Goal: Task Accomplishment & Management: Use online tool/utility

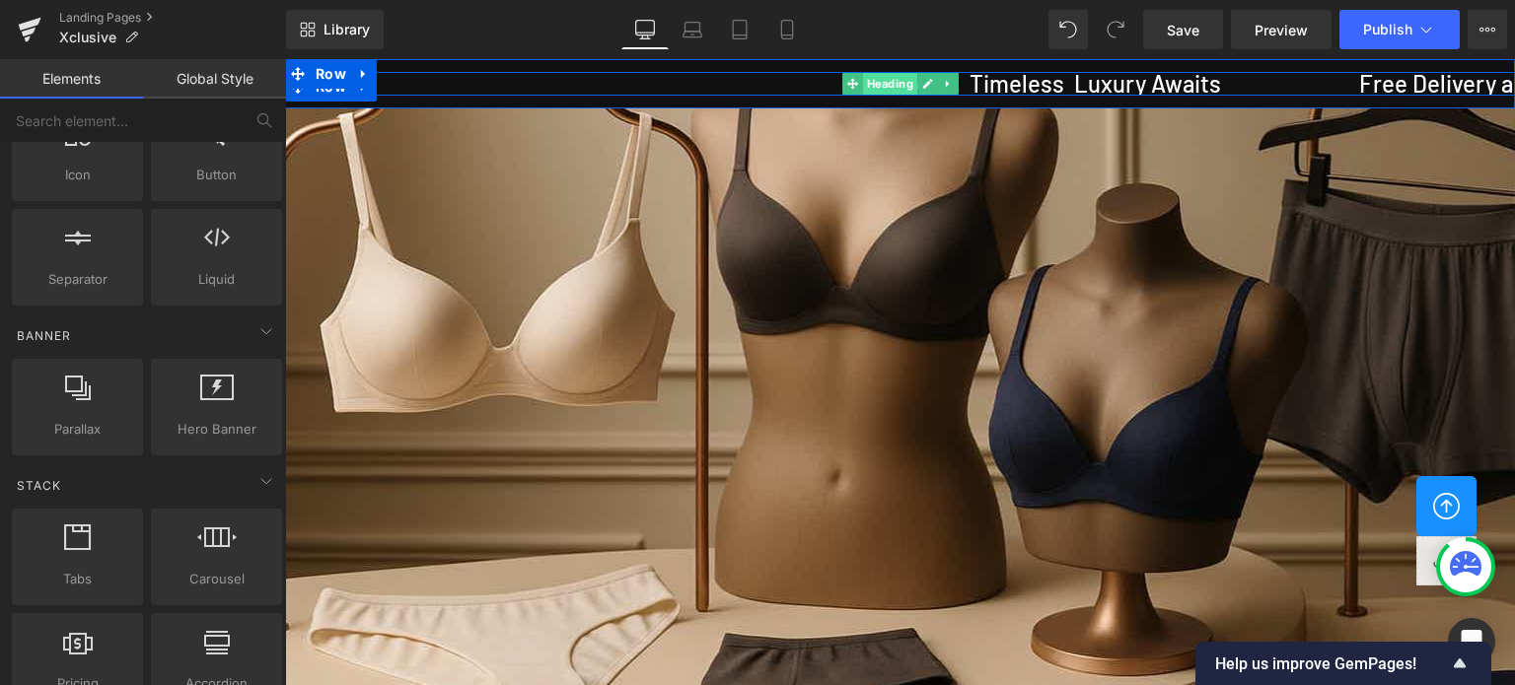
click at [887, 86] on span "Heading" at bounding box center [890, 84] width 54 height 24
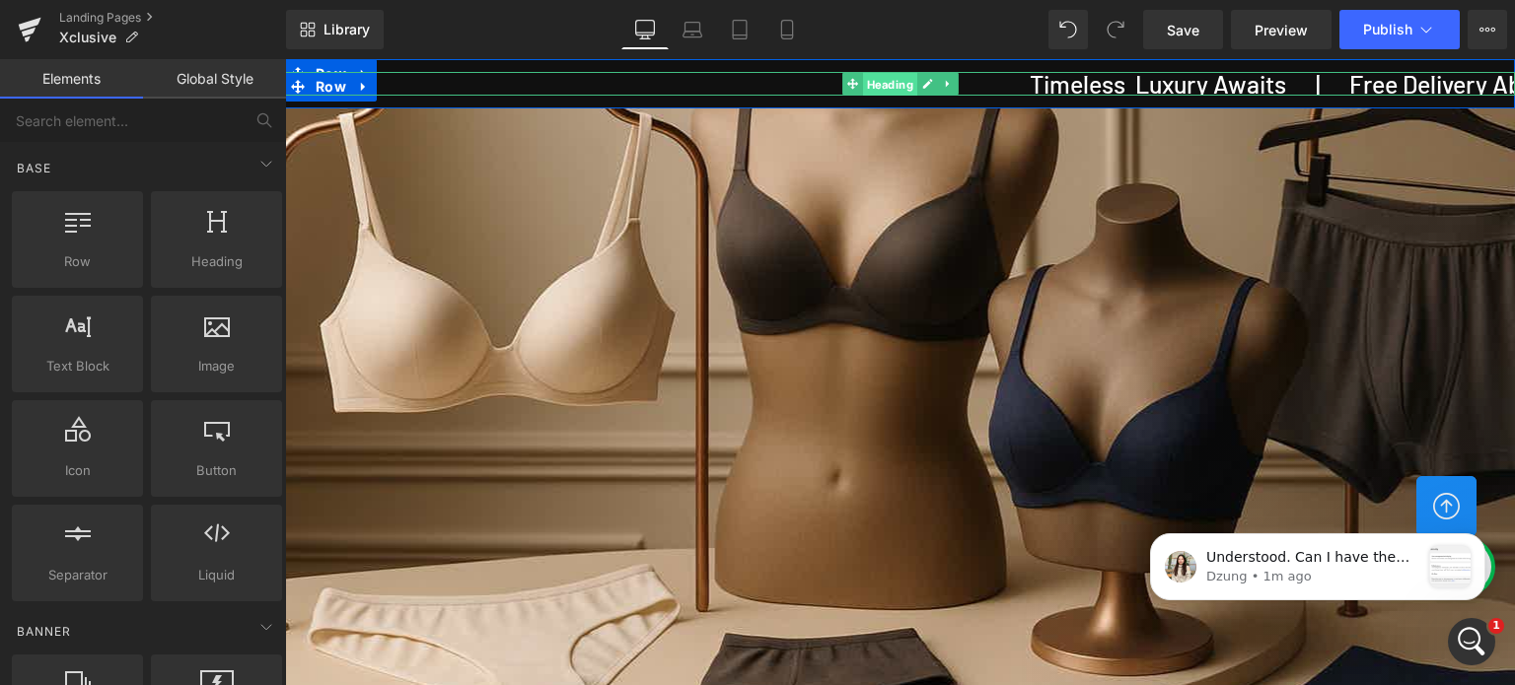
click at [888, 80] on span "Heading" at bounding box center [890, 85] width 54 height 24
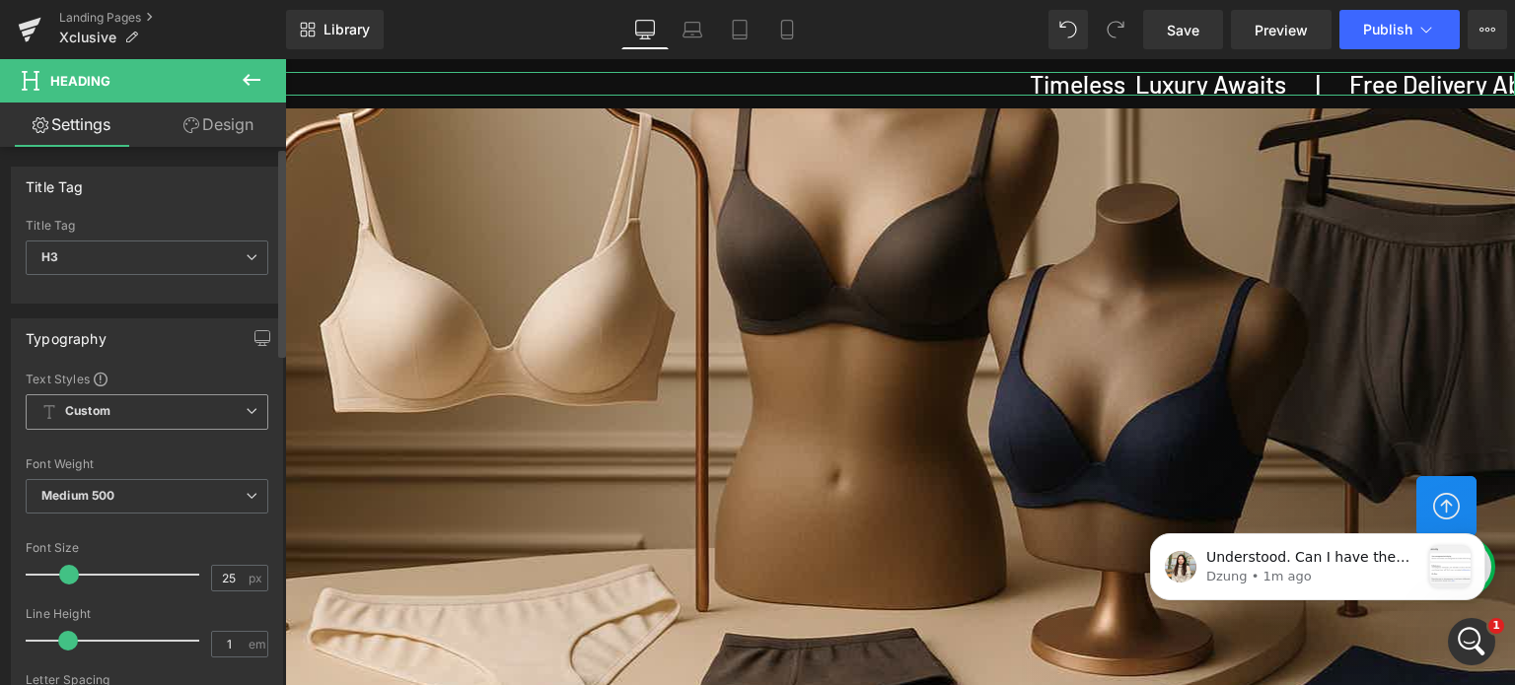
click at [158, 414] on span "Custom Setup Global Style" at bounding box center [147, 412] width 243 height 36
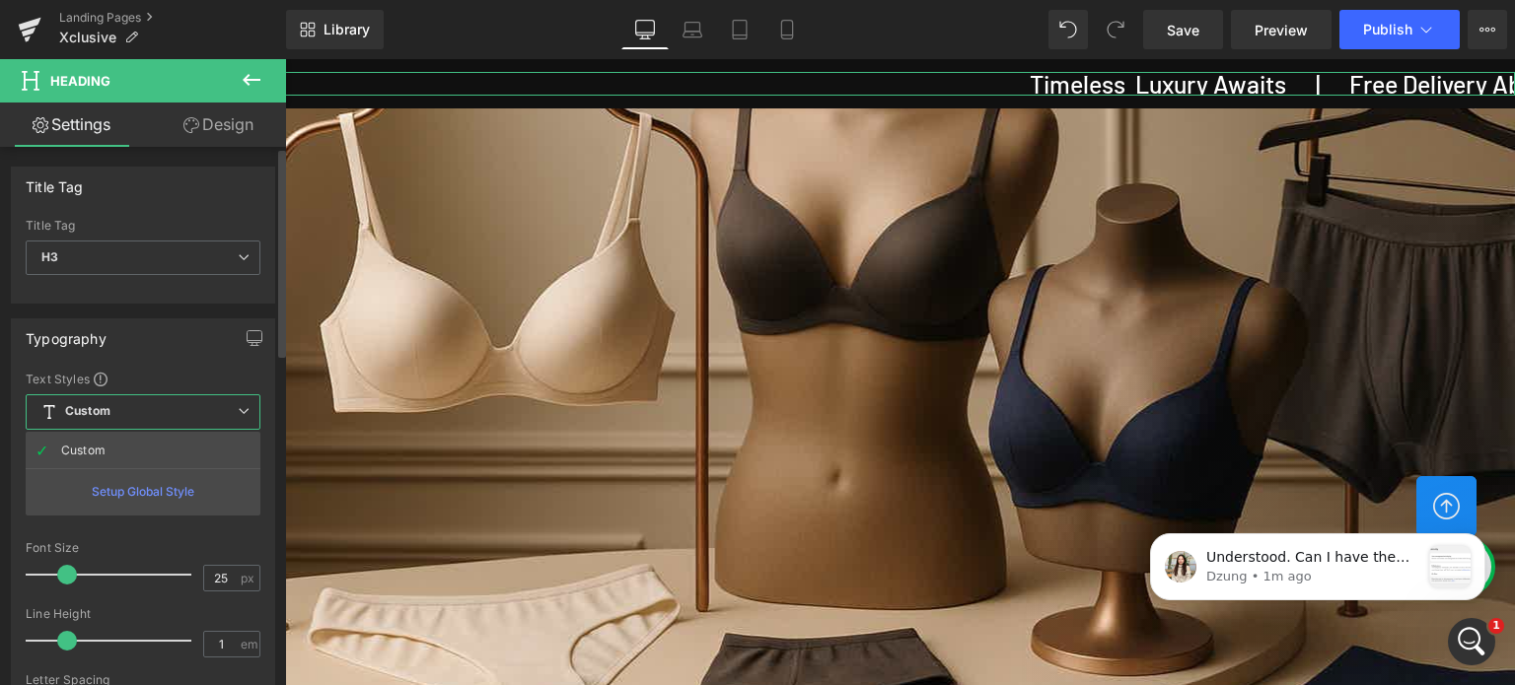
click at [161, 418] on span "Custom Setup Global Style" at bounding box center [143, 412] width 235 height 36
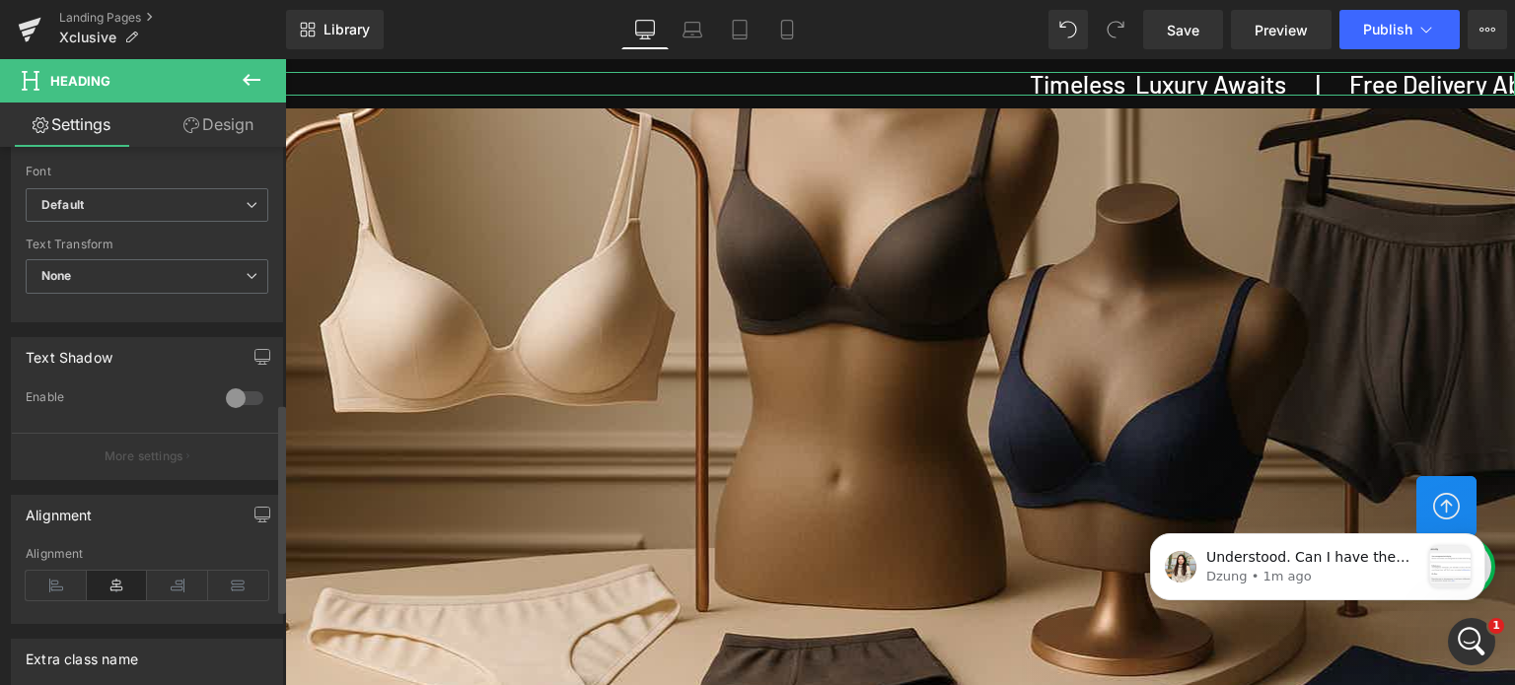
scroll to position [560, 0]
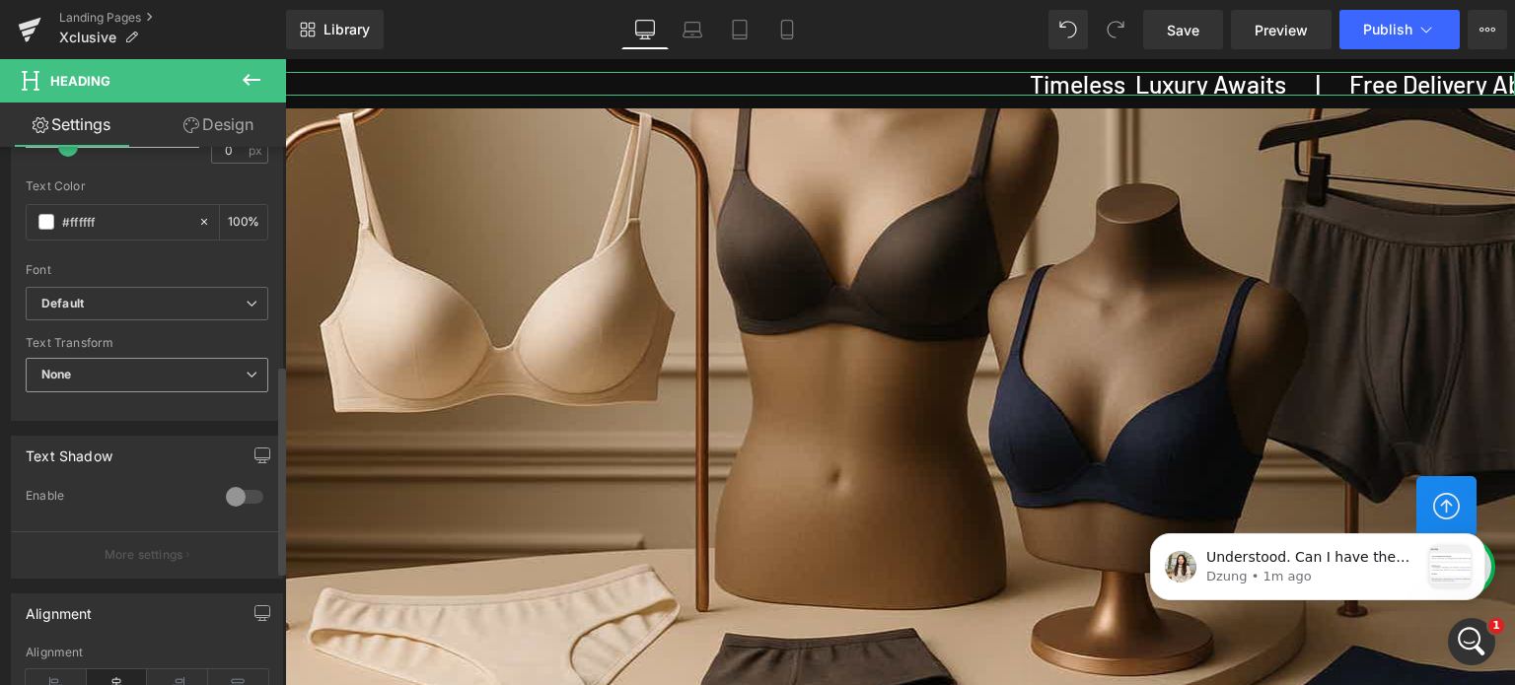
click at [138, 380] on span "None" at bounding box center [147, 375] width 243 height 35
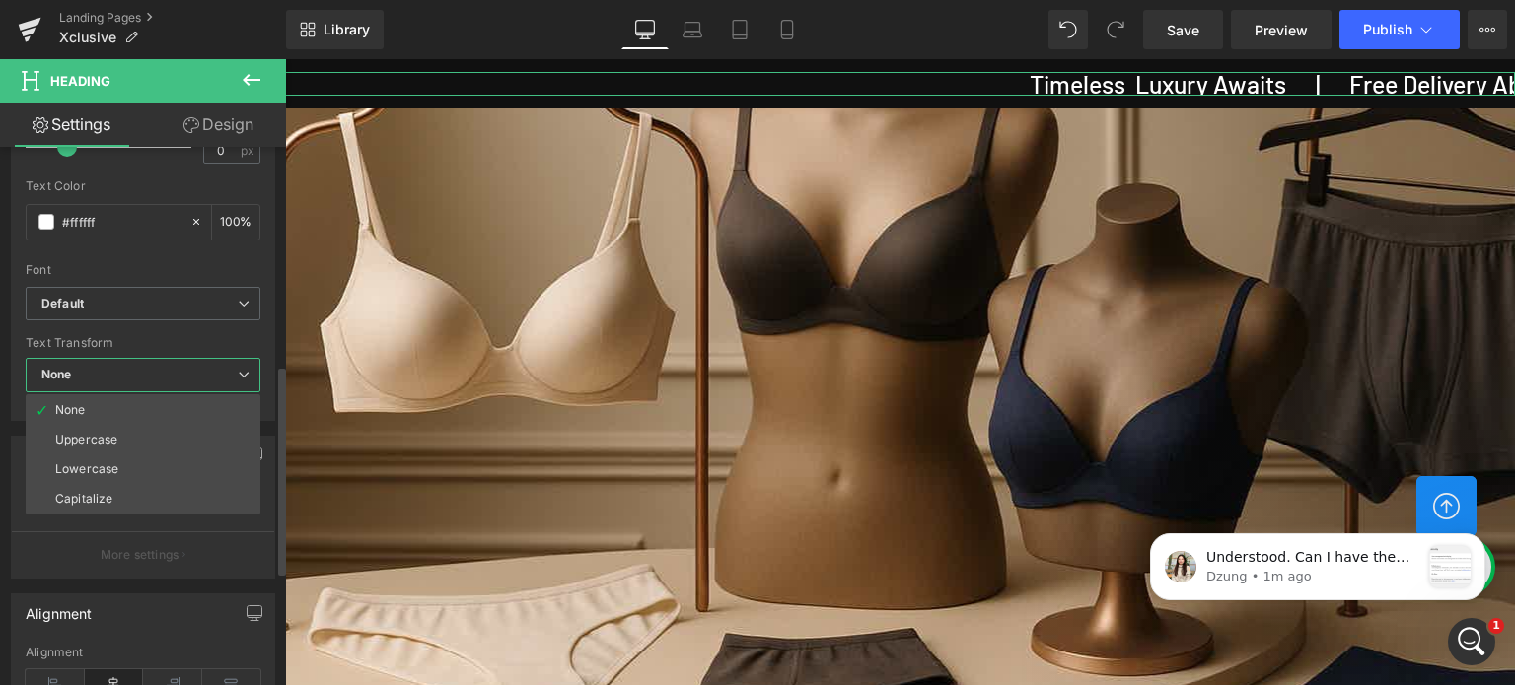
click at [138, 380] on span "None" at bounding box center [143, 375] width 235 height 35
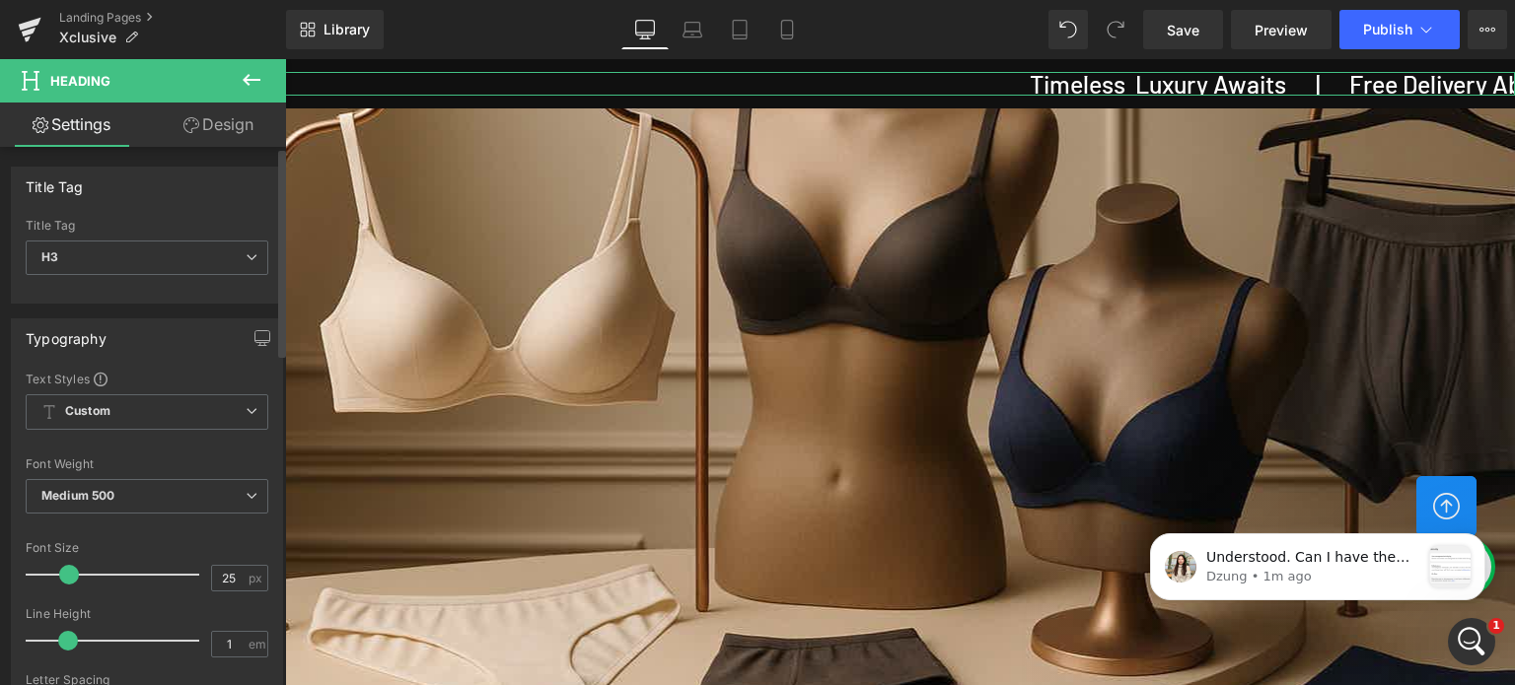
scroll to position [0, 0]
click at [228, 130] on link "Design" at bounding box center [218, 125] width 143 height 44
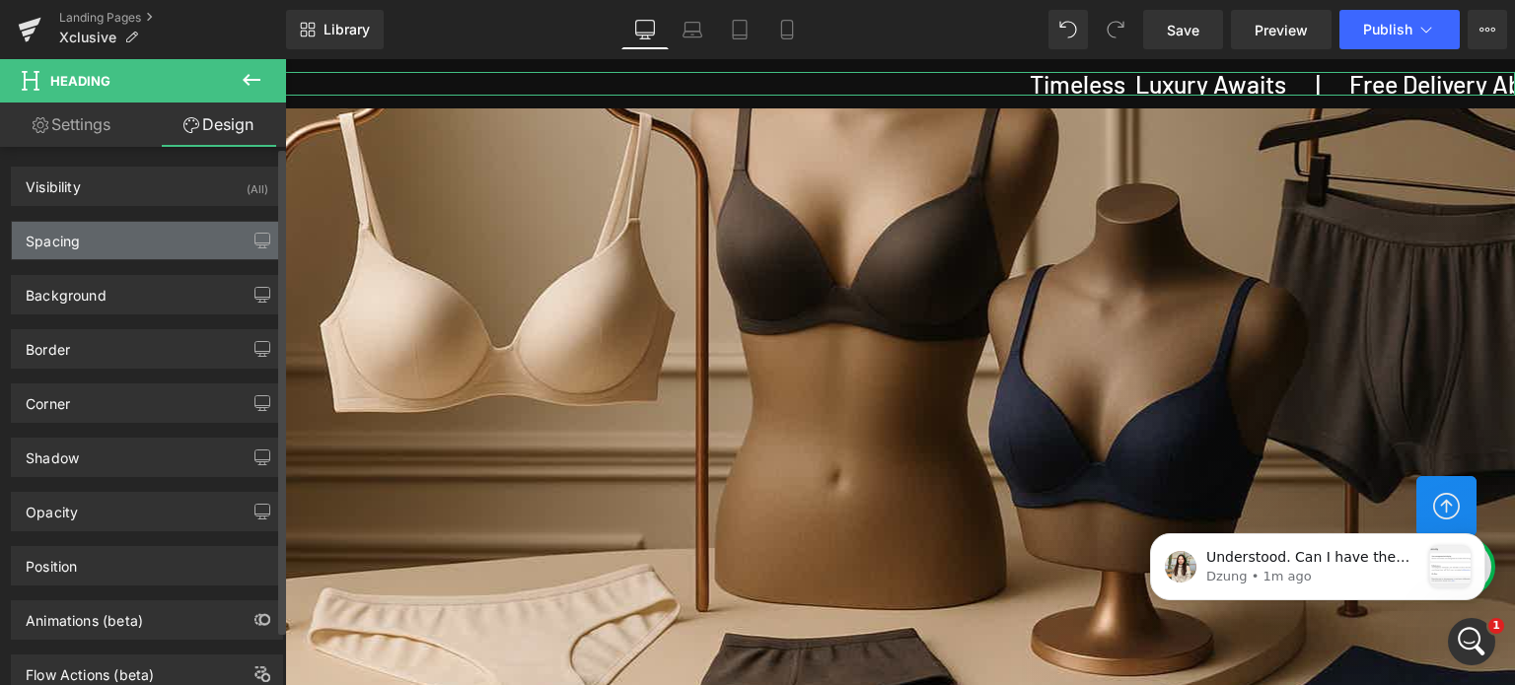
click at [109, 247] on div "Spacing" at bounding box center [147, 240] width 270 height 37
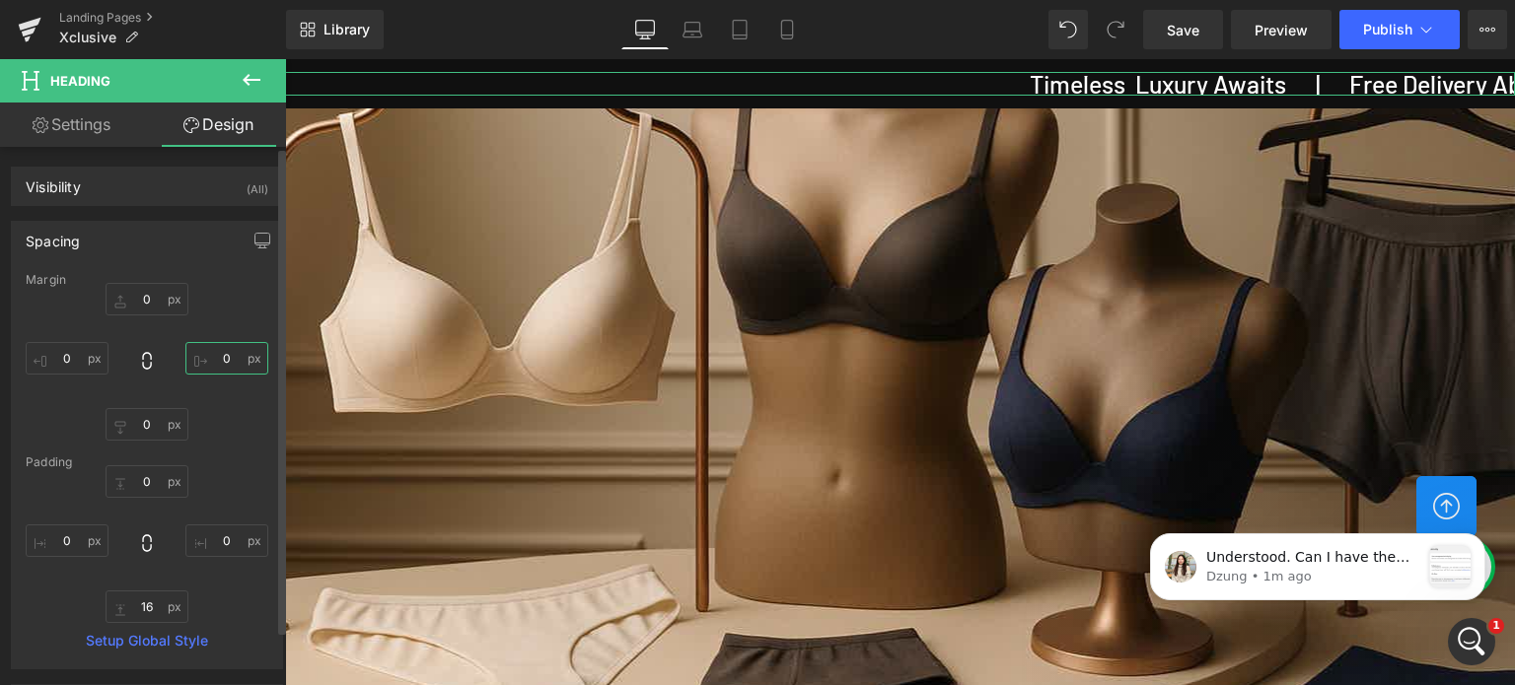
click at [222, 355] on input "0" at bounding box center [226, 358] width 83 height 33
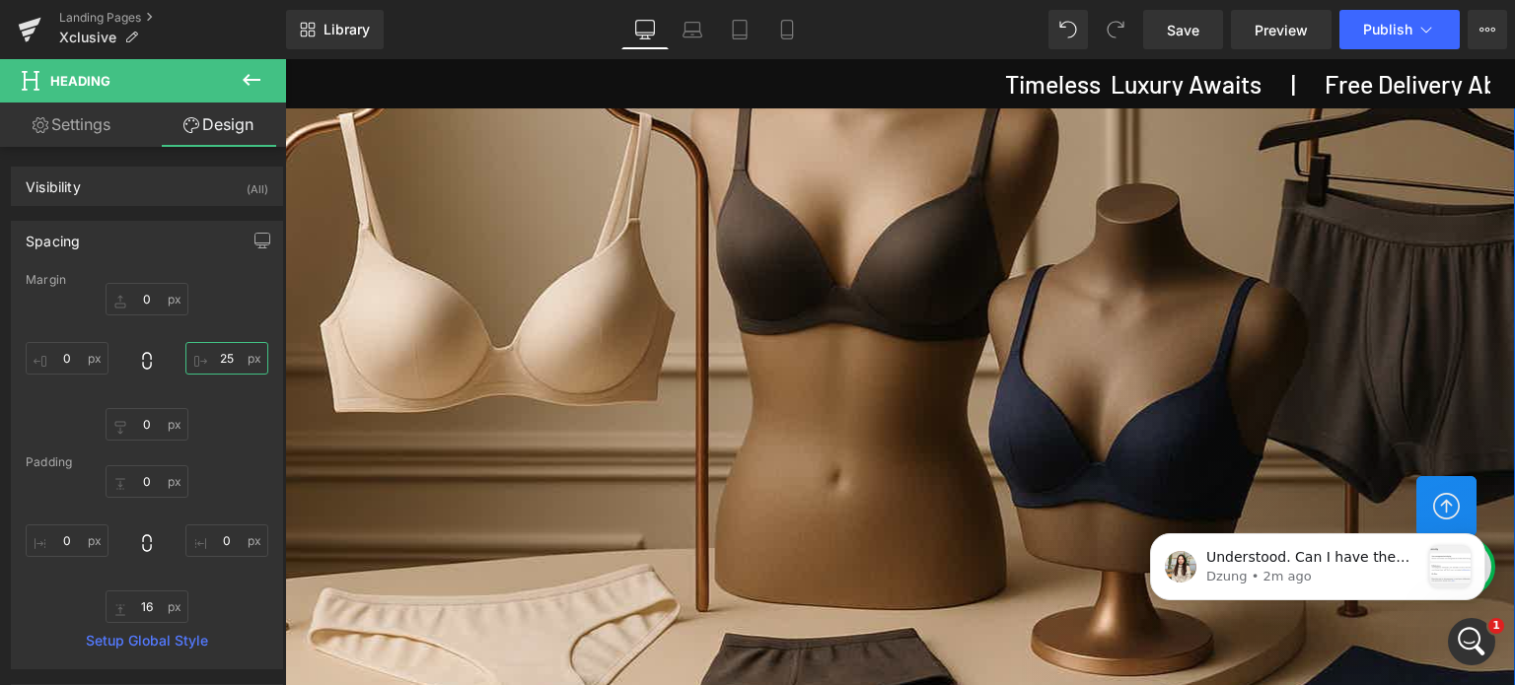
type input "2"
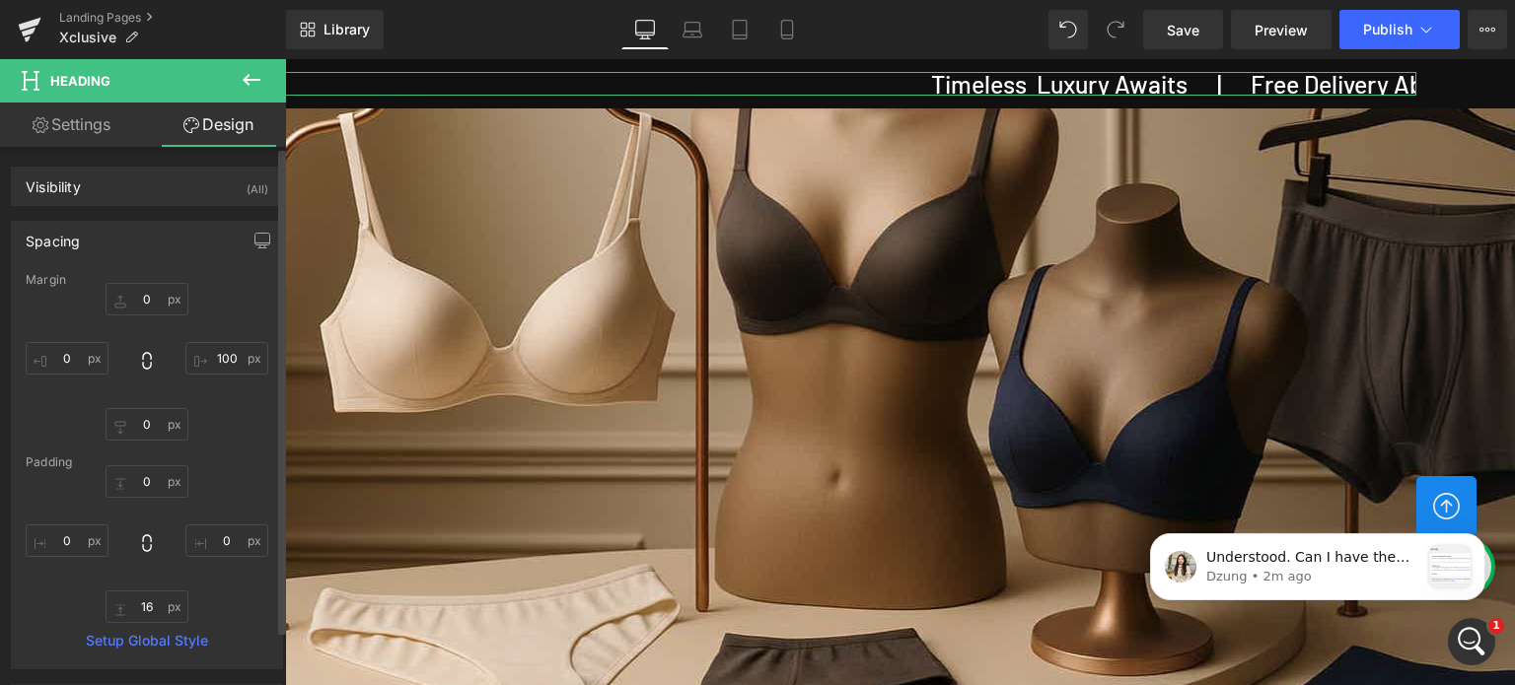
click at [231, 310] on div "0 100 0 0" at bounding box center [147, 362] width 243 height 158
click at [221, 367] on input "100" at bounding box center [226, 358] width 83 height 33
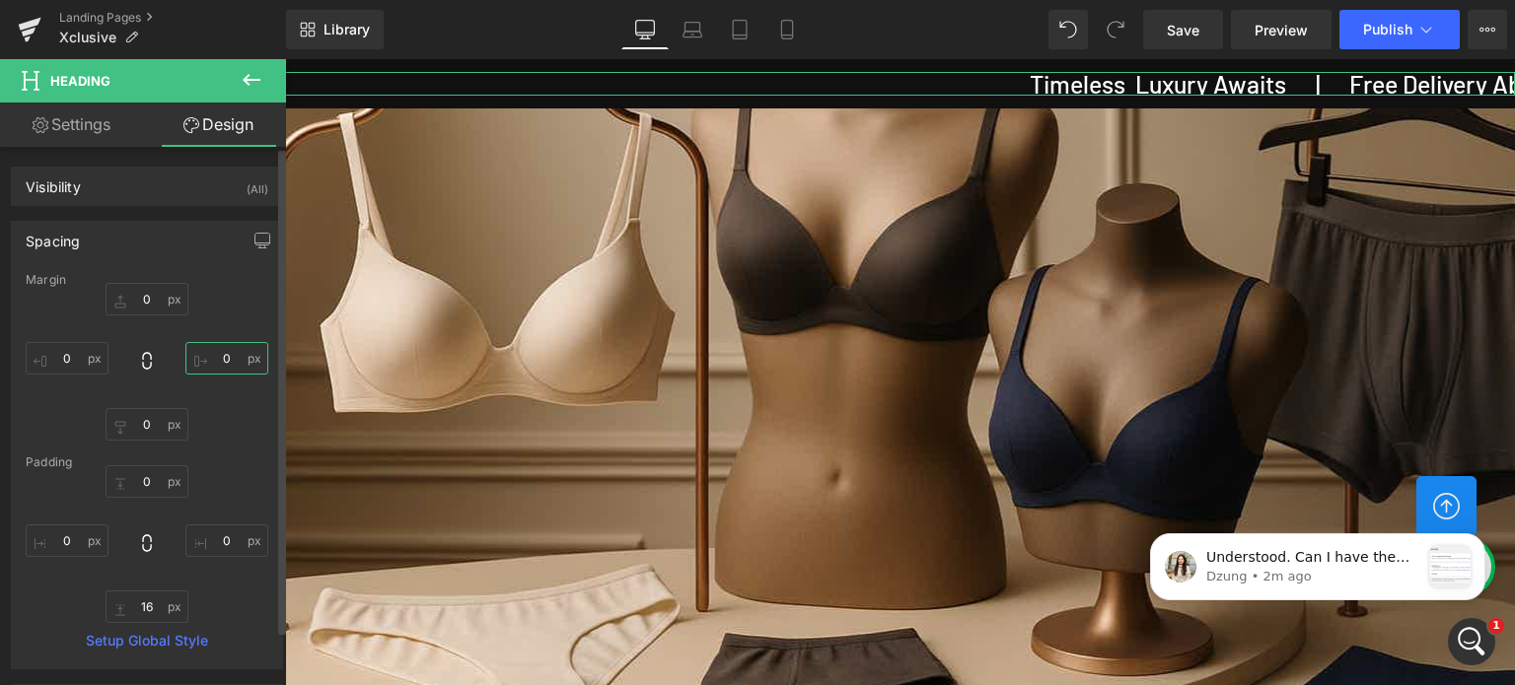
type input "0"
click at [225, 439] on div "0 0 0 0" at bounding box center [147, 362] width 243 height 158
drag, startPoint x: 225, startPoint y: 539, endPoint x: 79, endPoint y: 487, distance: 155.0
click at [225, 539] on input "0" at bounding box center [226, 541] width 83 height 33
type input "100"
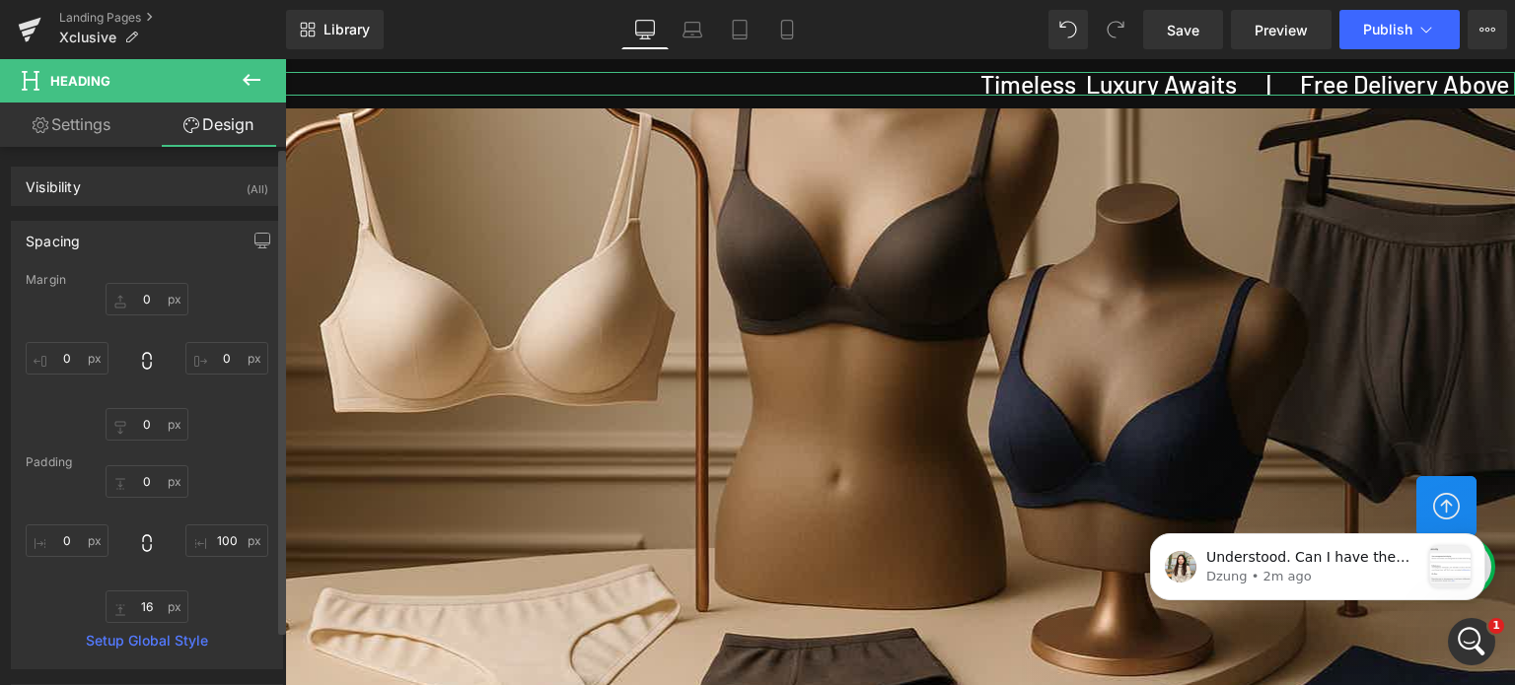
click at [255, 291] on div "0 0 0 0" at bounding box center [147, 362] width 243 height 158
click at [217, 532] on input "100" at bounding box center [226, 541] width 83 height 33
drag, startPoint x: 217, startPoint y: 532, endPoint x: 174, endPoint y: 456, distance: 87.5
click at [217, 532] on input "100" at bounding box center [226, 541] width 83 height 33
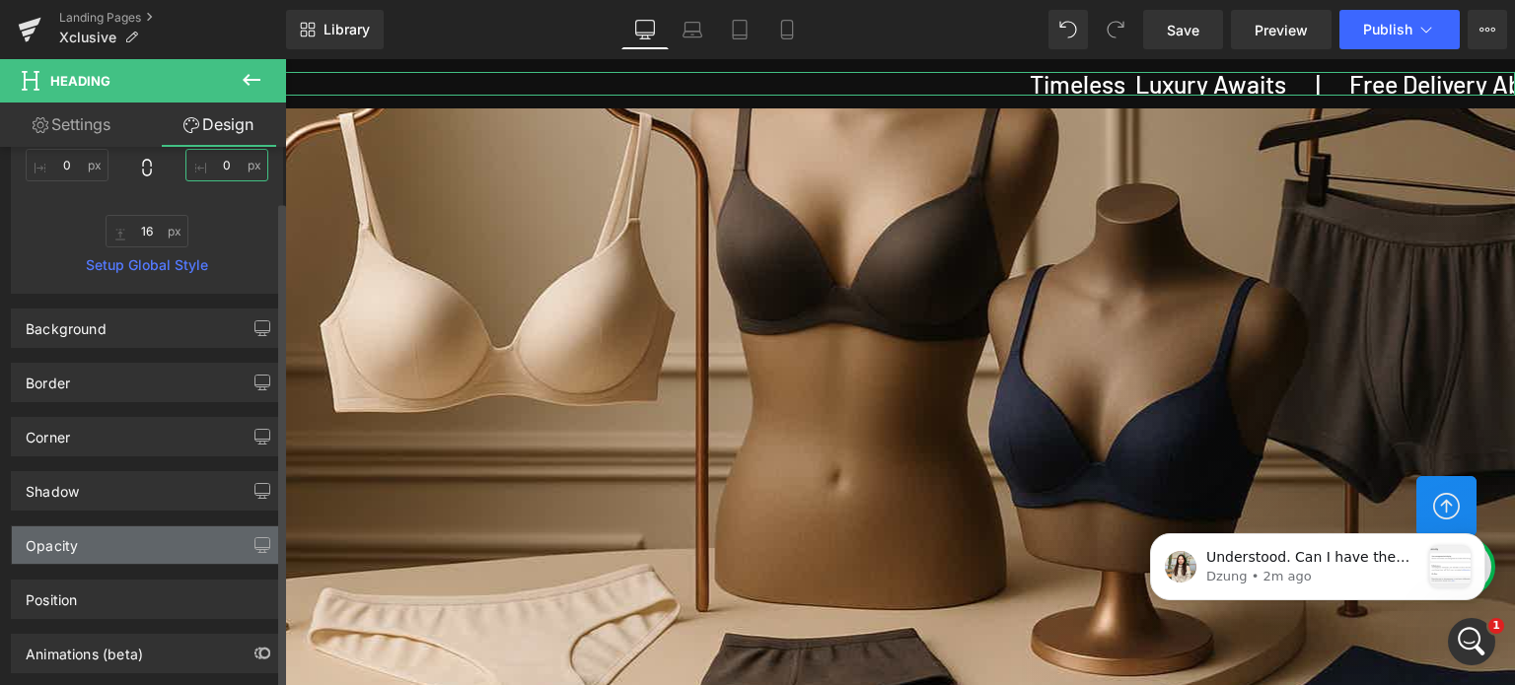
scroll to position [469, 0]
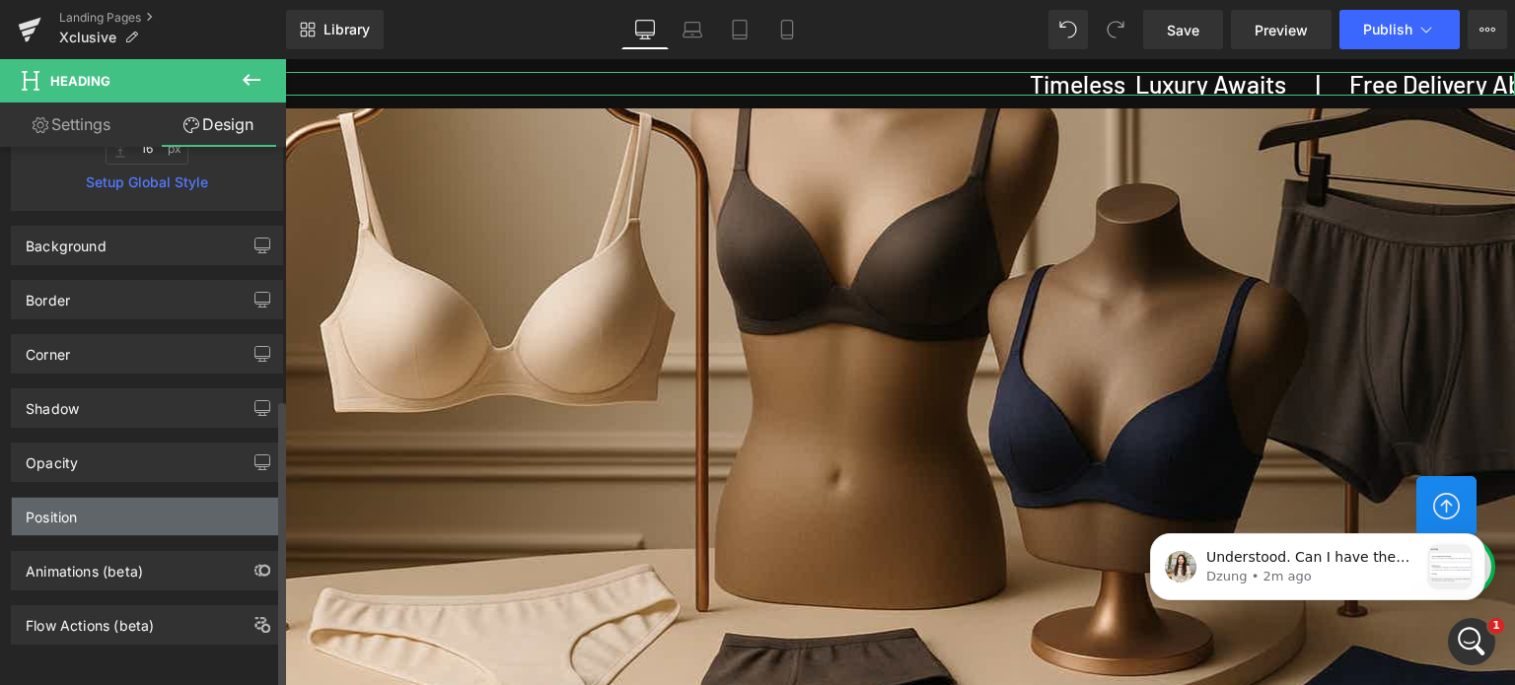
type input "0"
click at [119, 509] on div "Position" at bounding box center [147, 516] width 270 height 37
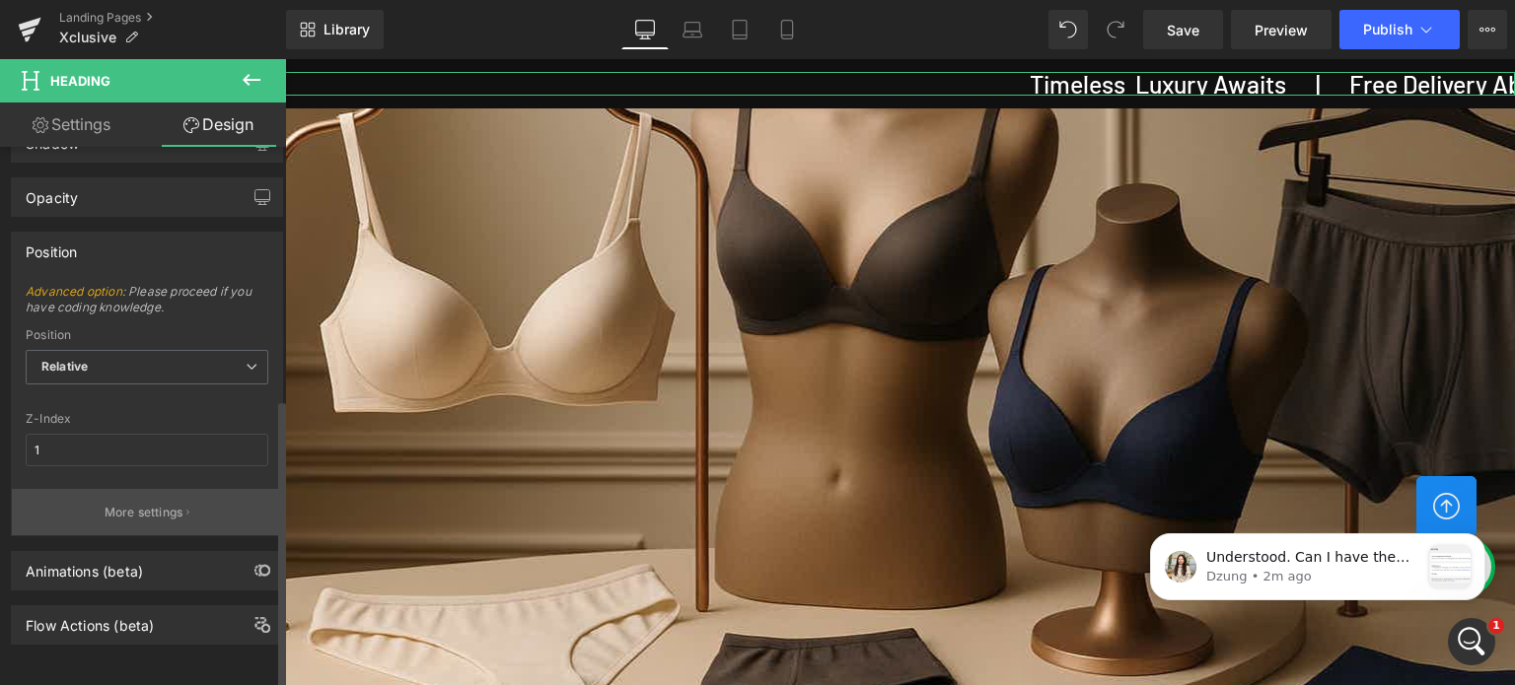
scroll to position [734, 0]
click at [154, 374] on div "Relative Relative Sticky to the screen (Fixed) Static" at bounding box center [147, 372] width 243 height 44
click at [163, 360] on span "Relative" at bounding box center [147, 367] width 243 height 35
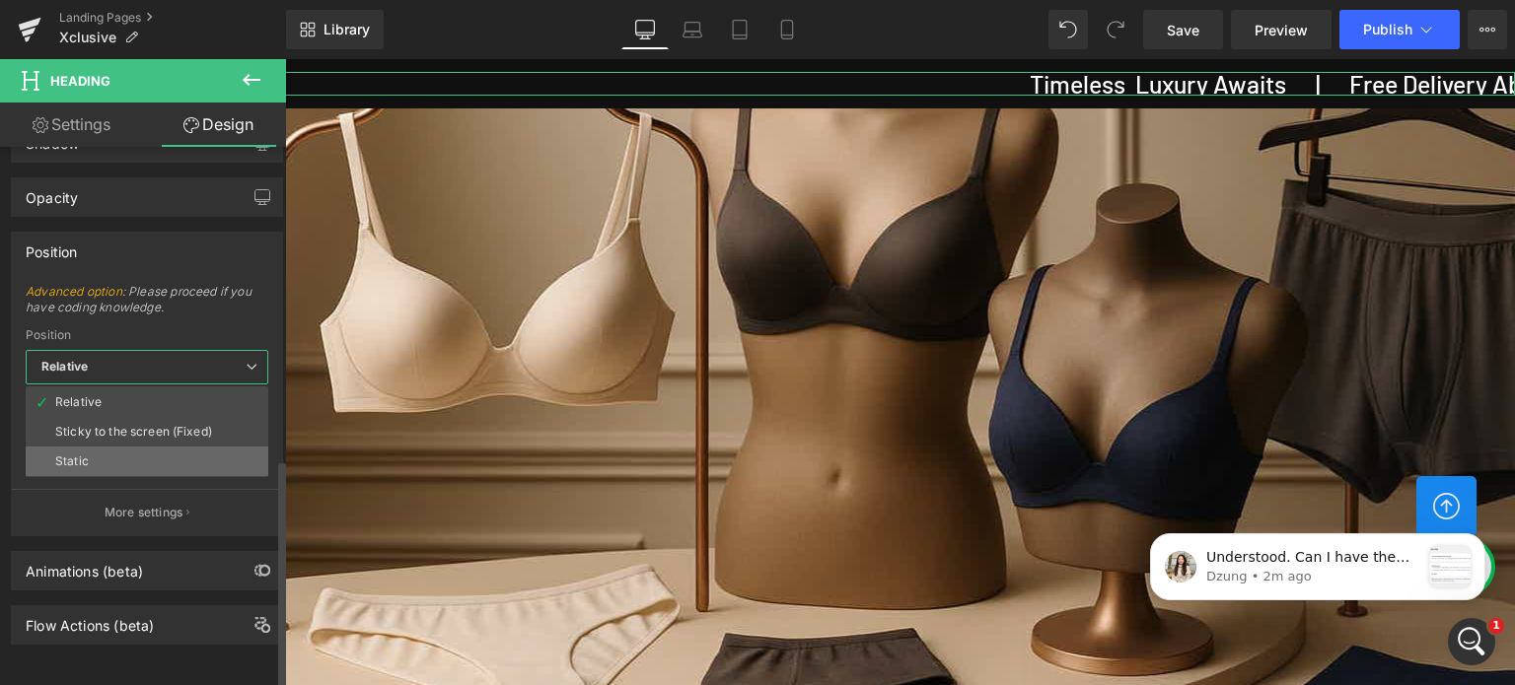
click at [79, 455] on div "Static" at bounding box center [72, 462] width 34 height 14
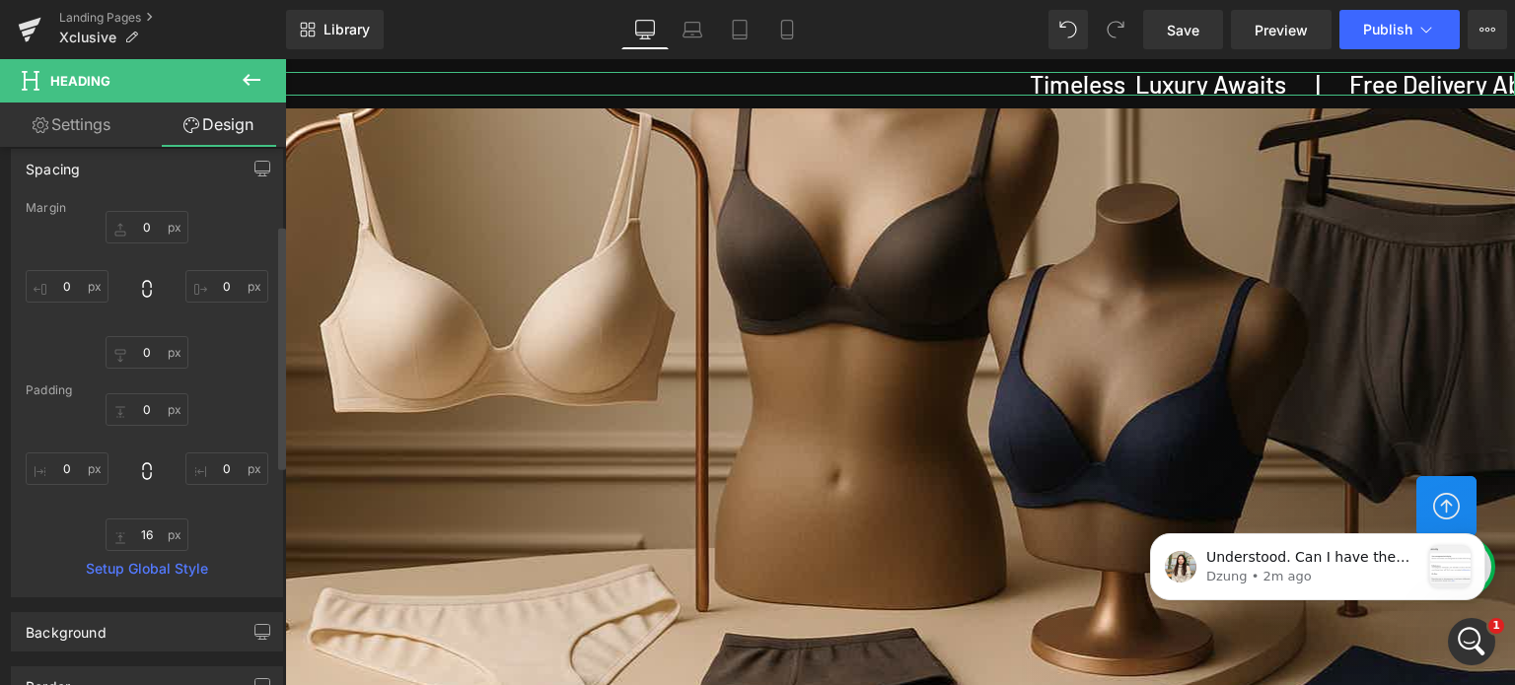
scroll to position [65, 0]
click at [75, 120] on link "Settings" at bounding box center [71, 125] width 143 height 44
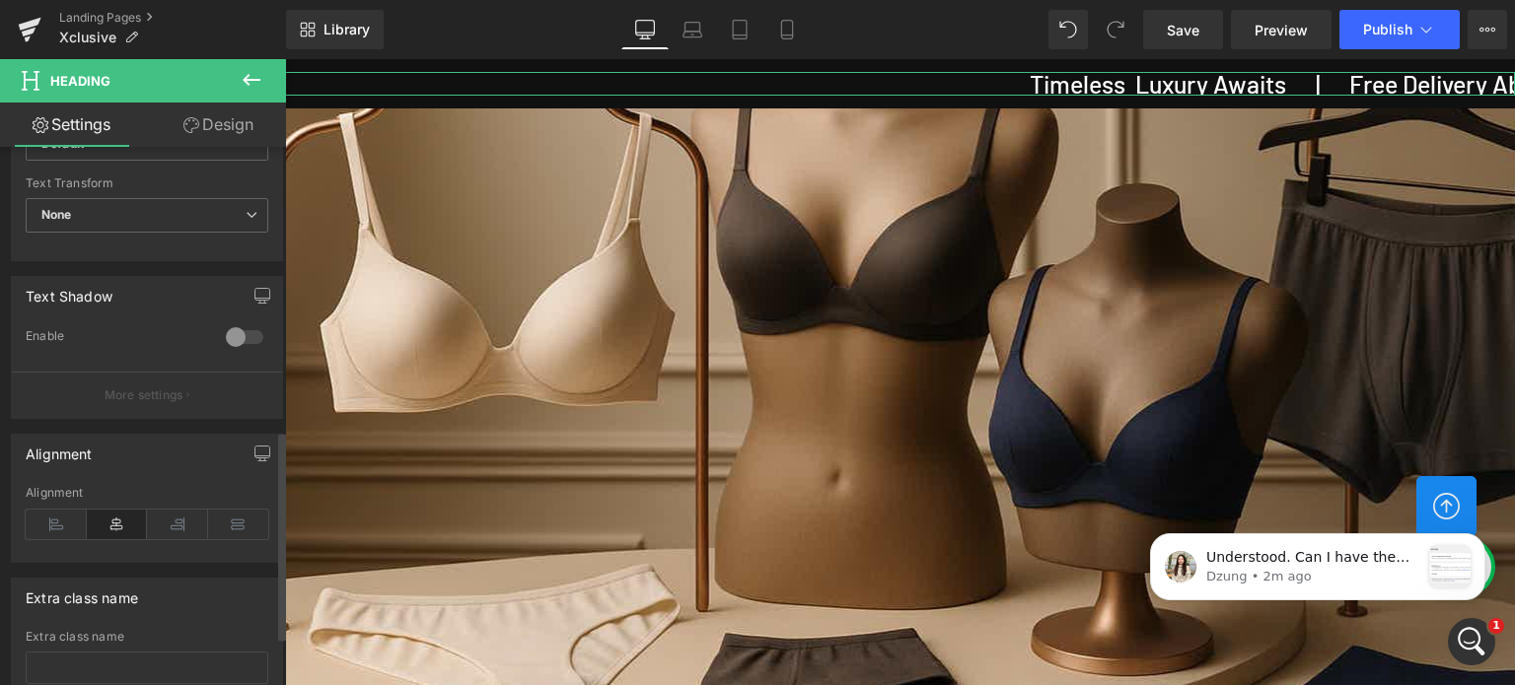
scroll to position [789, 0]
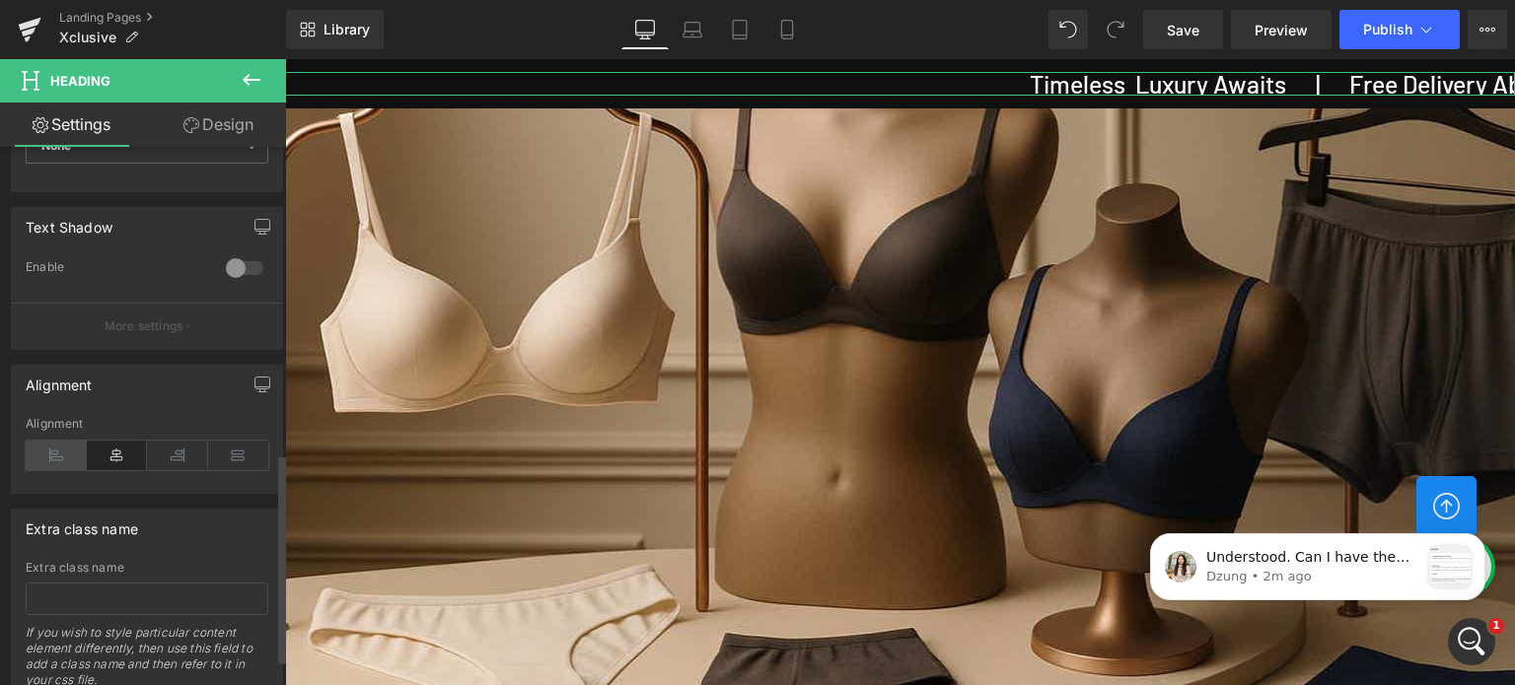
click at [59, 458] on icon at bounding box center [56, 456] width 61 height 30
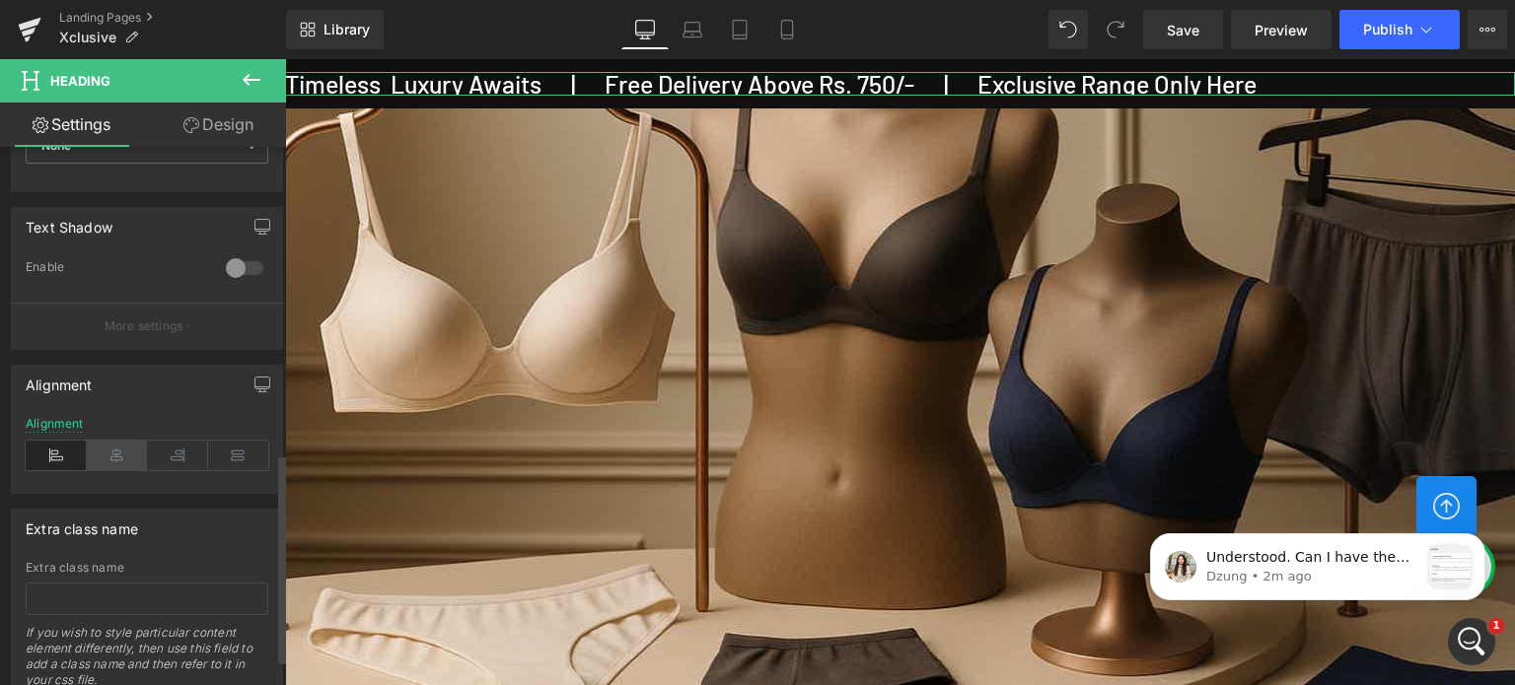
click at [109, 453] on icon at bounding box center [117, 456] width 61 height 30
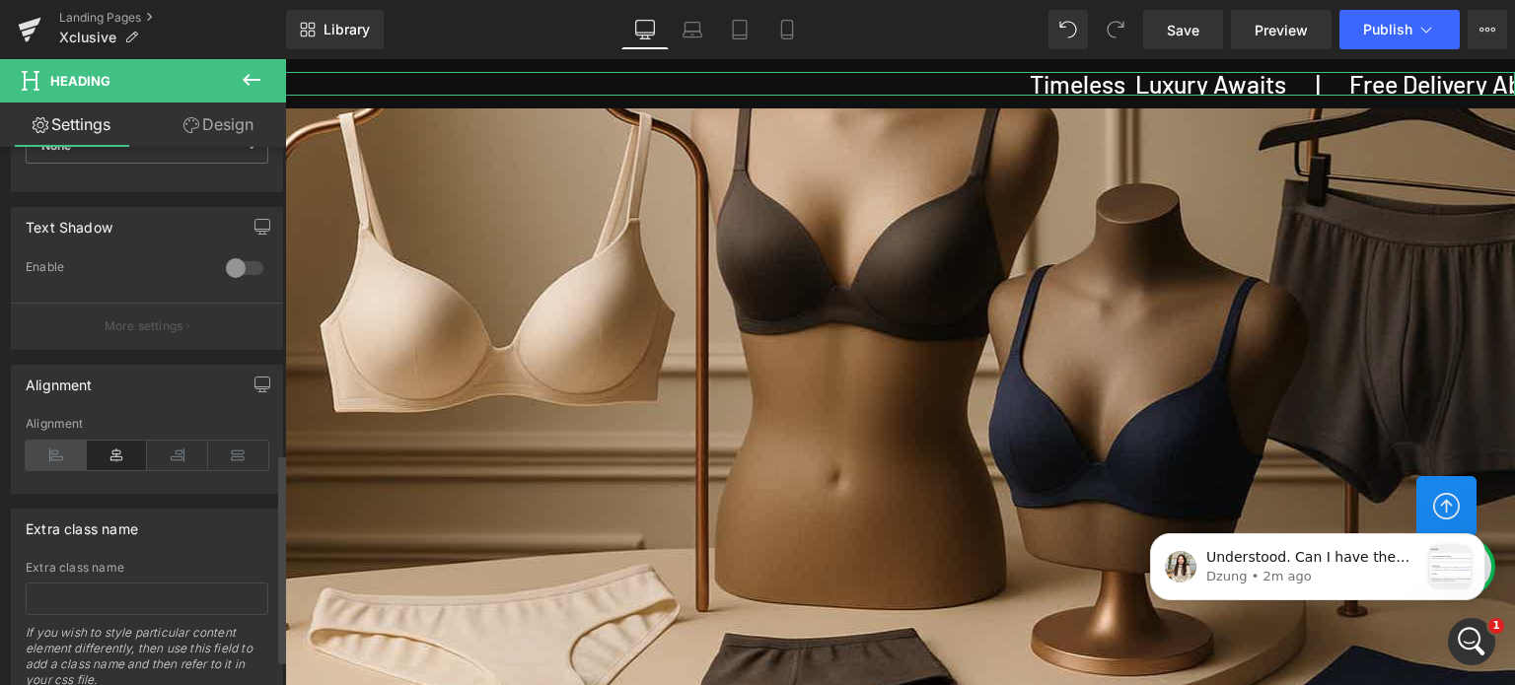
click at [58, 447] on icon at bounding box center [56, 456] width 61 height 30
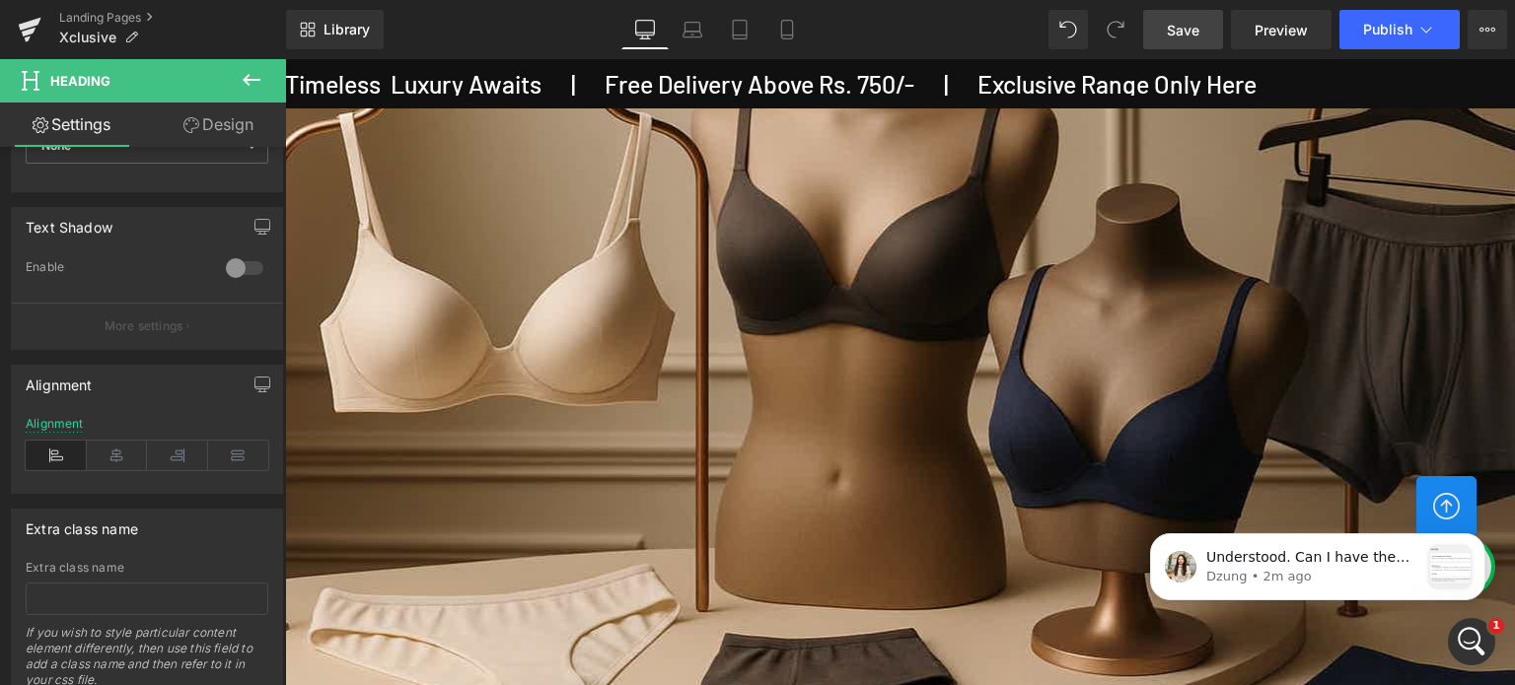
click at [1190, 23] on span "Save" at bounding box center [1183, 30] width 33 height 21
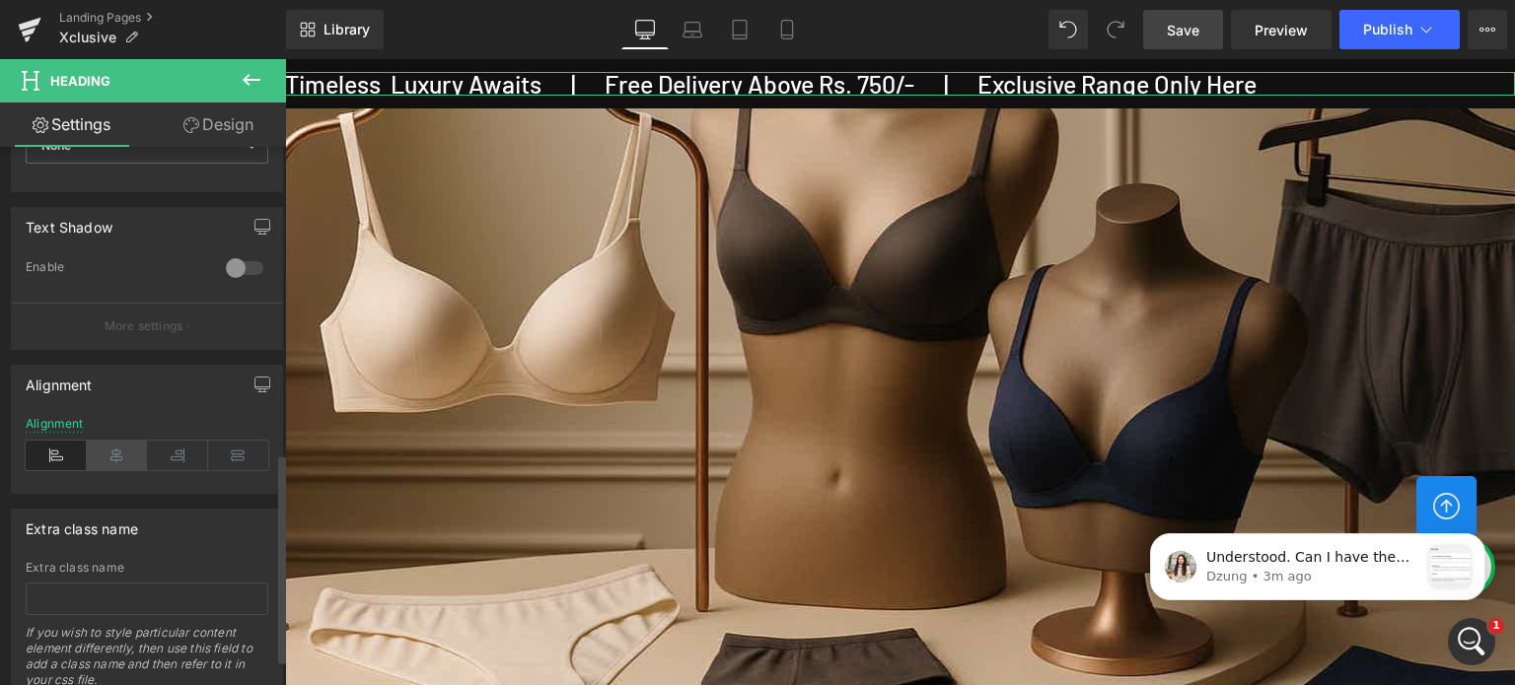
click at [108, 454] on icon at bounding box center [117, 456] width 61 height 30
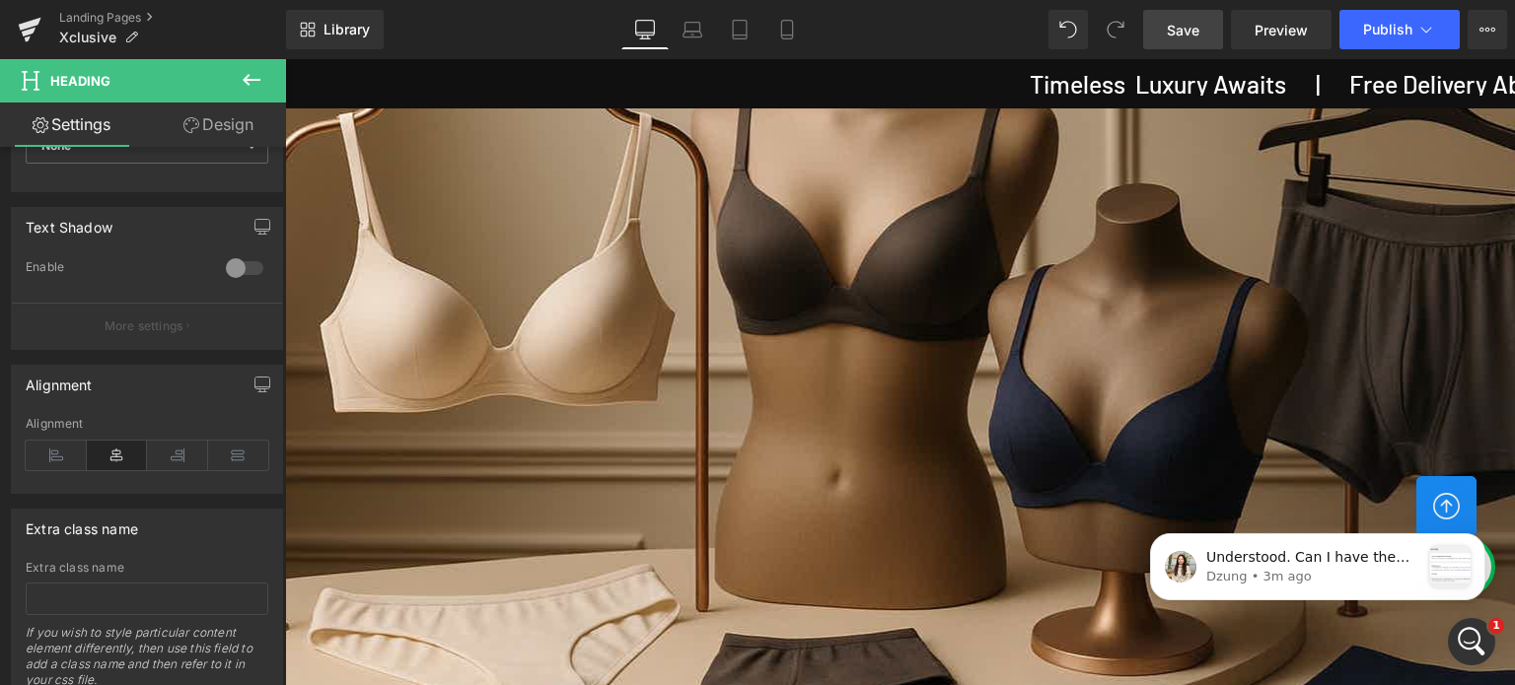
click at [1182, 31] on span "Save" at bounding box center [1183, 30] width 33 height 21
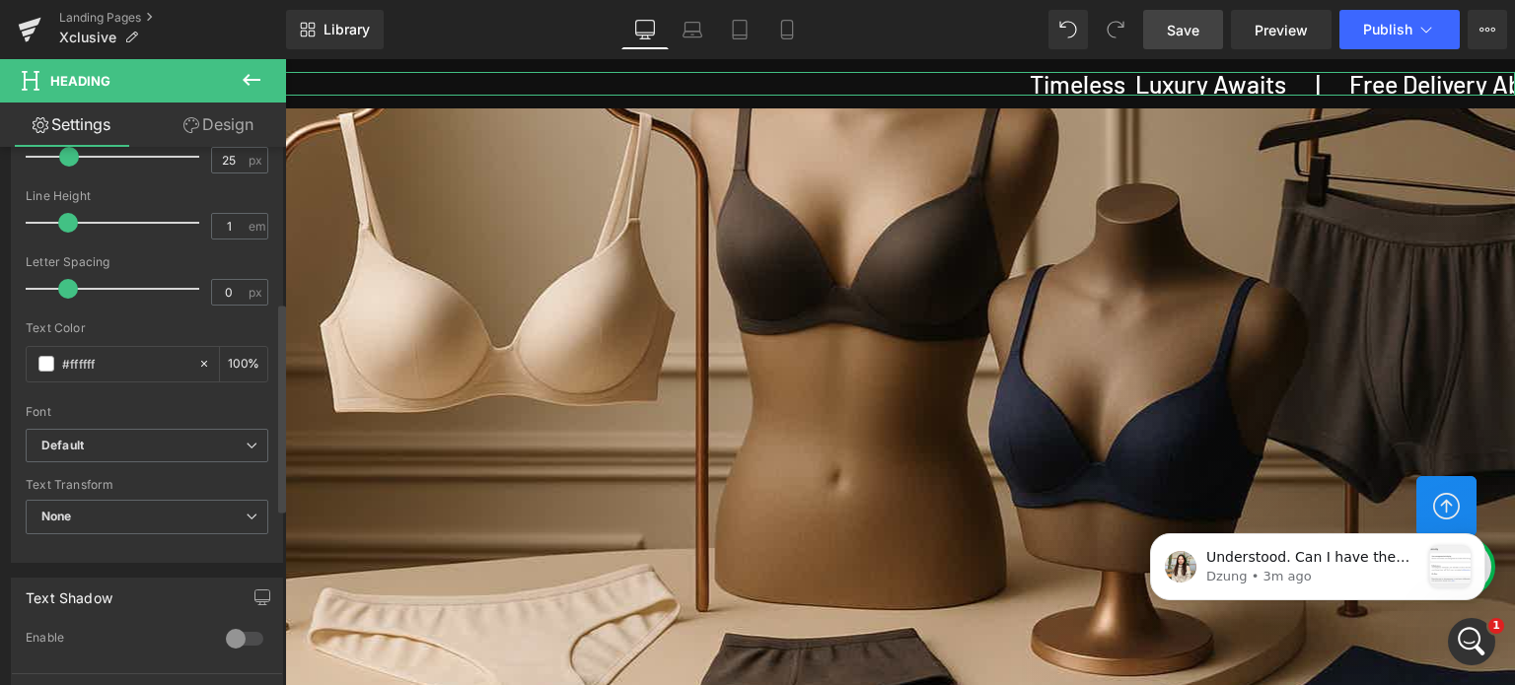
scroll to position [394, 0]
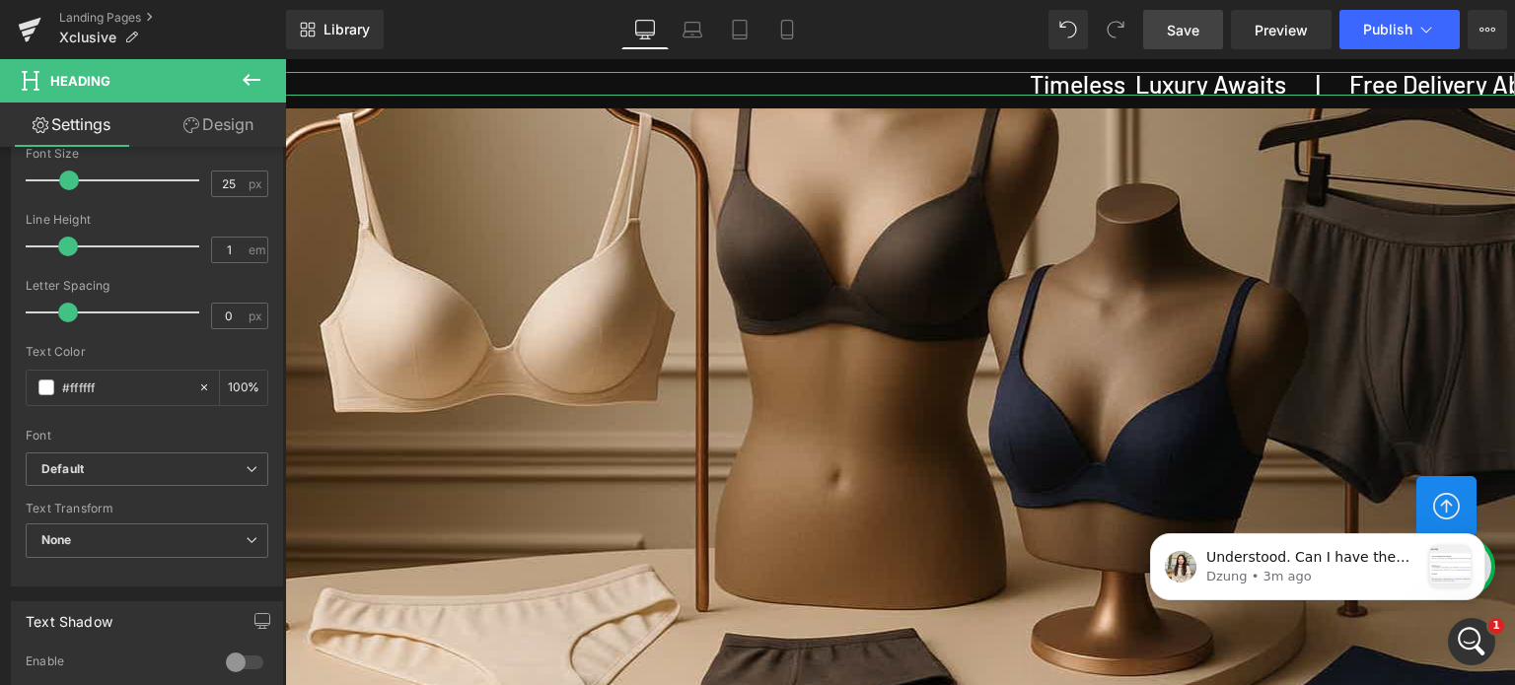
click at [221, 128] on link "Design" at bounding box center [218, 125] width 143 height 44
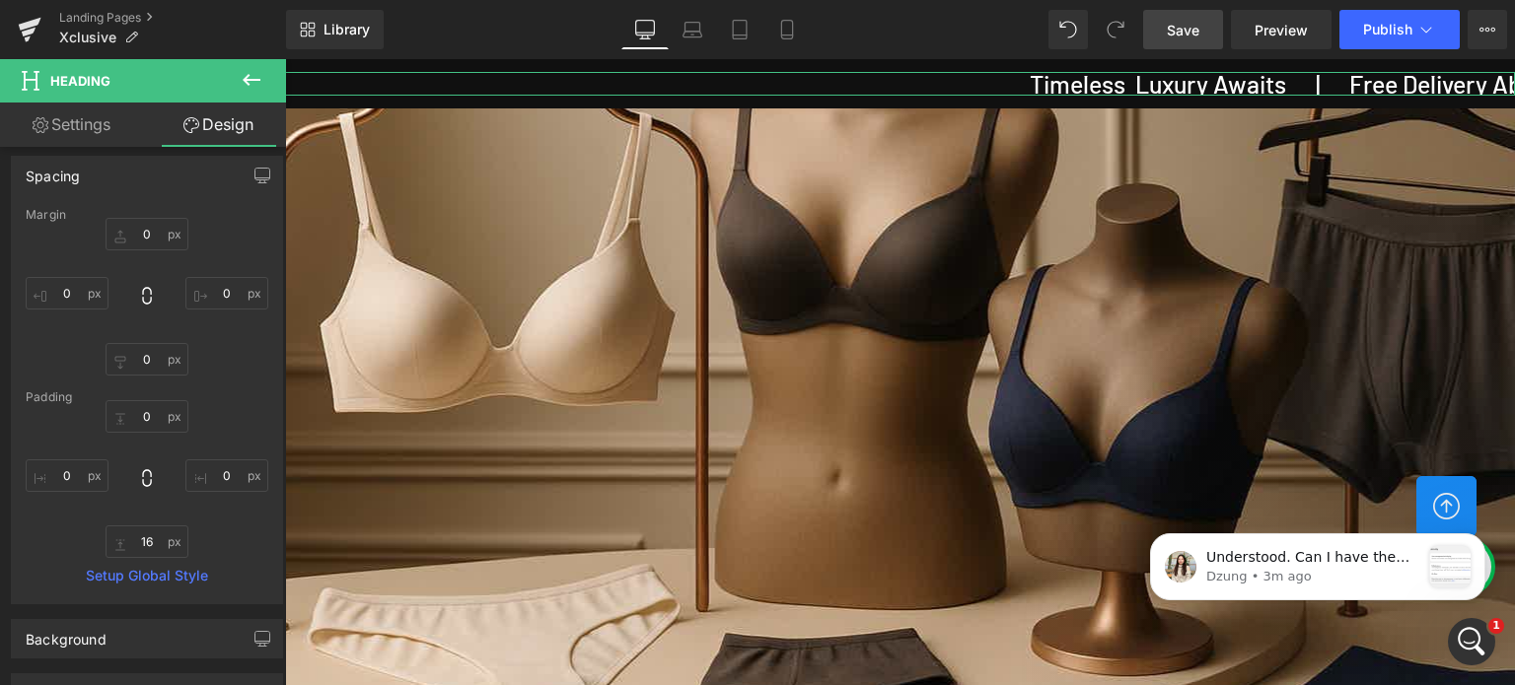
click at [62, 122] on link "Settings" at bounding box center [71, 125] width 143 height 44
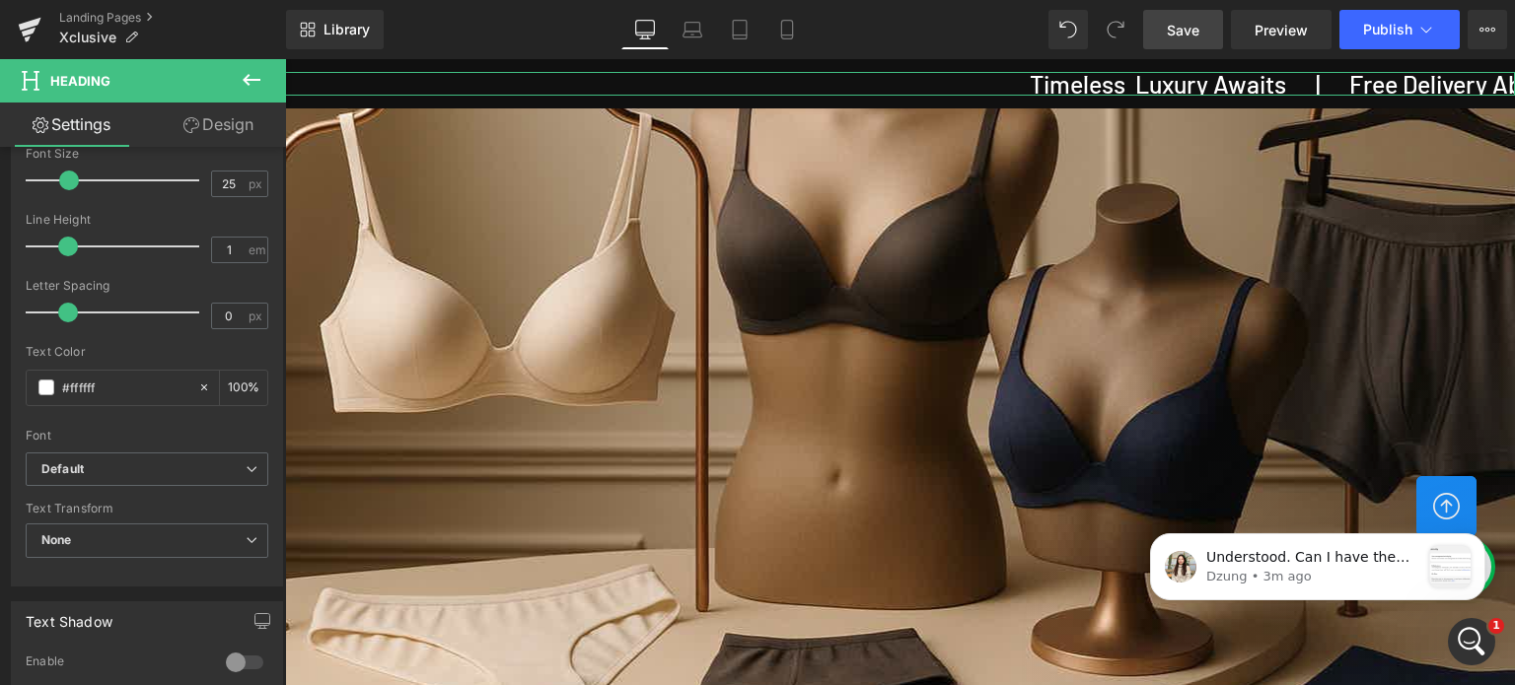
click at [240, 127] on link "Design" at bounding box center [218, 125] width 143 height 44
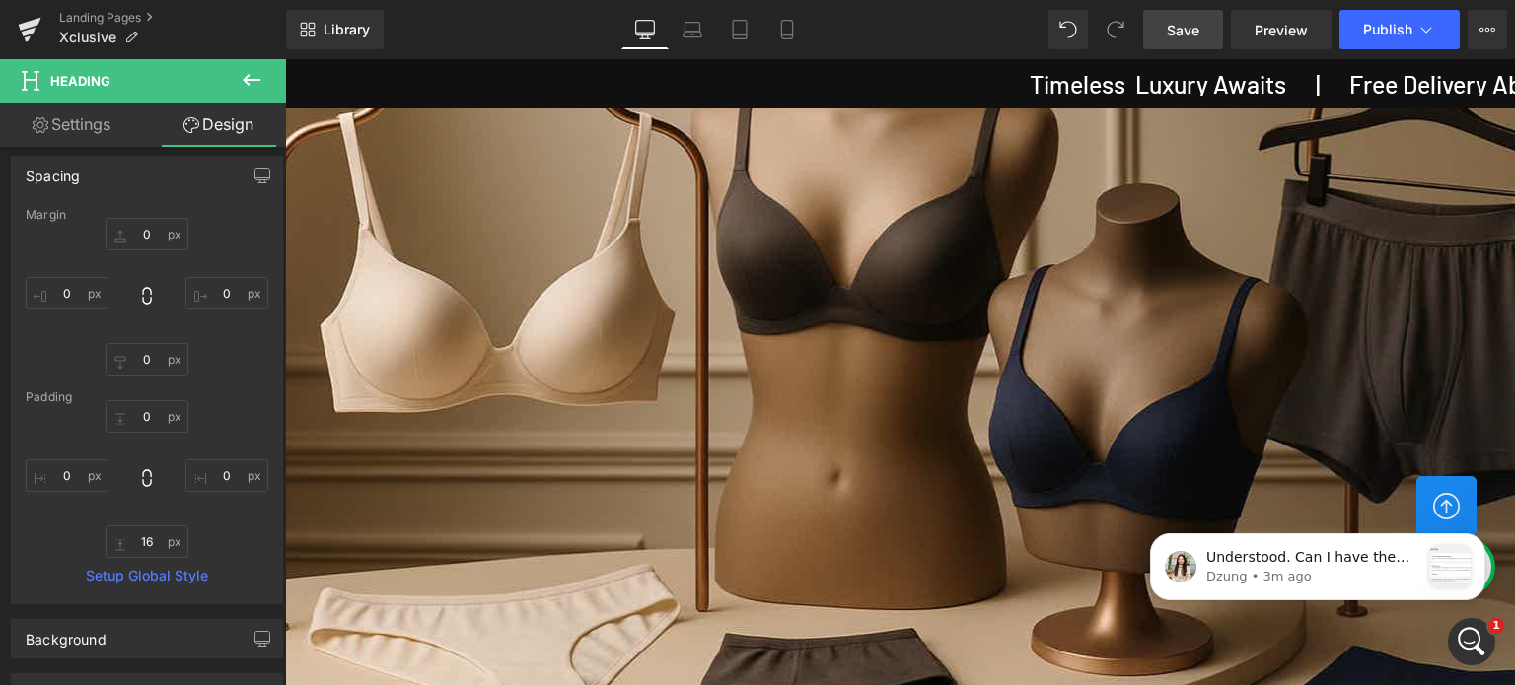
click at [253, 77] on icon at bounding box center [252, 80] width 24 height 24
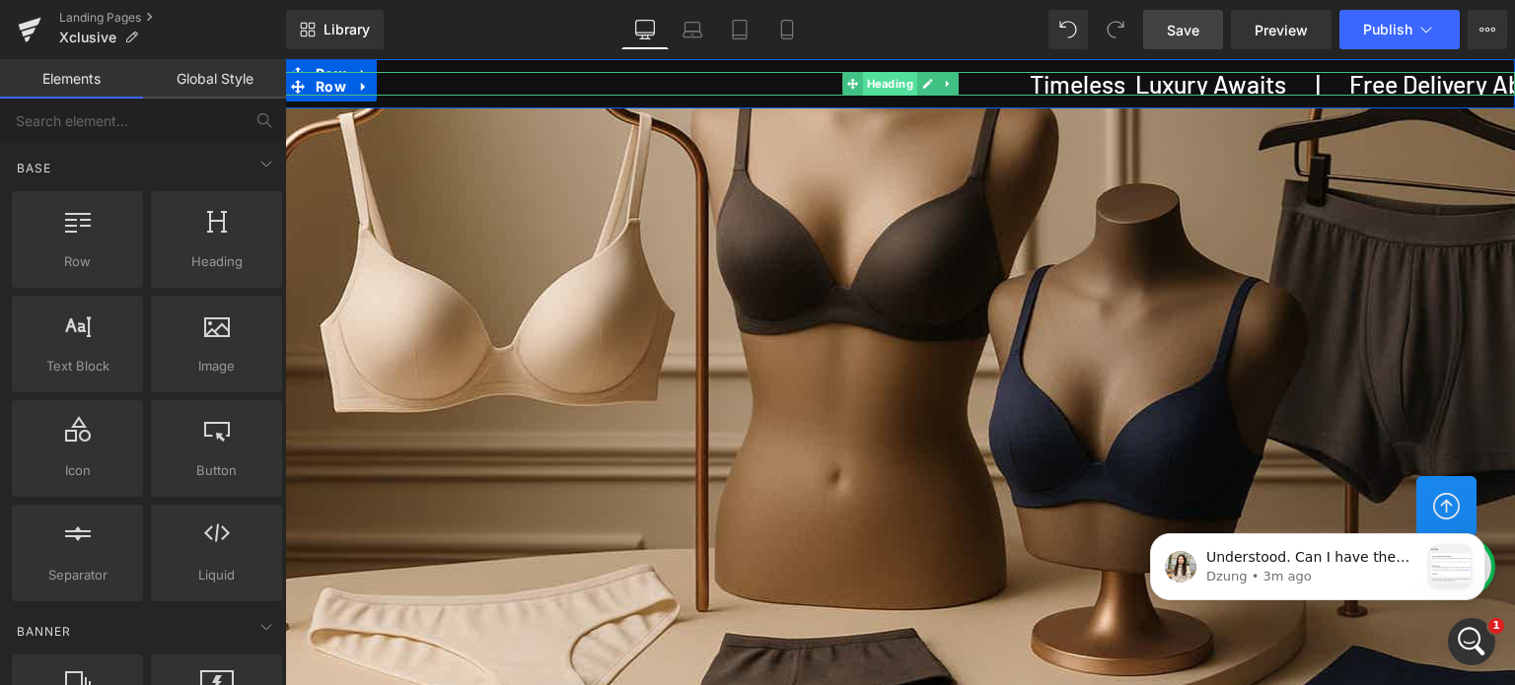
click at [884, 87] on span "Heading" at bounding box center [890, 84] width 54 height 24
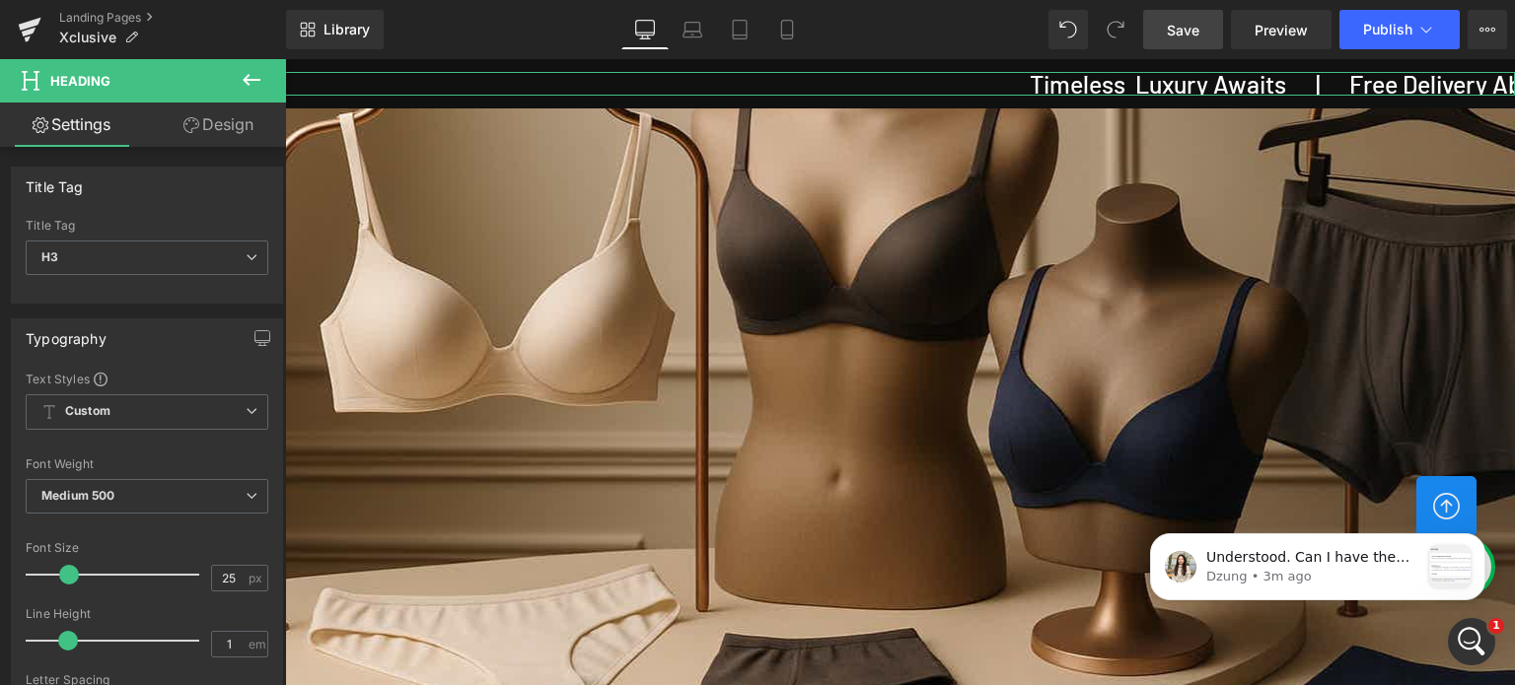
click at [226, 134] on link "Design" at bounding box center [218, 125] width 143 height 44
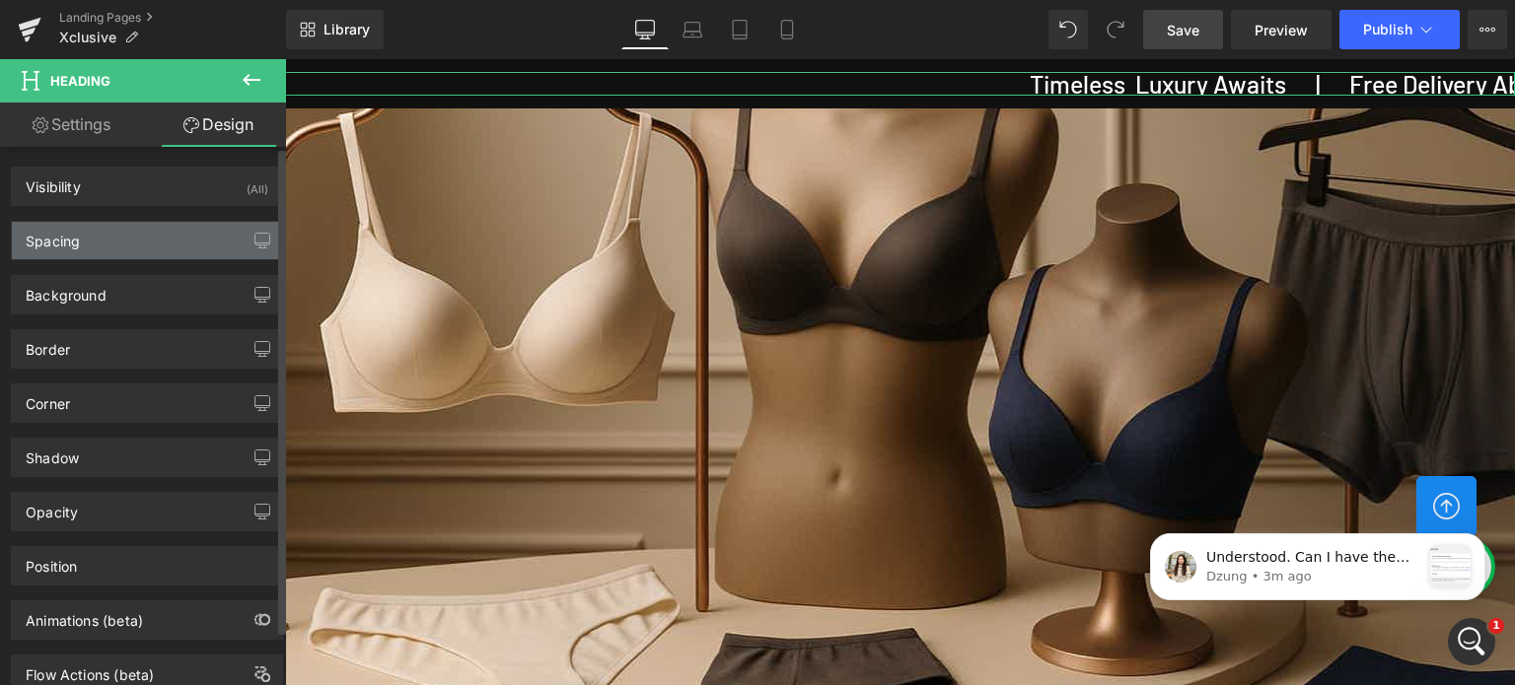
click at [107, 238] on div "Spacing" at bounding box center [147, 240] width 270 height 37
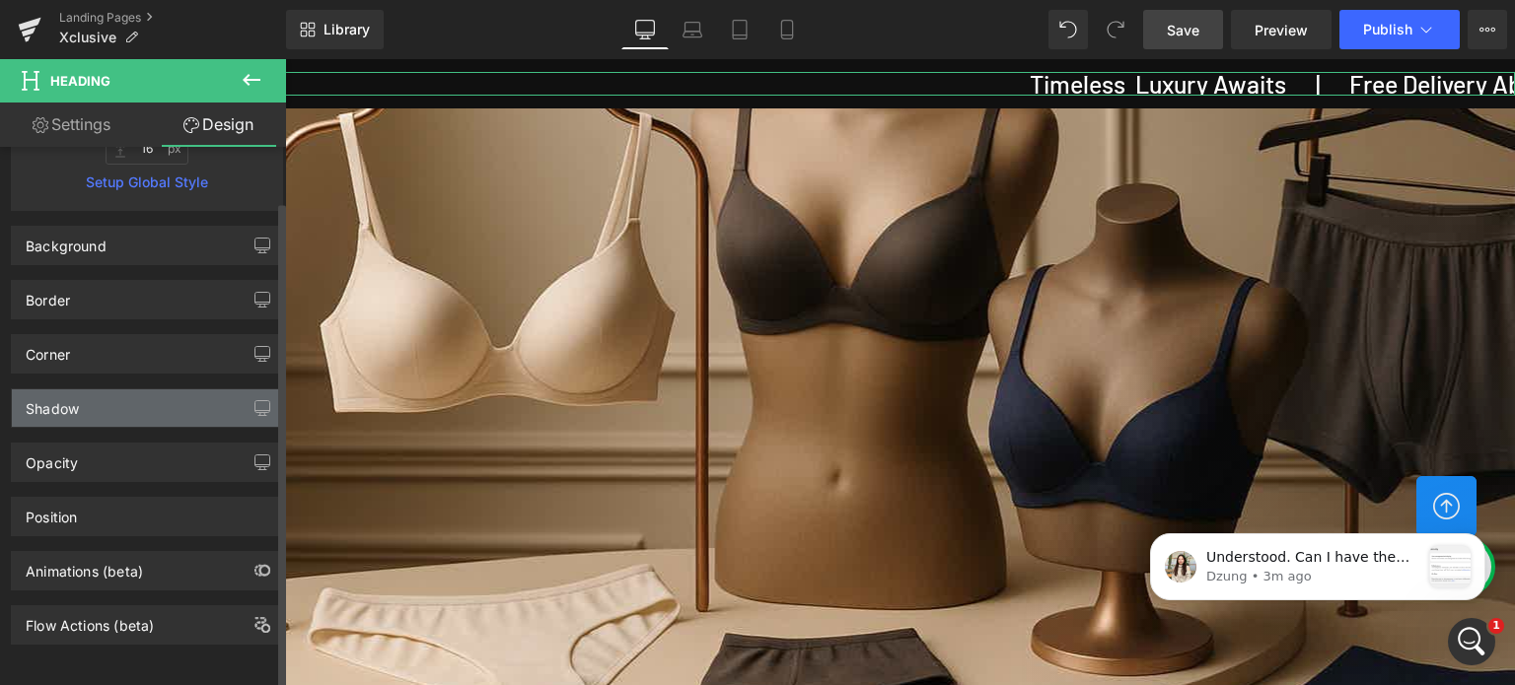
scroll to position [469, 0]
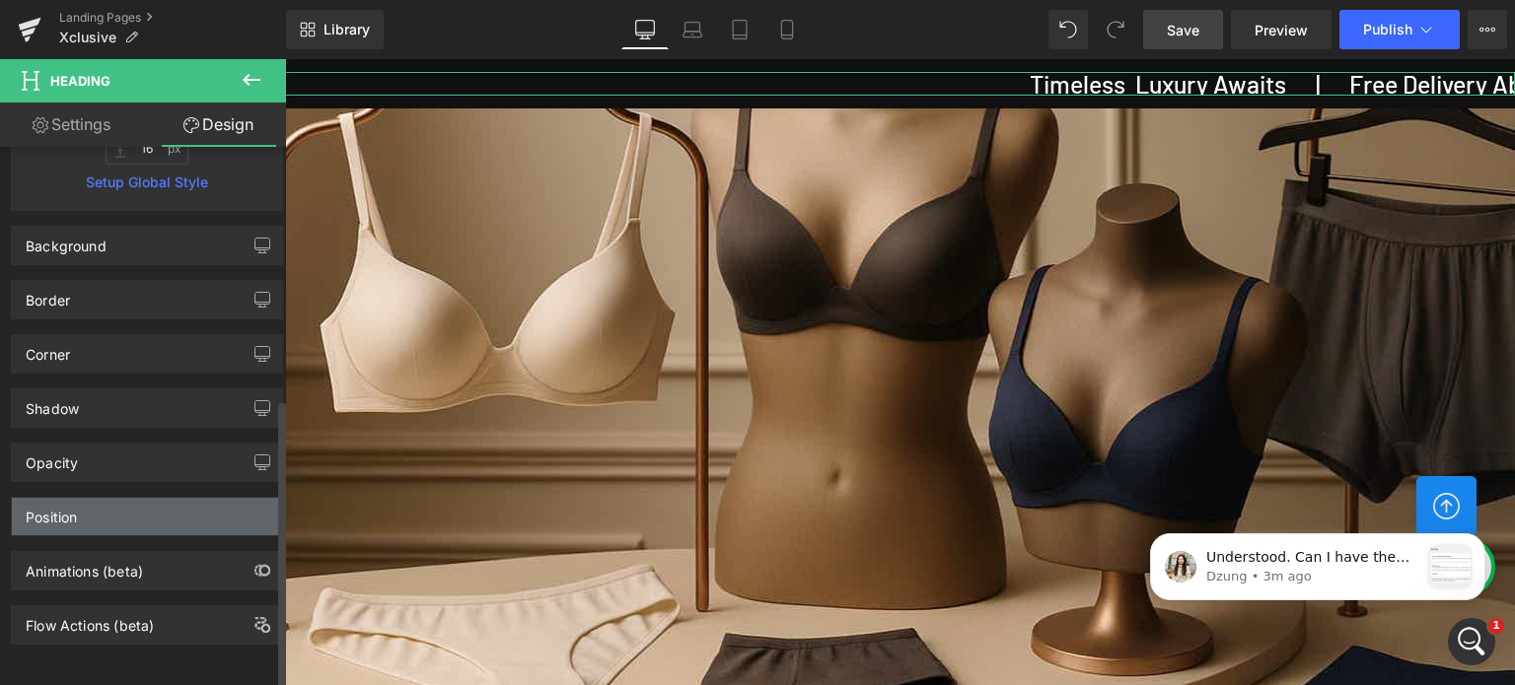
click at [103, 503] on div "Position" at bounding box center [147, 516] width 270 height 37
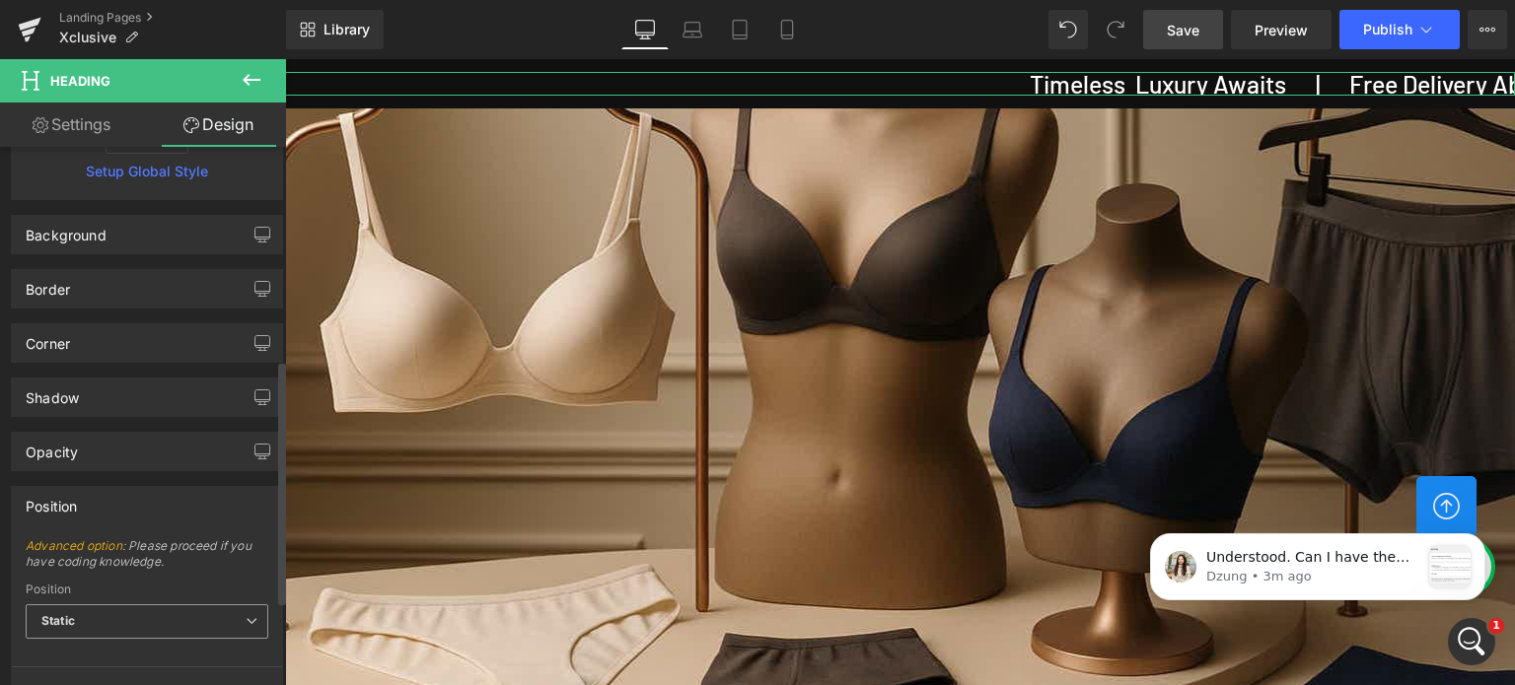
click at [71, 618] on b "Static" at bounding box center [58, 620] width 34 height 15
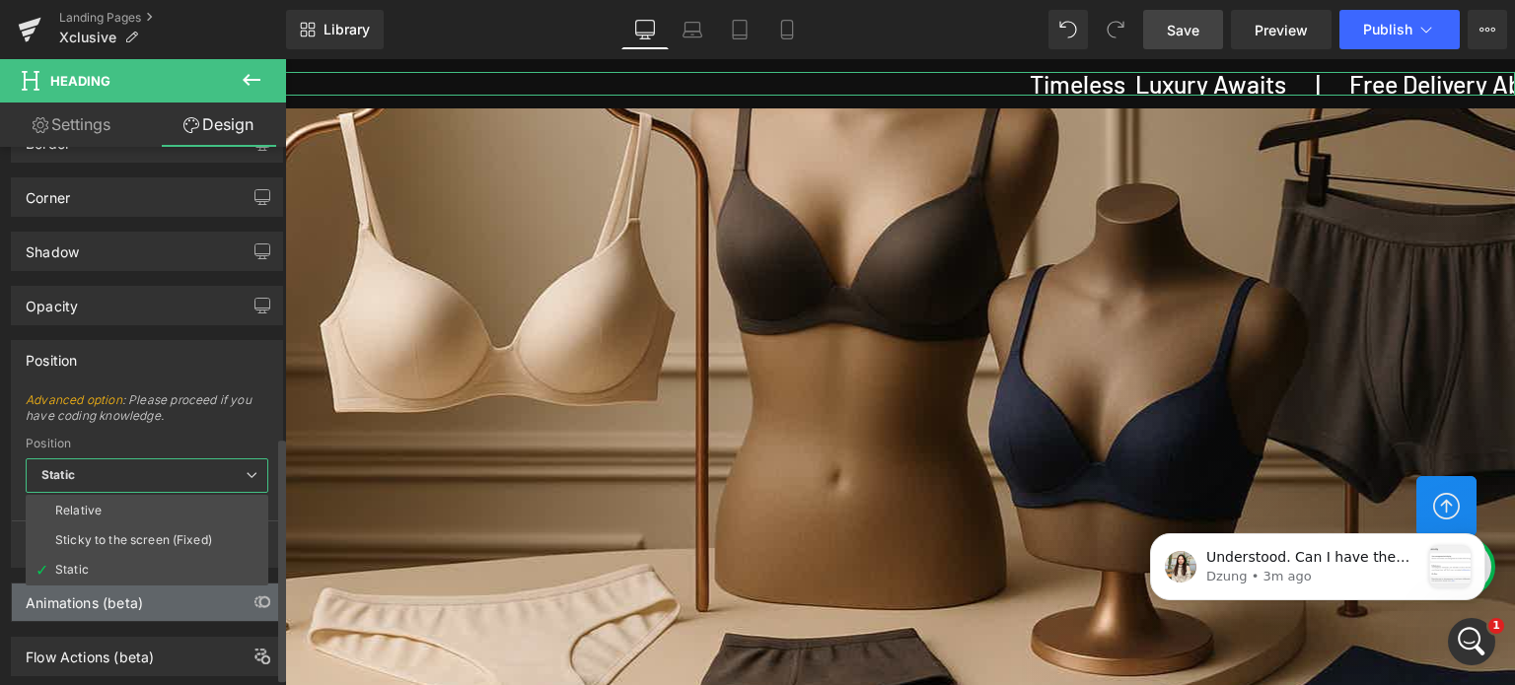
scroll to position [657, 0]
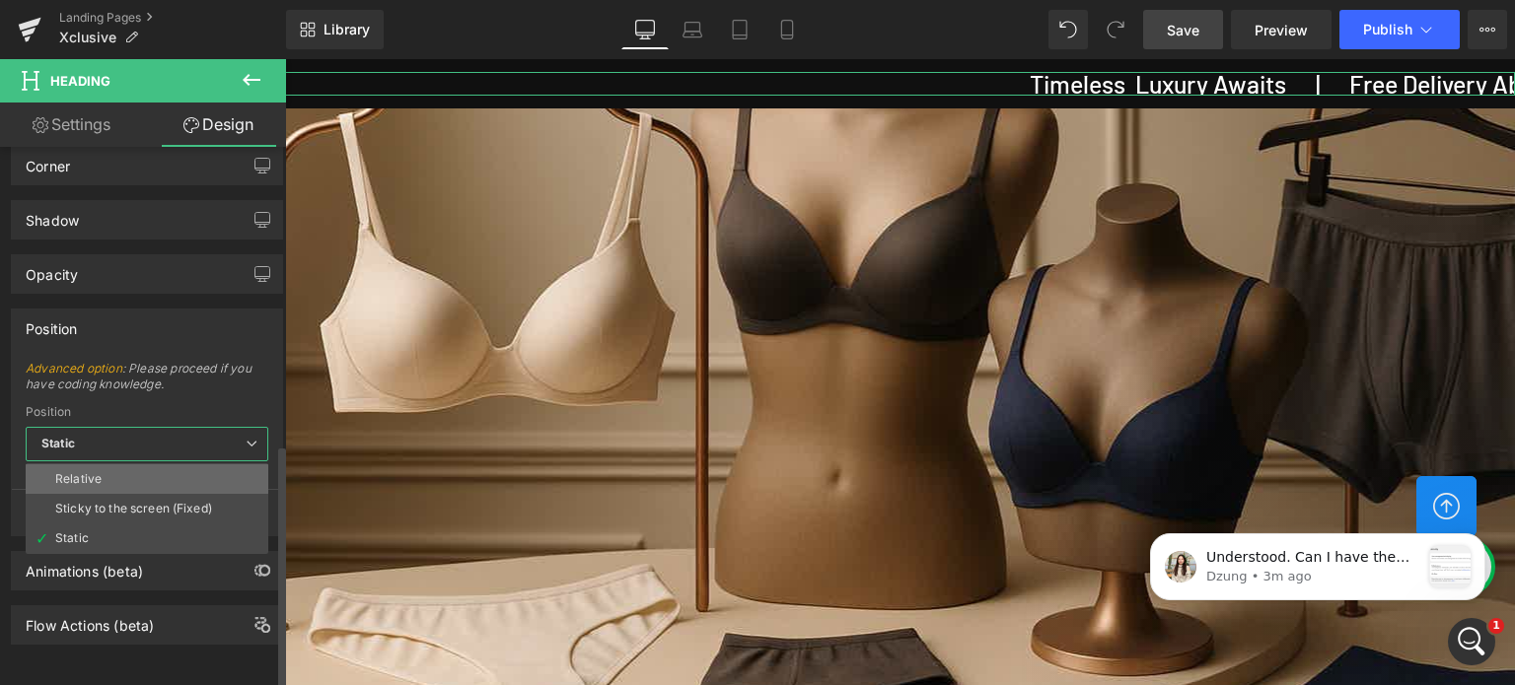
click at [93, 472] on div "Relative" at bounding box center [78, 479] width 46 height 14
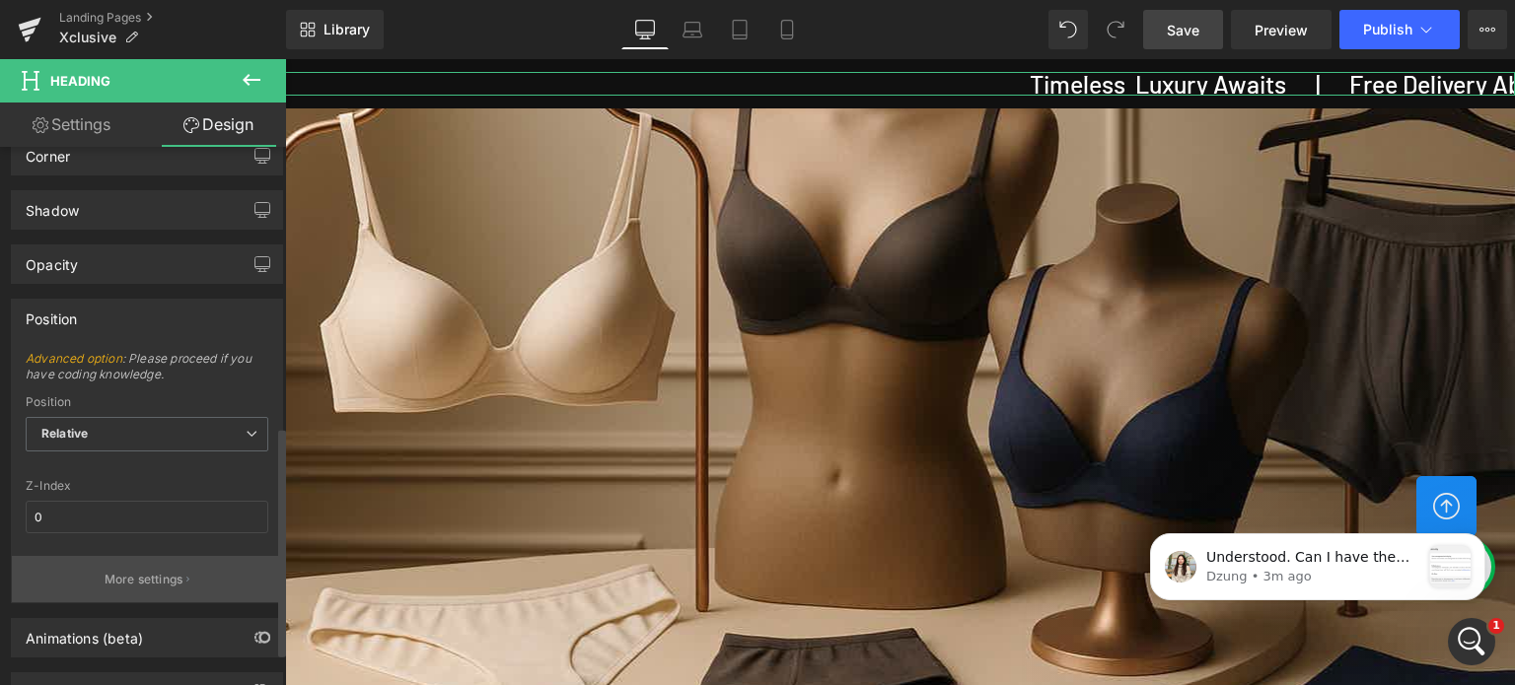
click at [159, 579] on p "More settings" at bounding box center [144, 580] width 79 height 18
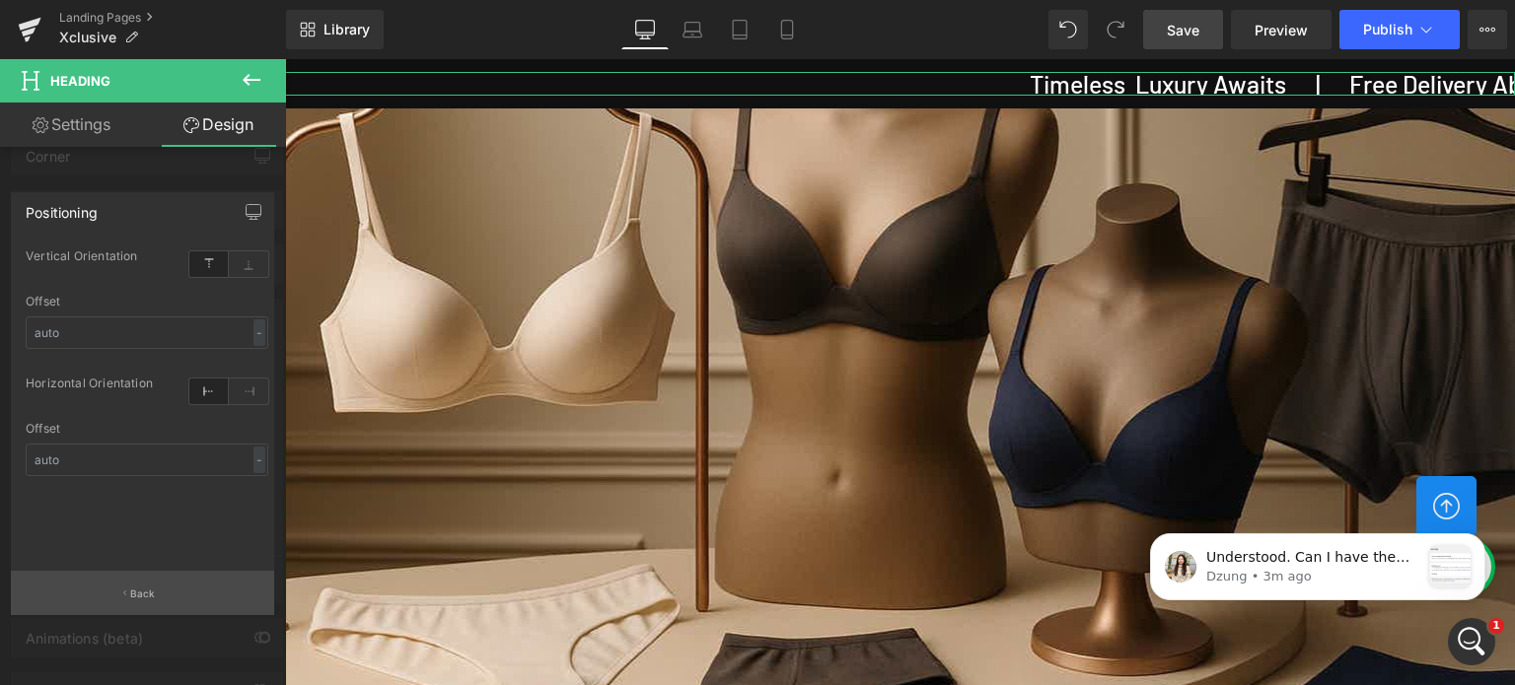
click at [141, 599] on p "Back" at bounding box center [143, 594] width 26 height 15
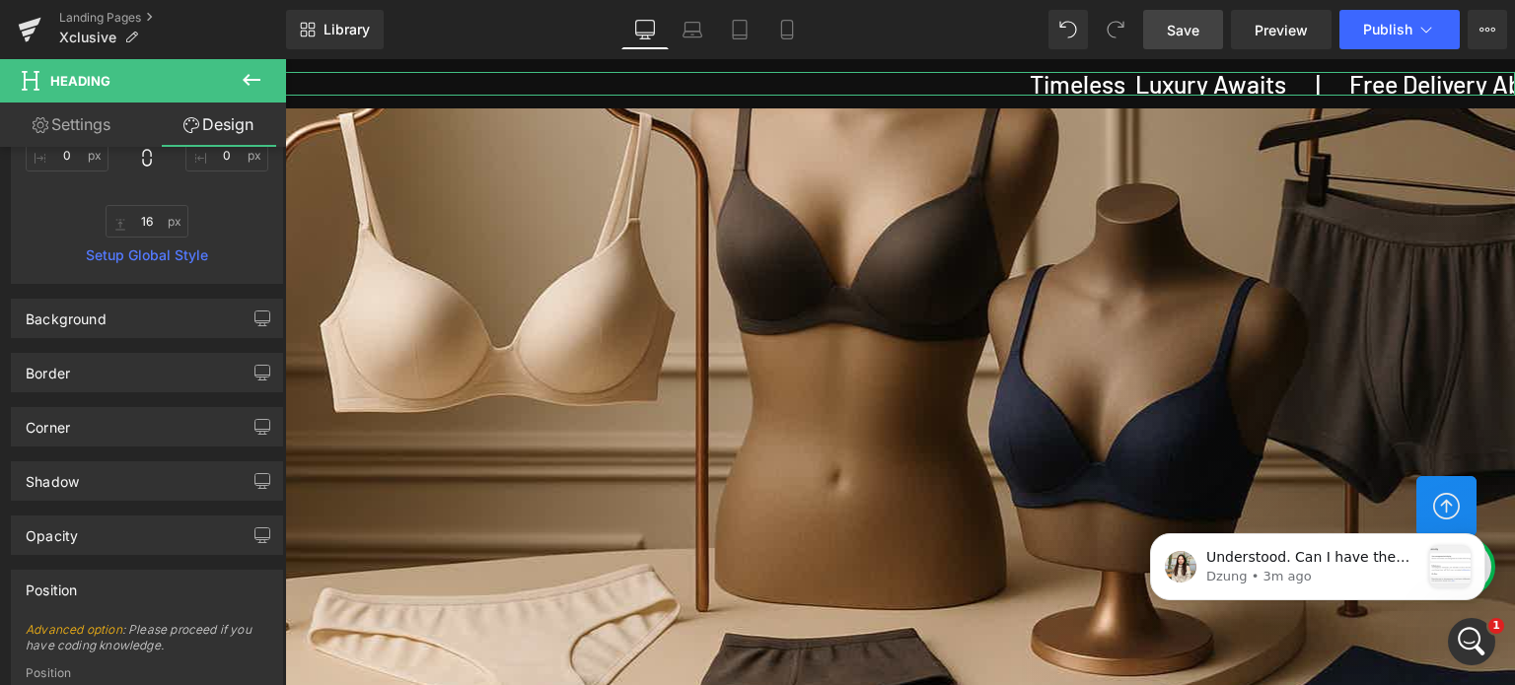
scroll to position [262, 0]
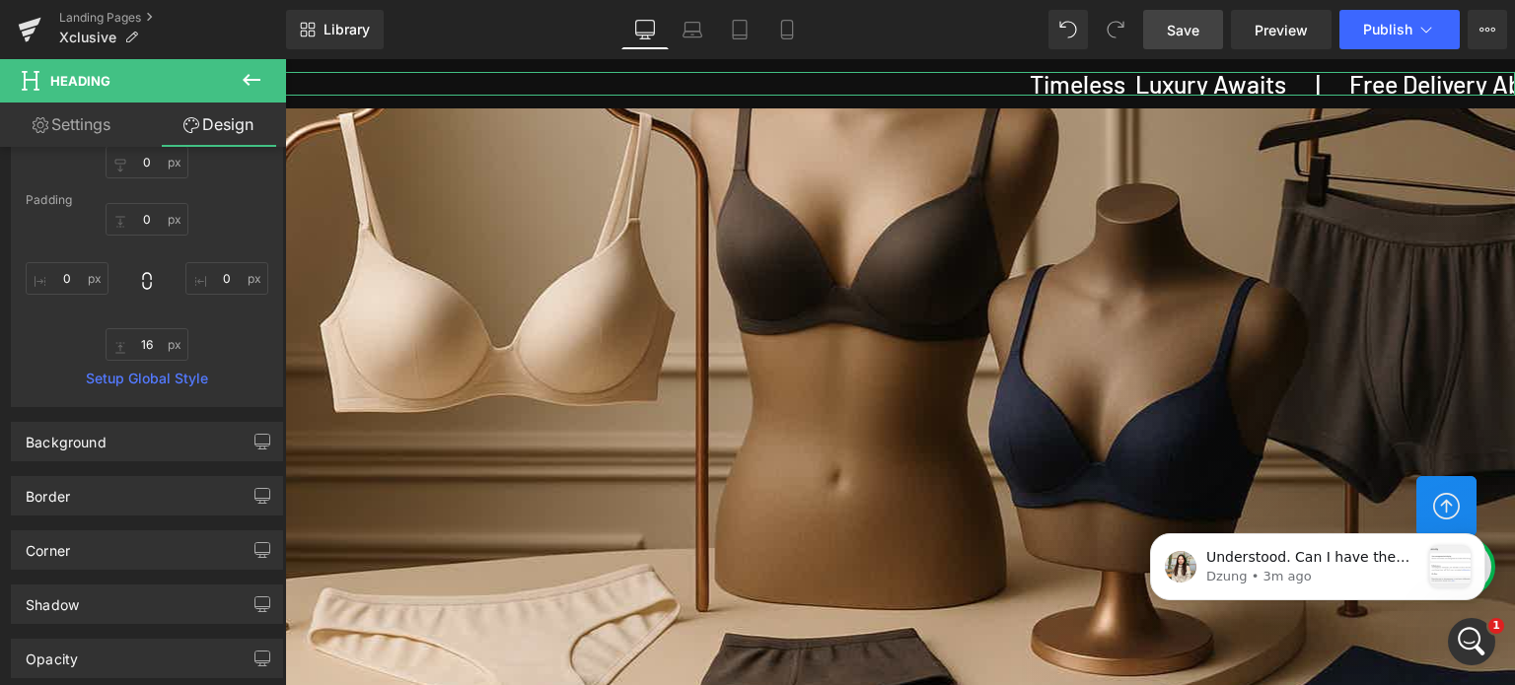
click at [74, 125] on link "Settings" at bounding box center [71, 125] width 143 height 44
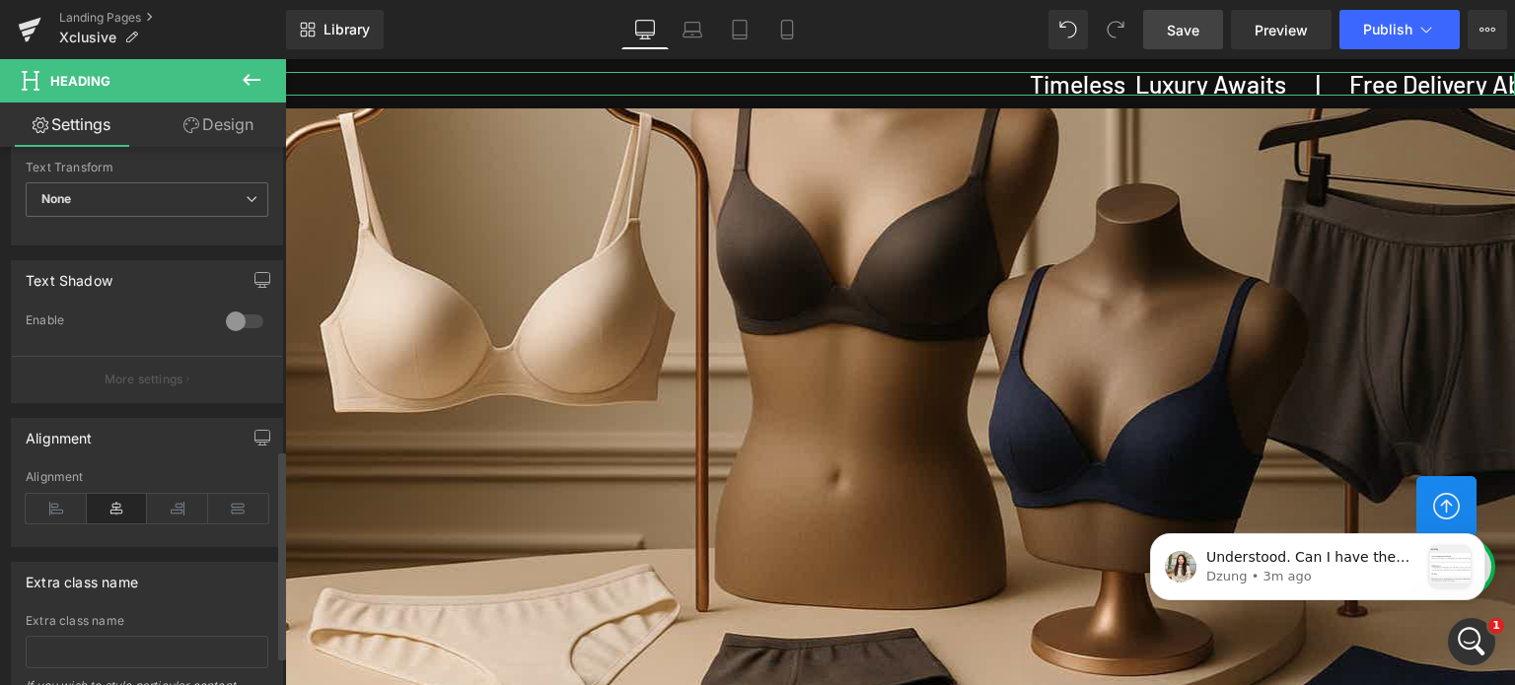
scroll to position [789, 0]
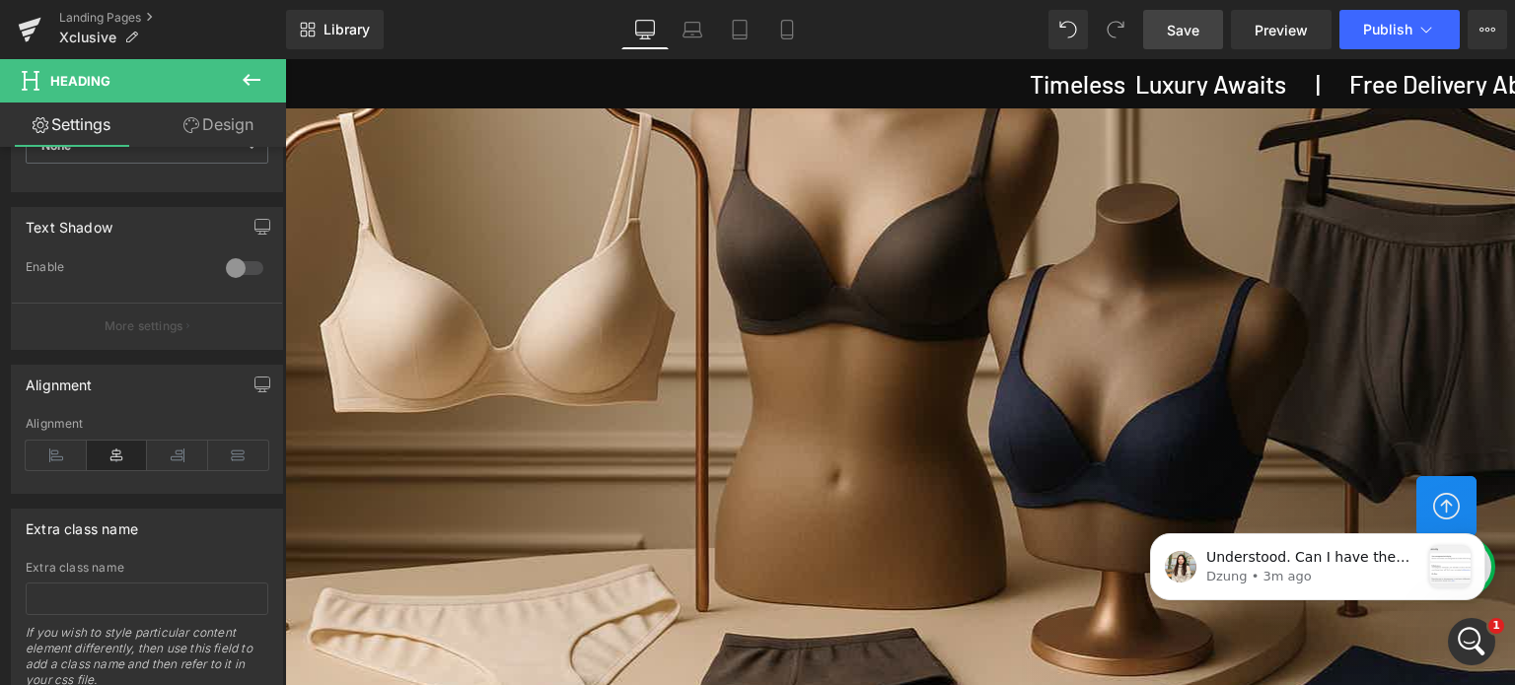
click at [1193, 30] on span "Save" at bounding box center [1183, 30] width 33 height 21
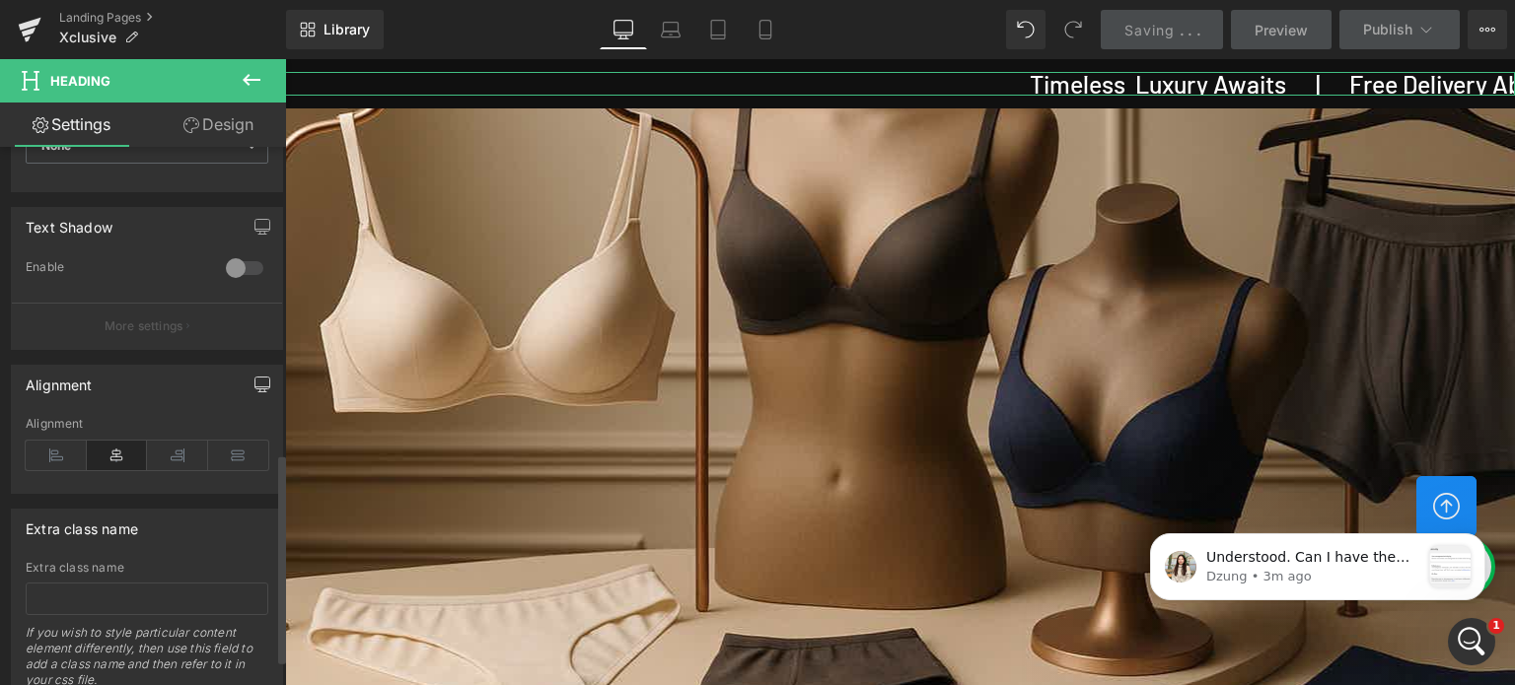
click at [254, 380] on icon "button" at bounding box center [262, 385] width 16 height 16
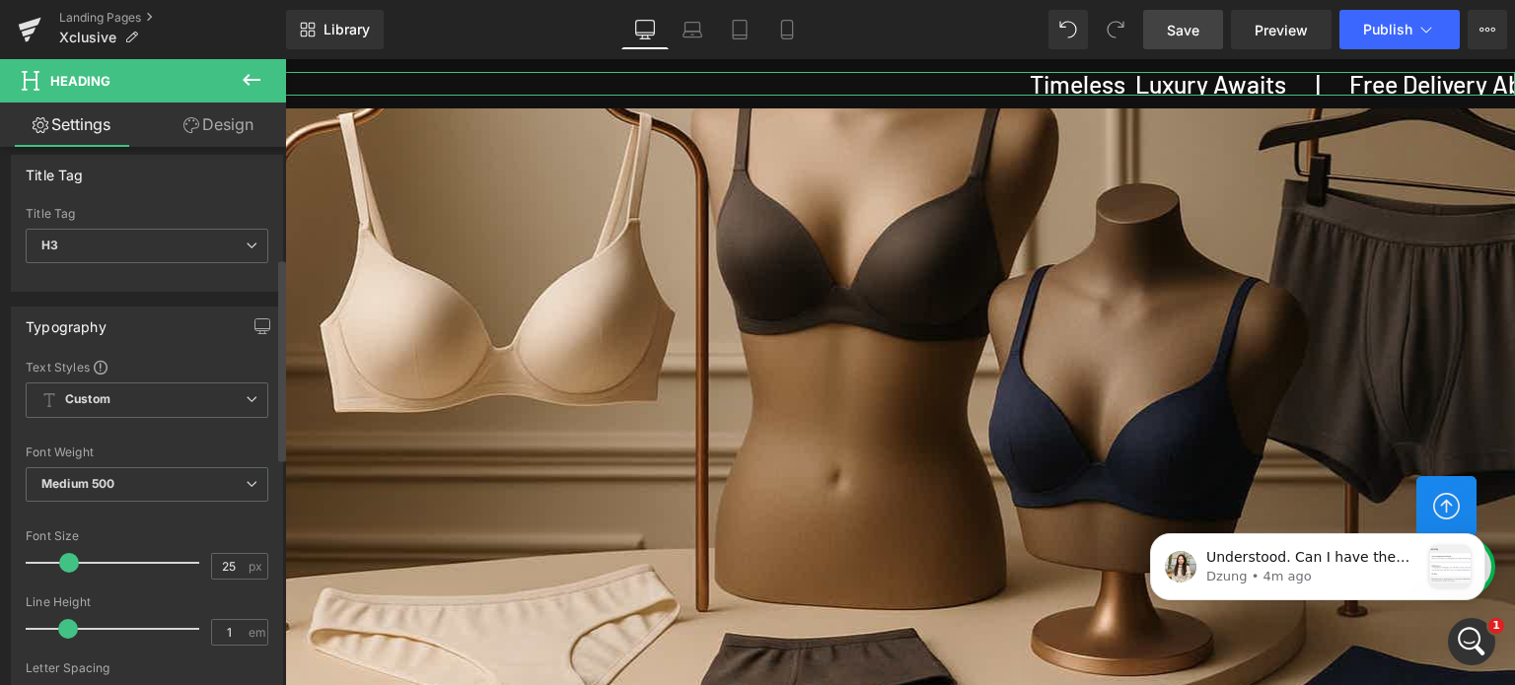
scroll to position [0, 0]
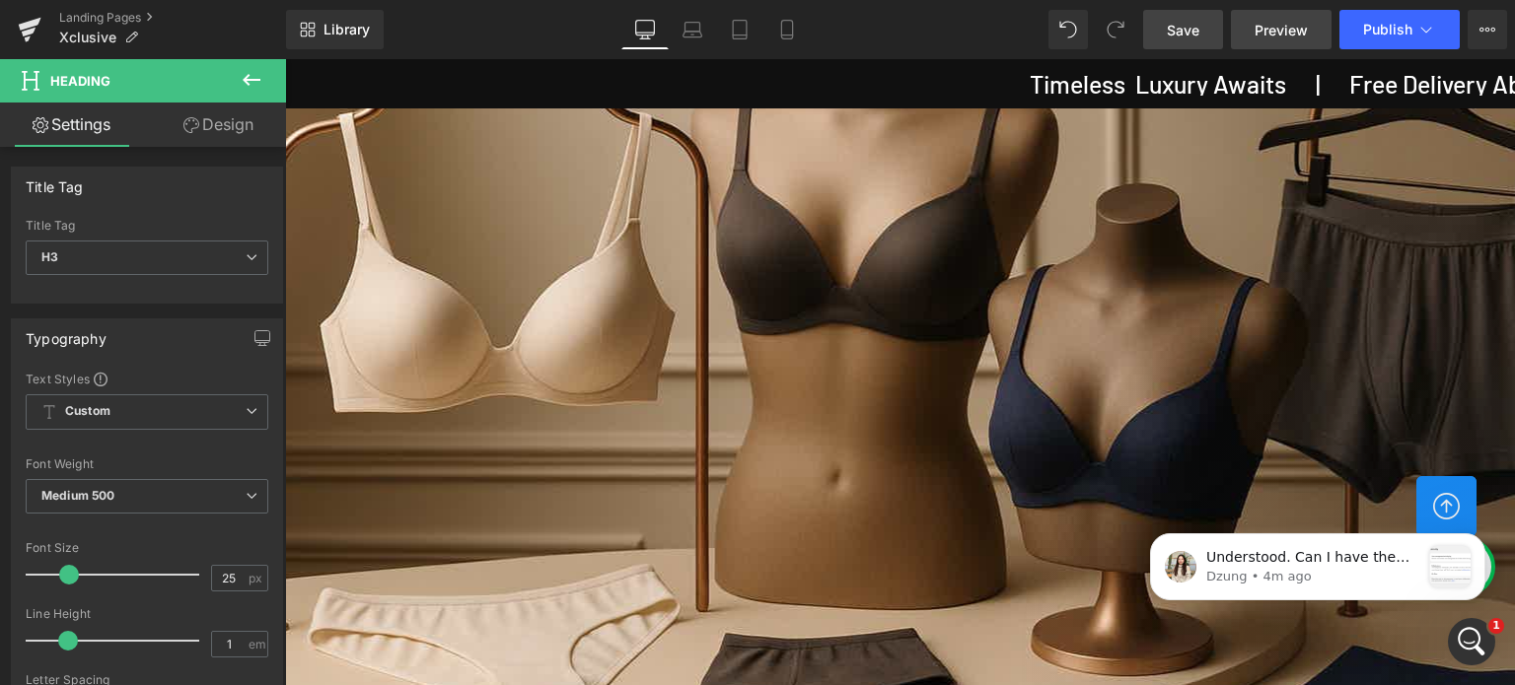
click at [1262, 23] on span "Preview" at bounding box center [1280, 30] width 53 height 21
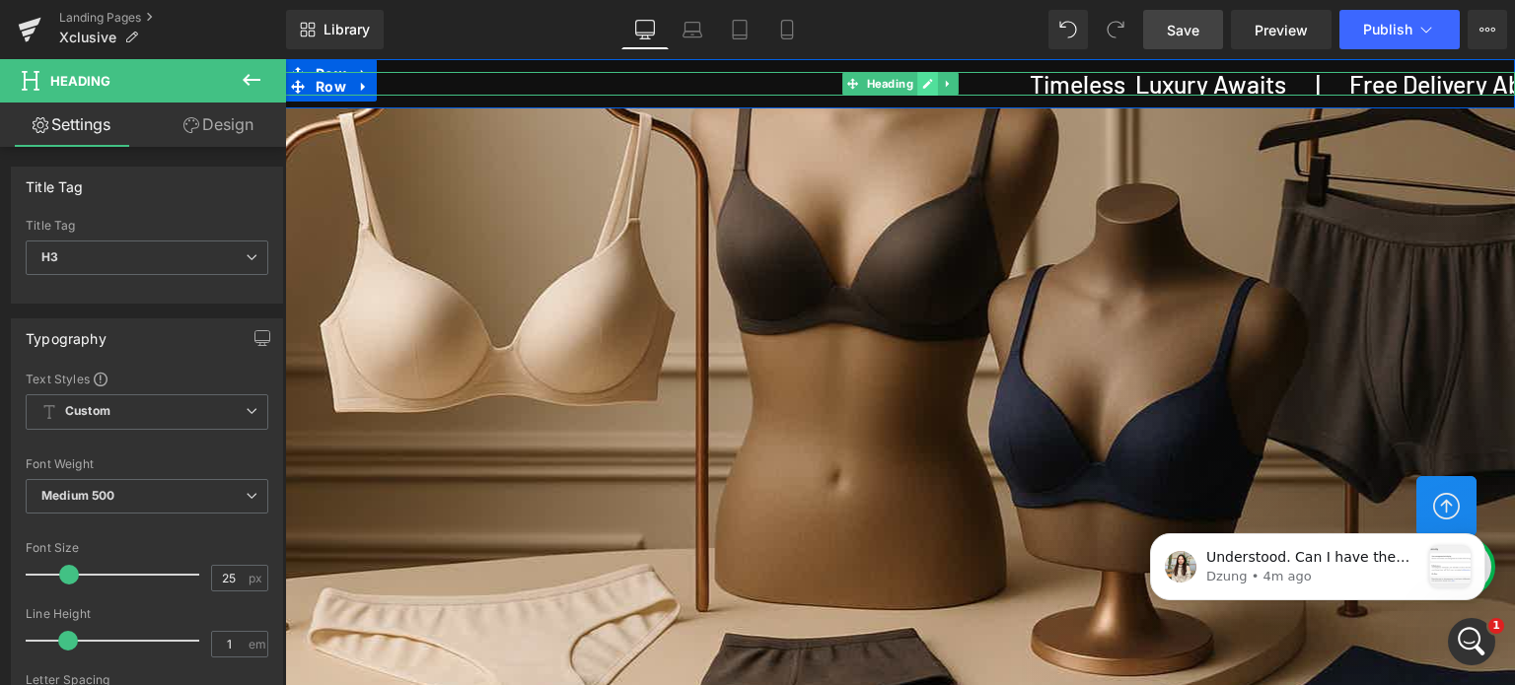
click at [922, 82] on icon at bounding box center [927, 84] width 10 height 10
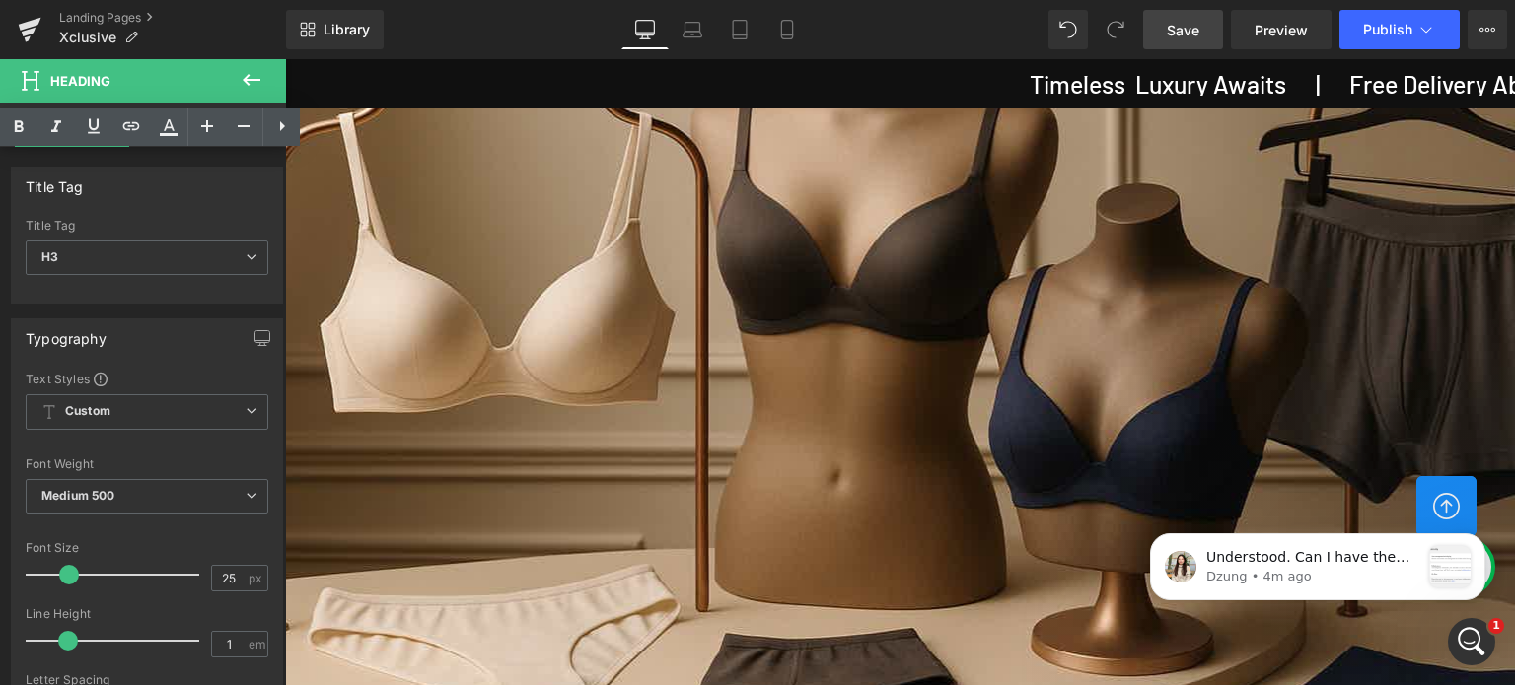
click at [870, 87] on h3 "Timeless Luxury Awaits | Free Delivery Above Rs. 750/- | Exclusive Range Only H…" at bounding box center [1484, 84] width 2460 height 25
click at [240, 83] on icon at bounding box center [252, 80] width 24 height 24
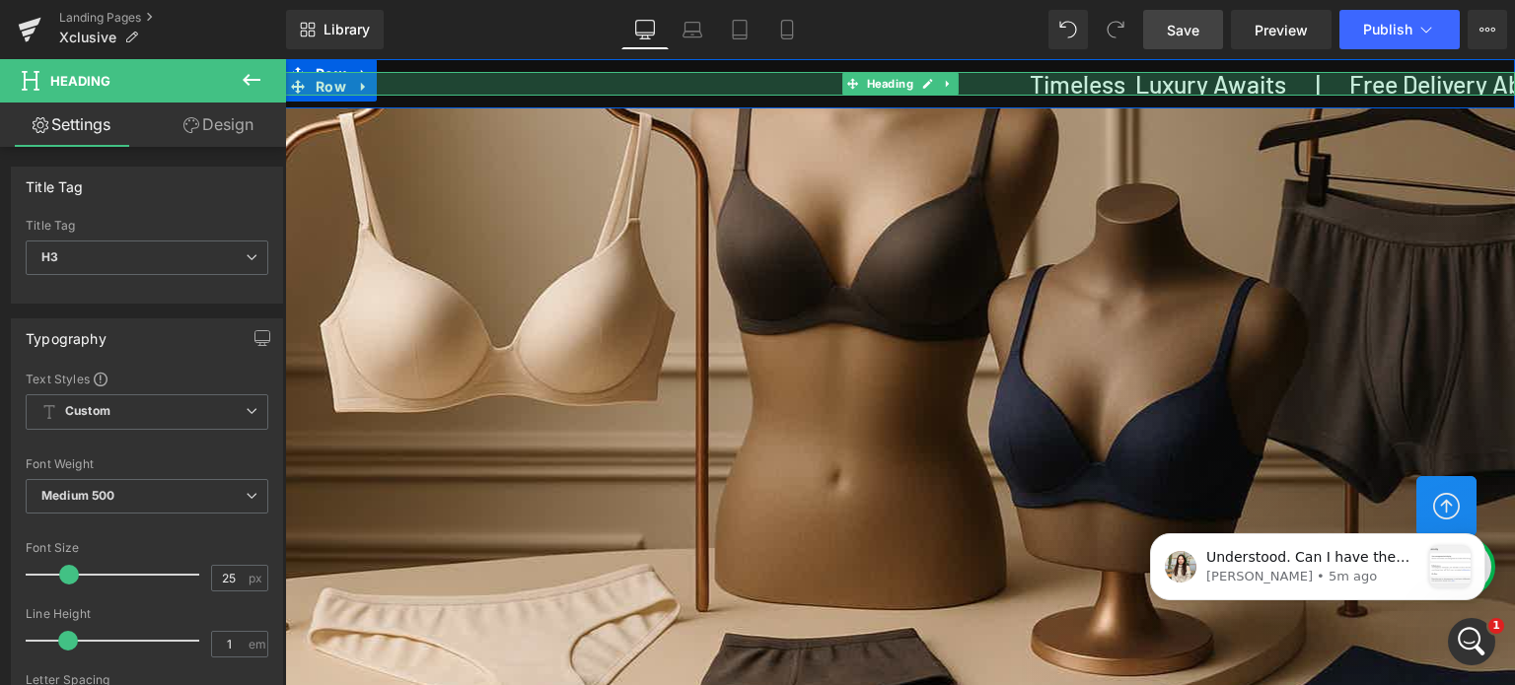
drag, startPoint x: 969, startPoint y: 92, endPoint x: 973, endPoint y: 109, distance: 18.2
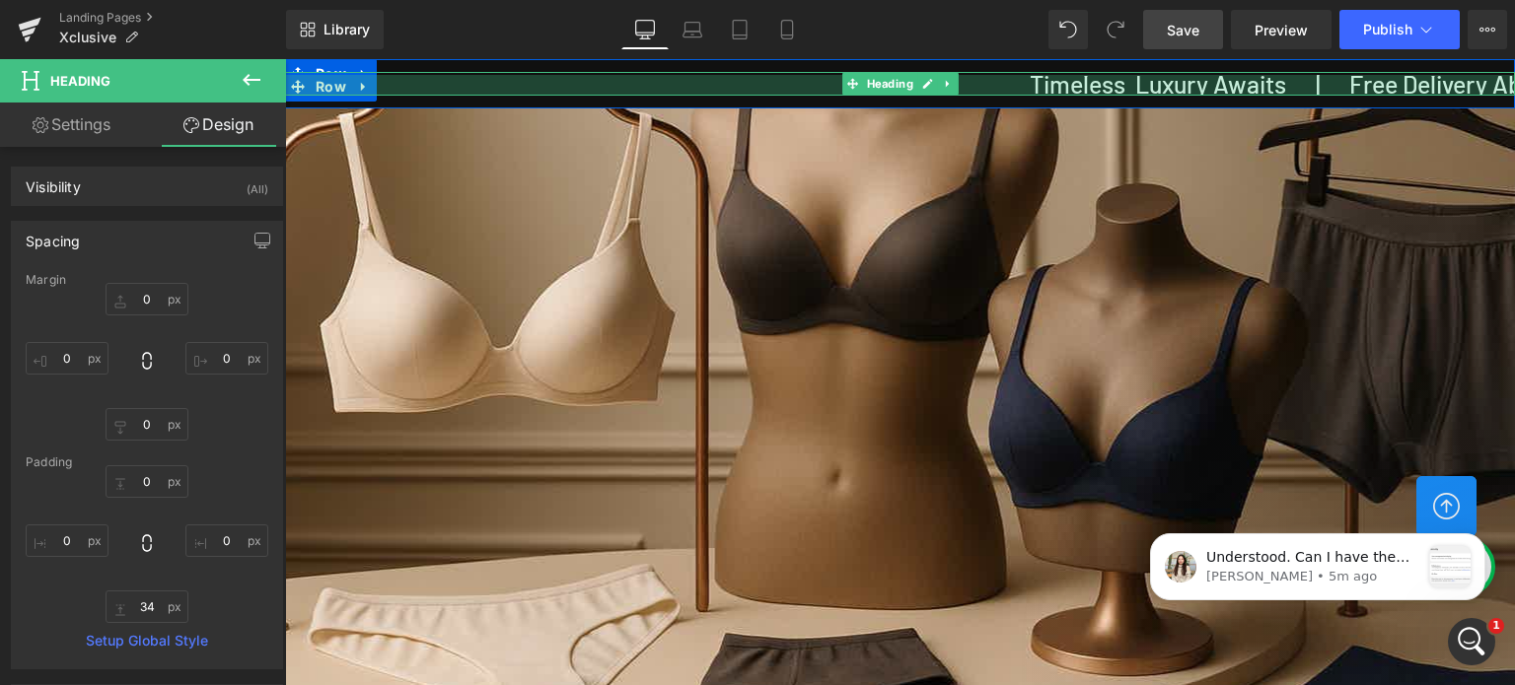
drag, startPoint x: 971, startPoint y: 71, endPoint x: 1279, endPoint y: 115, distance: 310.9
click at [316, 88] on div "51px" at bounding box center [900, 70] width 1230 height 50
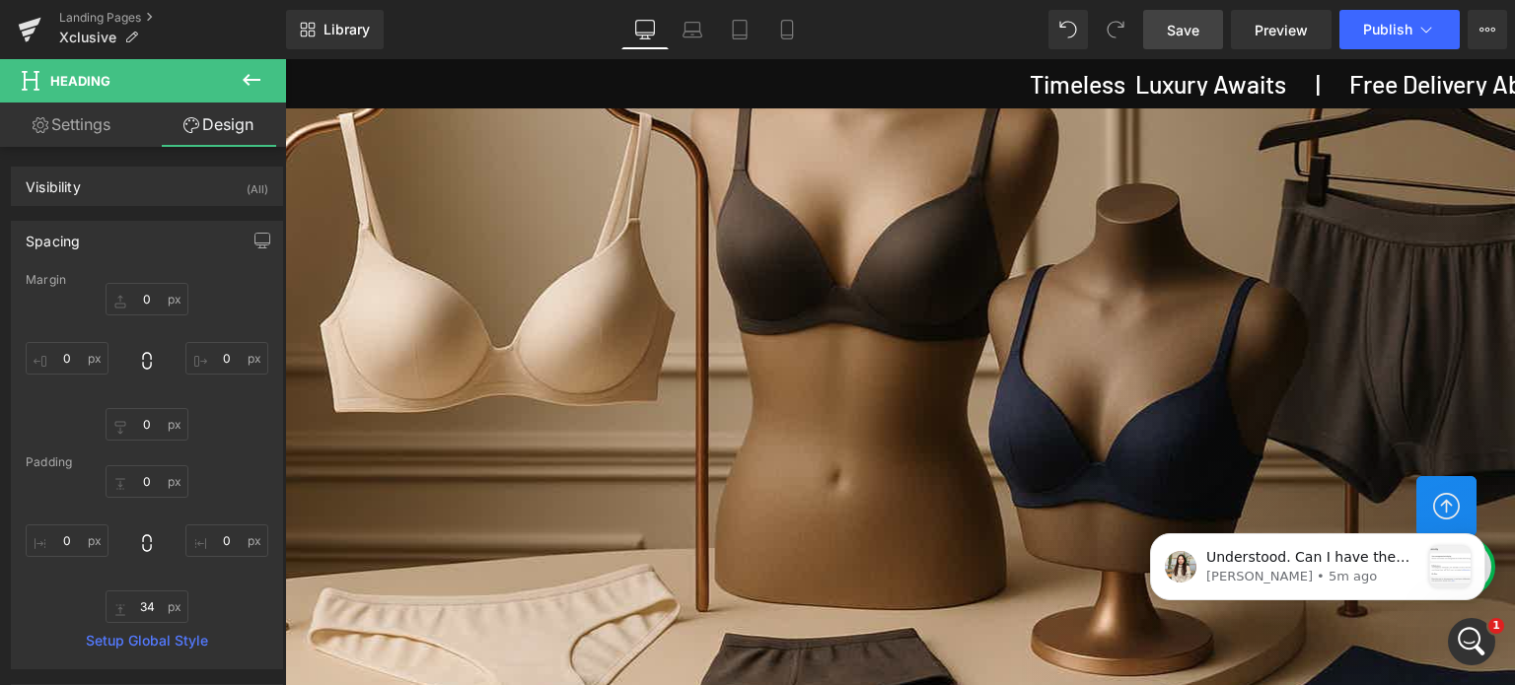
click at [909, 32] on div "Library Desktop Desktop Laptop Tablet Mobile Save Preview Publish Scheduled Upg…" at bounding box center [900, 29] width 1229 height 39
click at [255, 82] on icon at bounding box center [252, 80] width 24 height 24
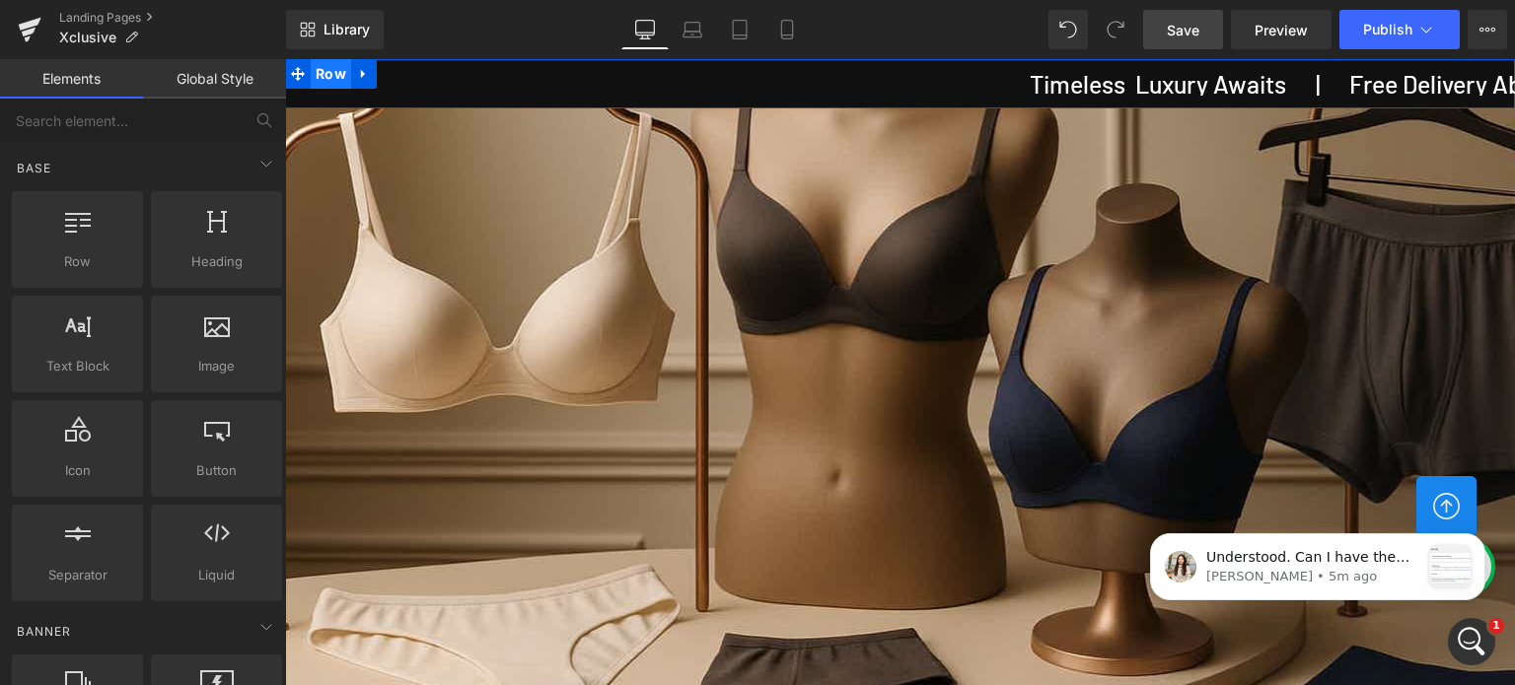
click at [316, 67] on span "Row" at bounding box center [331, 74] width 40 height 30
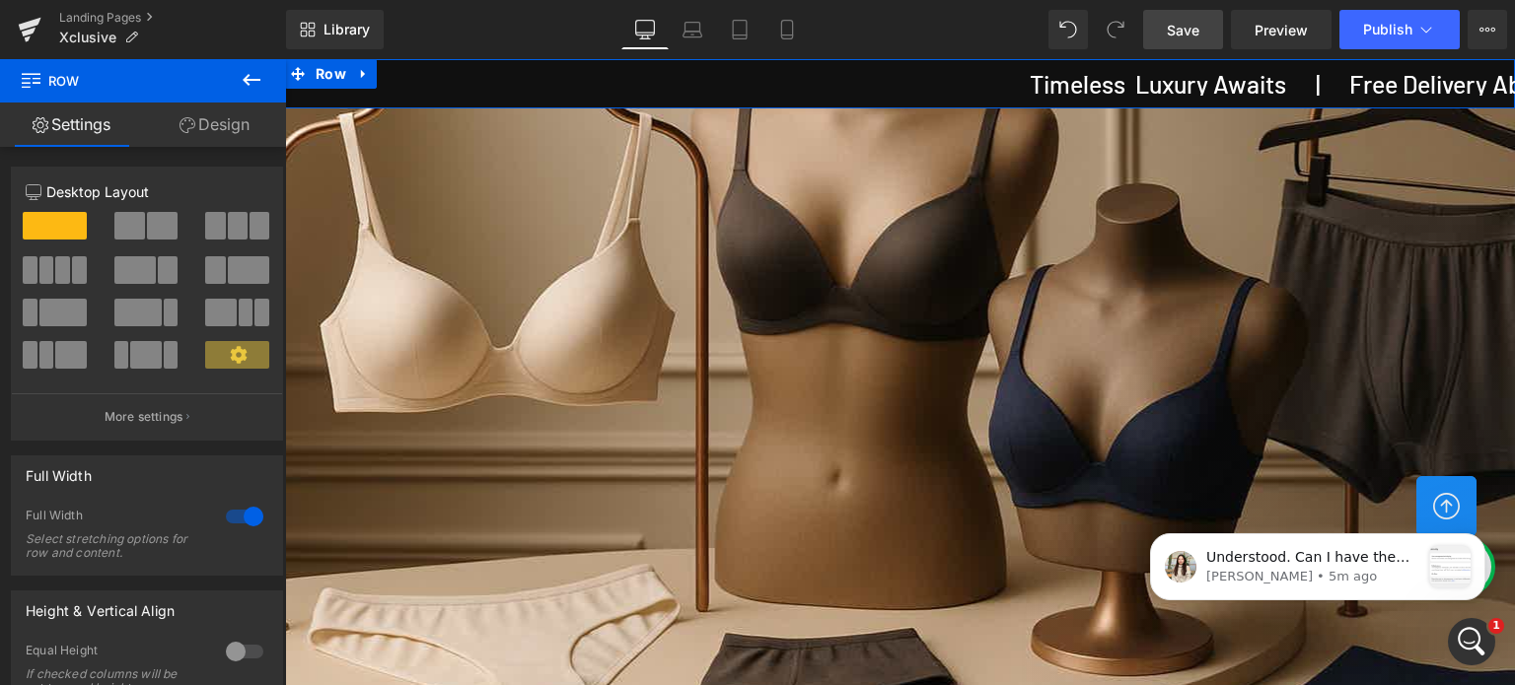
click at [225, 120] on link "Design" at bounding box center [214, 125] width 143 height 44
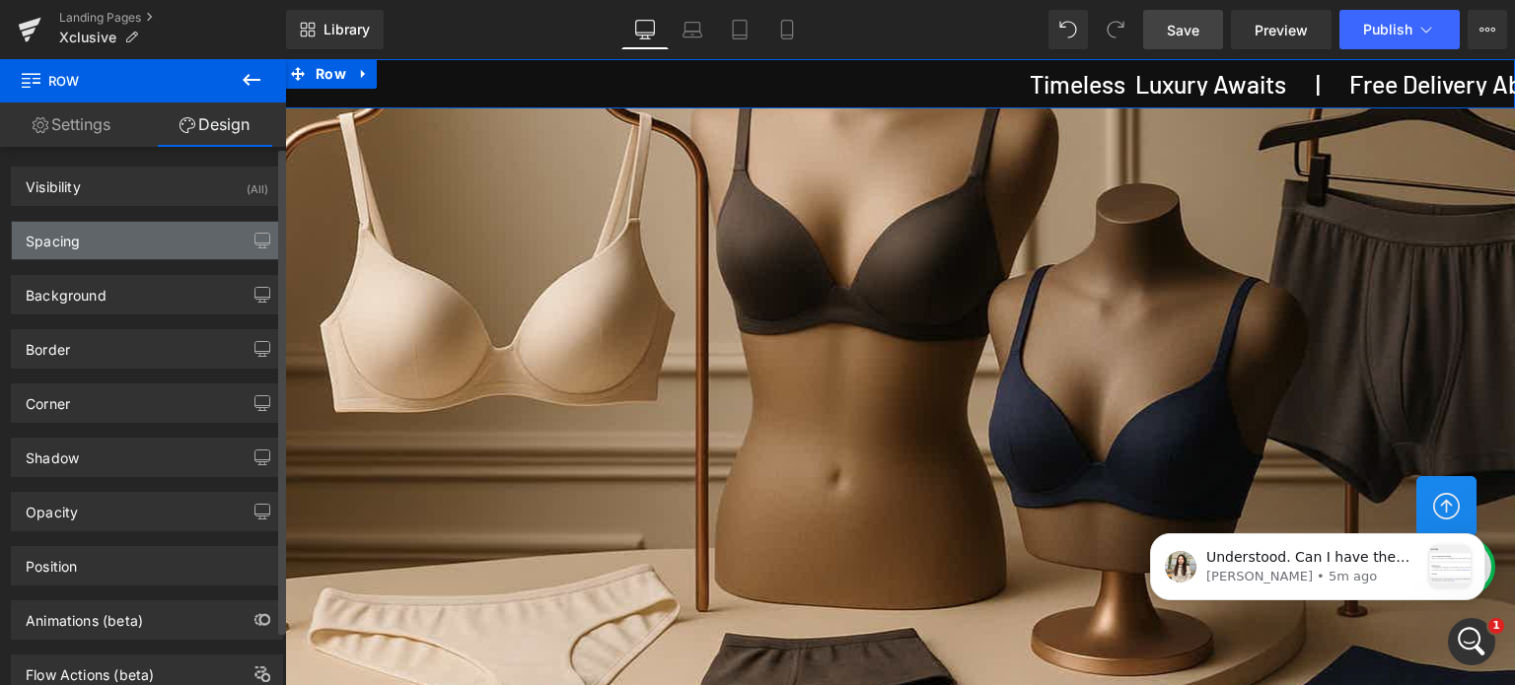
click at [104, 240] on div "Spacing" at bounding box center [147, 240] width 270 height 37
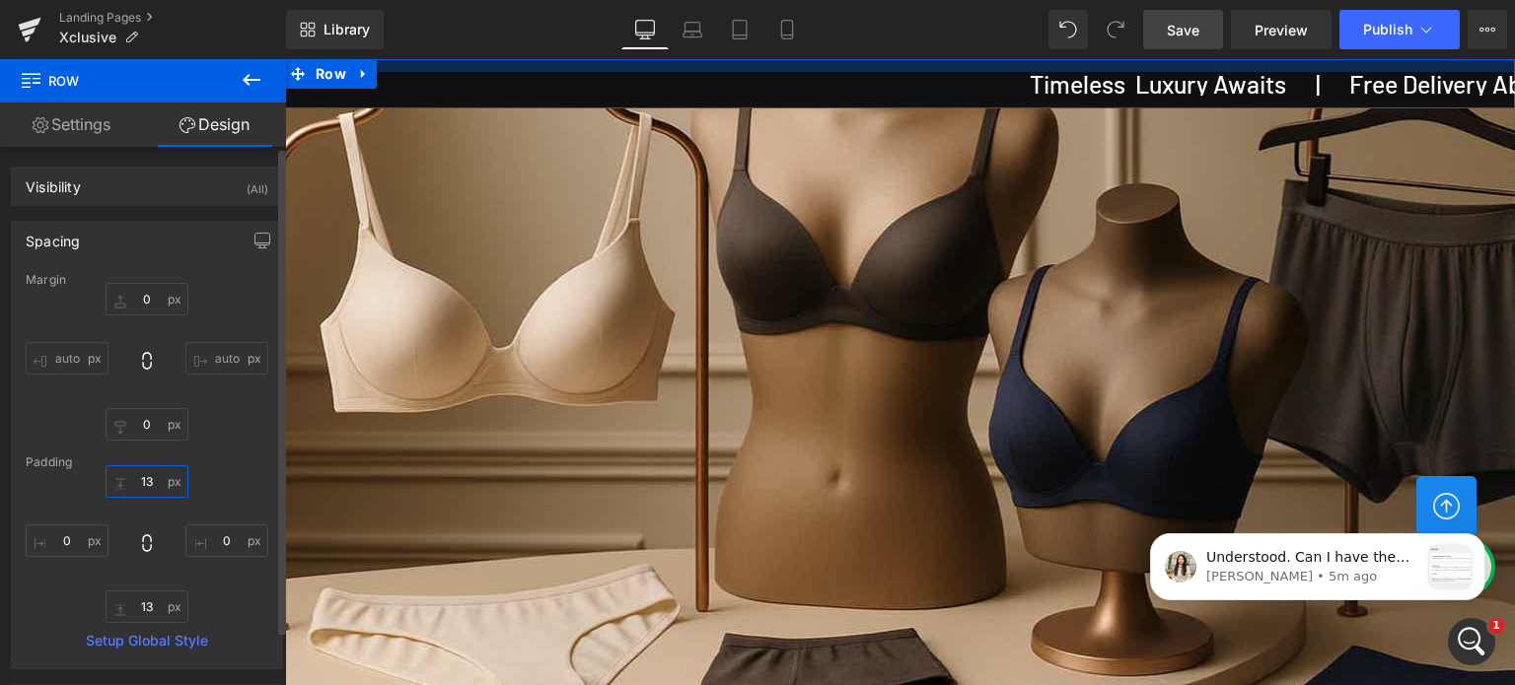
click at [150, 483] on input "text" at bounding box center [147, 481] width 83 height 33
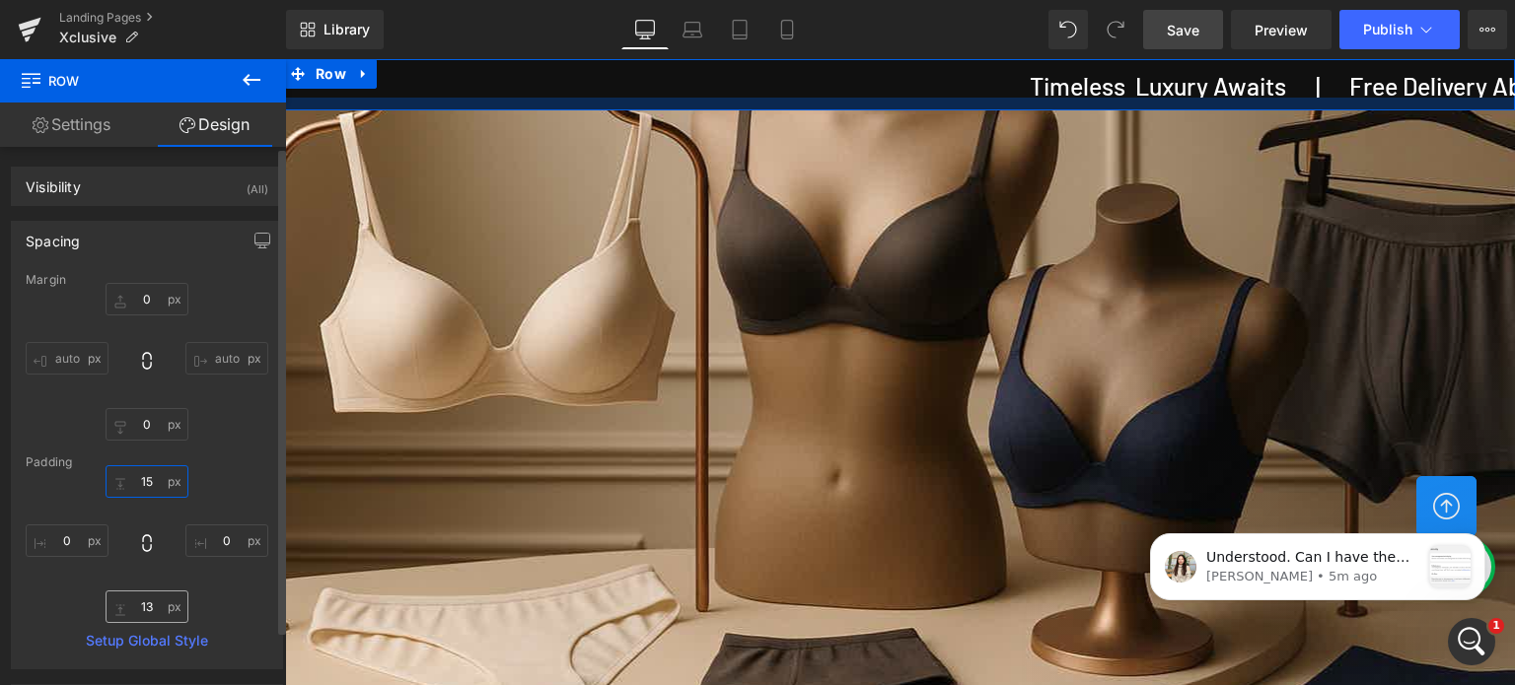
type input "15"
click at [158, 609] on input "text" at bounding box center [147, 607] width 83 height 33
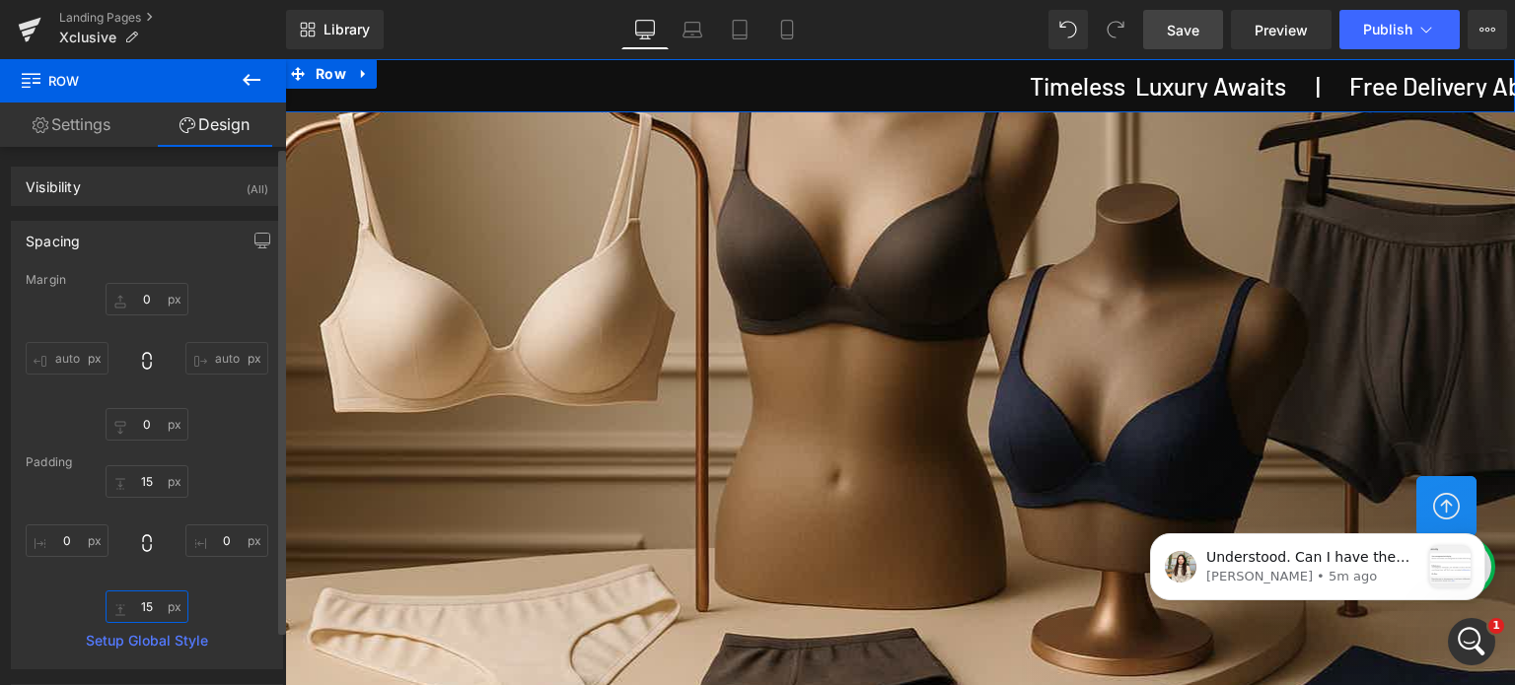
type input "15"
click at [229, 433] on div "auto auto" at bounding box center [147, 362] width 243 height 158
click at [151, 299] on input "text" at bounding box center [147, 299] width 83 height 33
click at [156, 429] on input "text" at bounding box center [147, 424] width 83 height 33
type input "15"
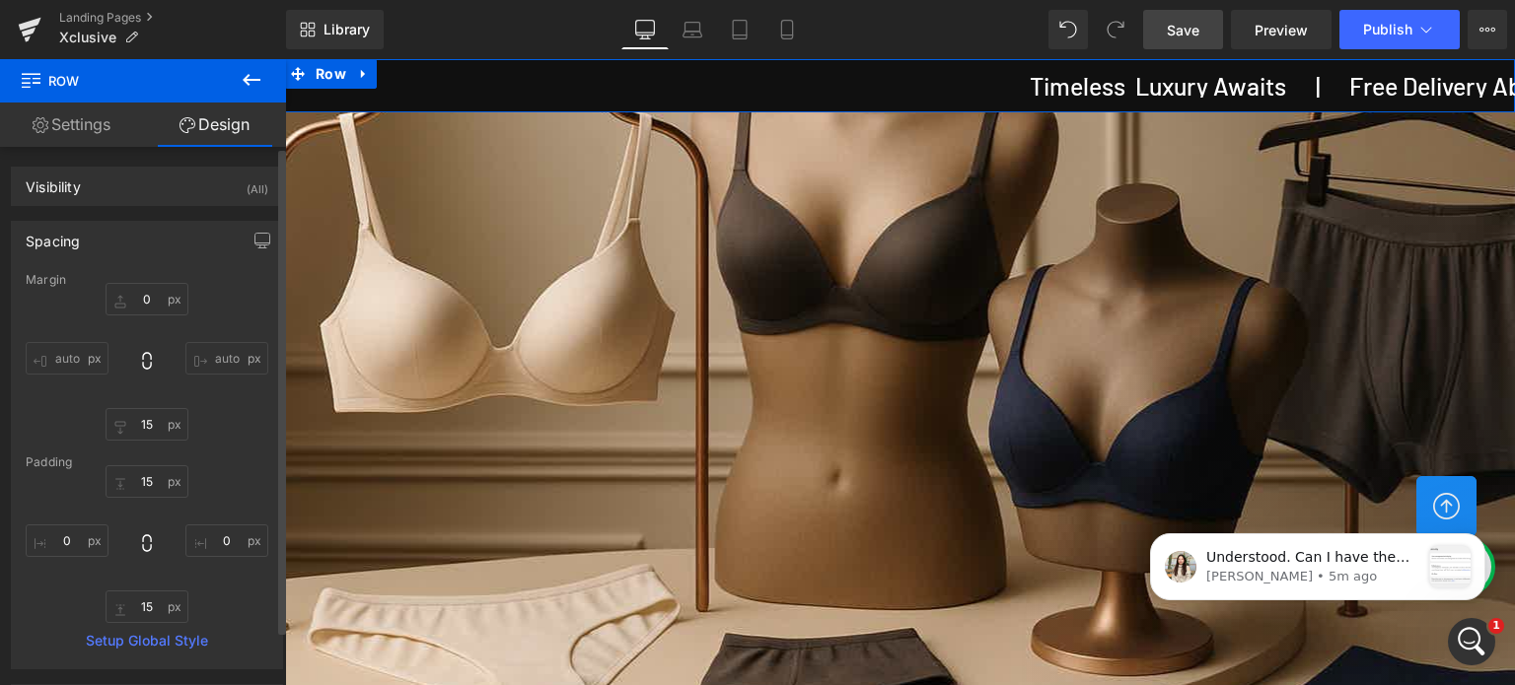
click at [221, 306] on div "auto 15 auto" at bounding box center [147, 362] width 243 height 158
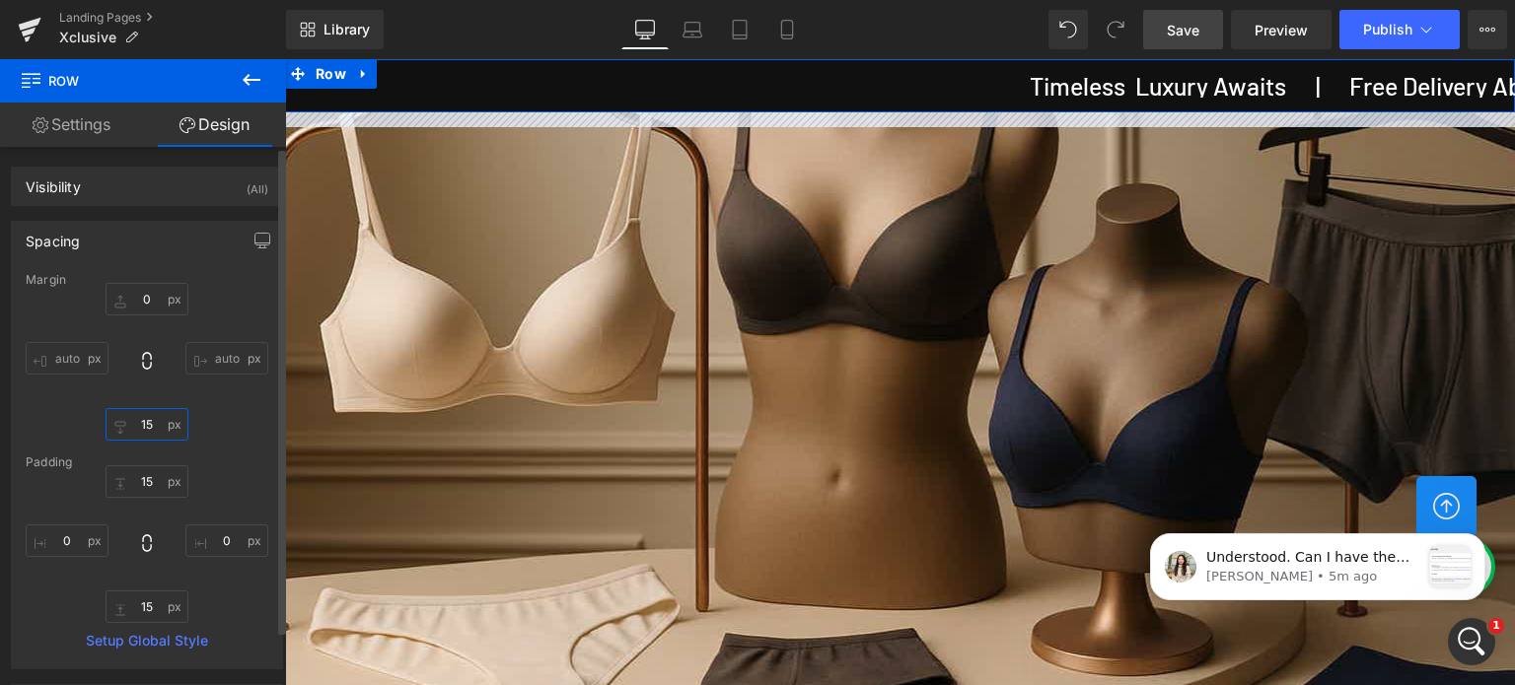
click at [155, 425] on input "15" at bounding box center [147, 424] width 83 height 33
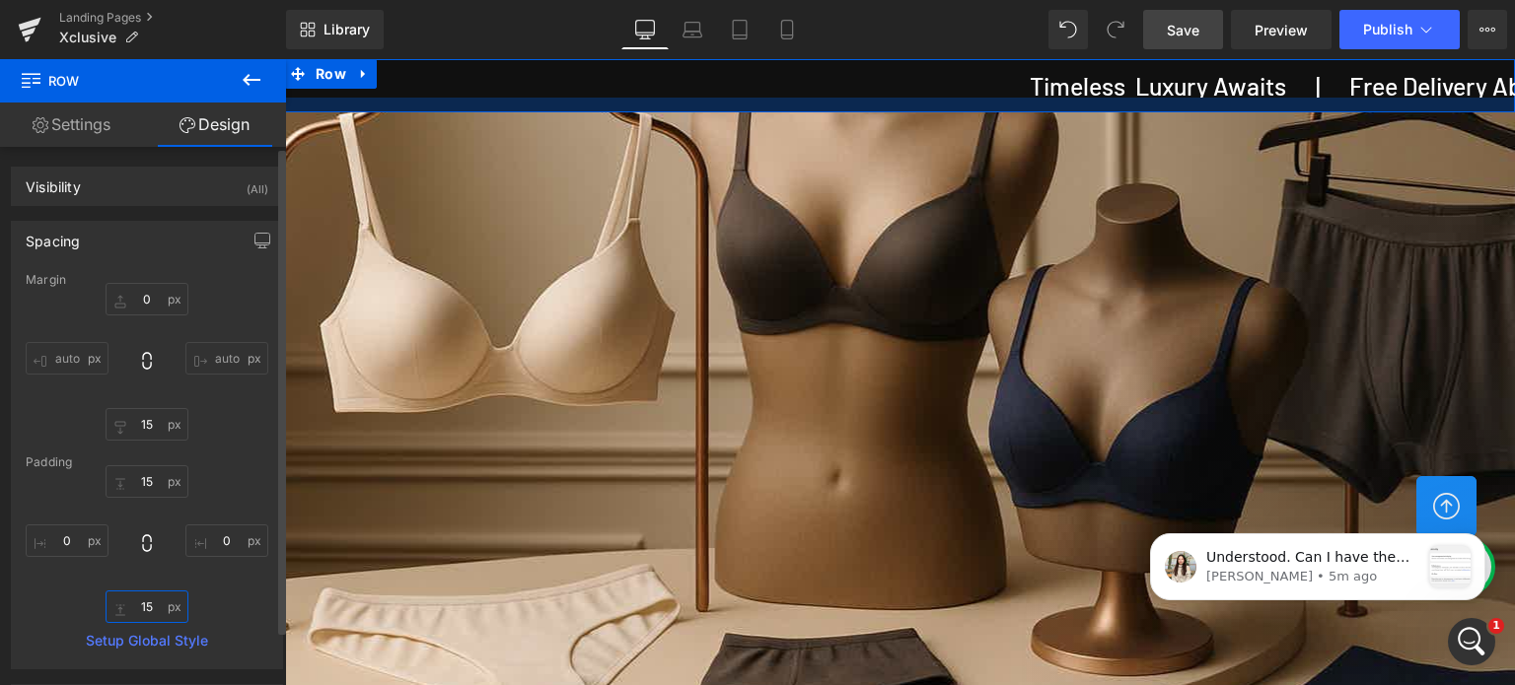
click at [152, 604] on input "15" at bounding box center [147, 607] width 83 height 33
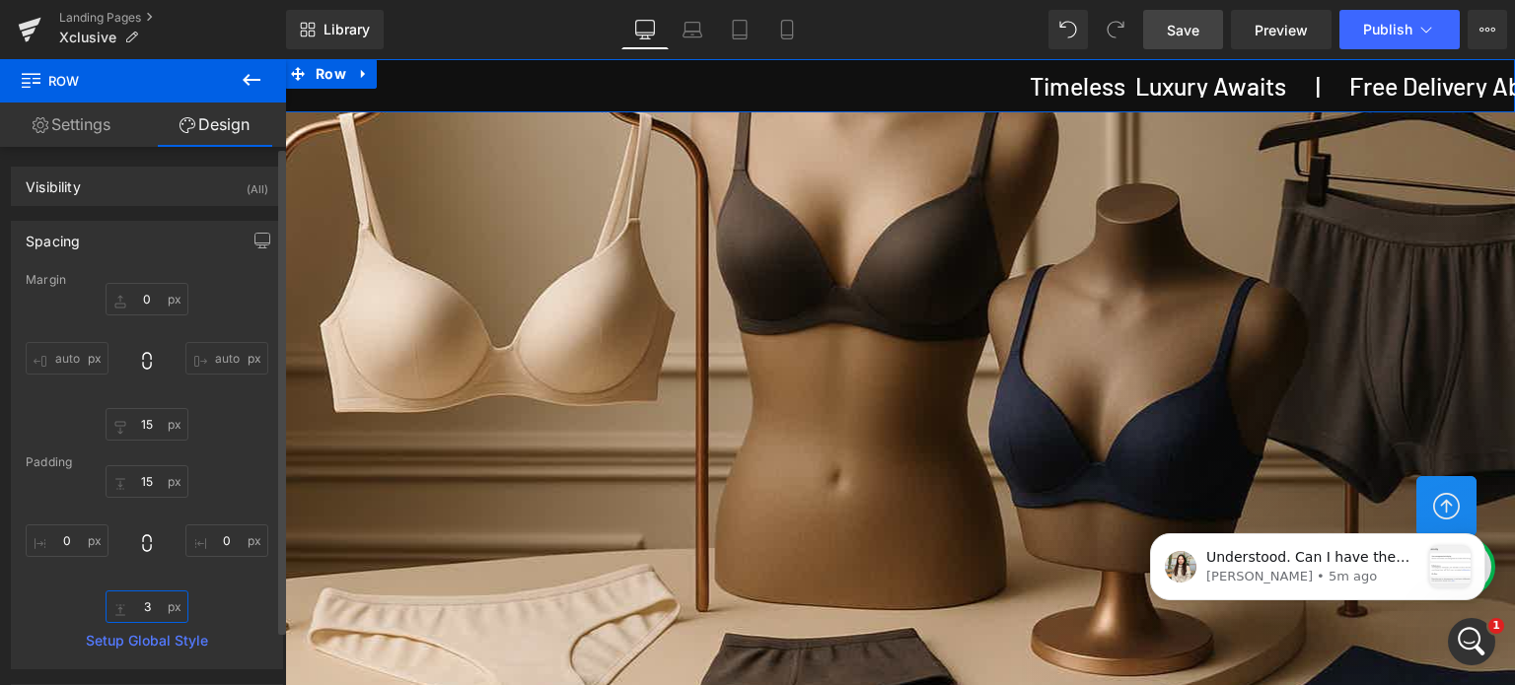
type input "30"
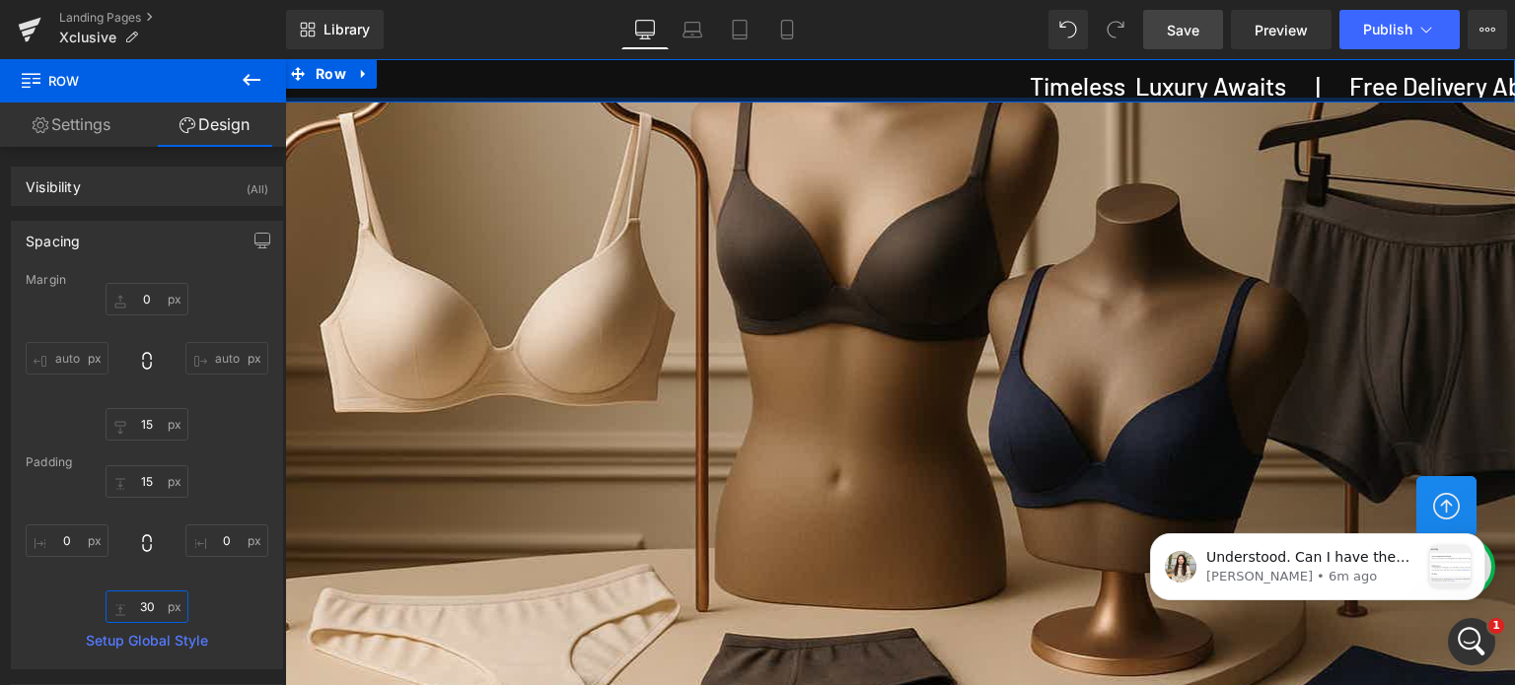
drag, startPoint x: 1285, startPoint y: 99, endPoint x: 1293, endPoint y: 74, distance: 25.9
click at [1293, 74] on div "Timeless Luxury Awaits | Free Delivery Above Rs. 750/- | Exclusive Range Only H…" at bounding box center [900, 80] width 1230 height 43
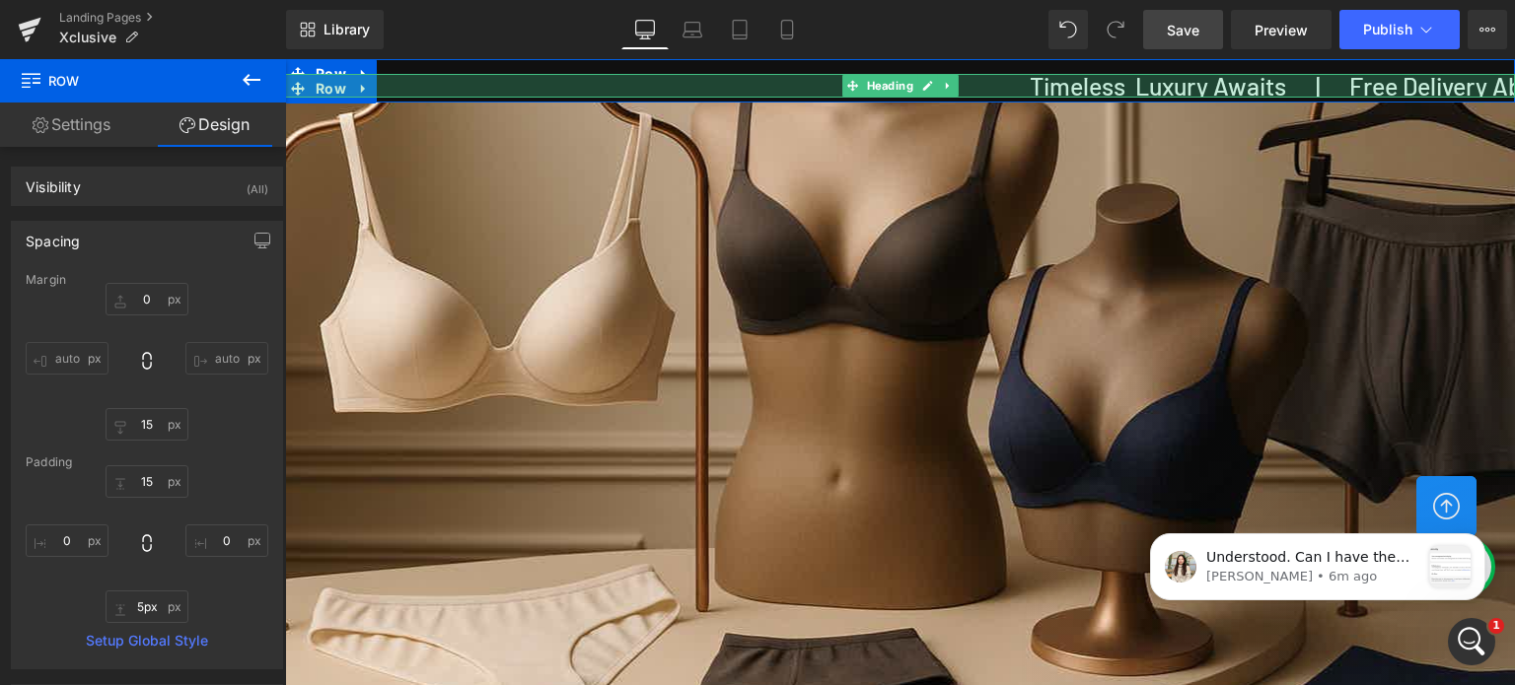
click at [994, 83] on div "51px" at bounding box center [900, 72] width 1230 height 50
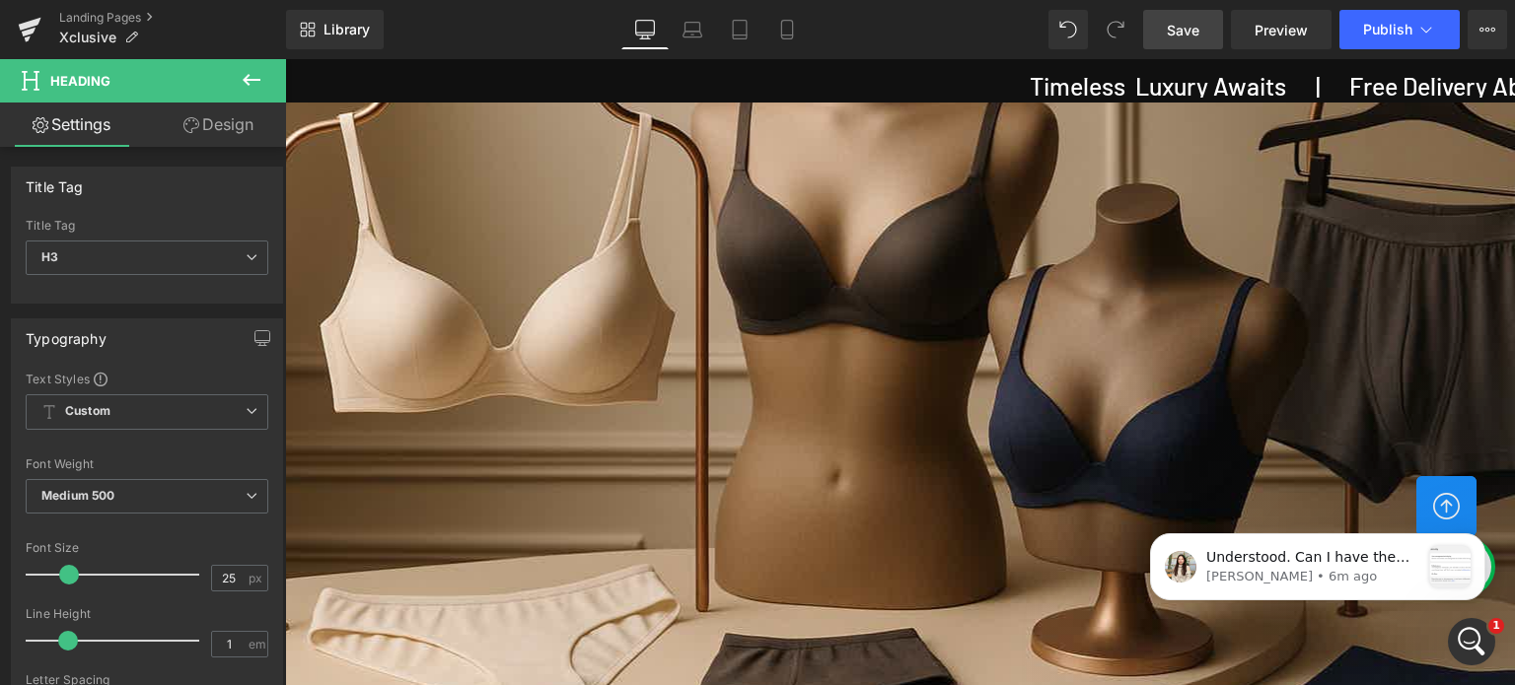
click at [253, 83] on icon at bounding box center [252, 80] width 24 height 24
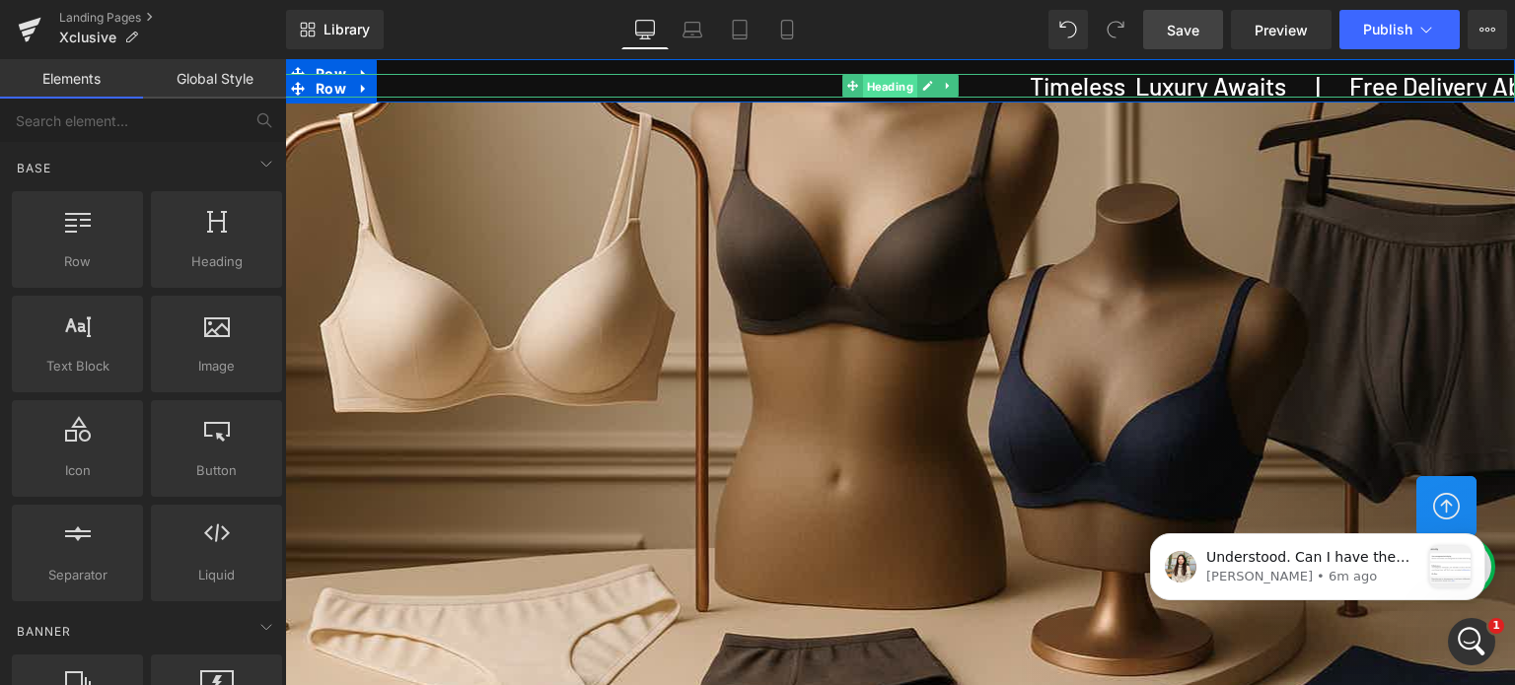
click at [876, 86] on span "Heading" at bounding box center [890, 87] width 54 height 24
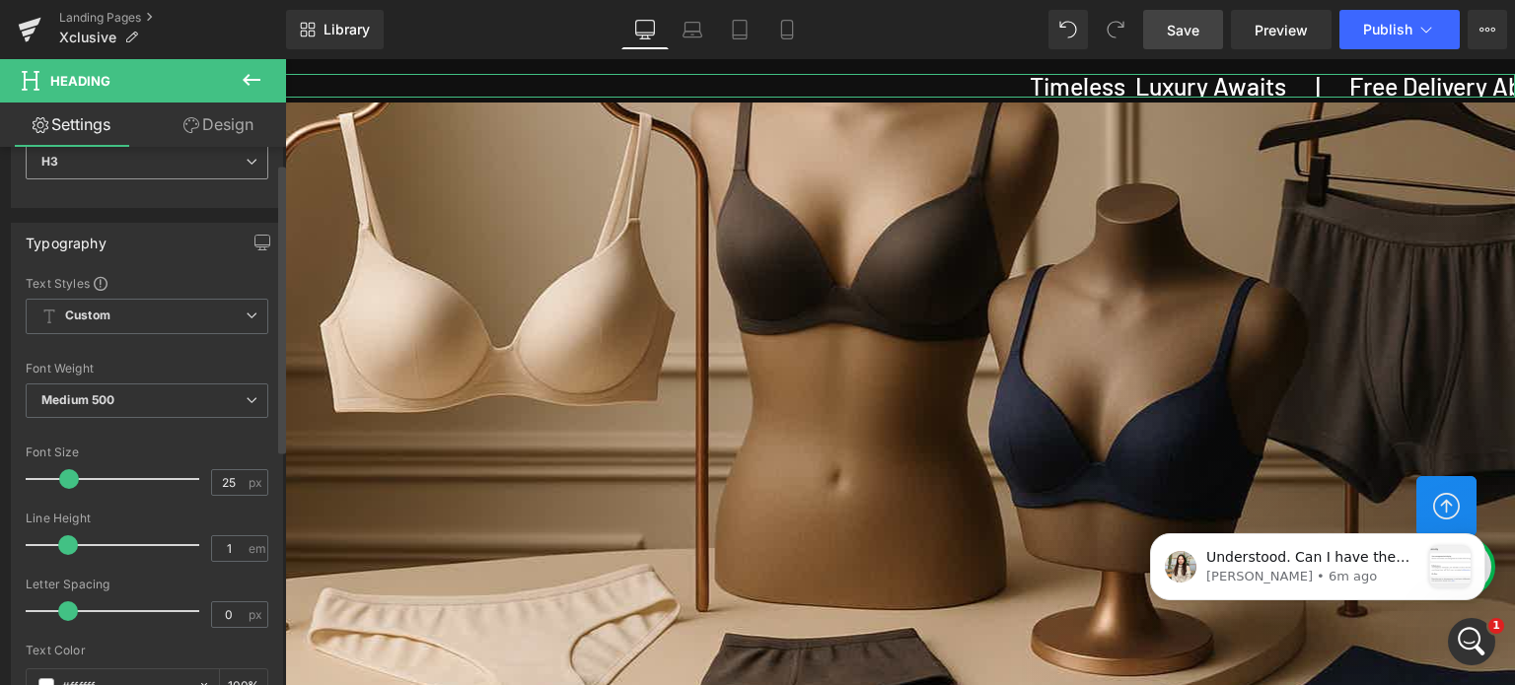
scroll to position [99, 0]
click at [229, 120] on link "Design" at bounding box center [218, 125] width 143 height 44
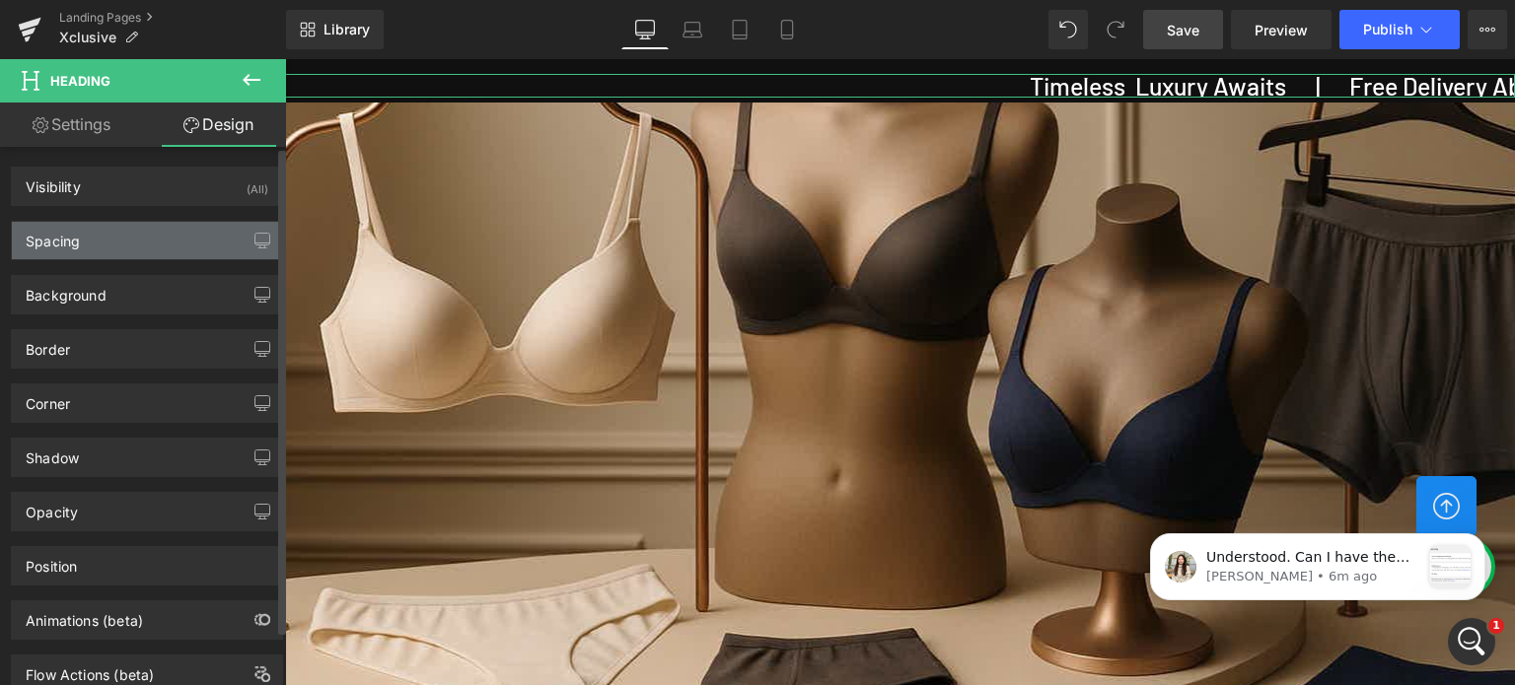
click at [103, 222] on div "Spacing" at bounding box center [147, 240] width 270 height 37
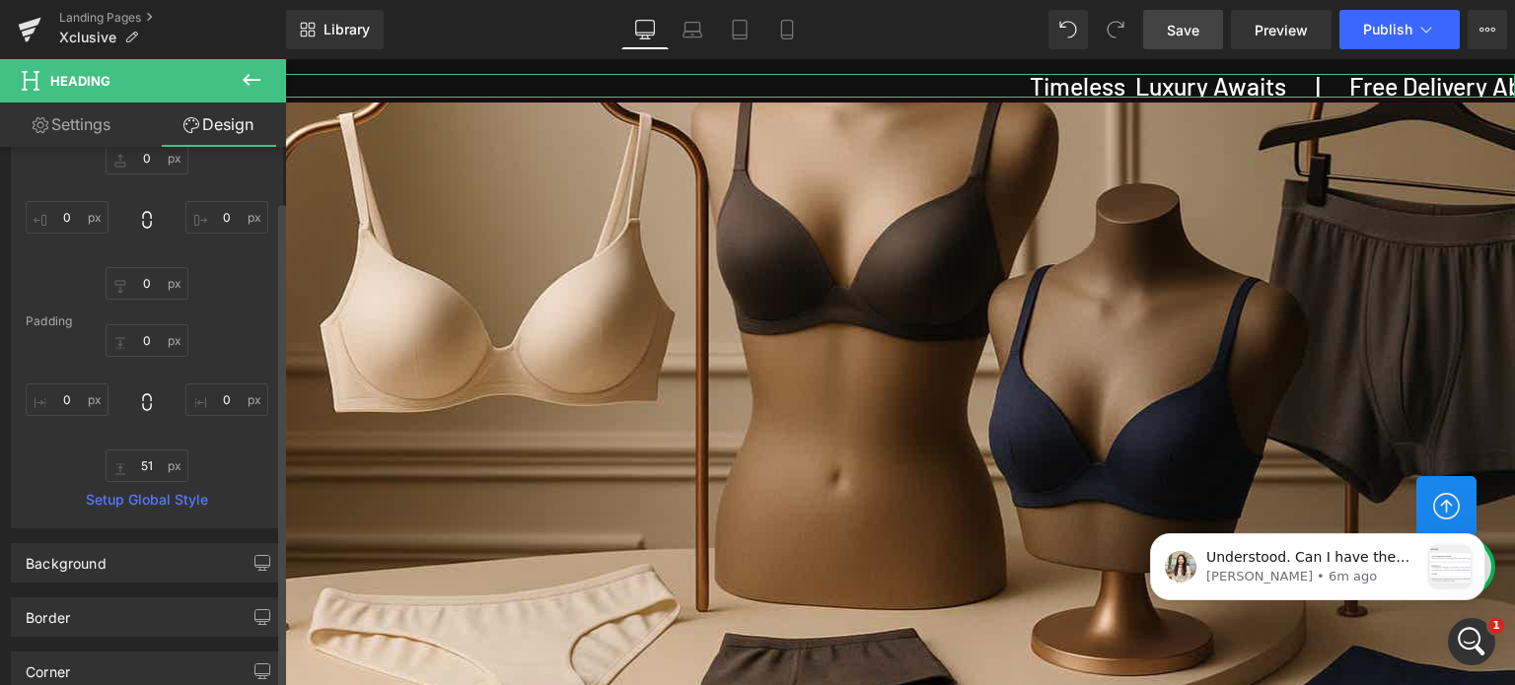
scroll to position [197, 0]
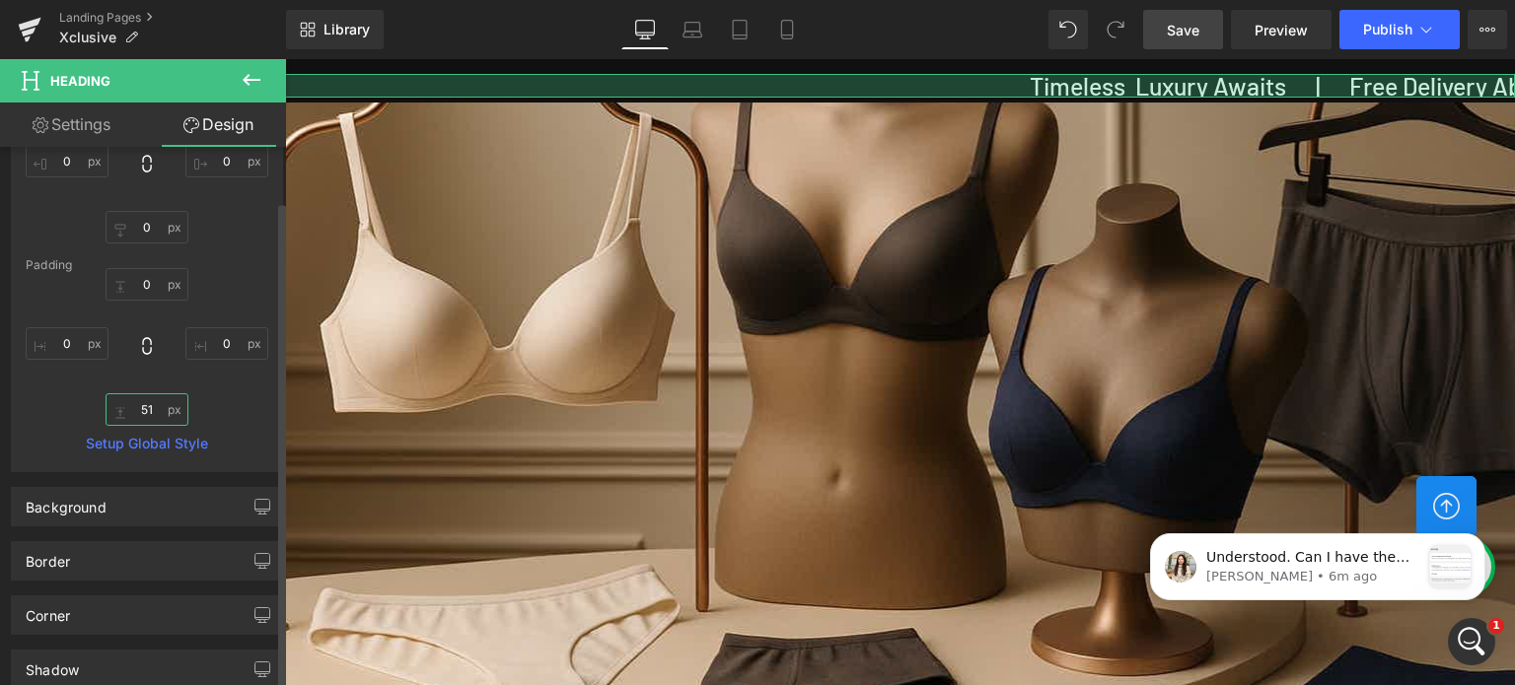
drag, startPoint x: 150, startPoint y: 416, endPoint x: 173, endPoint y: 307, distance: 111.8
click at [150, 416] on input "51" at bounding box center [147, 409] width 83 height 33
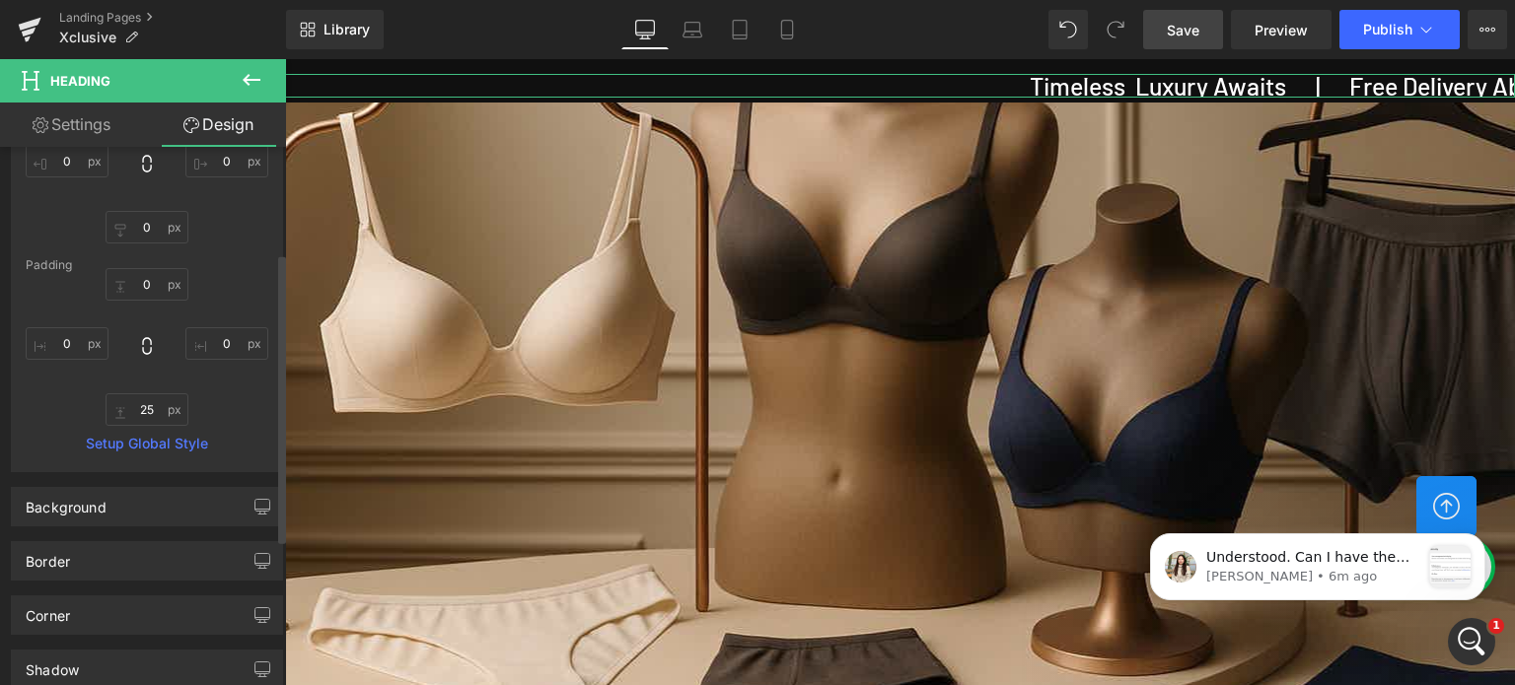
click at [231, 401] on div "0 0 25 0" at bounding box center [147, 347] width 243 height 158
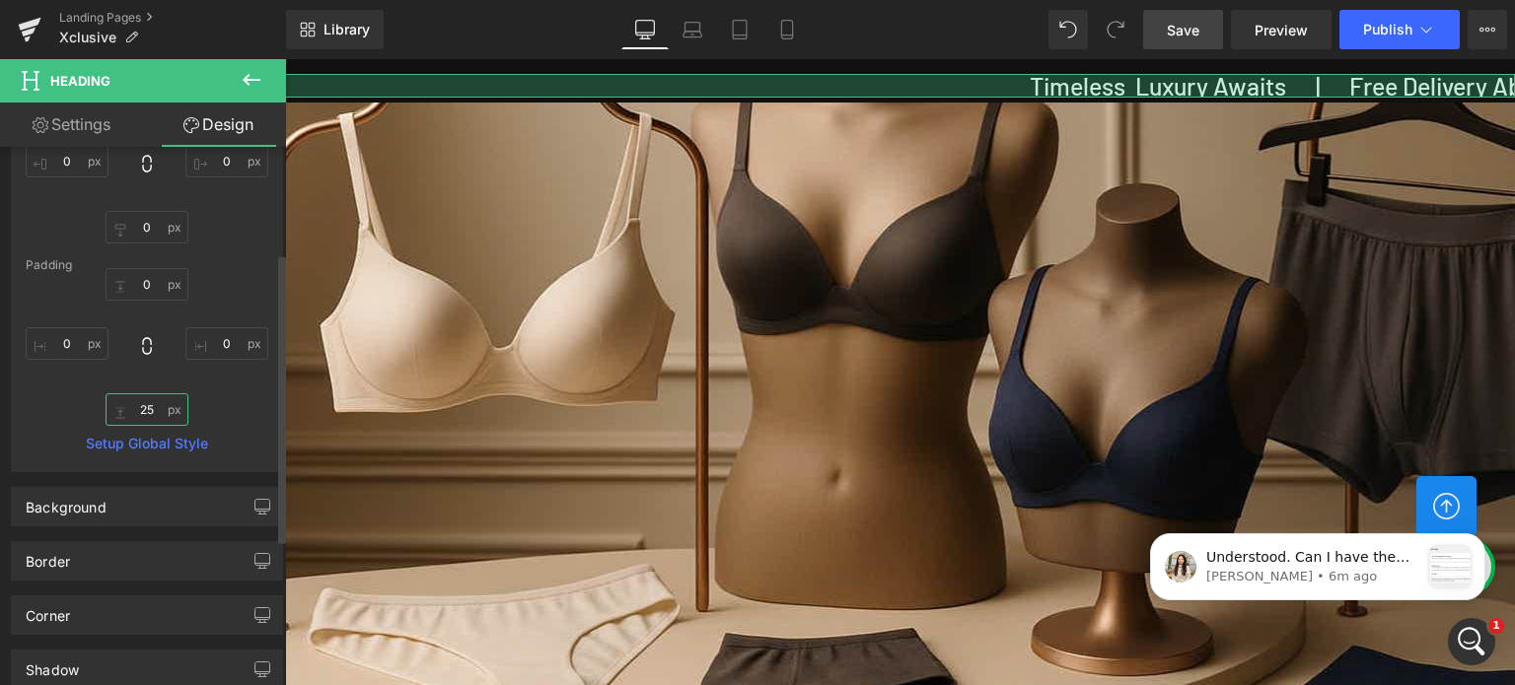
click at [146, 403] on input "25" at bounding box center [147, 409] width 83 height 33
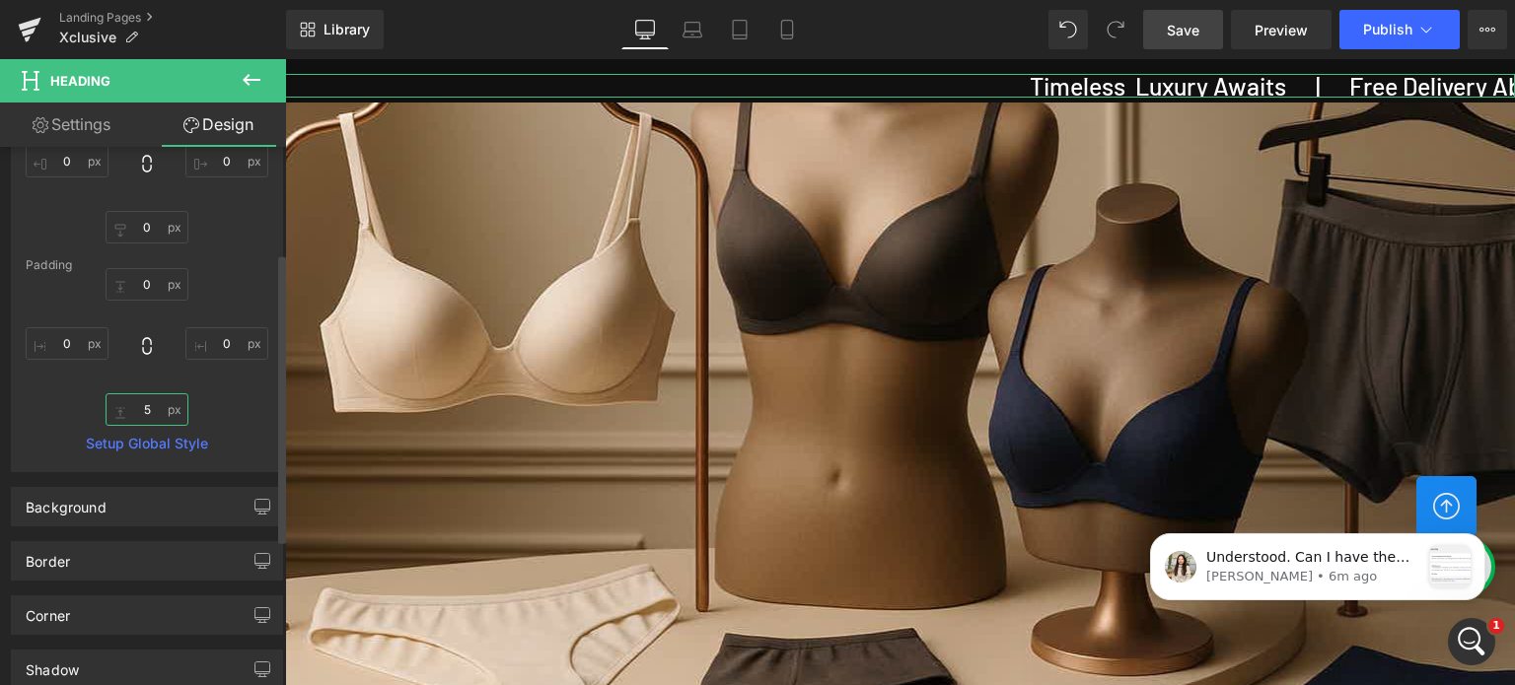
type input "50"
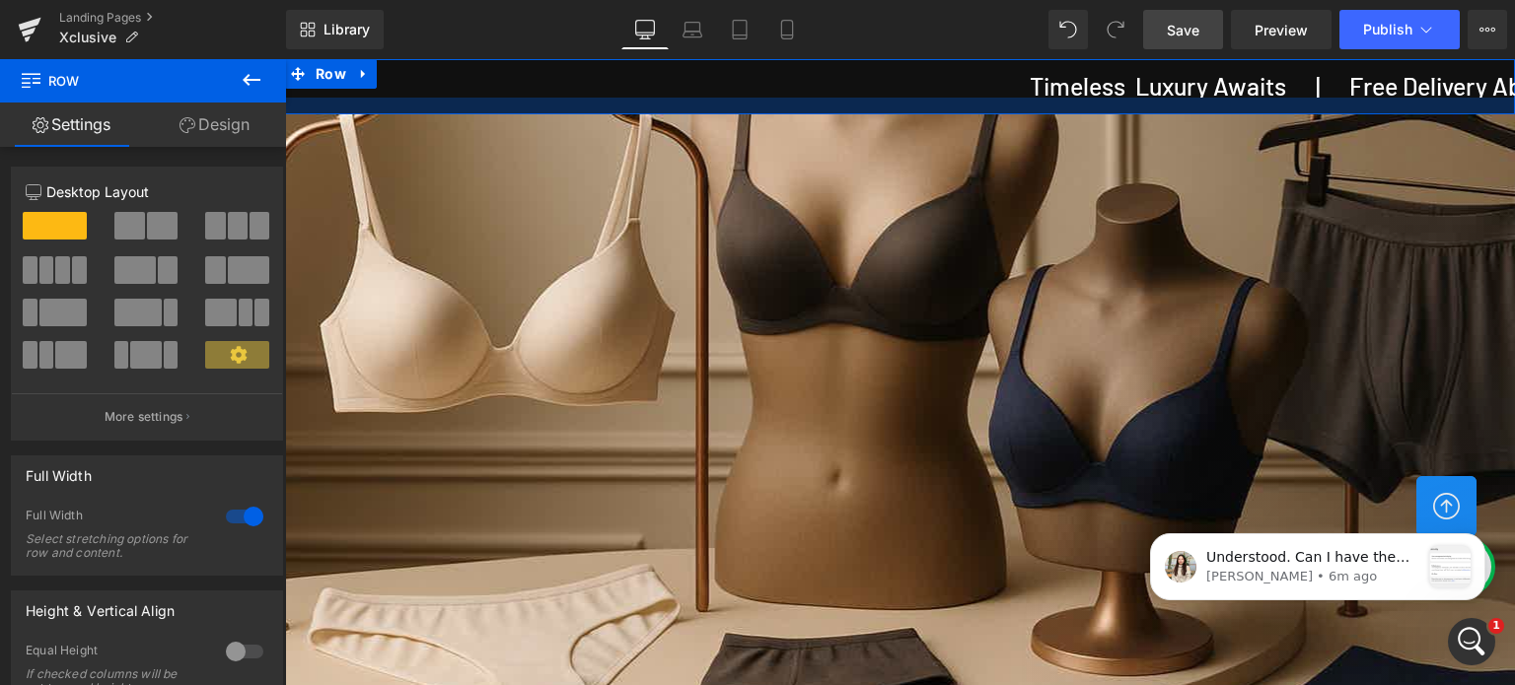
drag, startPoint x: 821, startPoint y: 98, endPoint x: 823, endPoint y: 109, distance: 12.2
click at [823, 109] on div at bounding box center [900, 106] width 1230 height 17
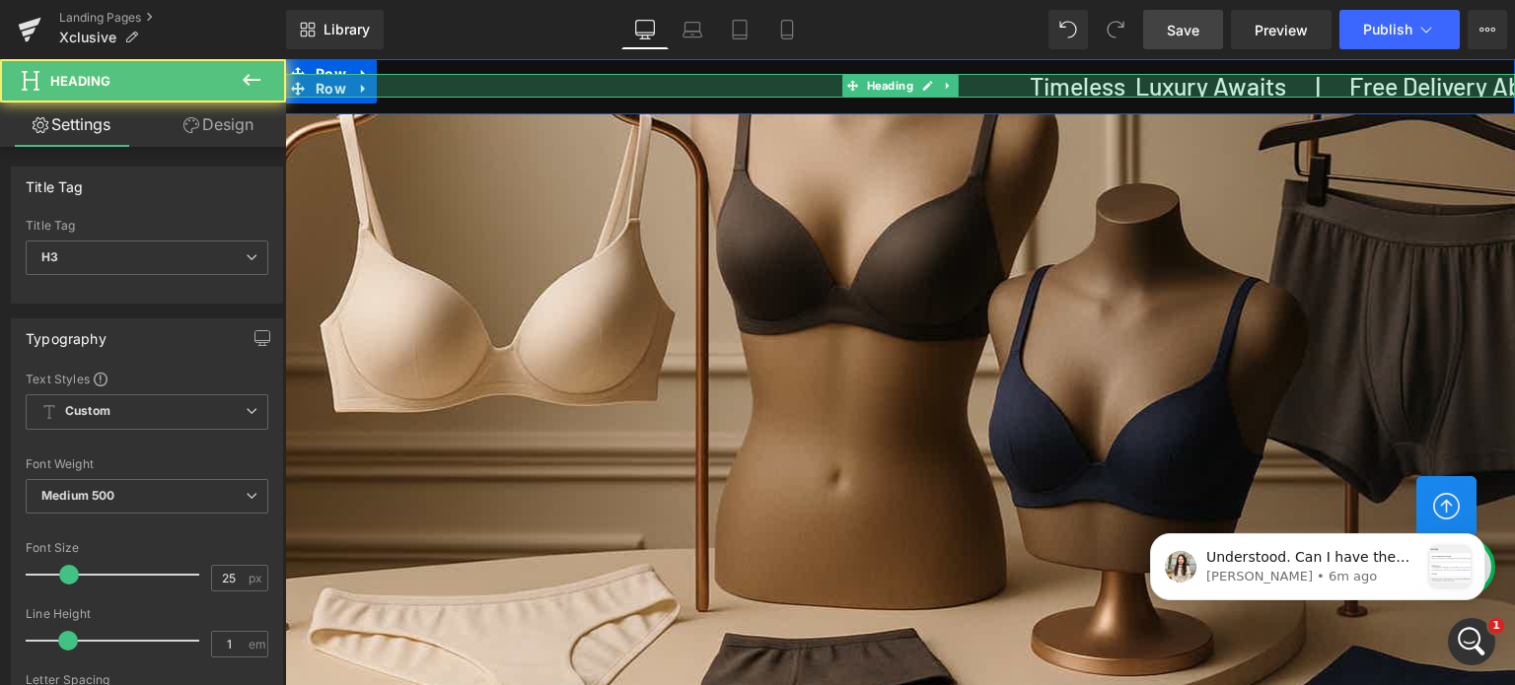
drag, startPoint x: 813, startPoint y: 92, endPoint x: 798, endPoint y: 91, distance: 14.8
click at [812, 113] on div "Timeless Luxury Awaits | Free Delivery Above Rs. 750/- | Exclusive Range Only H…" at bounding box center [900, 86] width 1230 height 55
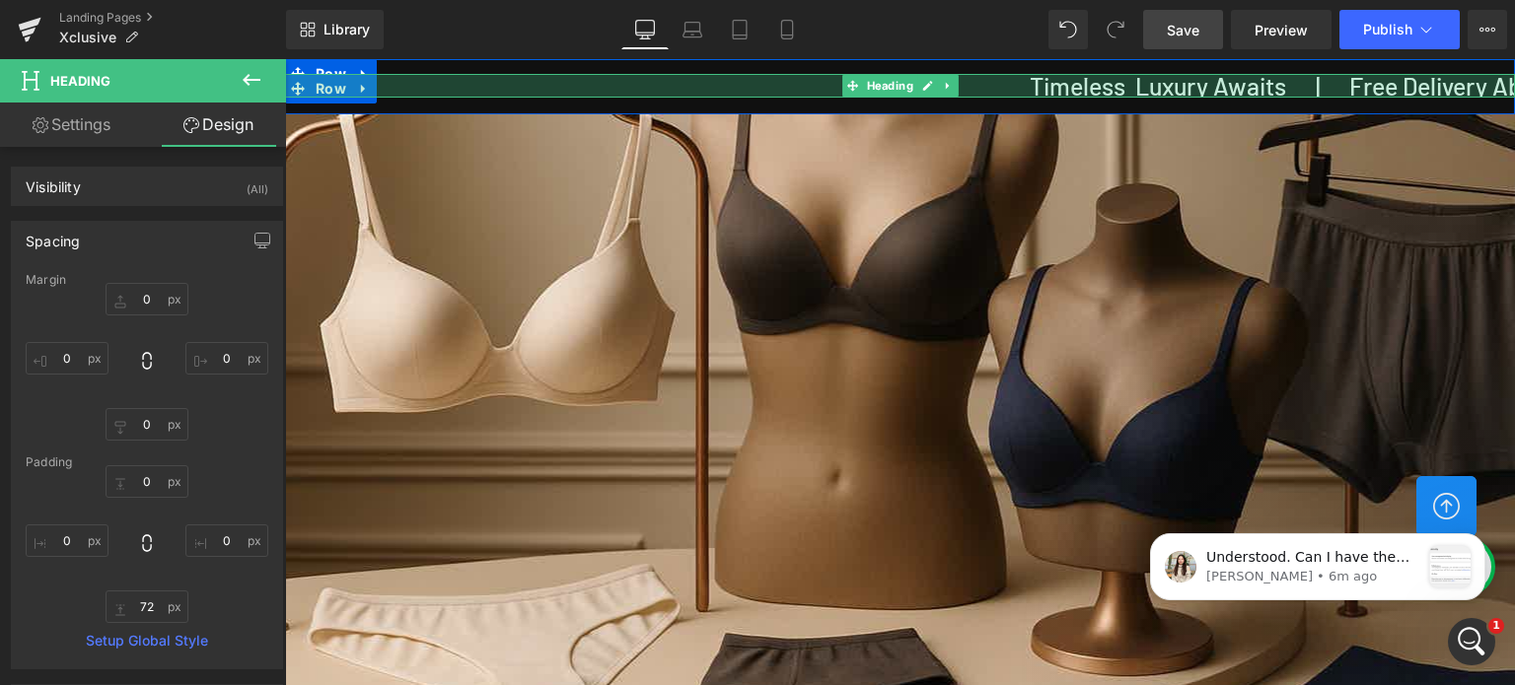
click at [809, 82] on div "72px" at bounding box center [900, 62] width 1230 height 71
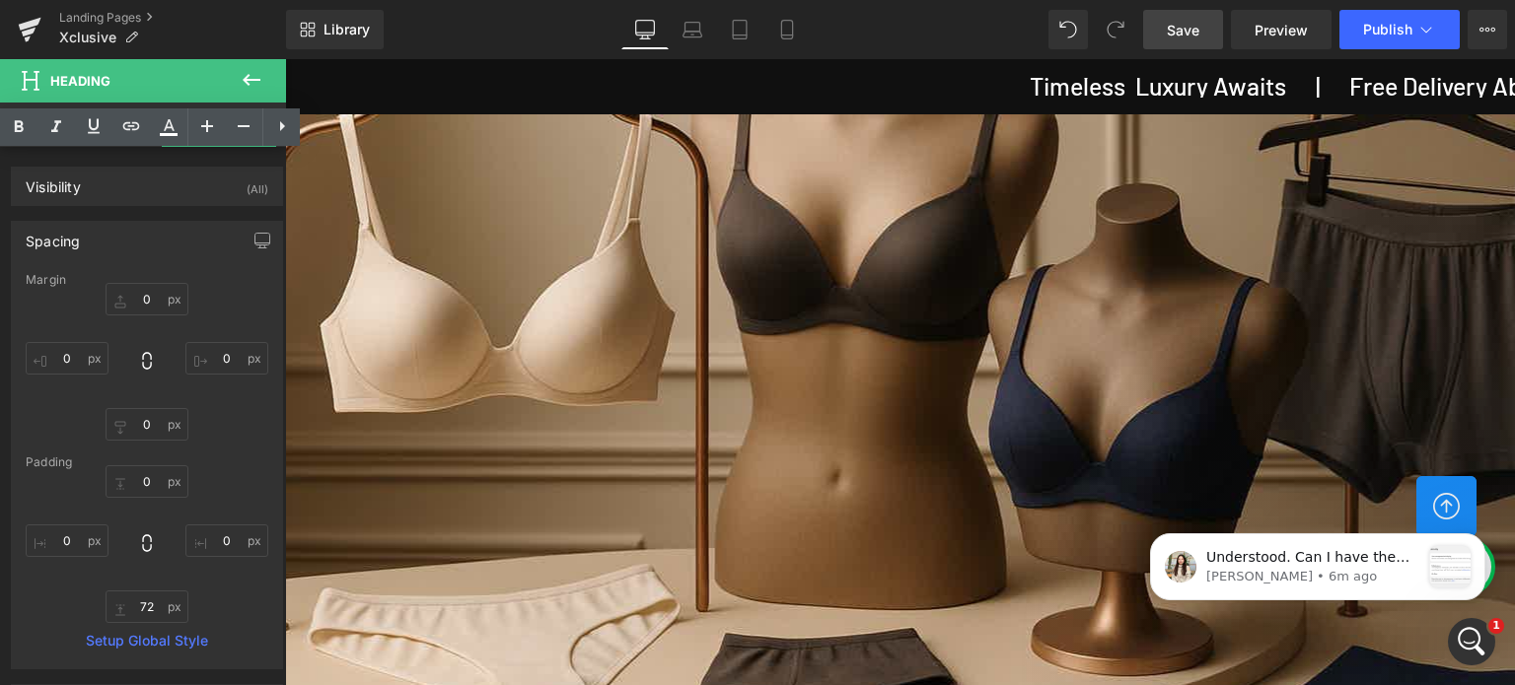
click at [830, 86] on h3 "Timeless Luxury Awaits | Free Delivery Above Rs. 750/- | Exclusive Range Only H…" at bounding box center [1501, 86] width 2460 height 25
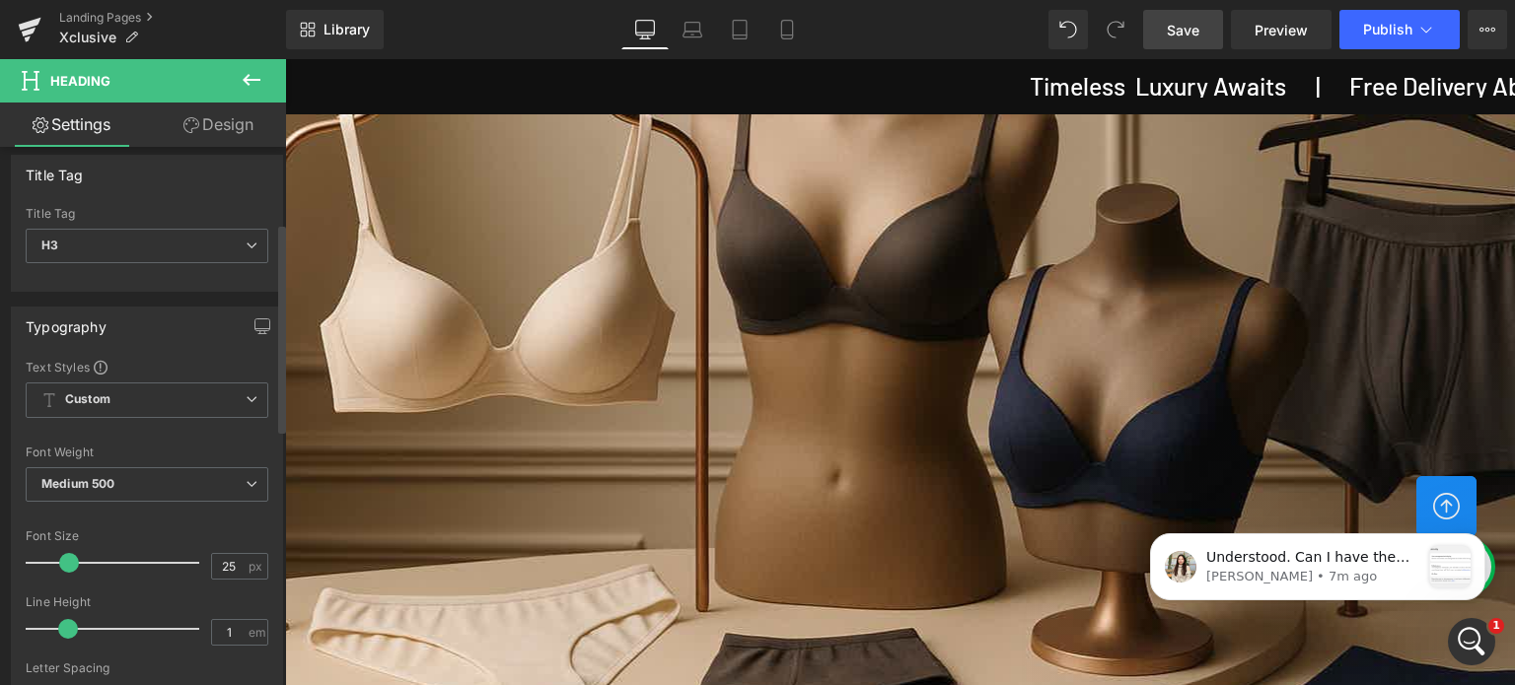
scroll to position [0, 0]
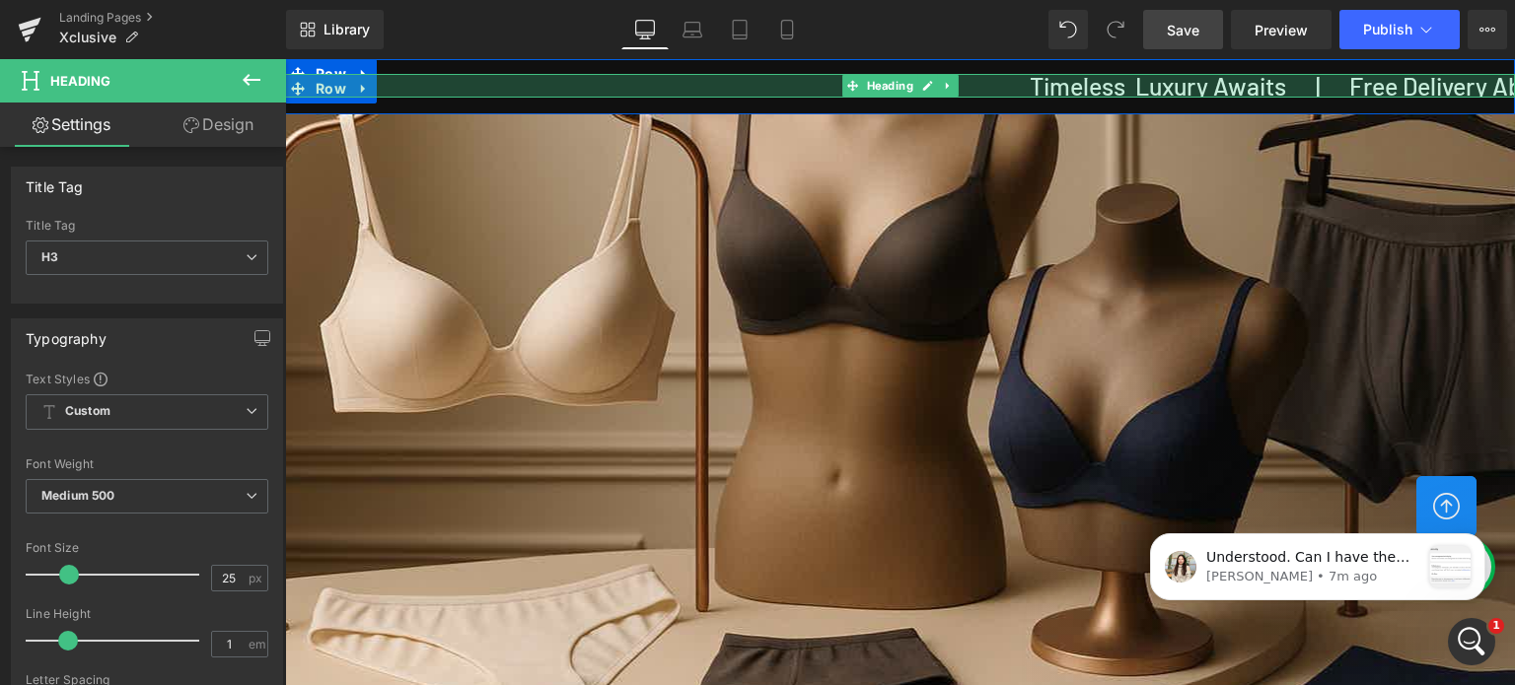
click at [1002, 86] on div "72px" at bounding box center [900, 62] width 1230 height 71
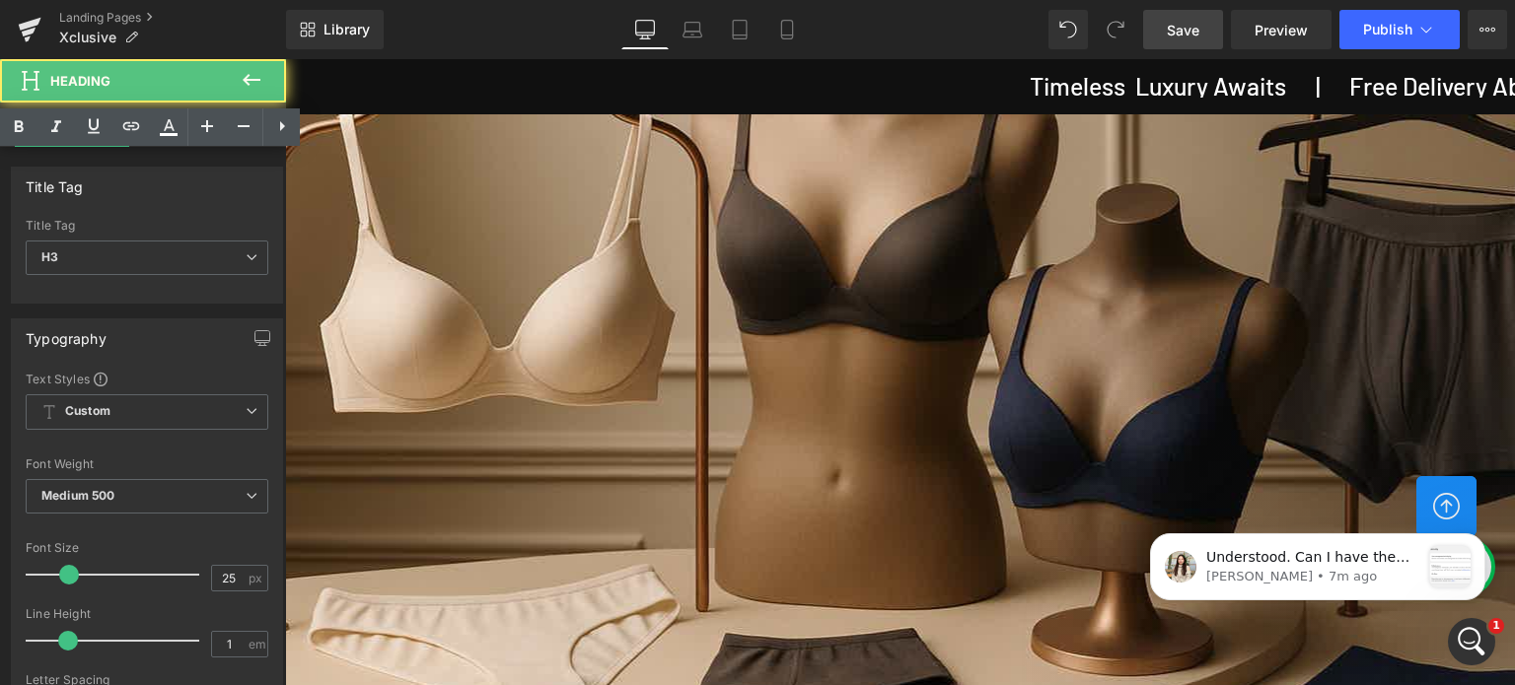
click at [917, 84] on h3 "Timeless Luxury Awaits | Free Delivery Above Rs. 750/- | Exclusive Range Only H…" at bounding box center [1498, 86] width 2460 height 25
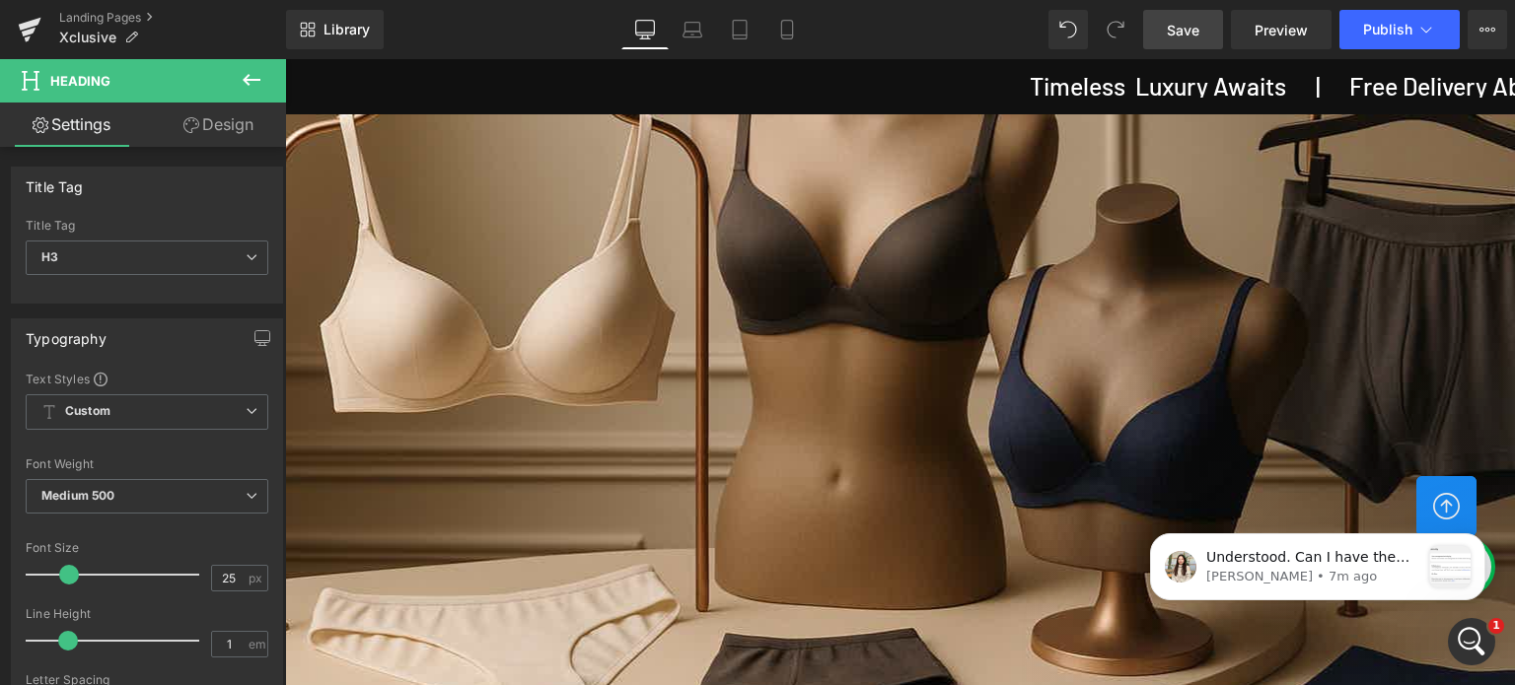
click at [257, 76] on icon at bounding box center [252, 80] width 24 height 24
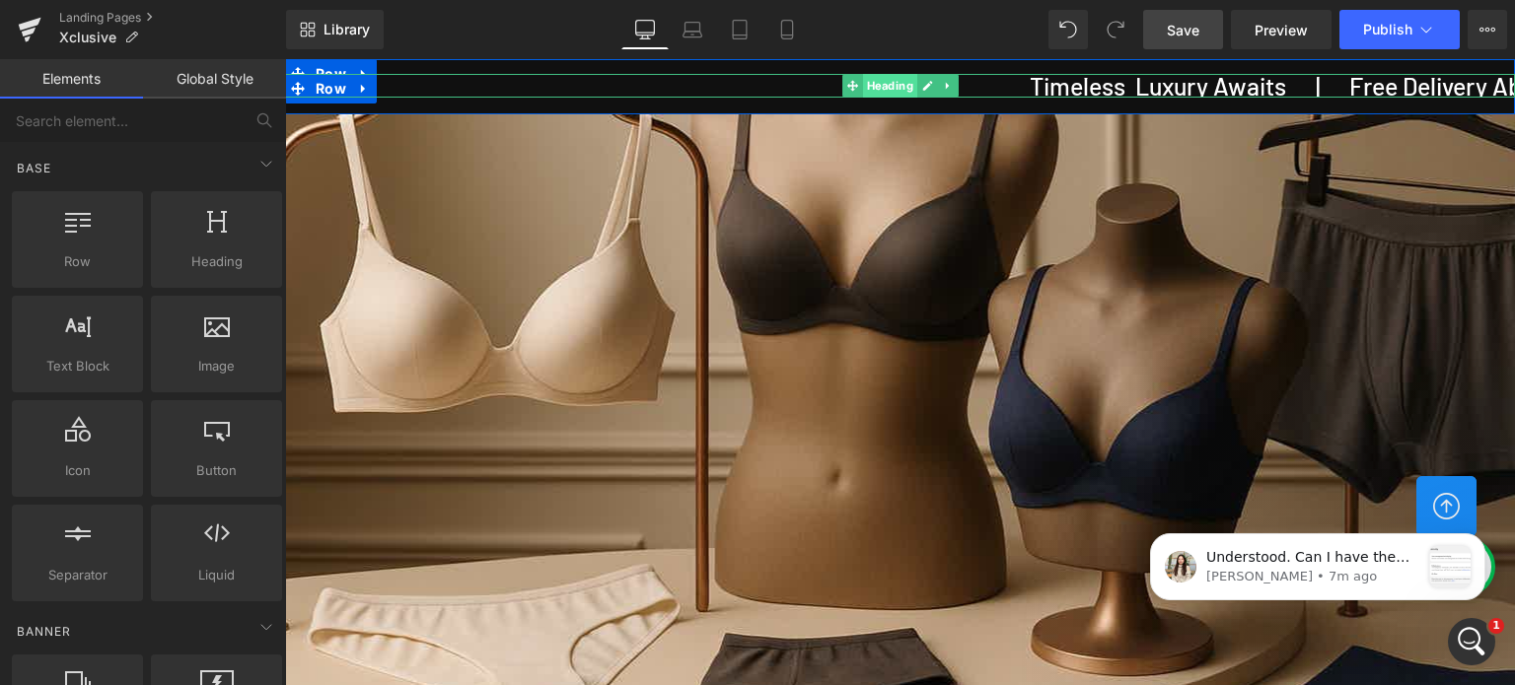
click at [871, 84] on span "Heading" at bounding box center [890, 86] width 54 height 24
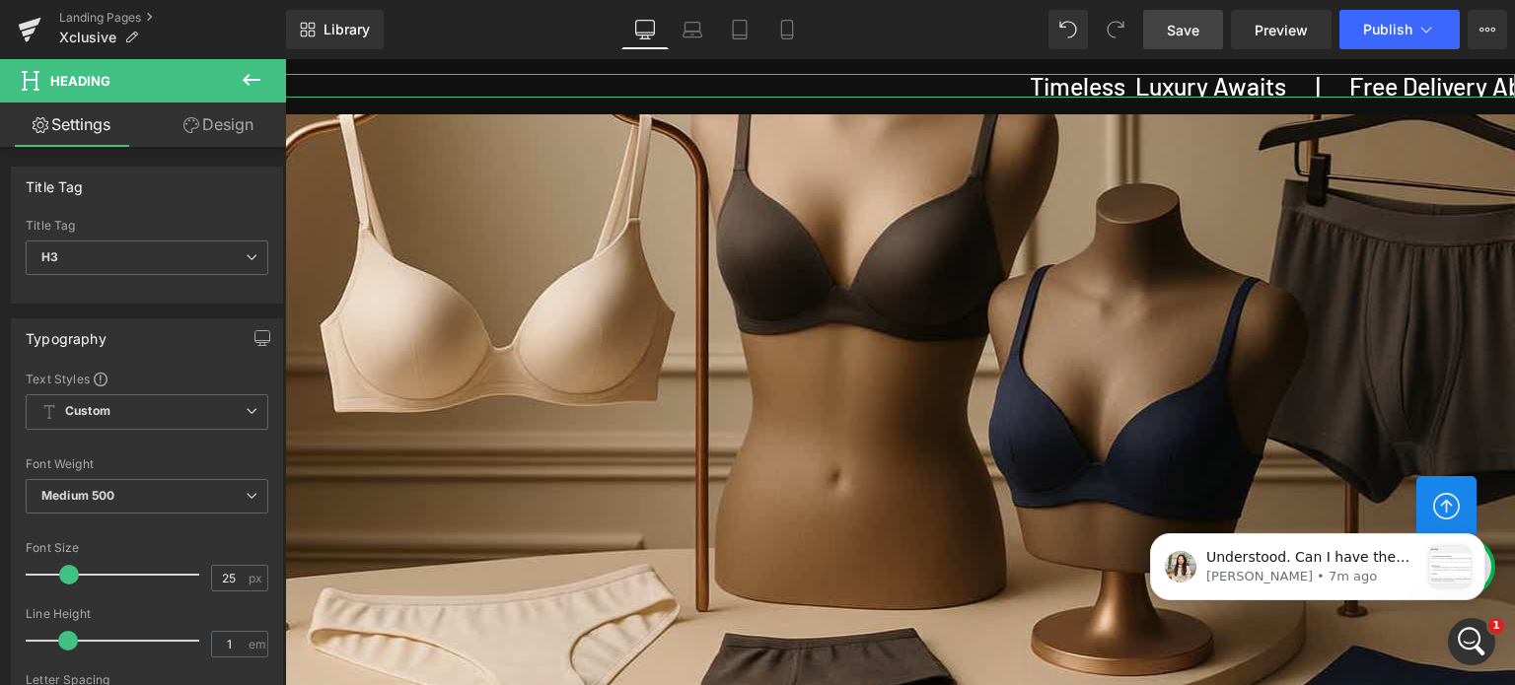
click at [224, 128] on link "Design" at bounding box center [218, 125] width 143 height 44
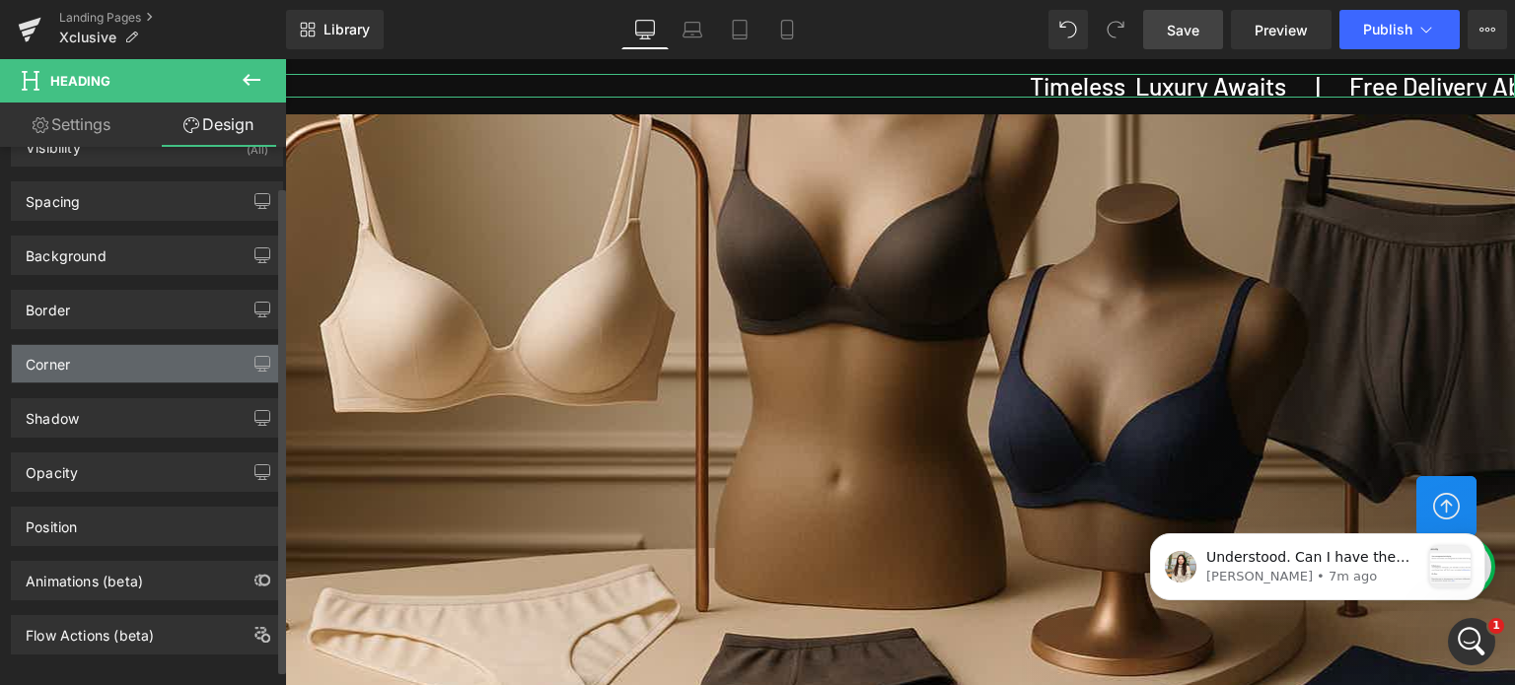
scroll to position [59, 0]
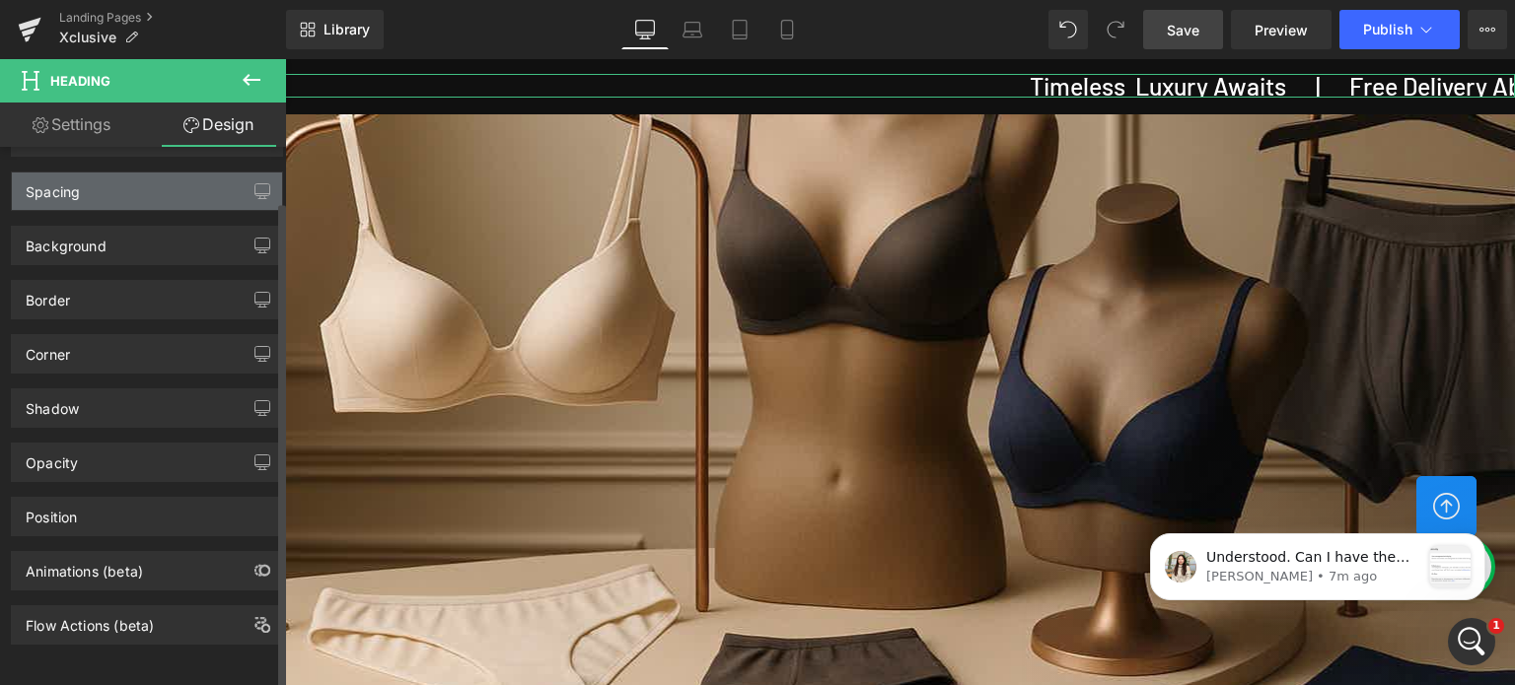
click at [79, 179] on div "Spacing" at bounding box center [53, 187] width 54 height 28
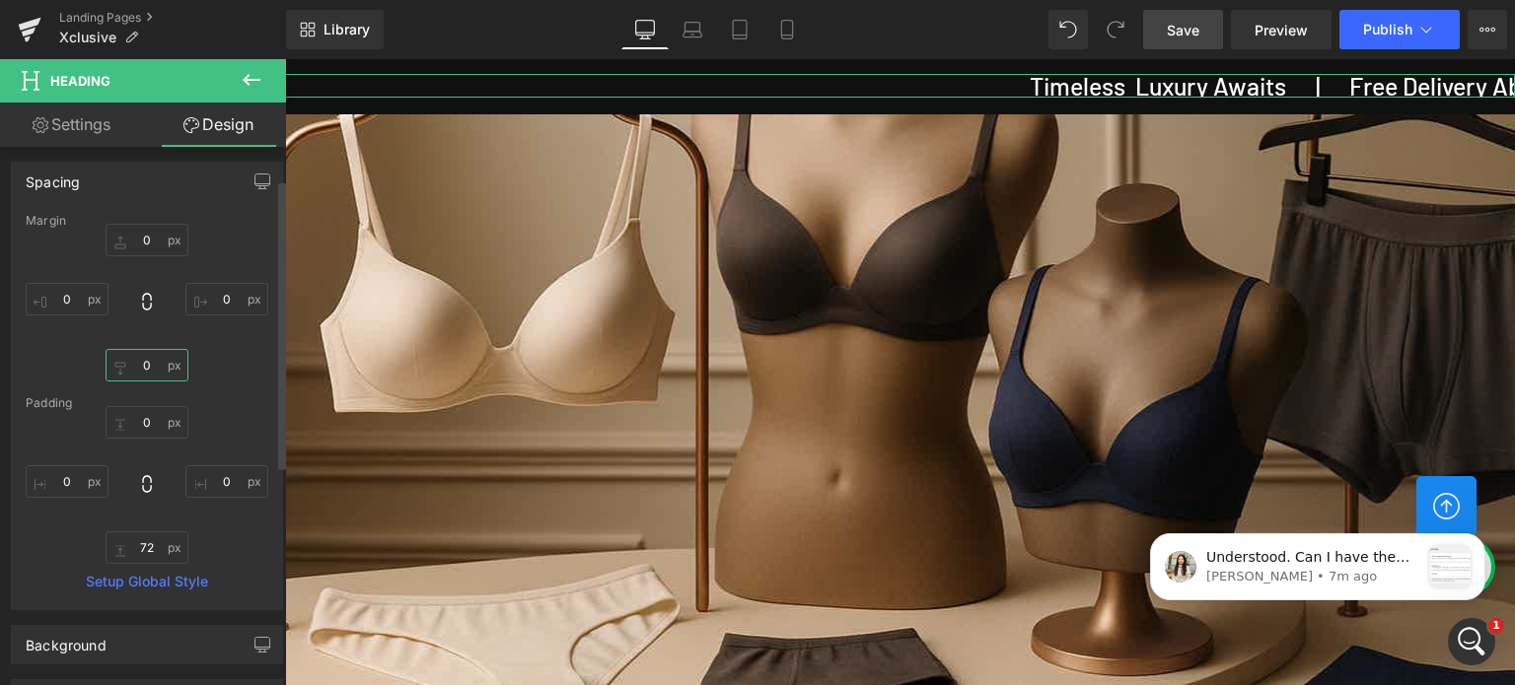
click at [157, 366] on input "0" at bounding box center [147, 365] width 83 height 33
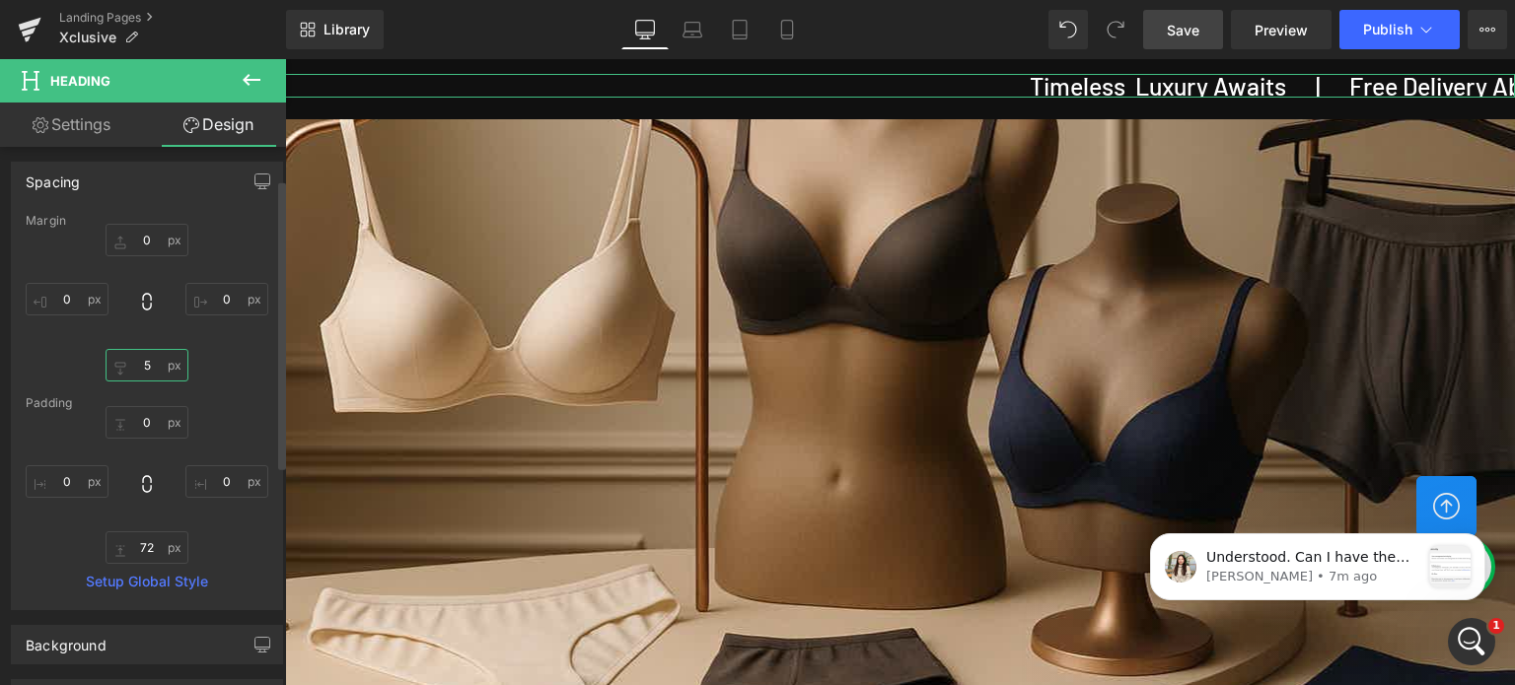
type input "0"
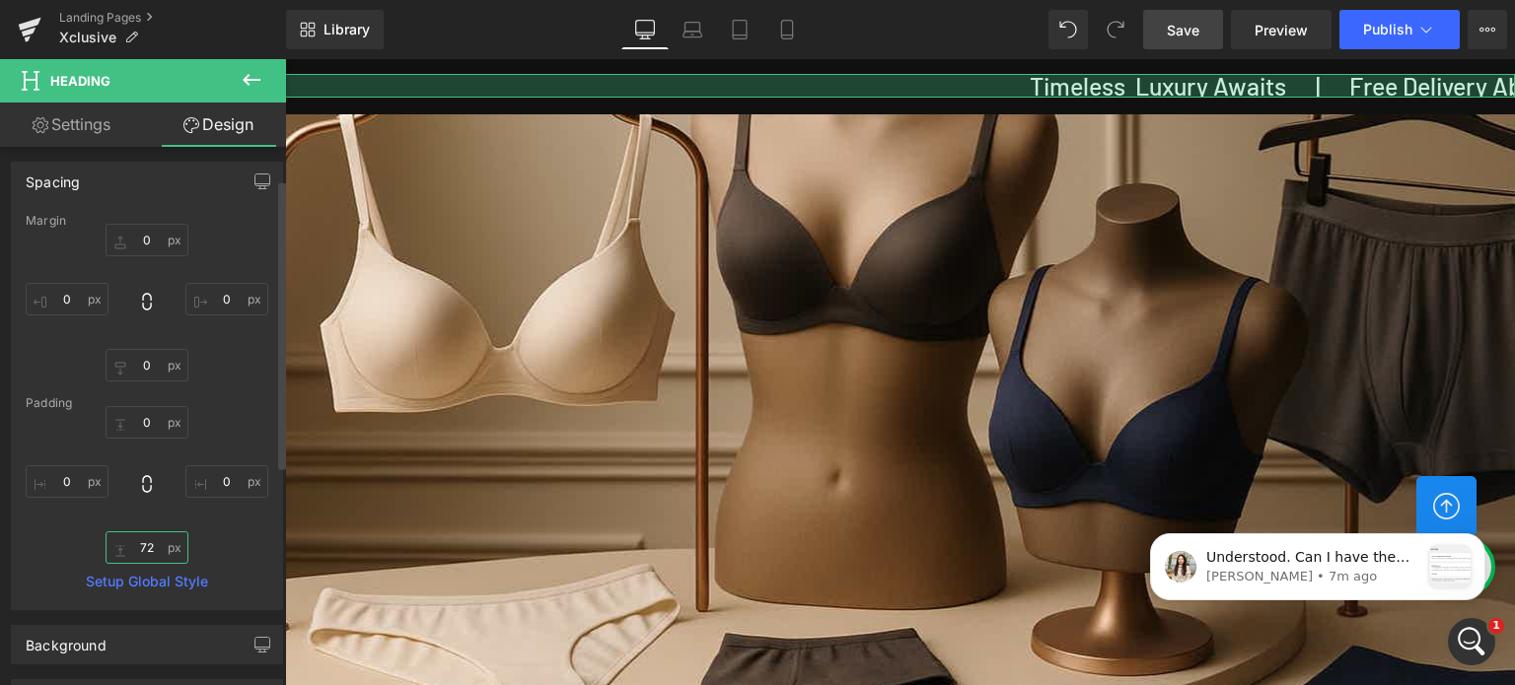
click at [146, 544] on input "72" at bounding box center [147, 548] width 83 height 33
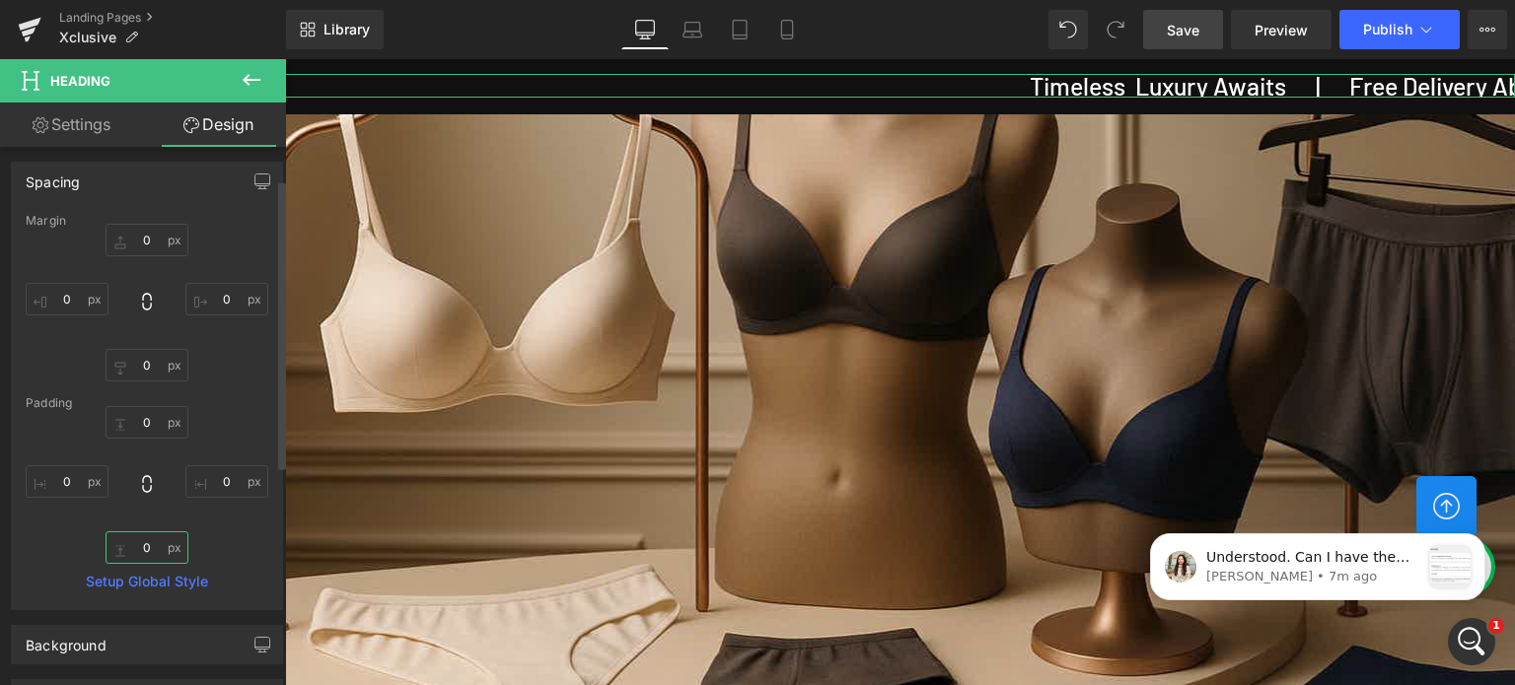
type input "0"
click at [237, 551] on div "0 0 0 0" at bounding box center [147, 485] width 243 height 158
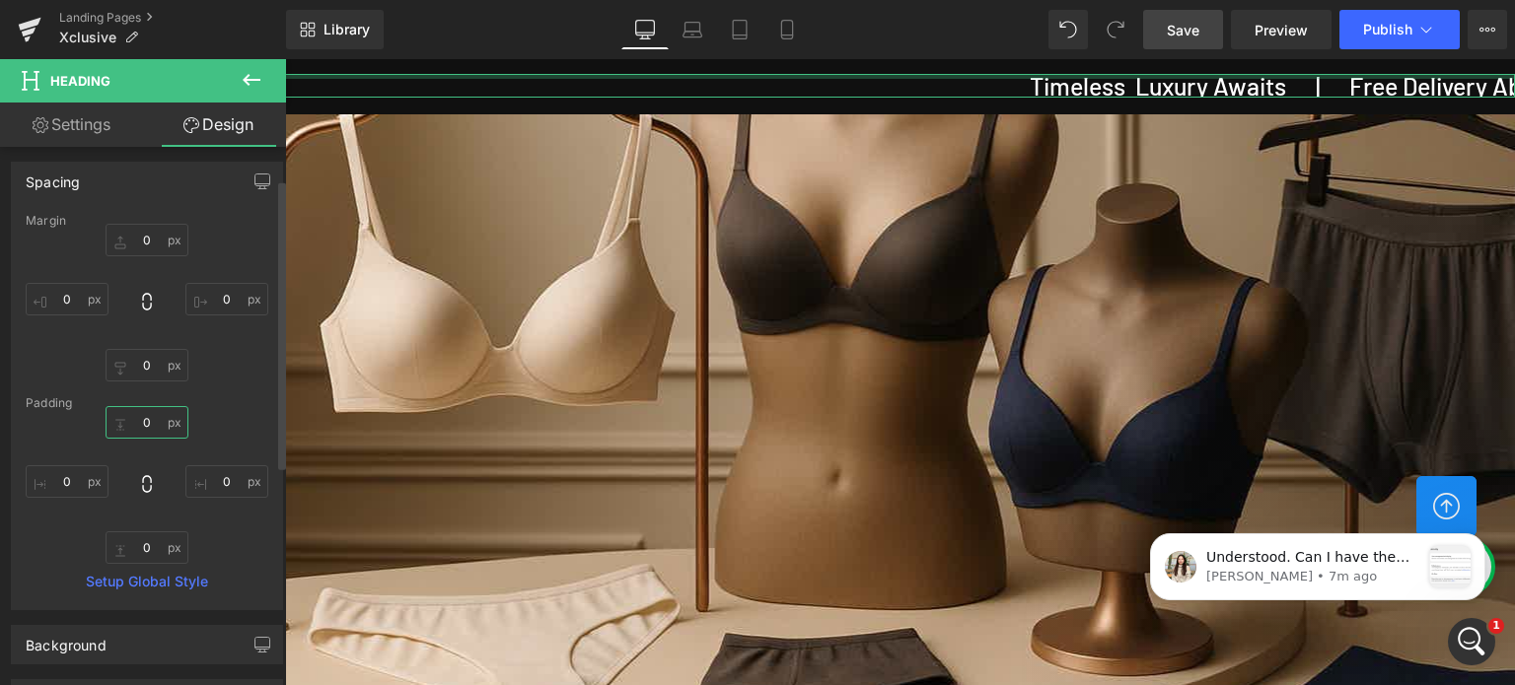
click at [153, 422] on input "0" at bounding box center [147, 422] width 83 height 33
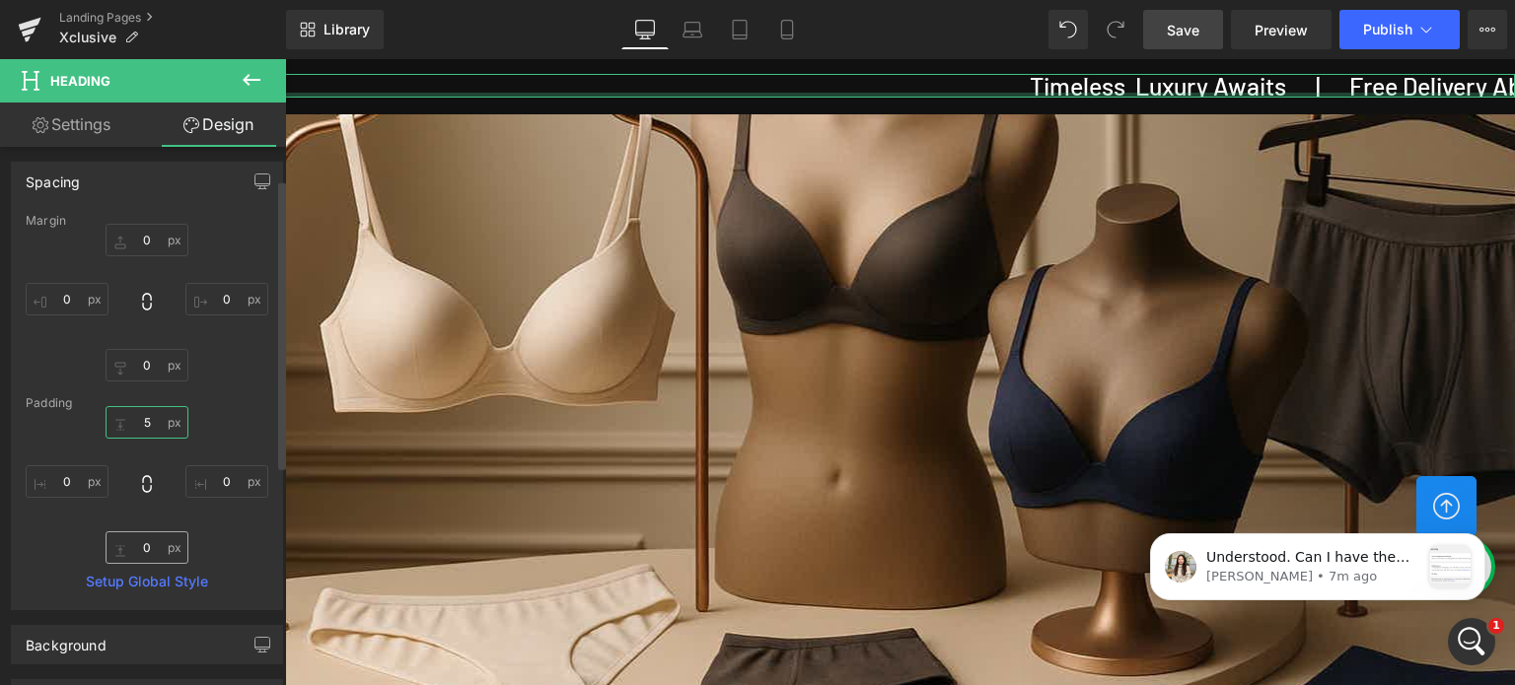
type input "50"
type input "0"
click at [155, 547] on input "0" at bounding box center [147, 548] width 83 height 33
click at [225, 539] on div "0 0 50 0" at bounding box center [147, 485] width 243 height 158
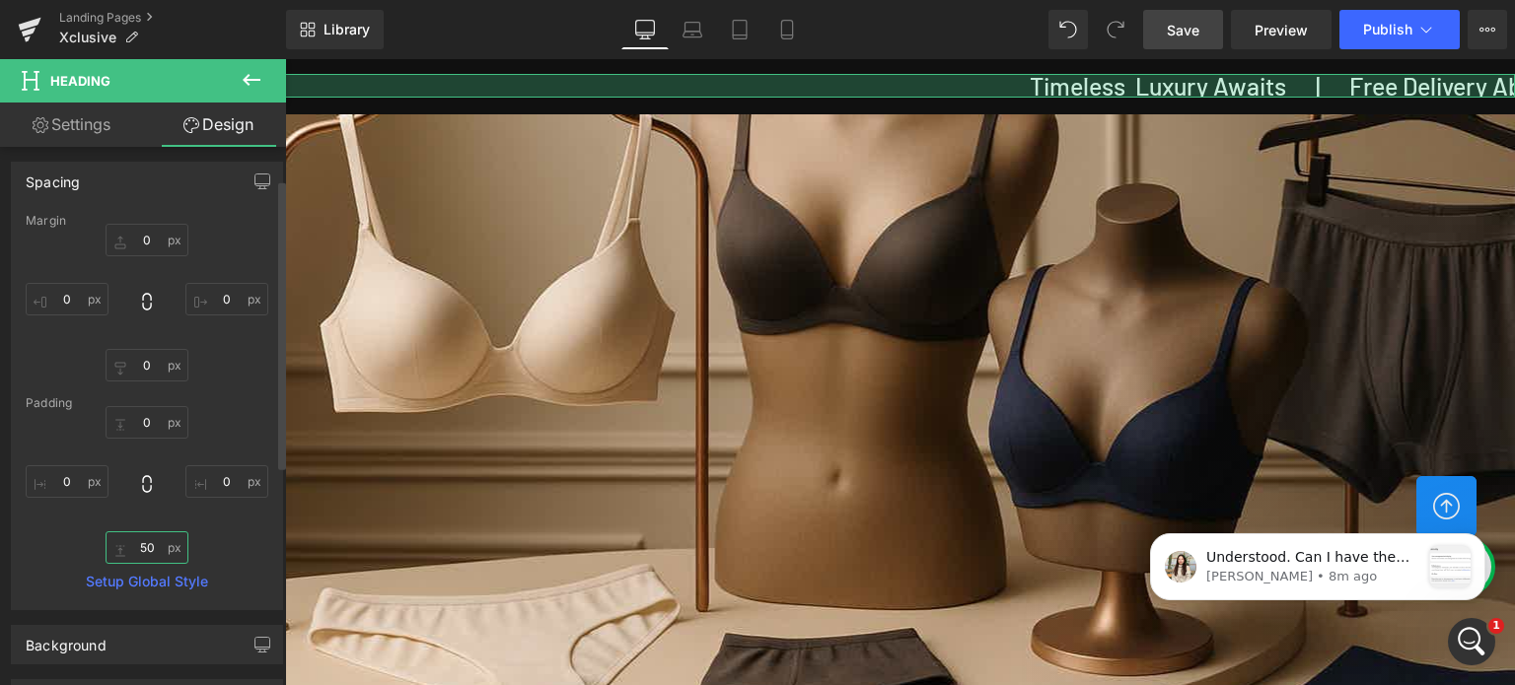
click at [155, 547] on input "50" at bounding box center [147, 548] width 83 height 33
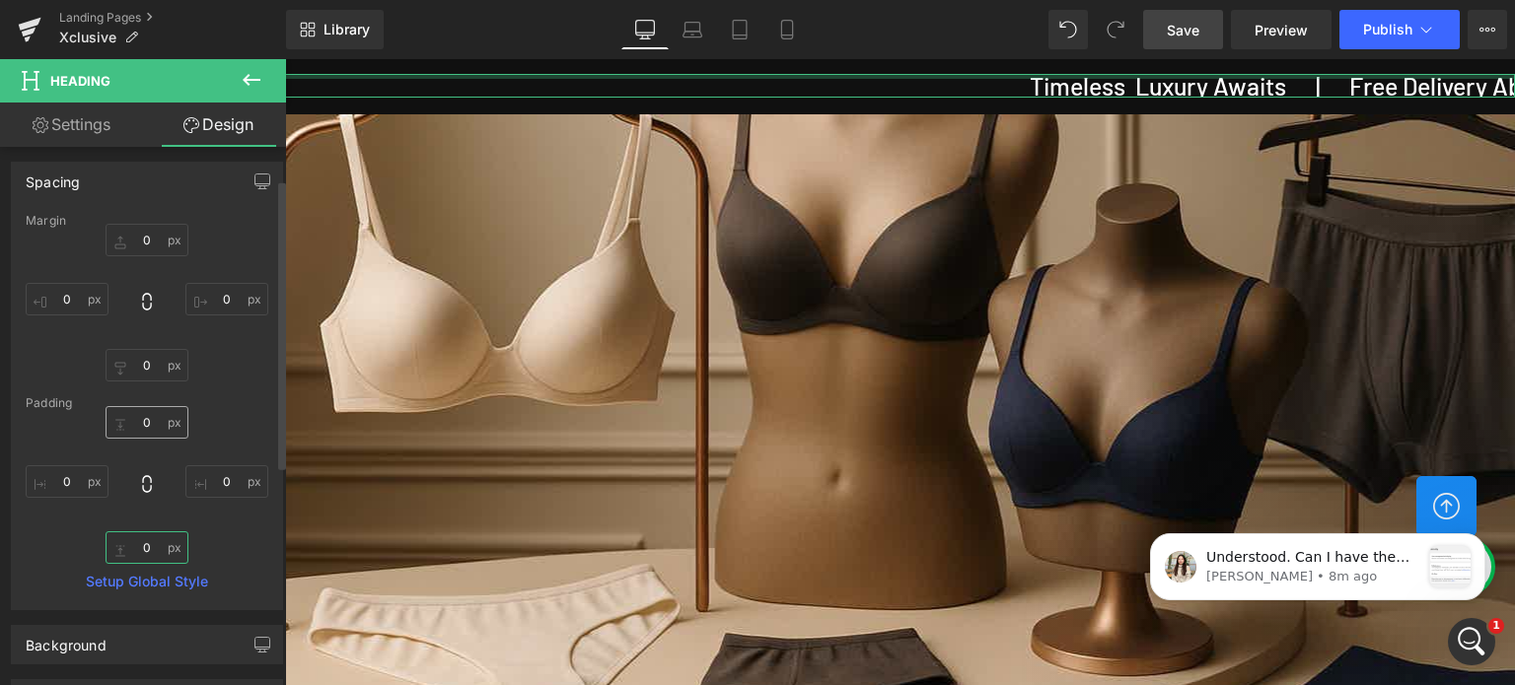
type input "0"
click at [153, 424] on input "0" at bounding box center [147, 422] width 83 height 33
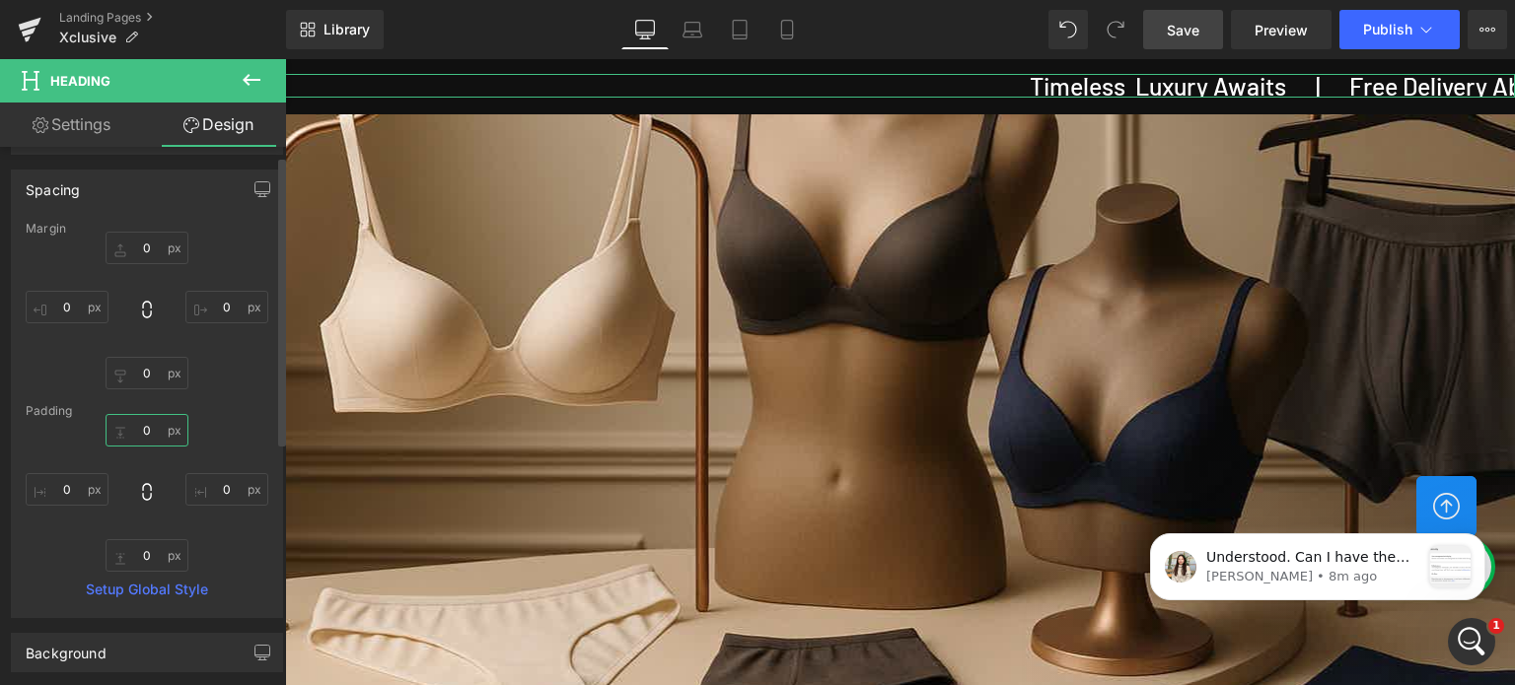
scroll to position [0, 0]
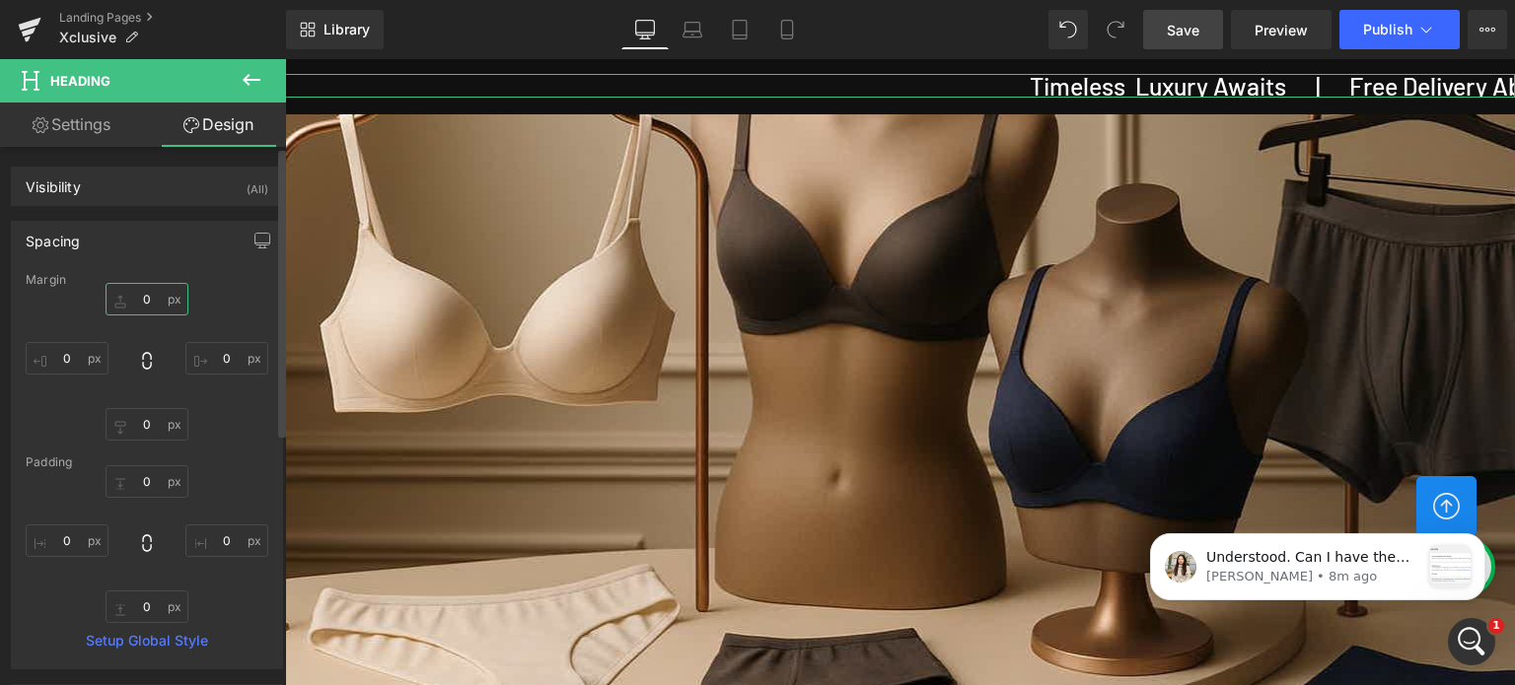
click at [155, 295] on input "0" at bounding box center [147, 299] width 83 height 33
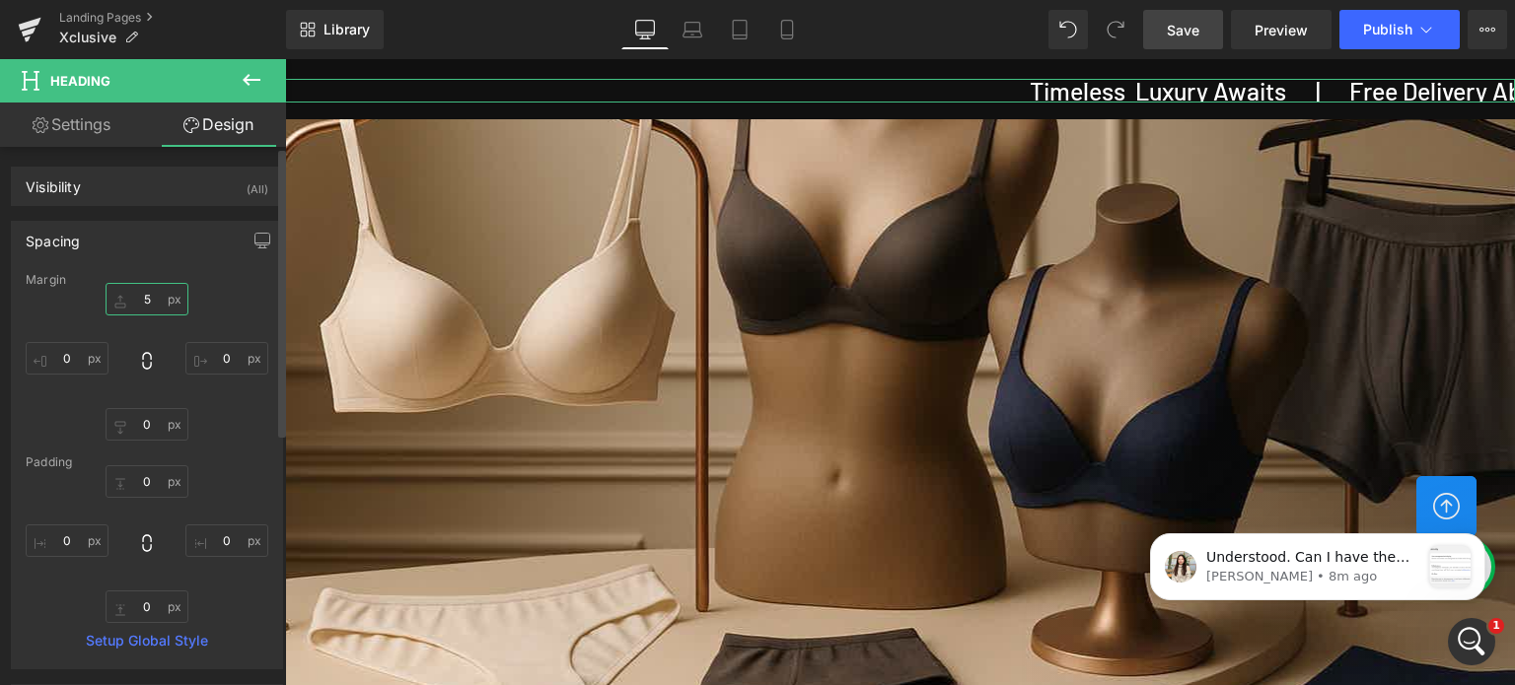
type input "0"
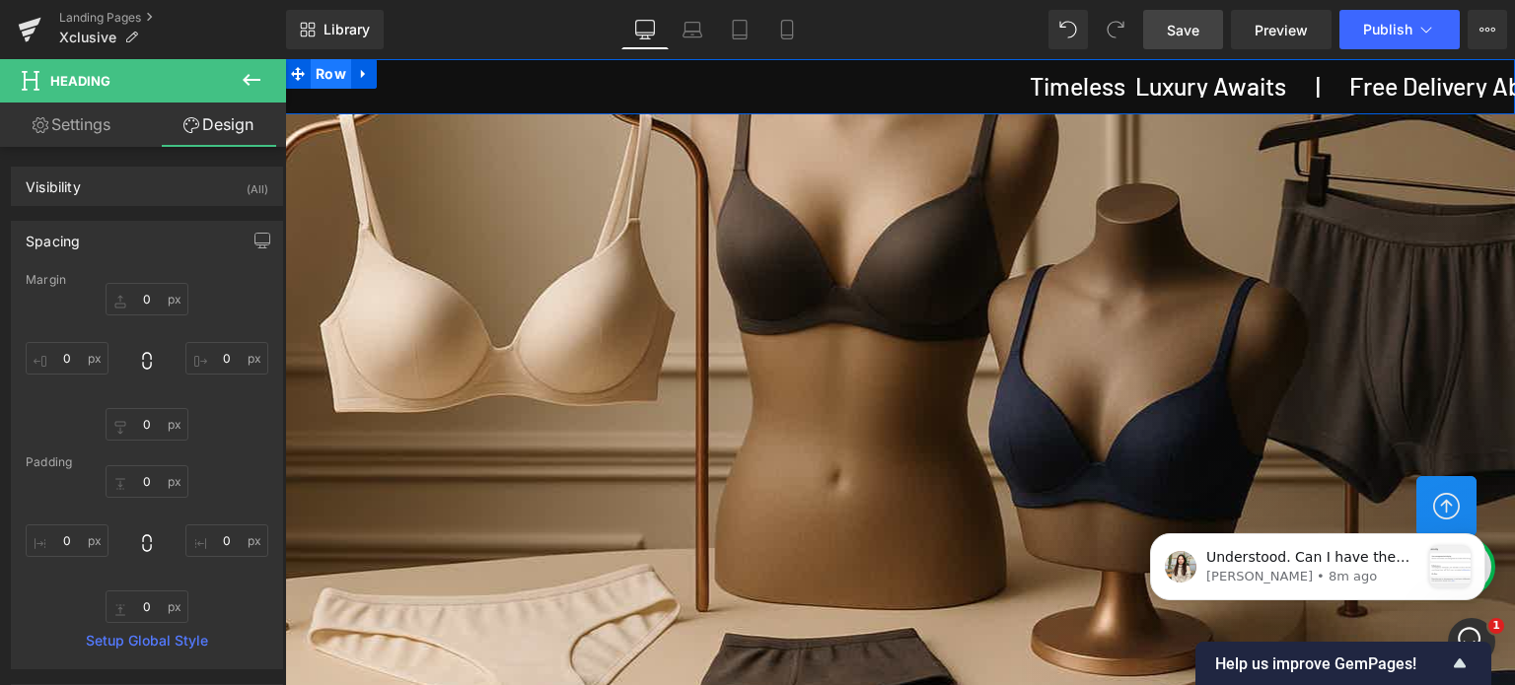
click at [339, 71] on span "Row" at bounding box center [331, 74] width 40 height 30
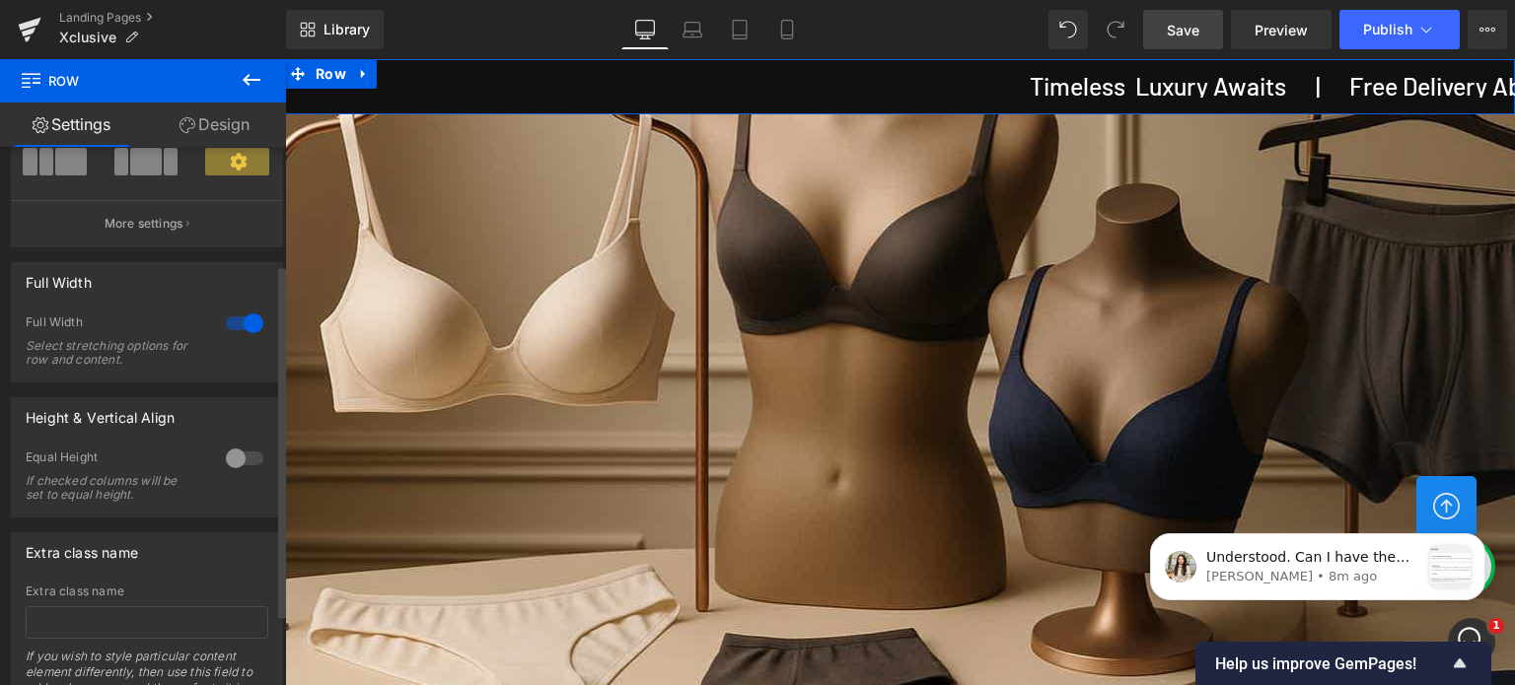
scroll to position [197, 0]
click at [233, 454] on div at bounding box center [244, 455] width 47 height 32
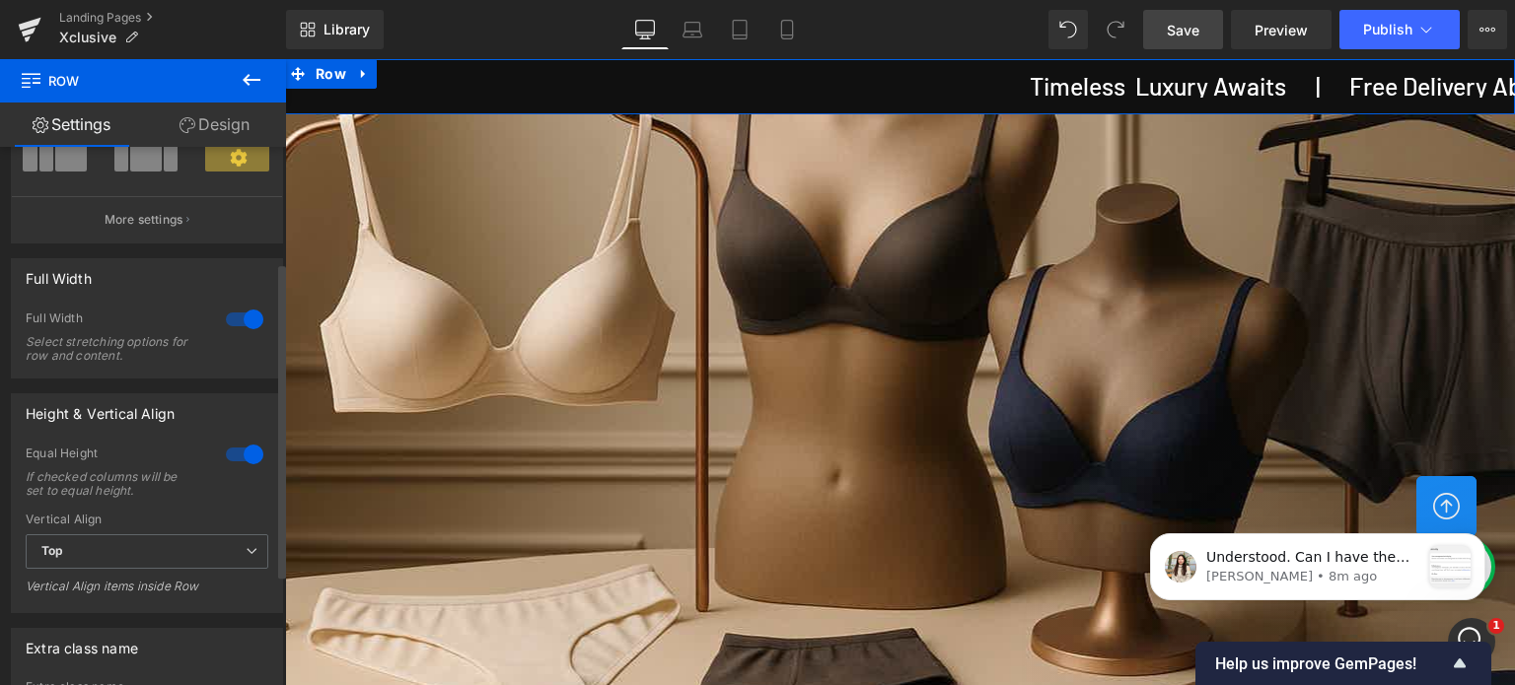
click at [234, 454] on div at bounding box center [244, 455] width 47 height 32
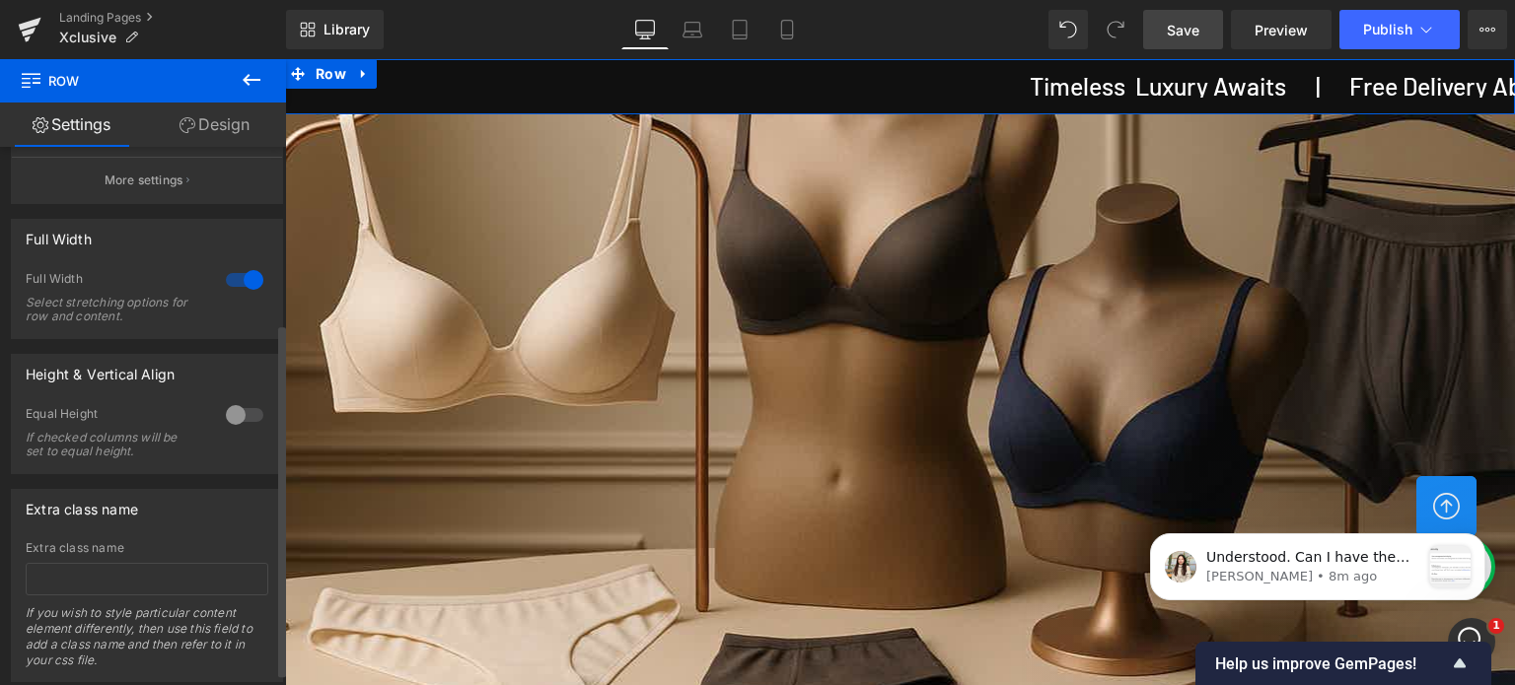
scroll to position [288, 0]
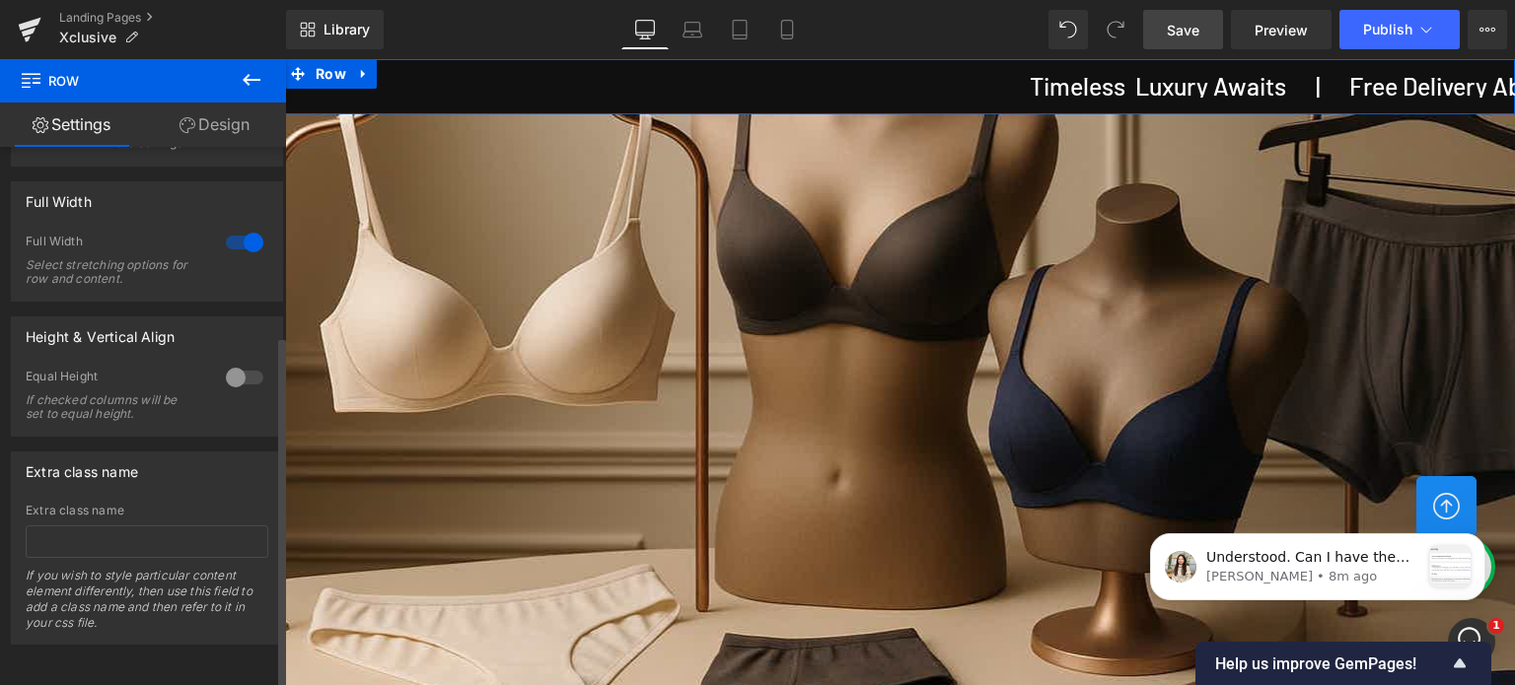
click at [251, 364] on div at bounding box center [244, 378] width 47 height 32
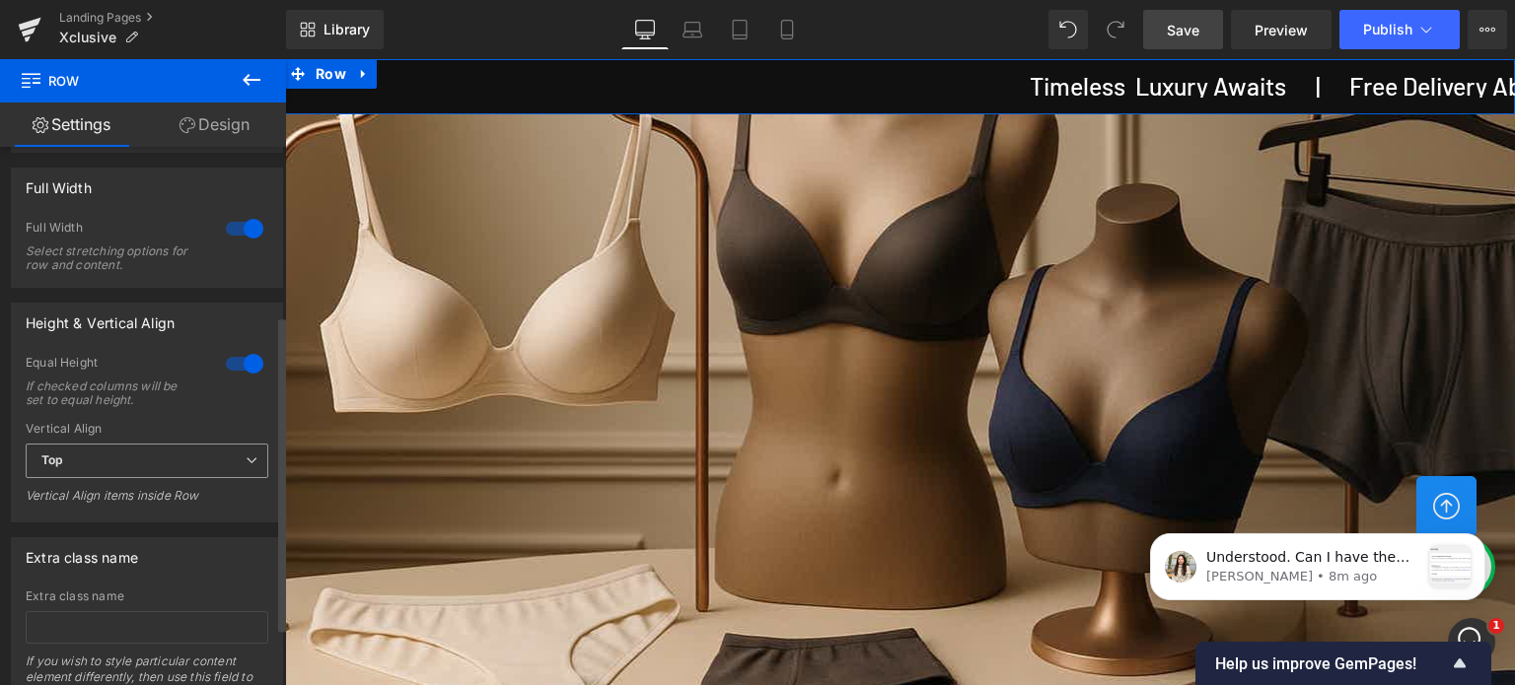
click at [125, 456] on span "Top" at bounding box center [147, 461] width 243 height 35
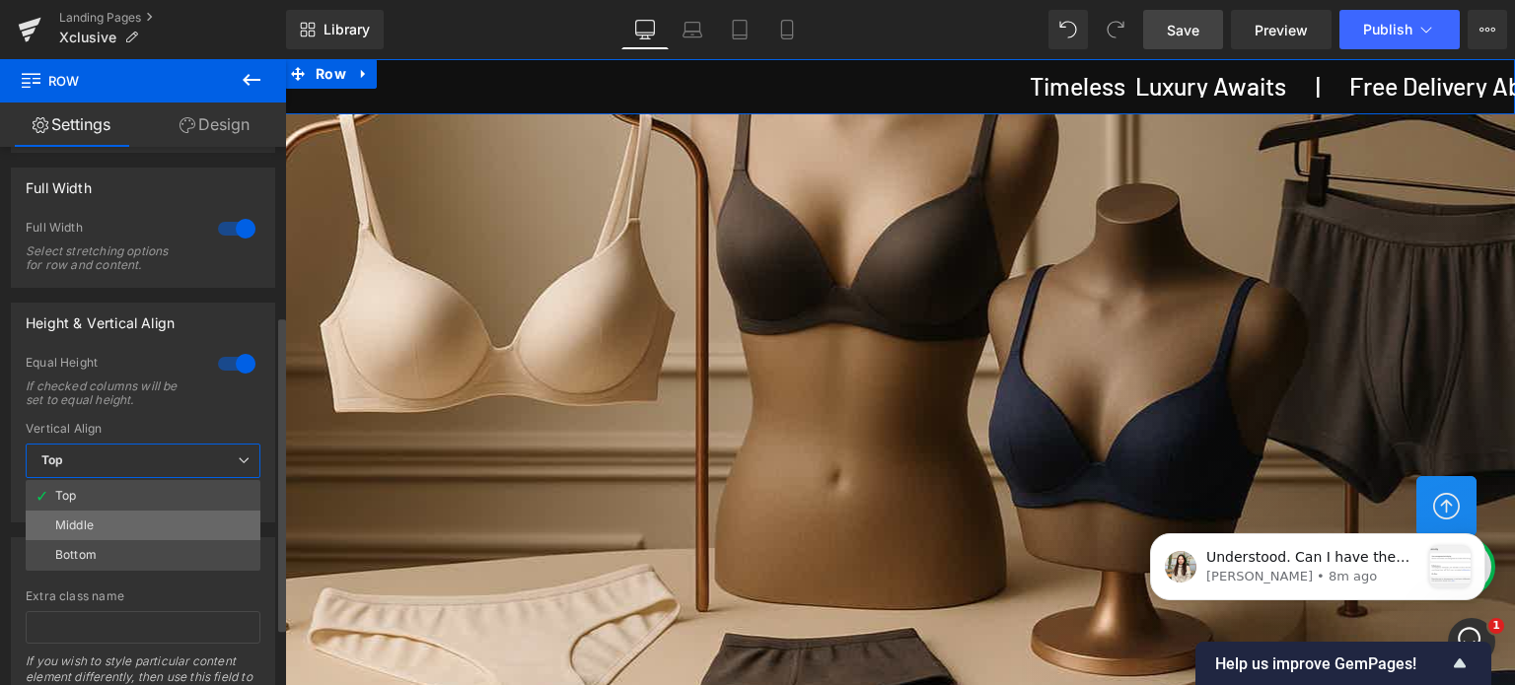
click at [90, 521] on div "Middle" at bounding box center [74, 526] width 38 height 14
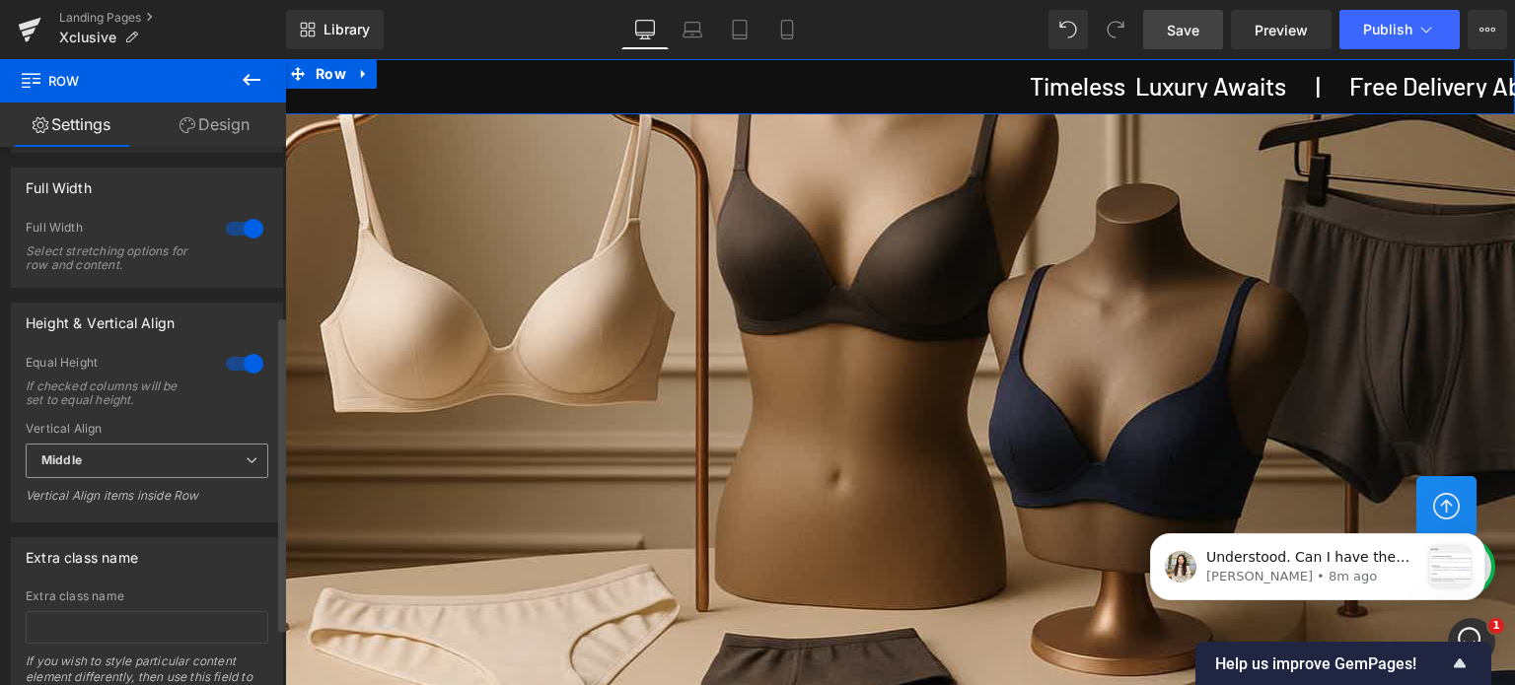
click at [132, 455] on span "Middle" at bounding box center [147, 461] width 243 height 35
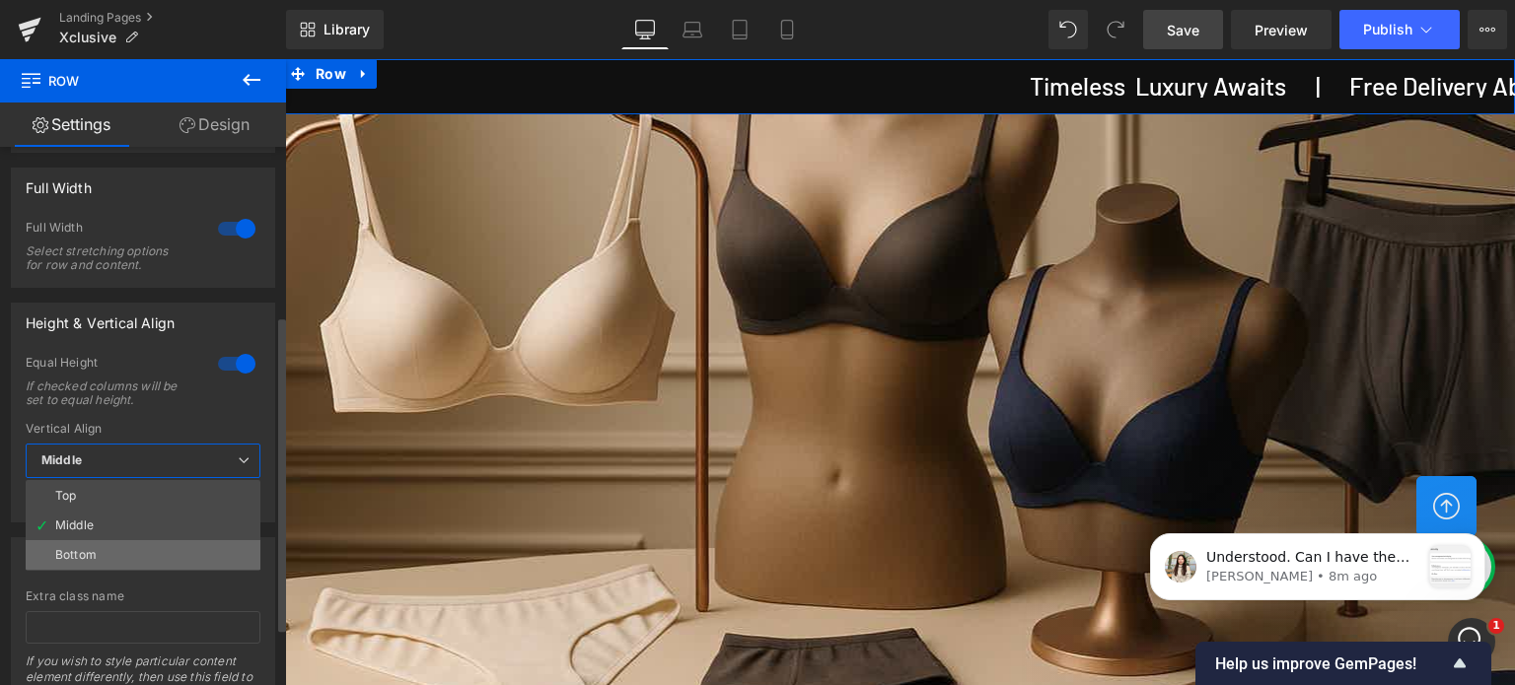
click at [79, 550] on div "Bottom" at bounding box center [75, 555] width 41 height 14
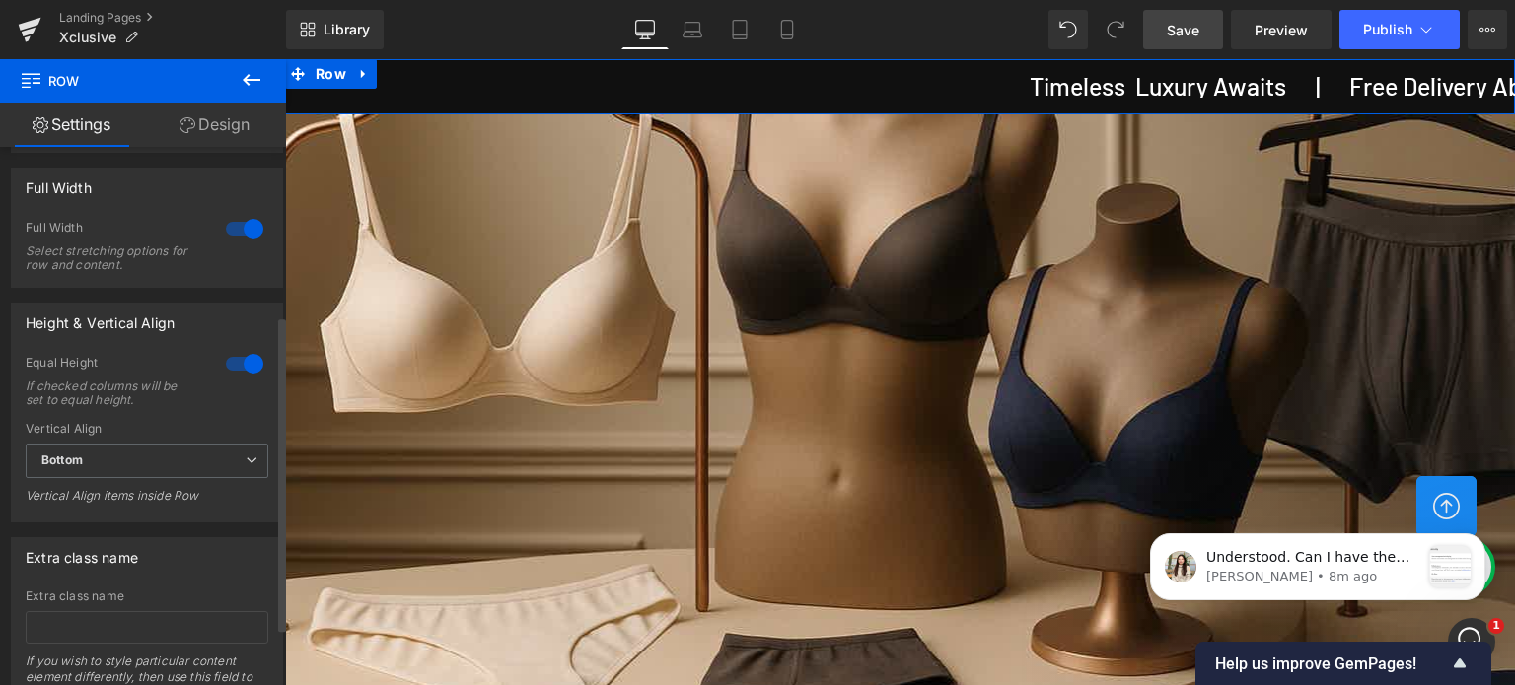
click at [223, 358] on div at bounding box center [244, 364] width 47 height 32
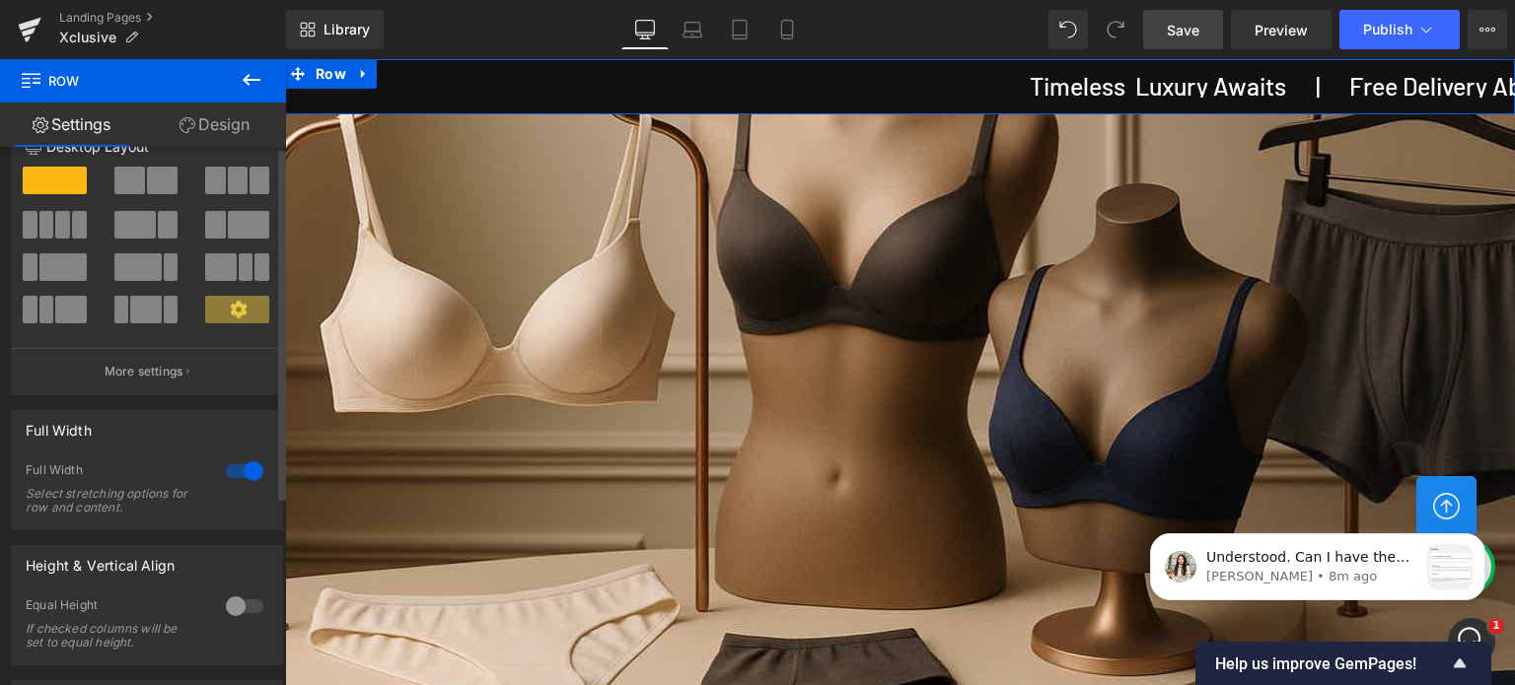
scroll to position [0, 0]
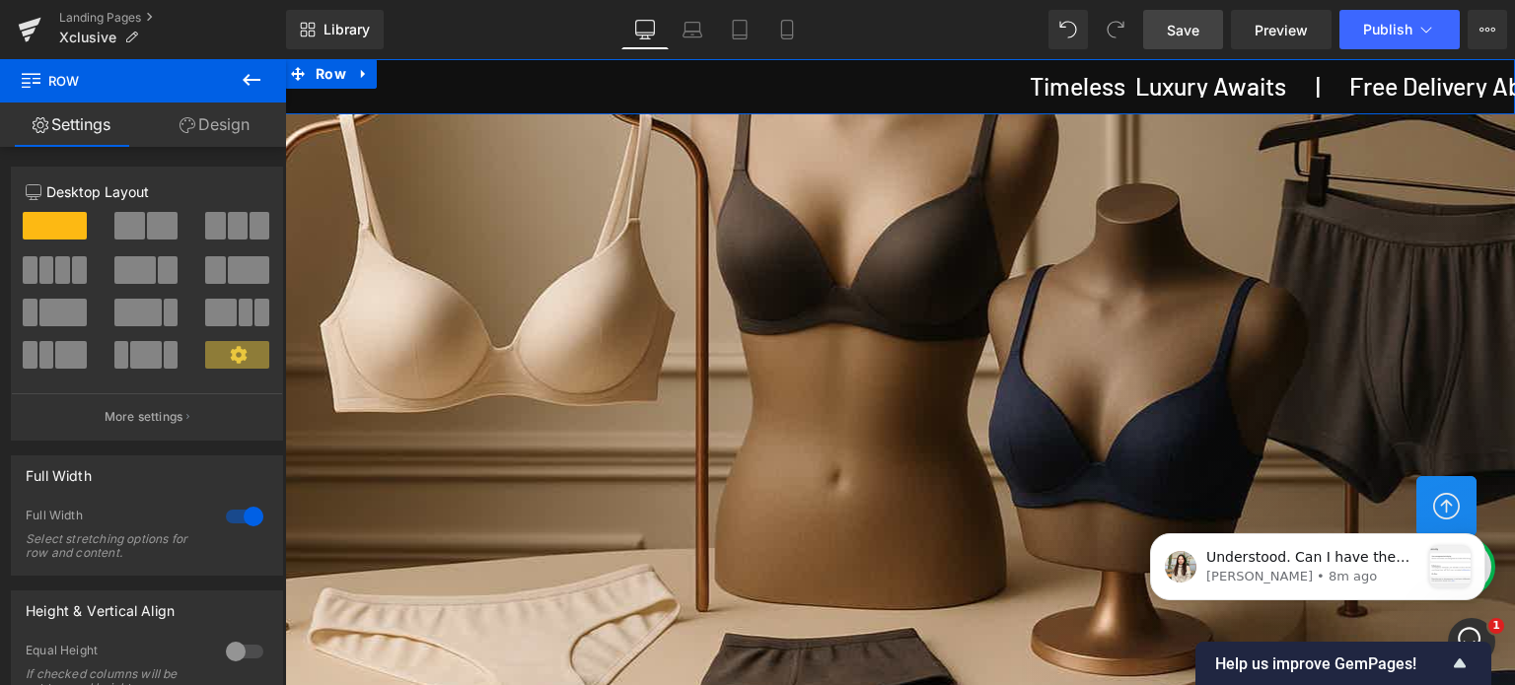
click at [232, 127] on link "Design" at bounding box center [214, 125] width 143 height 44
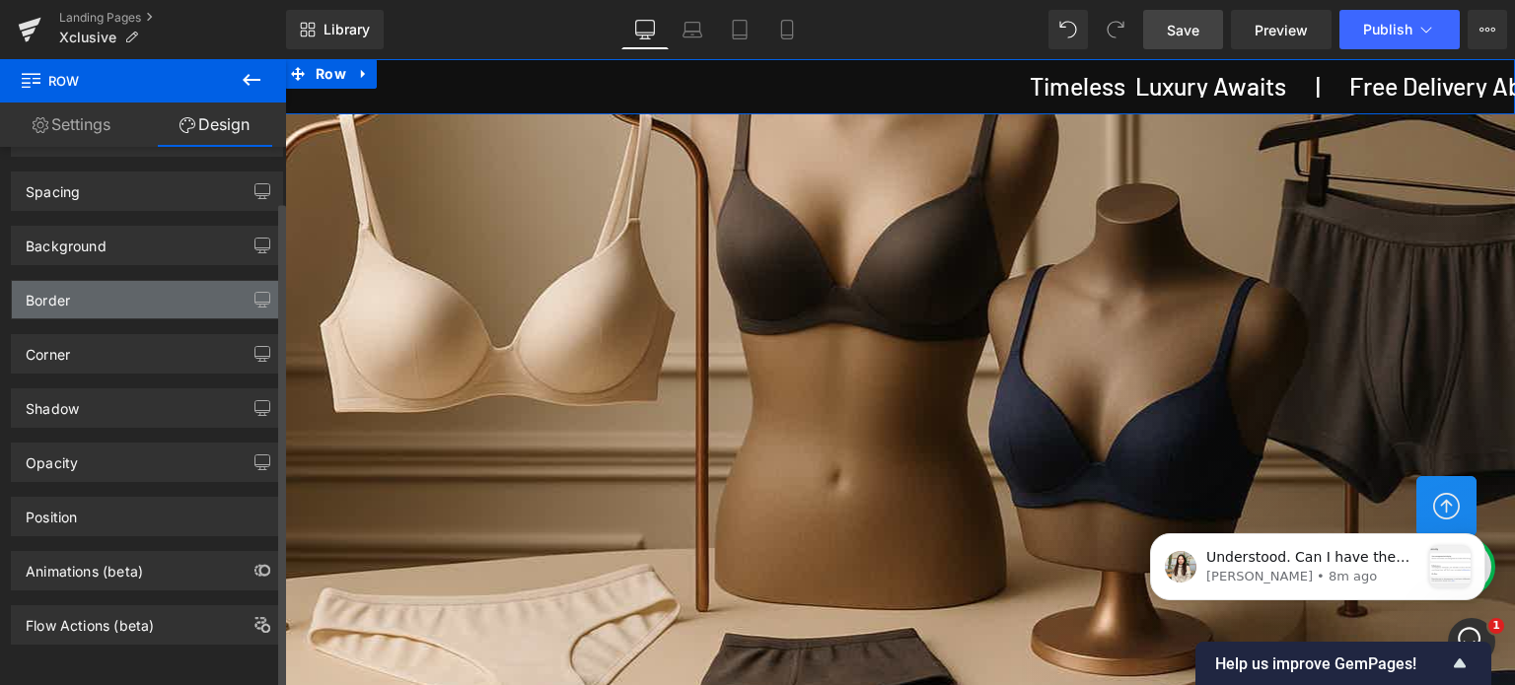
scroll to position [59, 0]
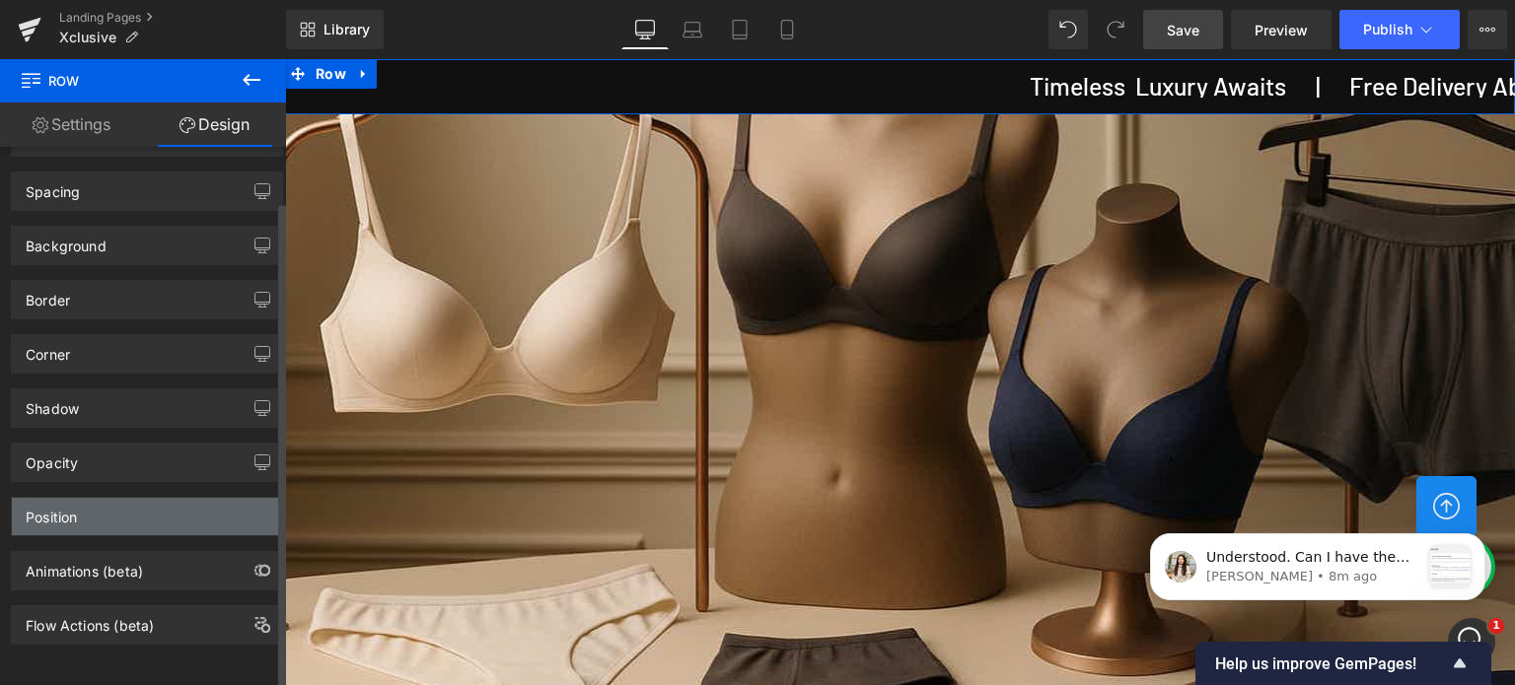
click at [86, 498] on div "Position" at bounding box center [147, 516] width 270 height 37
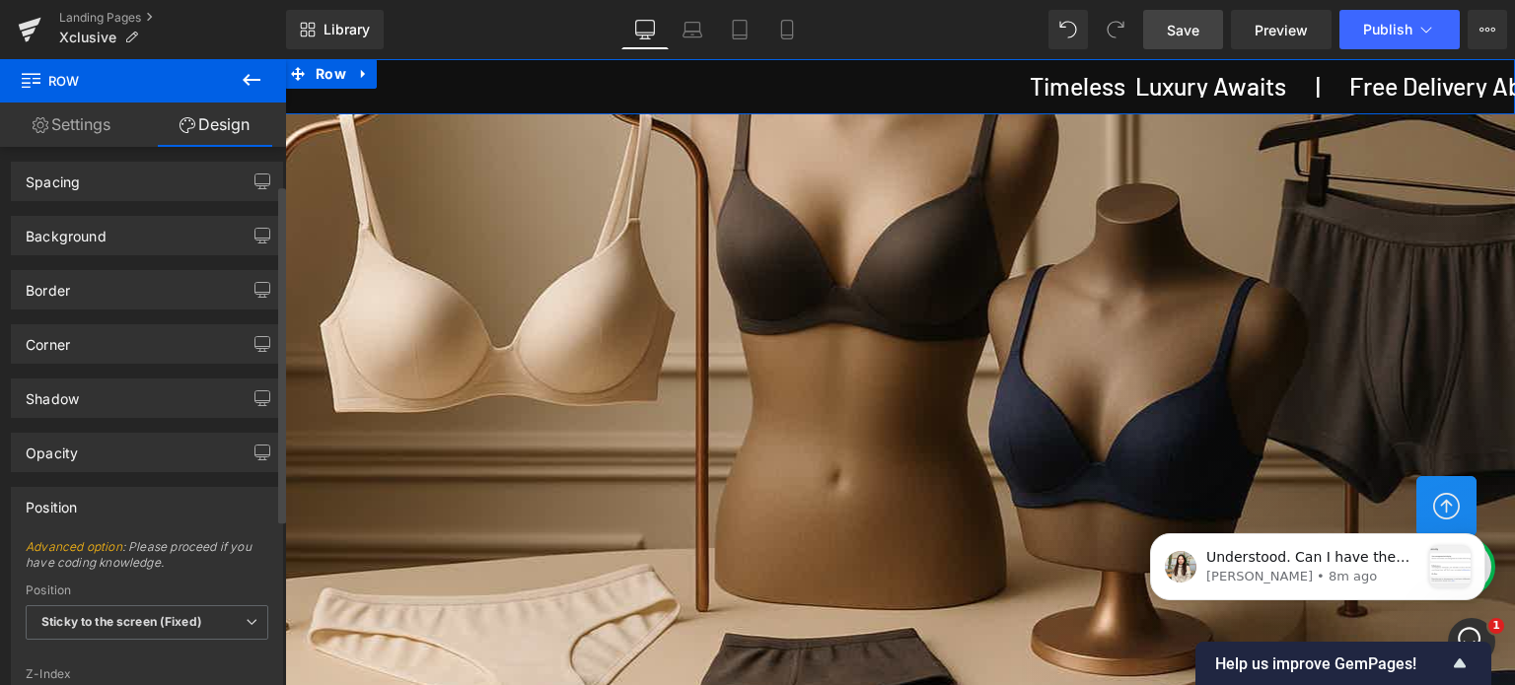
scroll to position [158, 0]
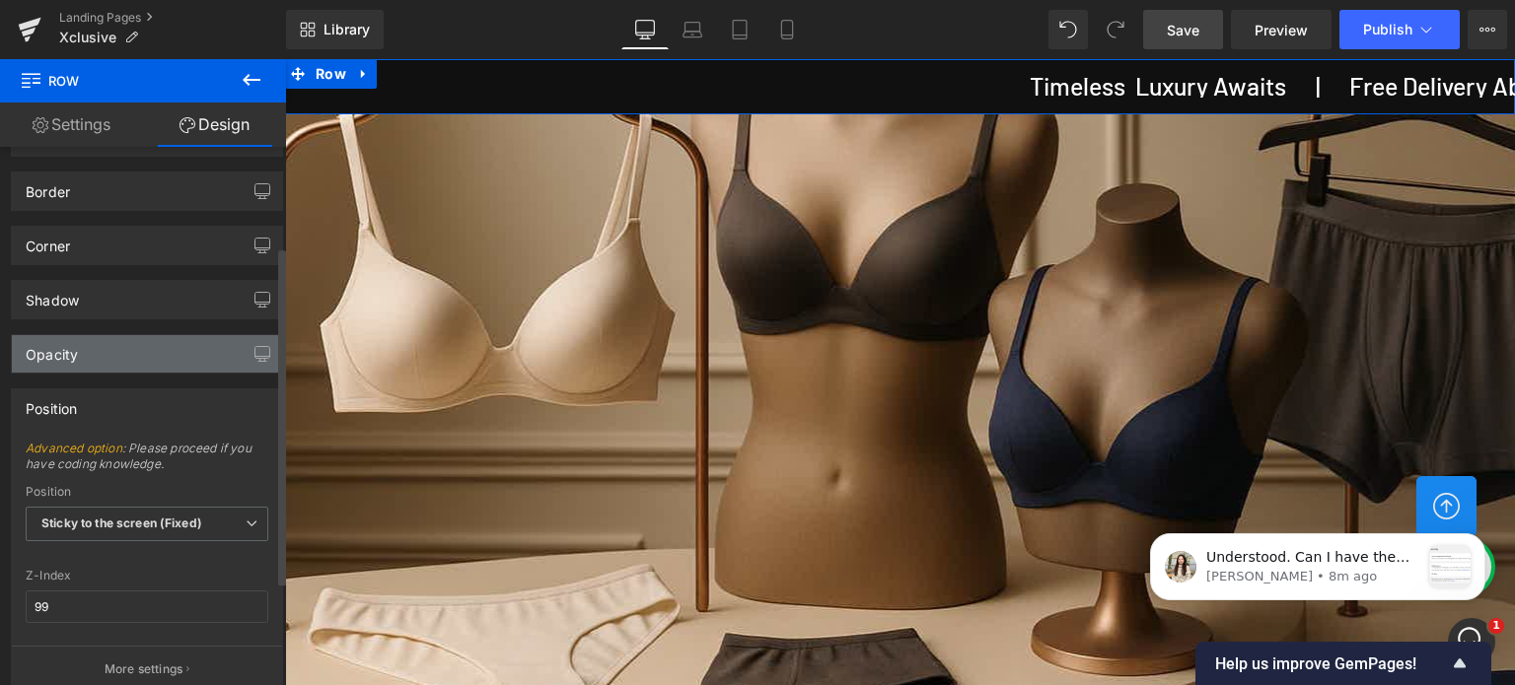
click at [201, 350] on div "Opacity" at bounding box center [147, 353] width 270 height 37
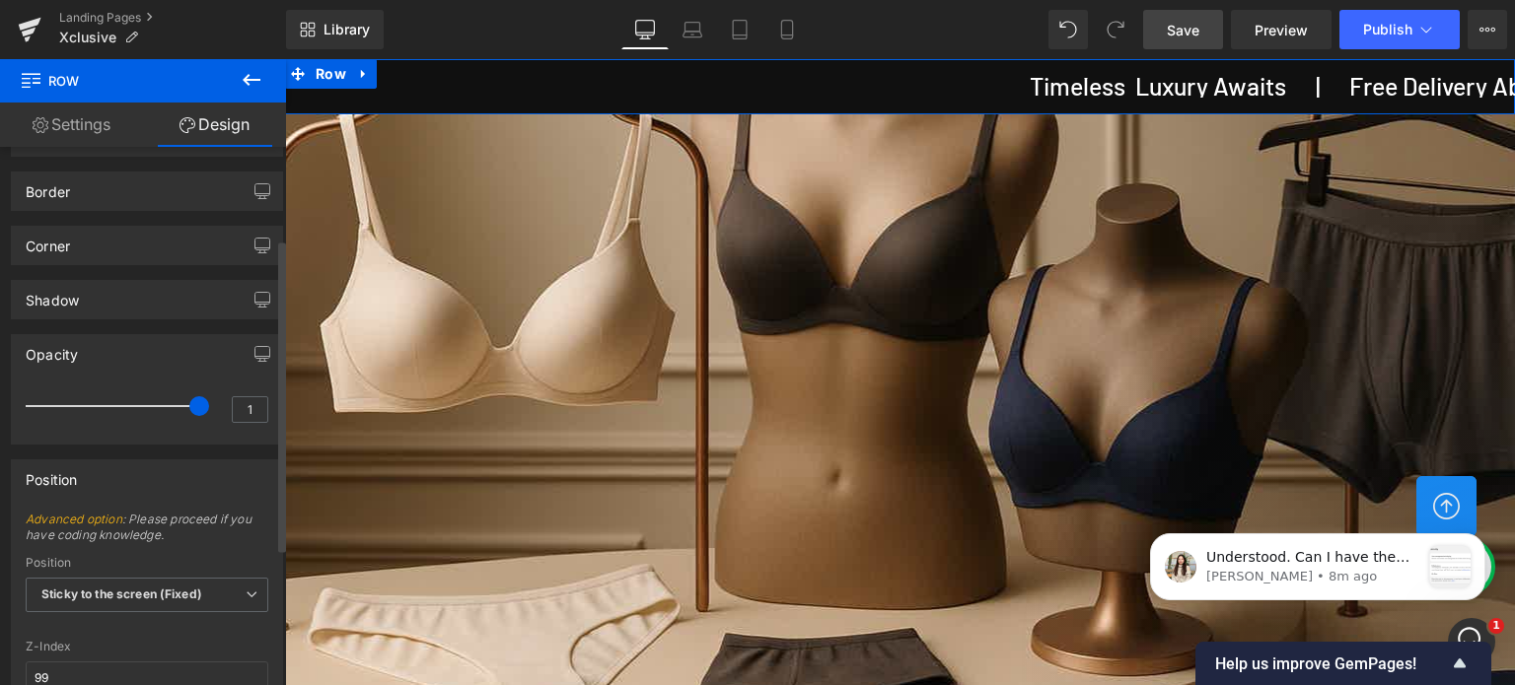
click at [126, 470] on div "Position" at bounding box center [147, 479] width 270 height 37
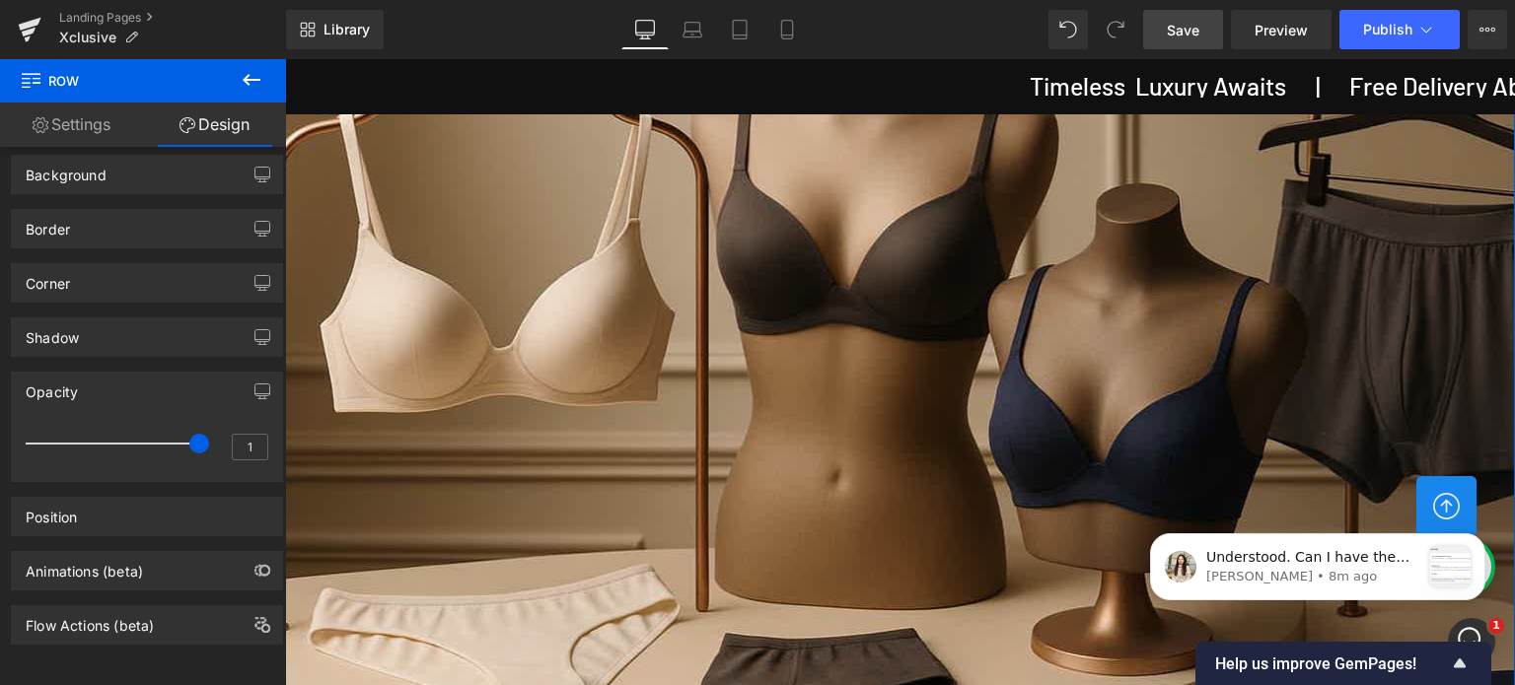
scroll to position [0, 0]
click at [789, 38] on icon at bounding box center [786, 30] width 11 height 19
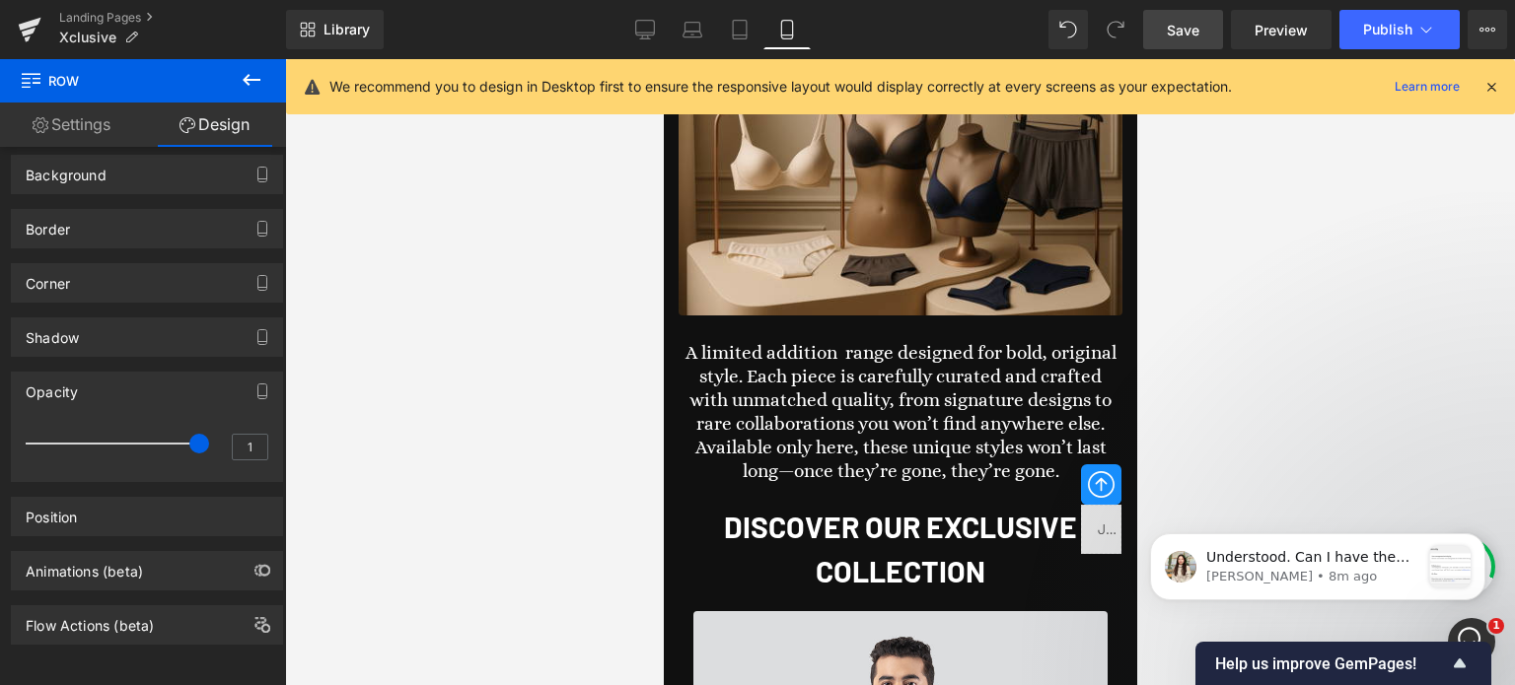
click at [1490, 77] on div at bounding box center [1491, 87] width 16 height 22
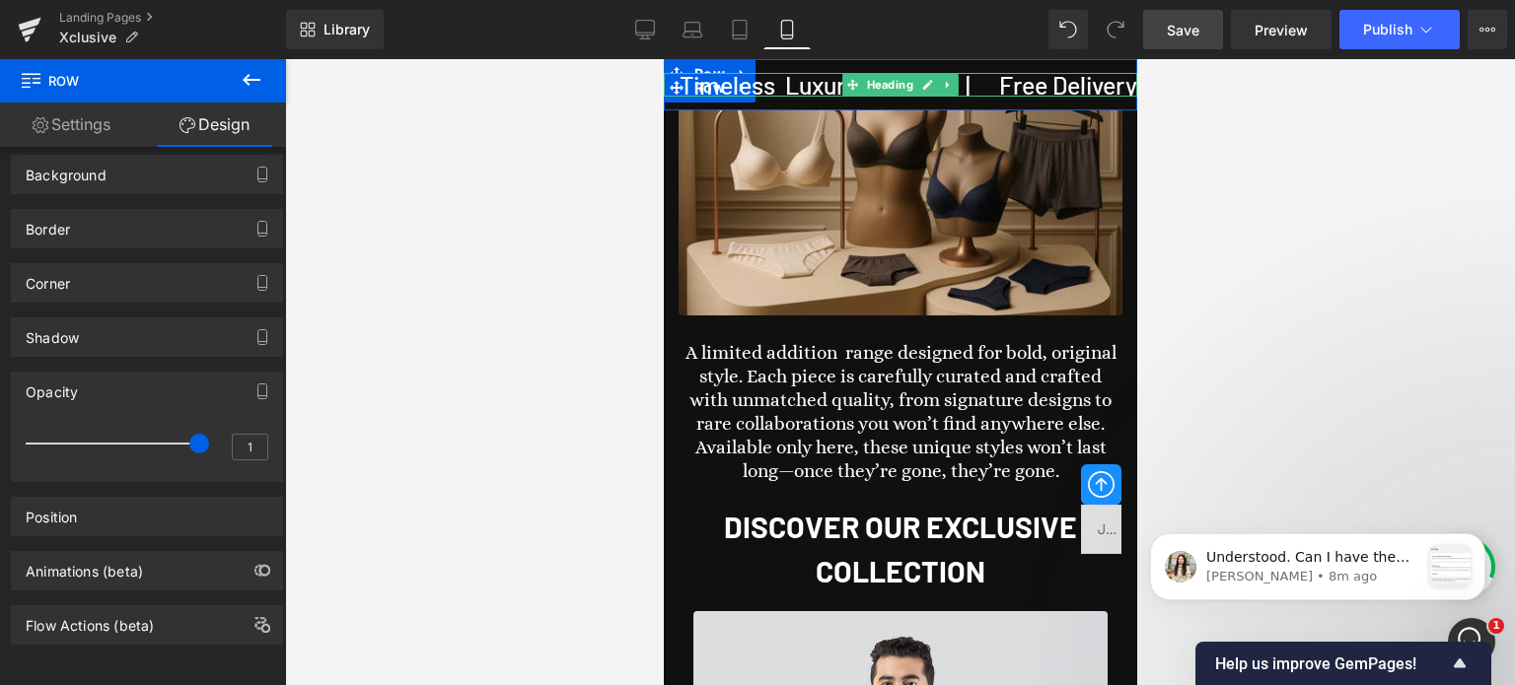
click at [1087, 84] on h3 "Timeless Luxury Awaits | Free Delivery Above Rs. 750/- | Exclusive Range Only H…" at bounding box center [1133, 97] width 947 height 49
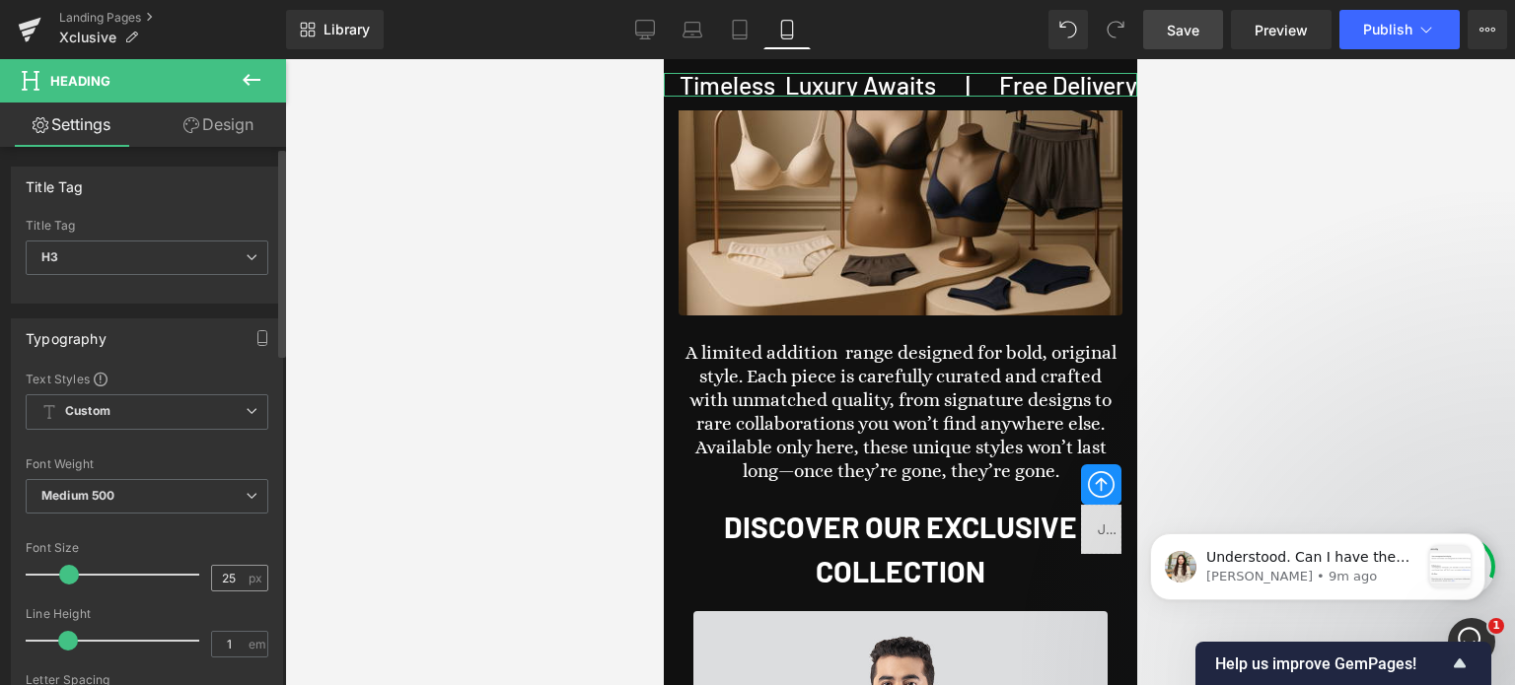
click at [230, 571] on input "25" at bounding box center [229, 578] width 35 height 25
type input "20"
click at [189, 541] on div "Font Size 20 px" at bounding box center [147, 574] width 243 height 66
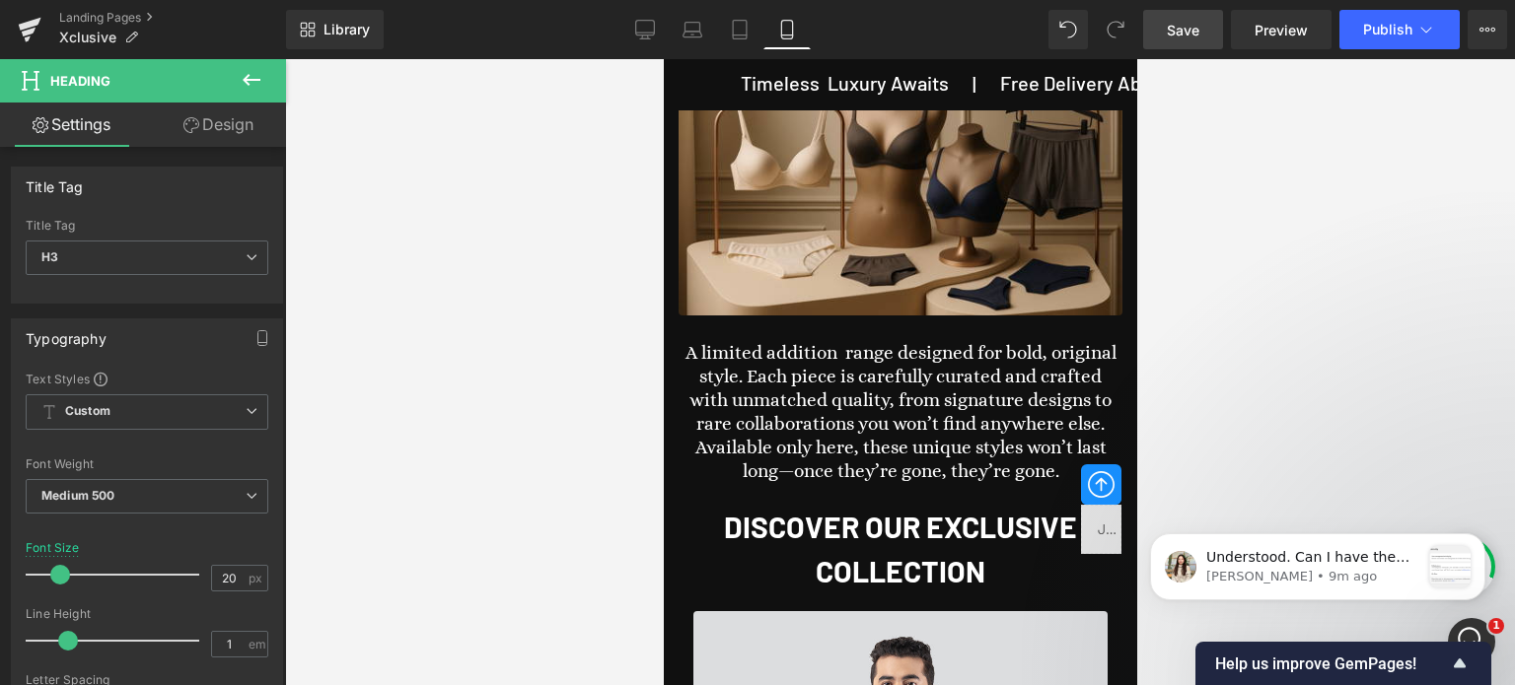
click at [1176, 29] on span "Save" at bounding box center [1183, 30] width 33 height 21
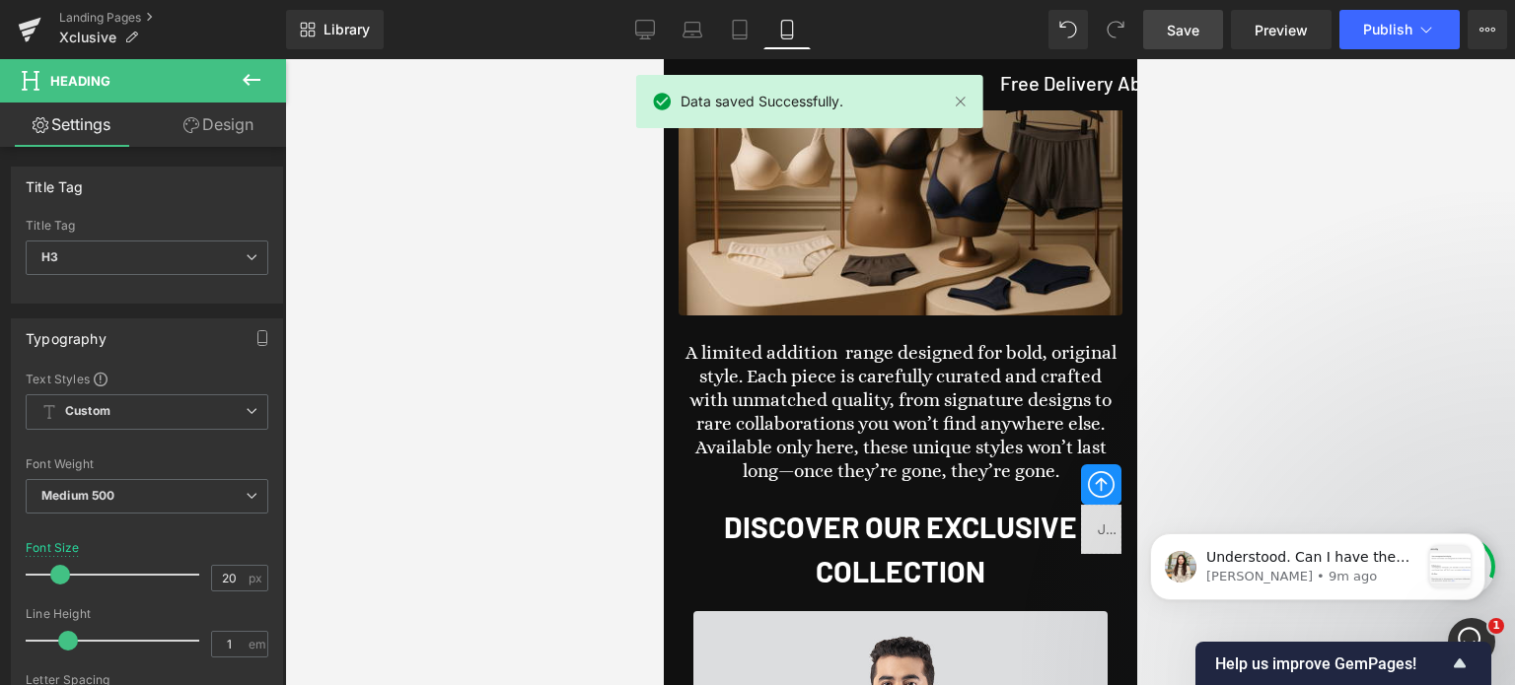
scroll to position [3550, 0]
click at [642, 28] on icon at bounding box center [645, 30] width 20 height 20
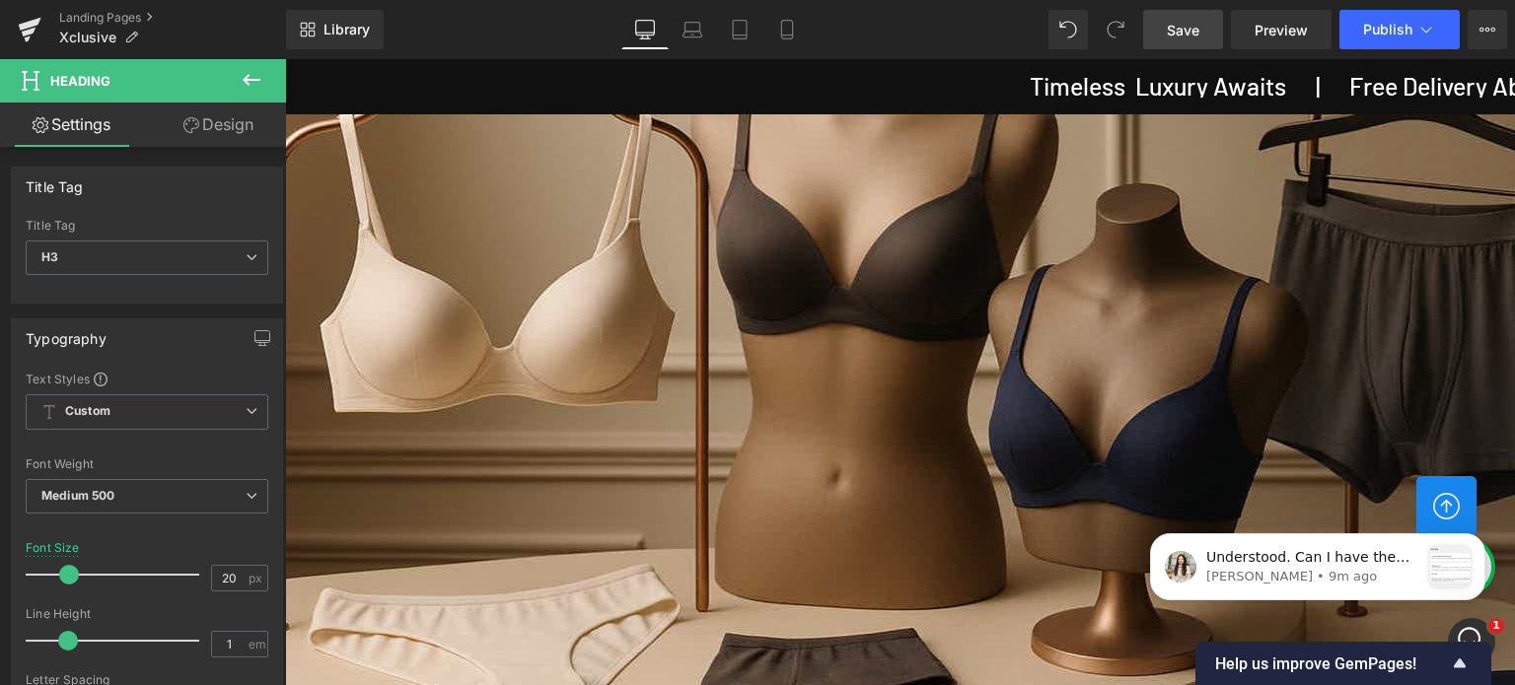
scroll to position [1662, 0]
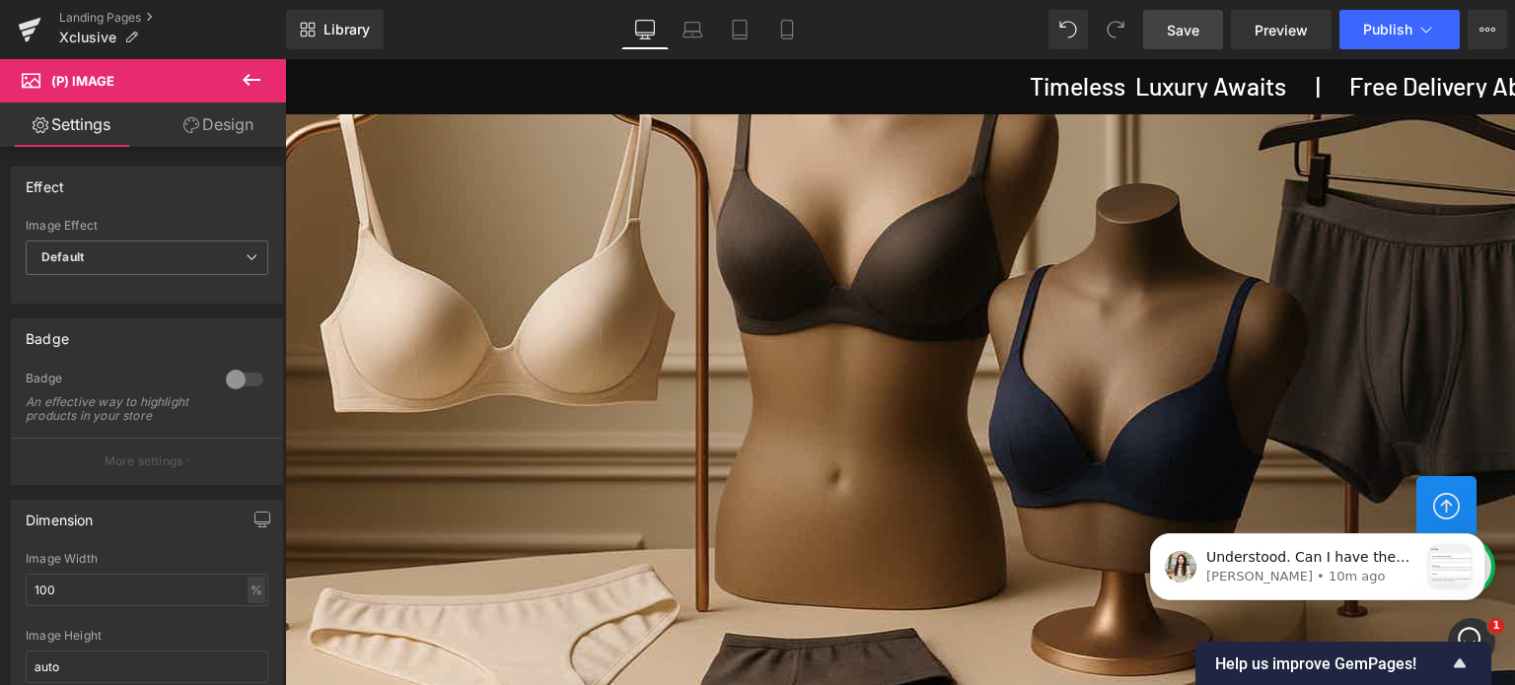
scroll to position [1267, 0]
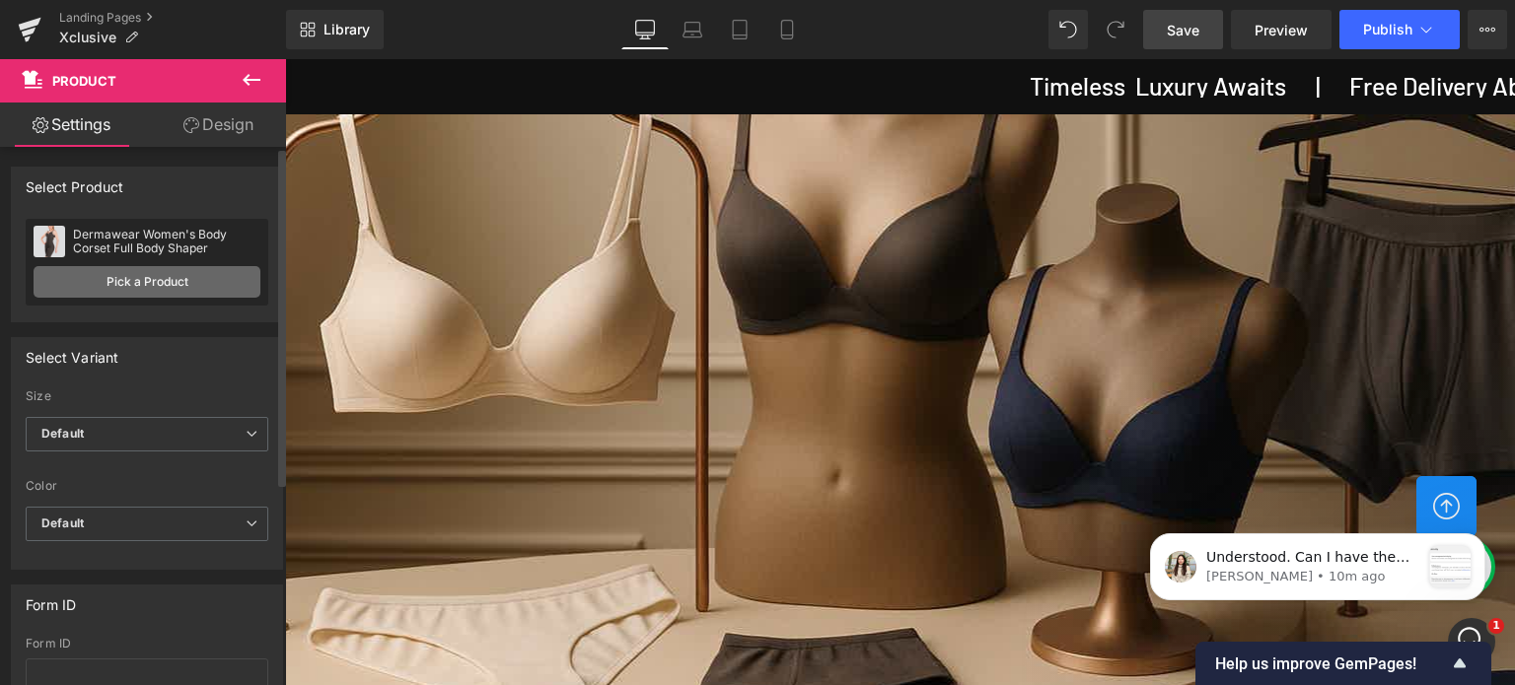
click at [142, 284] on link "Pick a Product" at bounding box center [147, 282] width 227 height 32
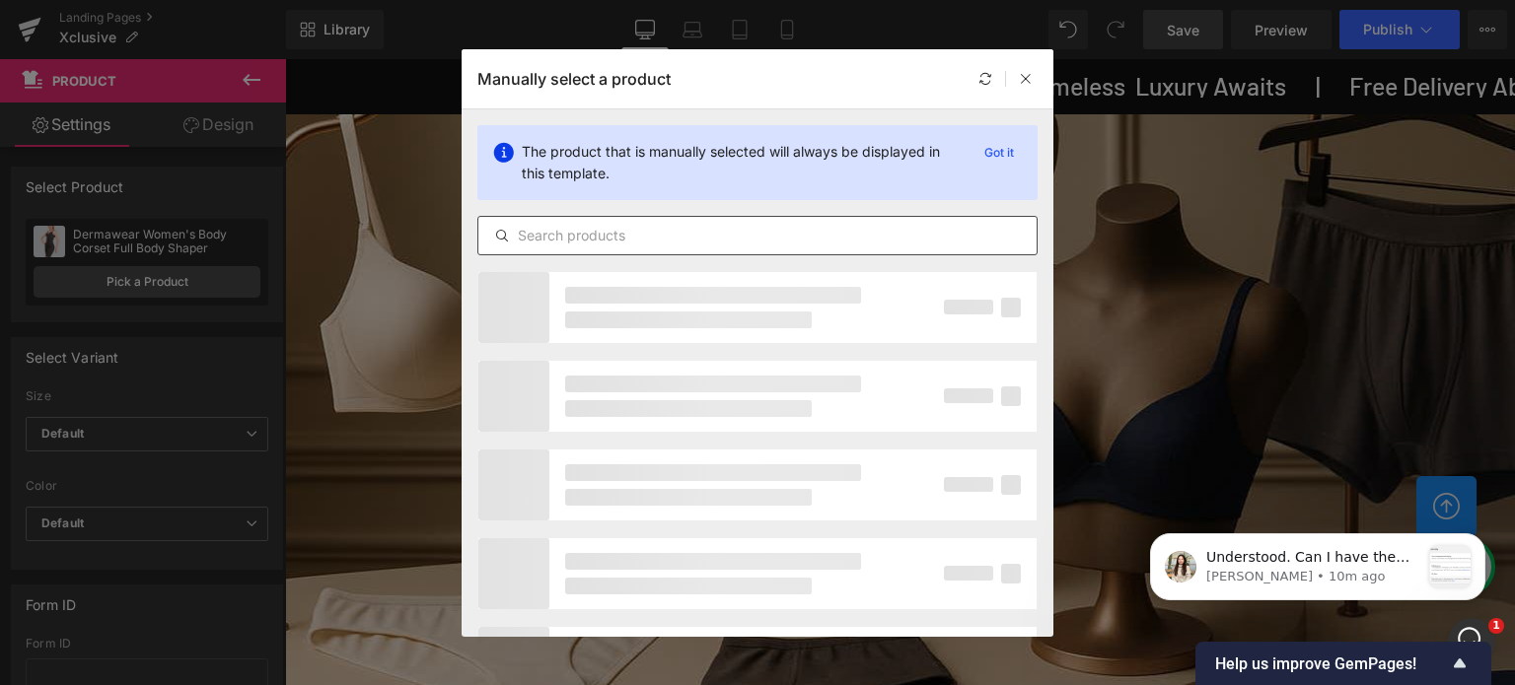
click at [645, 235] on input "text" at bounding box center [757, 236] width 558 height 24
type input "men high waist"
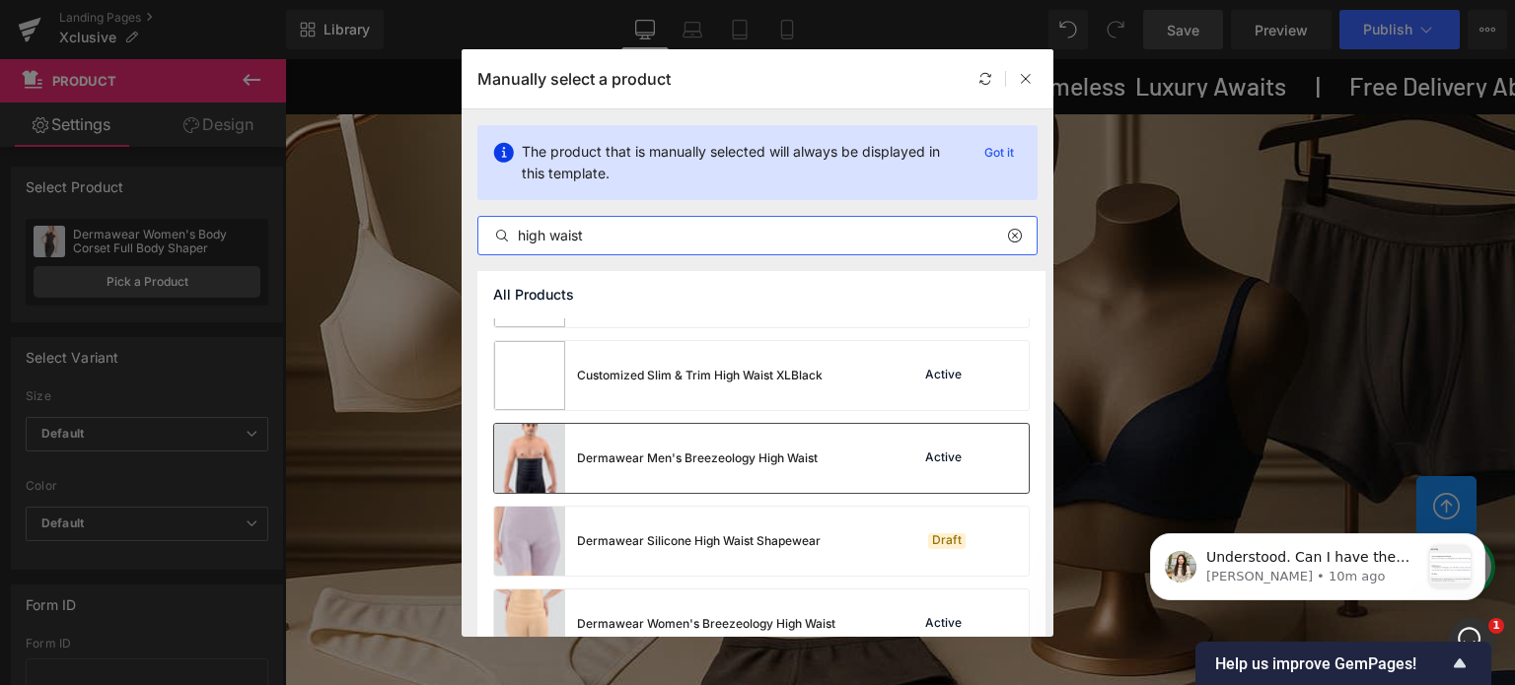
scroll to position [394, 0]
type input "high waist"
click at [741, 451] on div "Dermawear Men's Breezeology High Waist" at bounding box center [697, 457] width 241 height 18
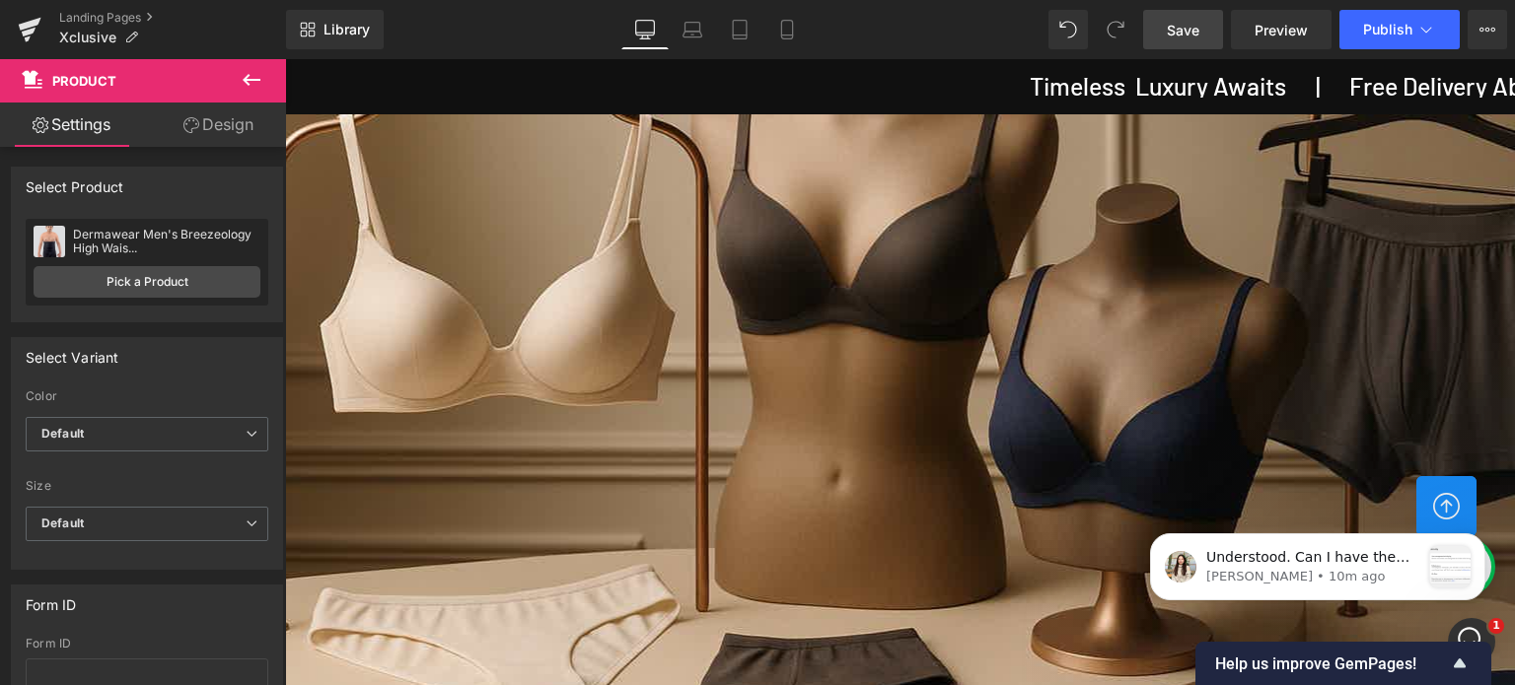
scroll to position [1366, 0]
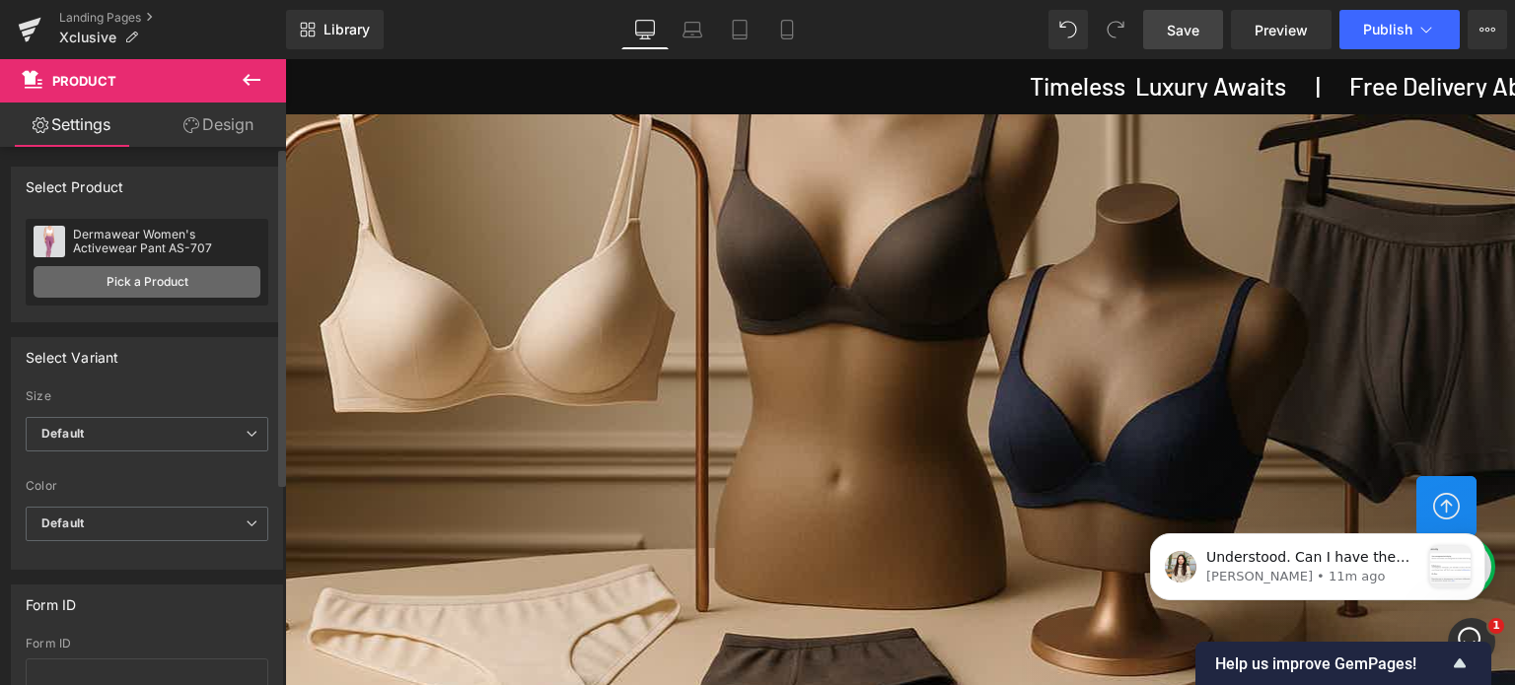
click at [182, 283] on link "Pick a Product" at bounding box center [147, 282] width 227 height 32
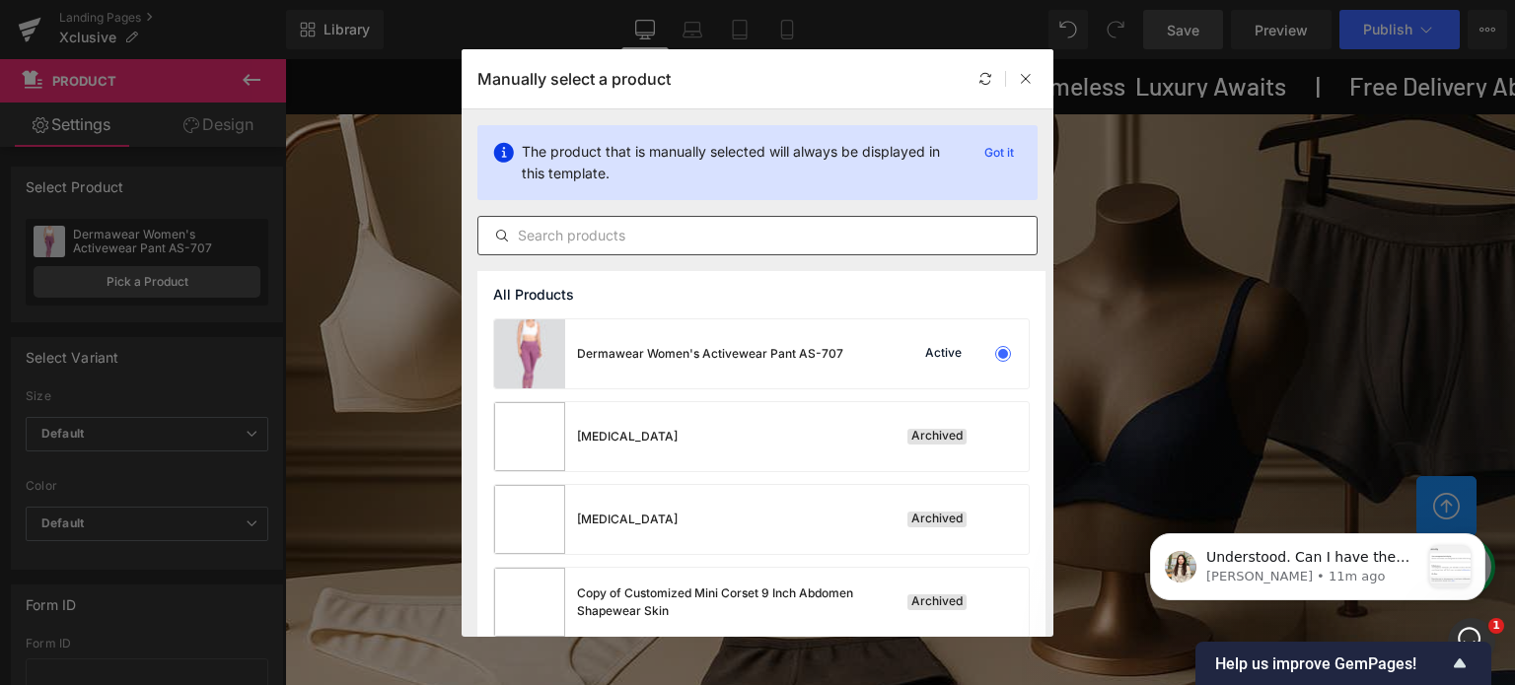
click at [722, 232] on input "text" at bounding box center [757, 236] width 558 height 24
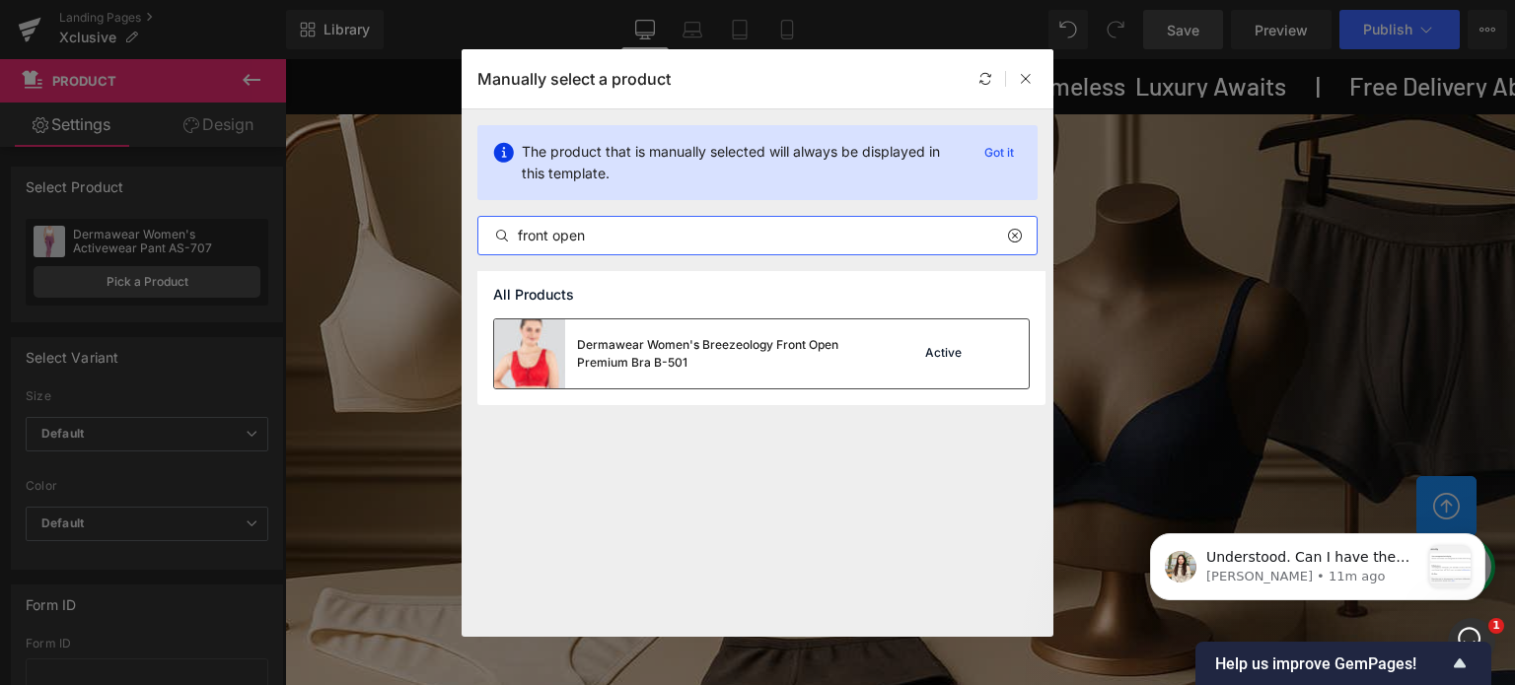
type input "front open"
click at [931, 349] on div "Active" at bounding box center [943, 354] width 44 height 16
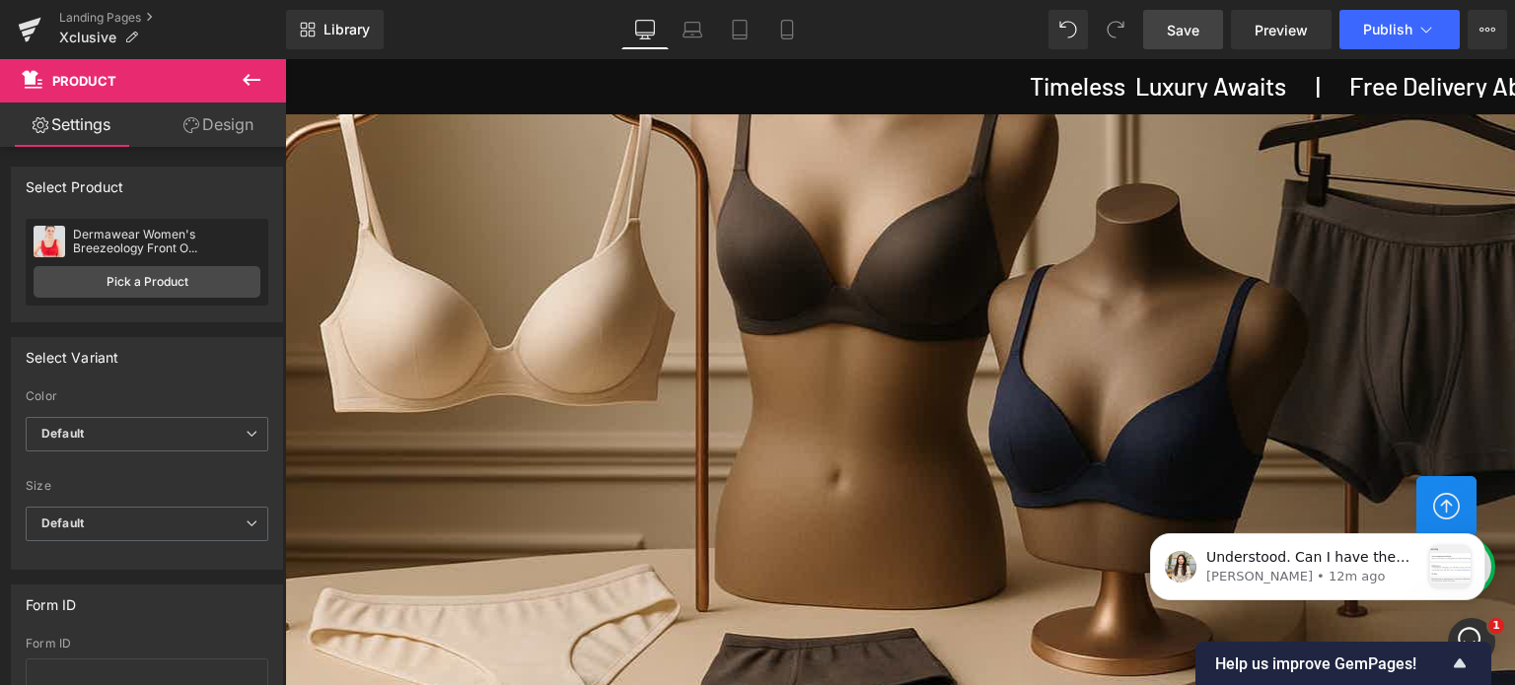
scroll to position [3264, 0]
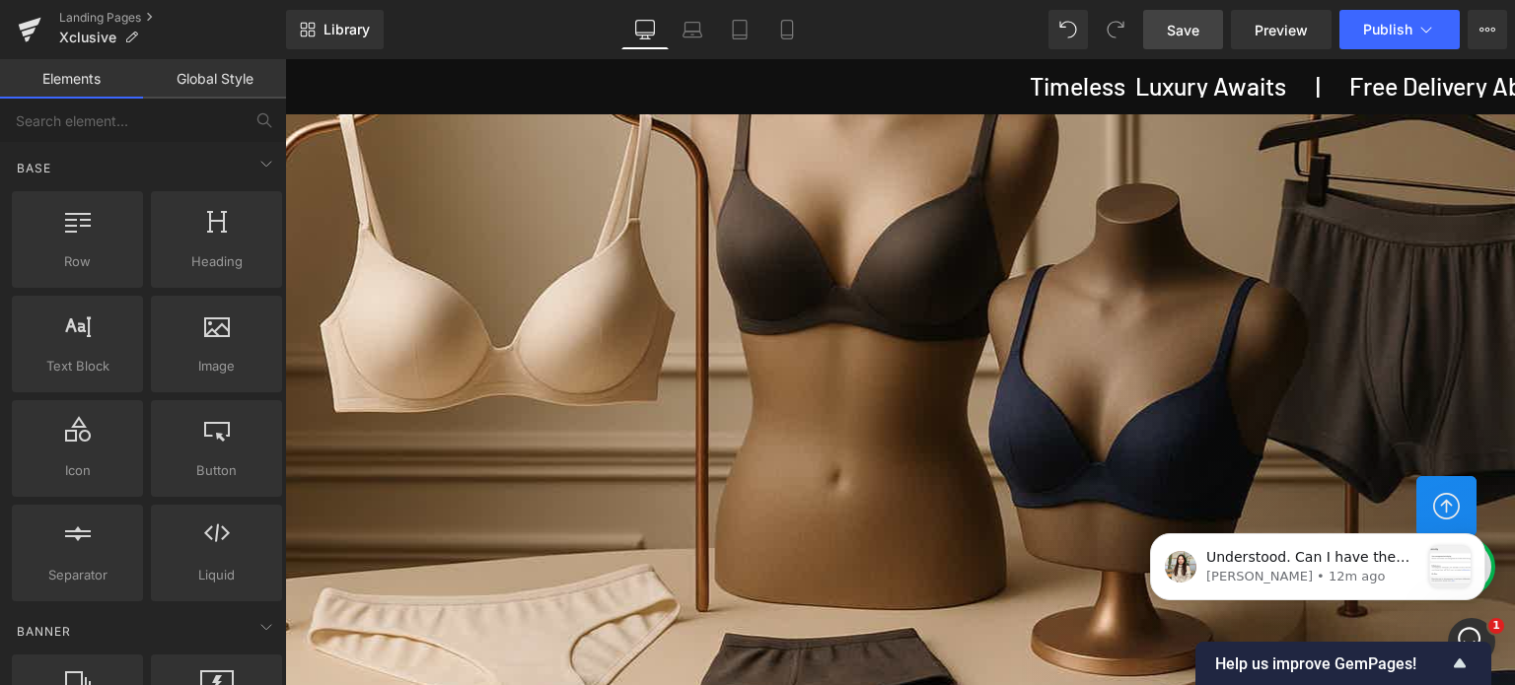
scroll to position [3034, 0]
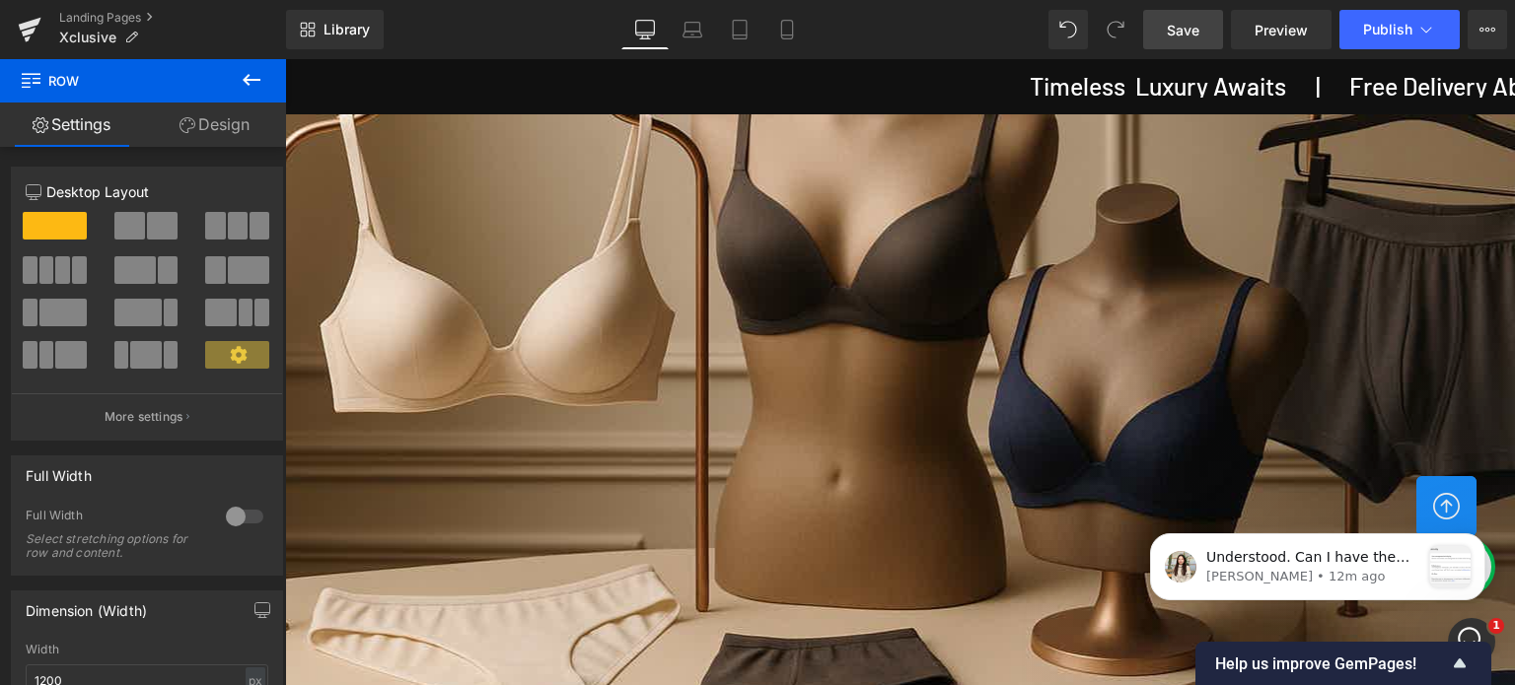
click at [221, 116] on link "Design" at bounding box center [214, 125] width 143 height 44
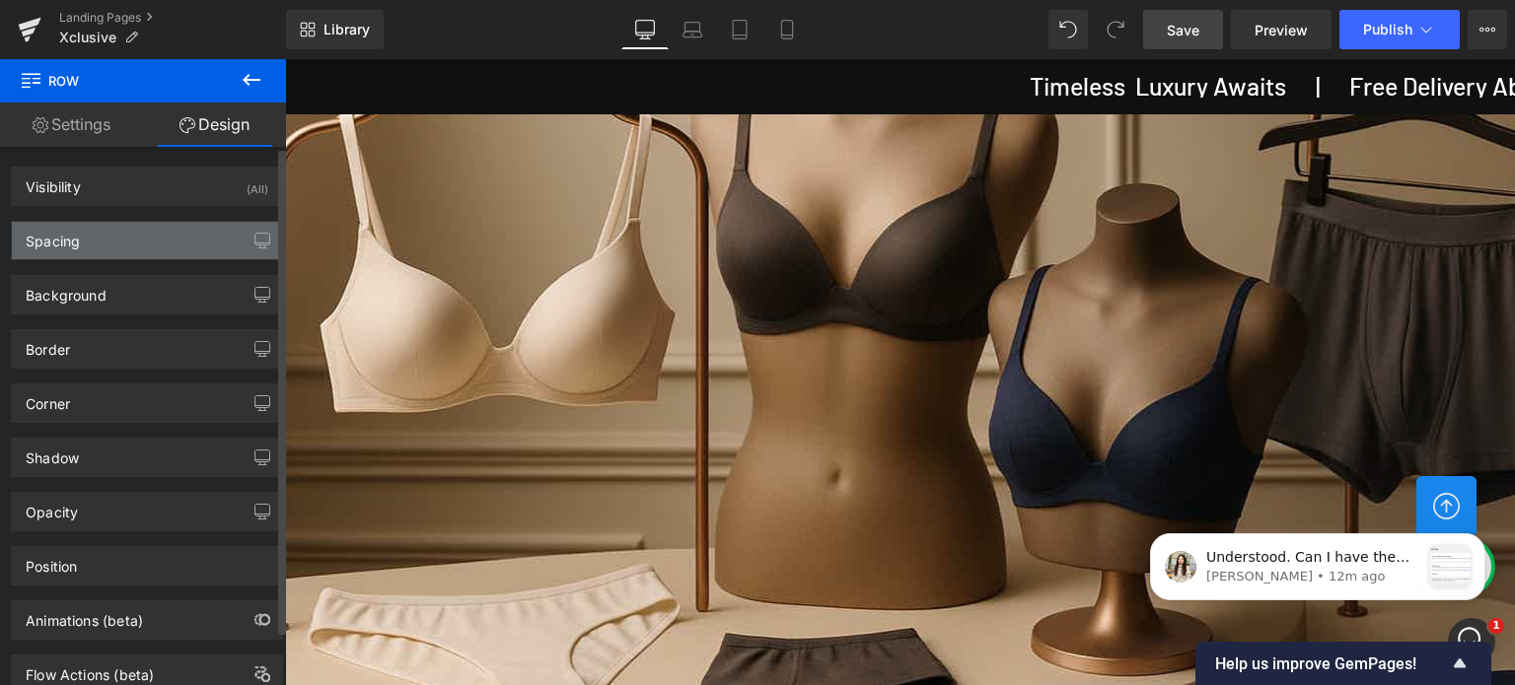
click at [103, 246] on div "Spacing" at bounding box center [147, 240] width 270 height 37
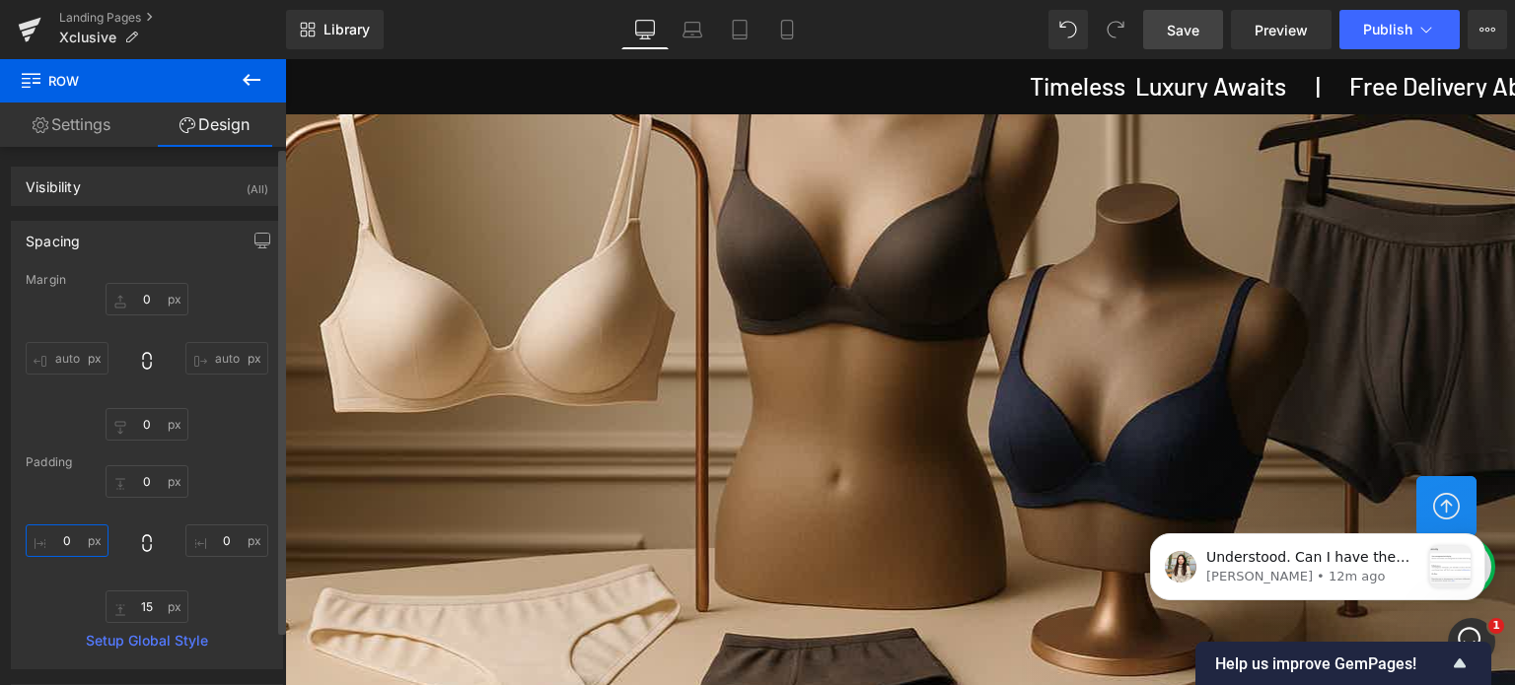
click at [75, 536] on input "0" at bounding box center [67, 541] width 83 height 33
type input "0"
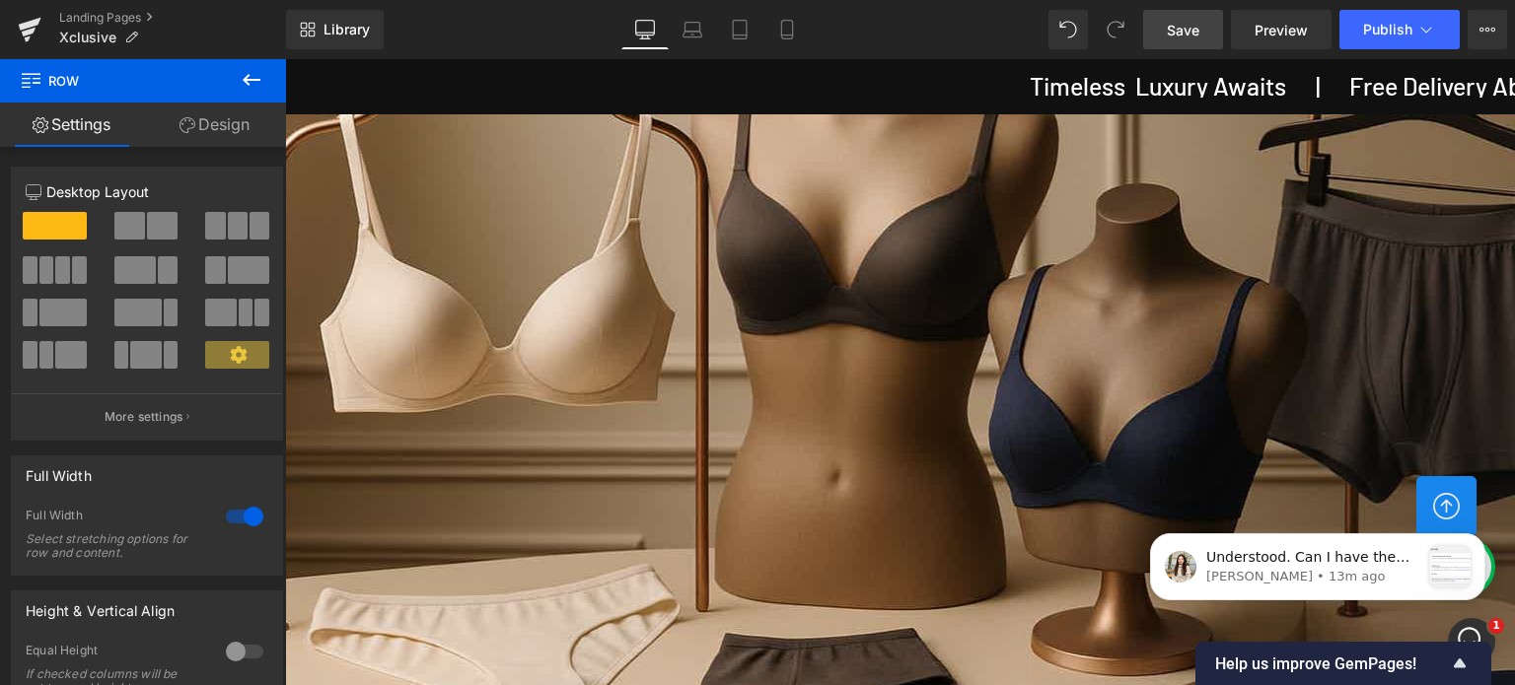
drag, startPoint x: 231, startPoint y: 125, endPoint x: 222, endPoint y: 212, distance: 87.2
click at [231, 125] on link "Design" at bounding box center [214, 125] width 143 height 44
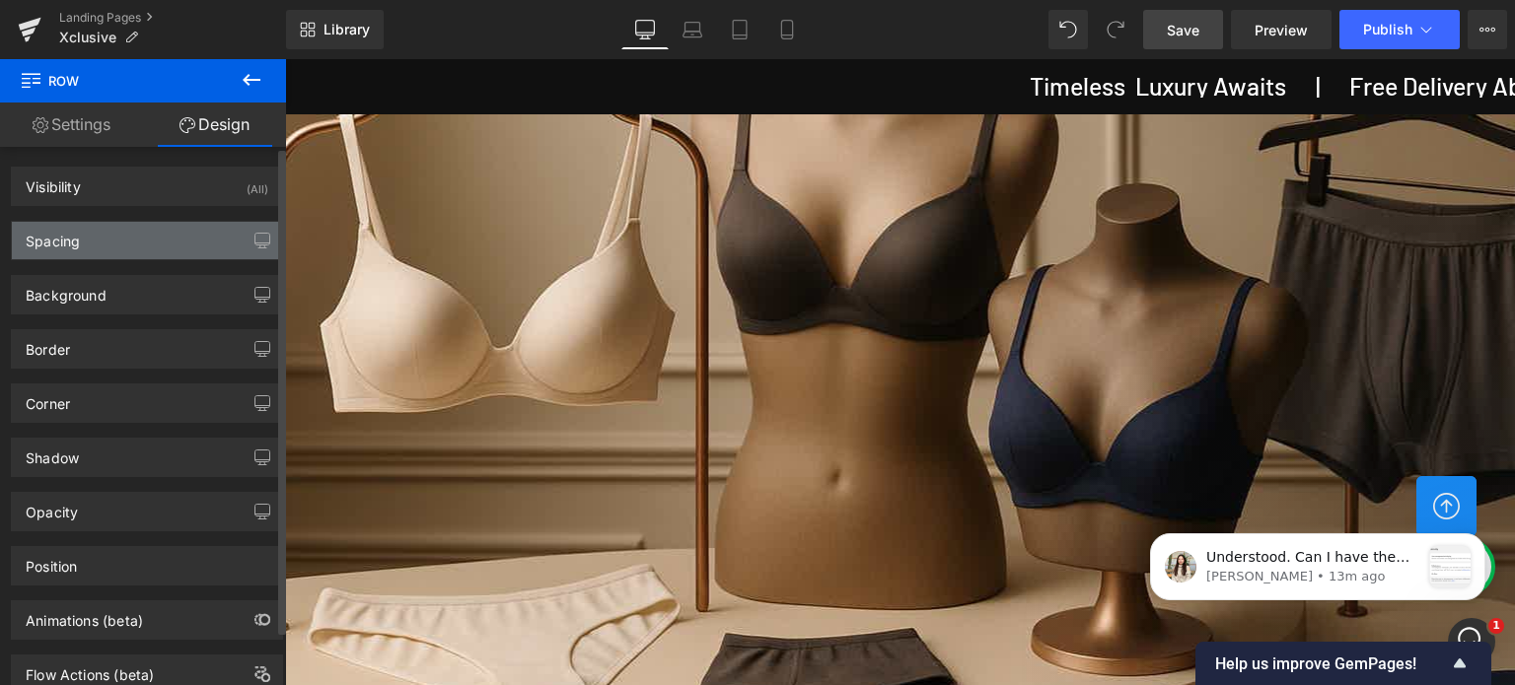
click at [108, 248] on div "Spacing" at bounding box center [147, 240] width 270 height 37
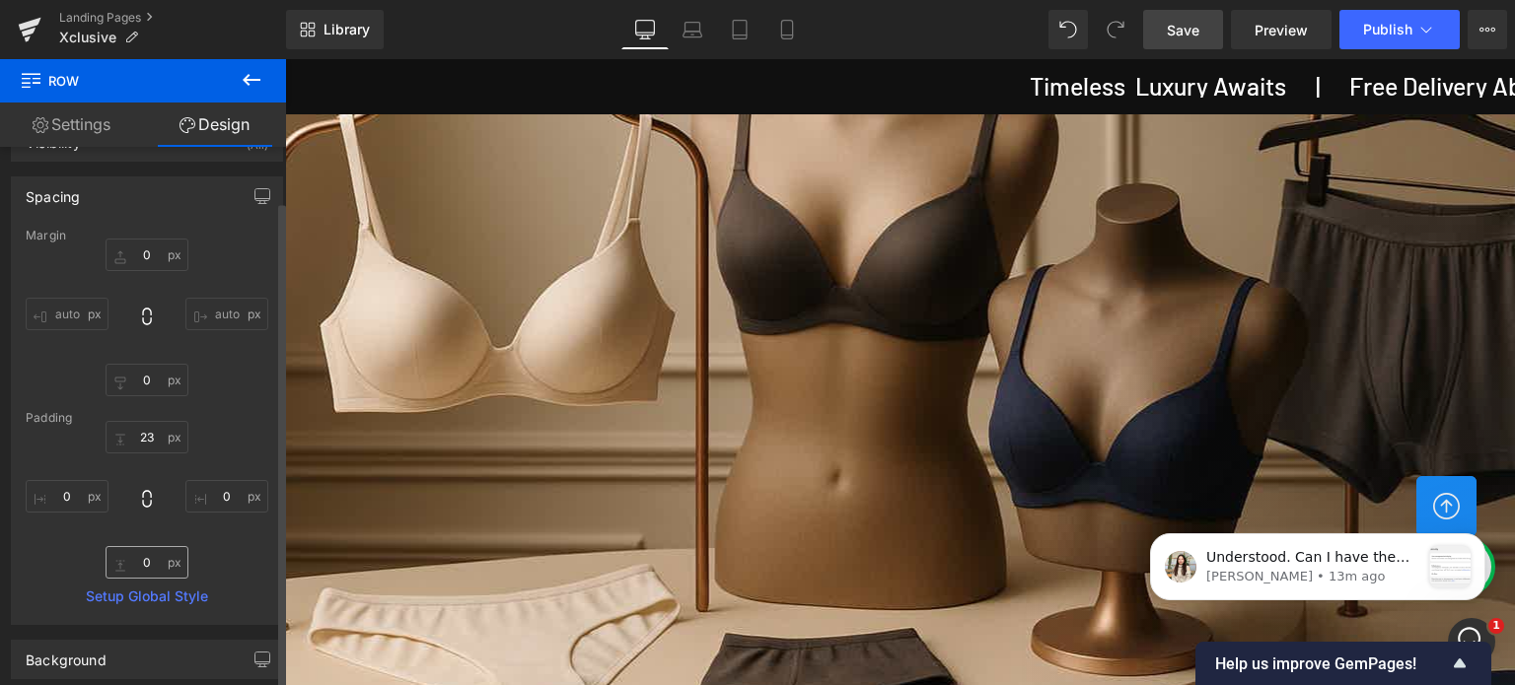
scroll to position [99, 0]
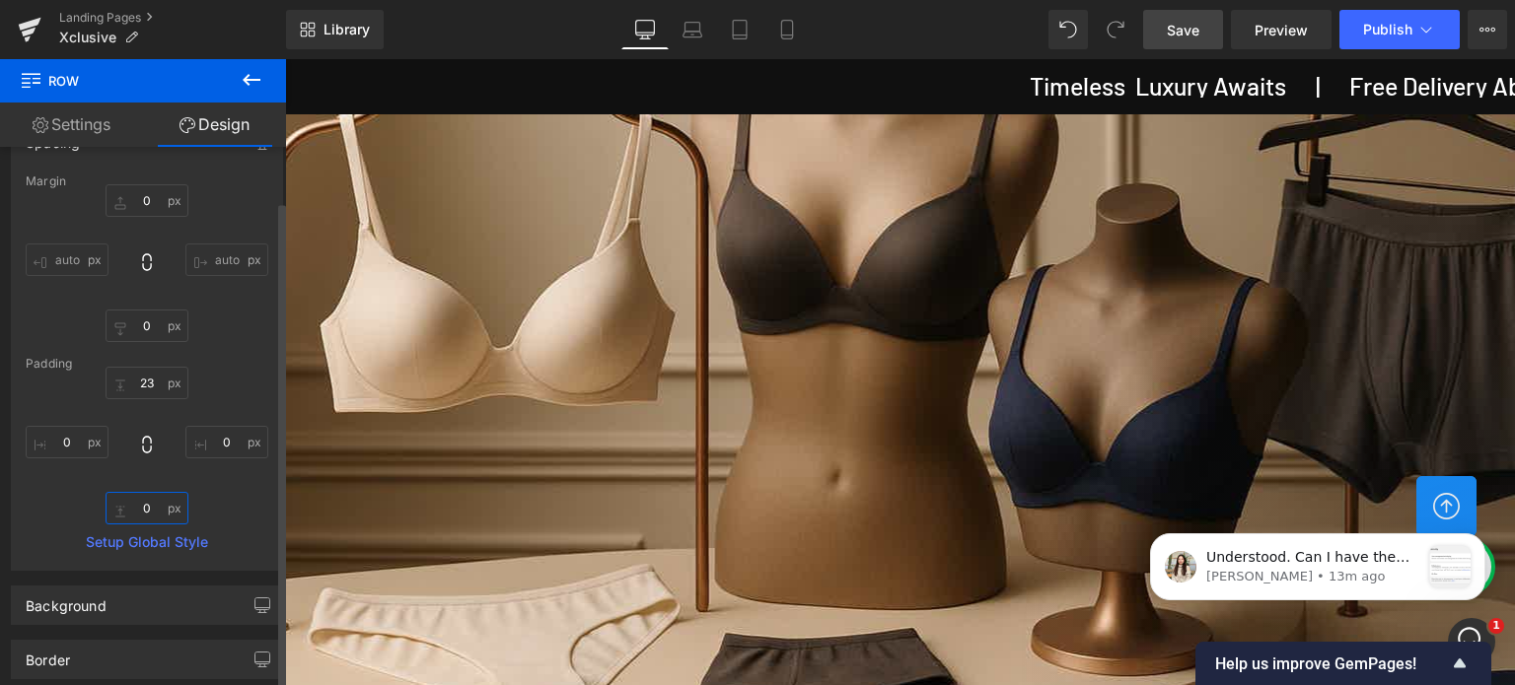
click at [154, 501] on input "text" at bounding box center [147, 508] width 83 height 33
type input "2"
click at [258, 86] on icon at bounding box center [252, 80] width 24 height 24
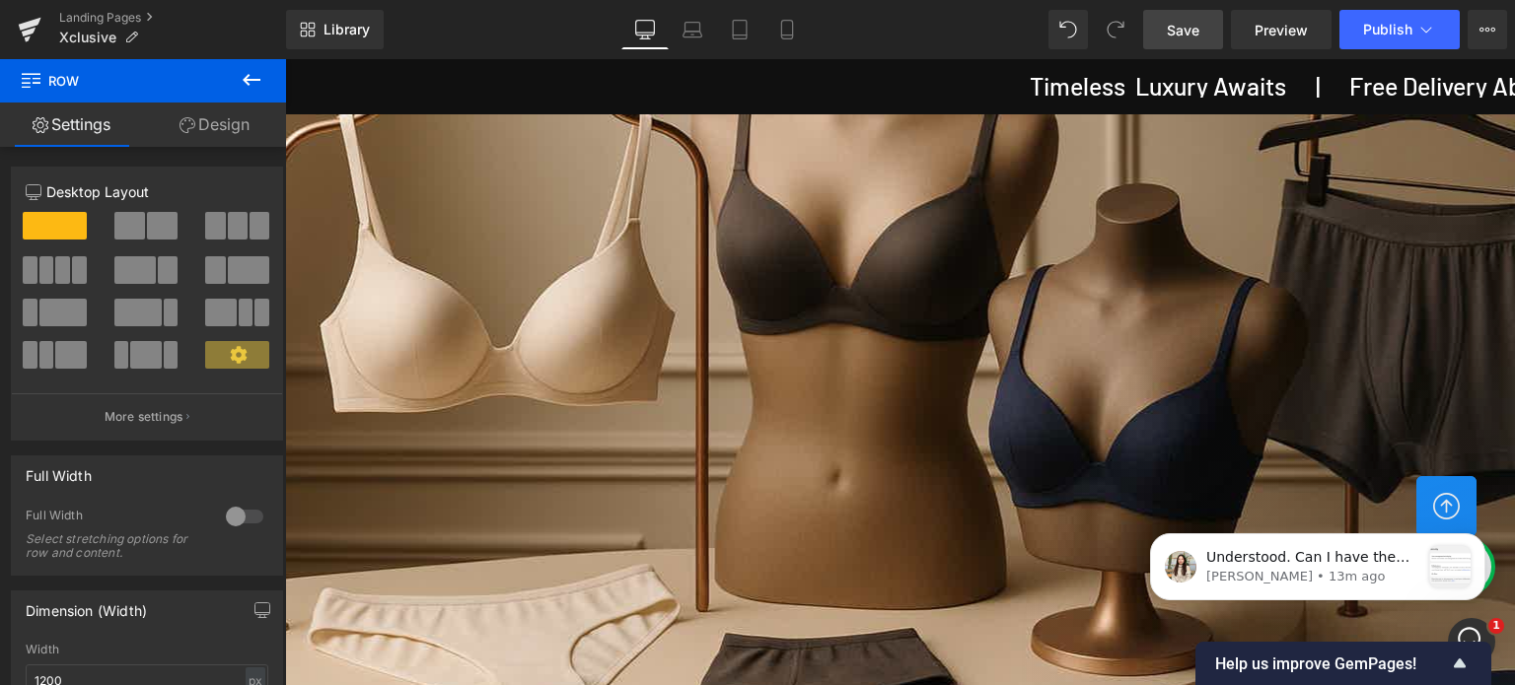
click at [230, 124] on link "Design" at bounding box center [214, 125] width 143 height 44
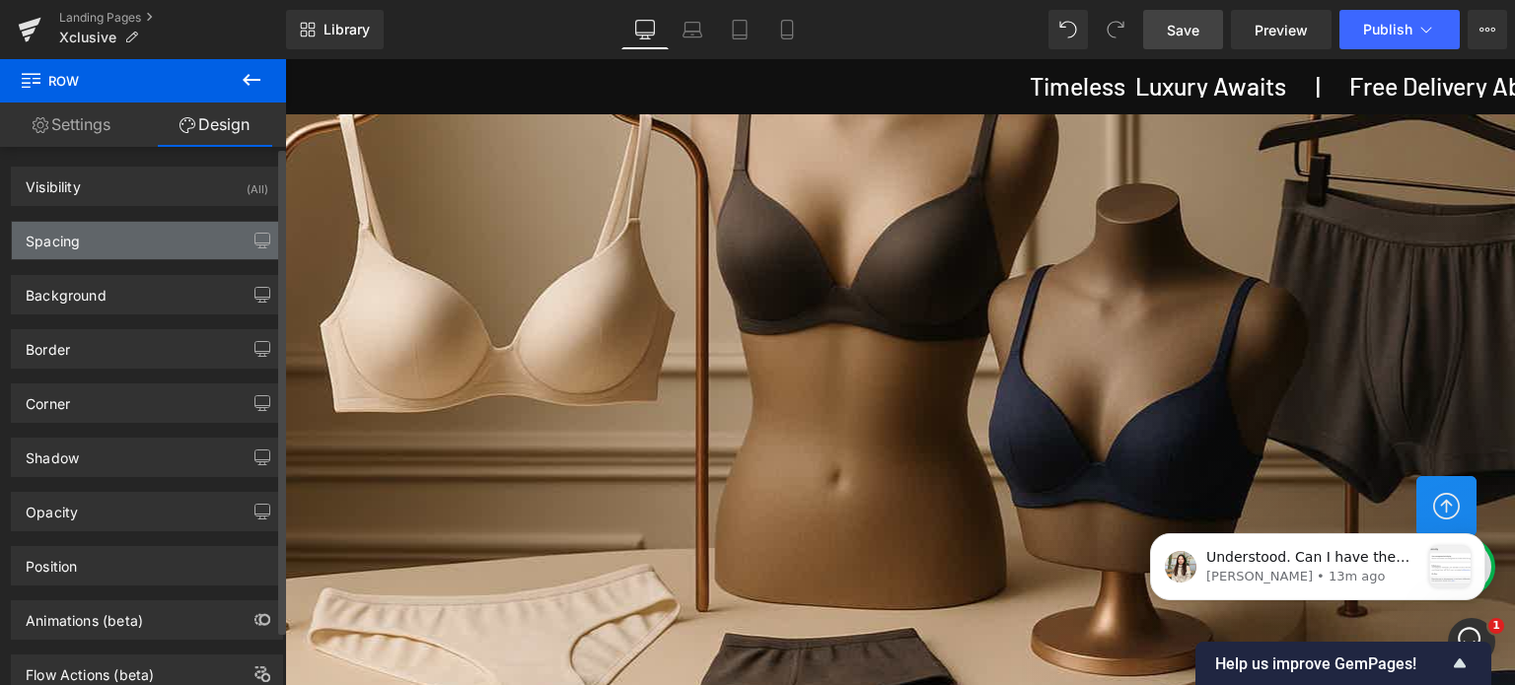
click at [97, 244] on div "Spacing" at bounding box center [147, 240] width 270 height 37
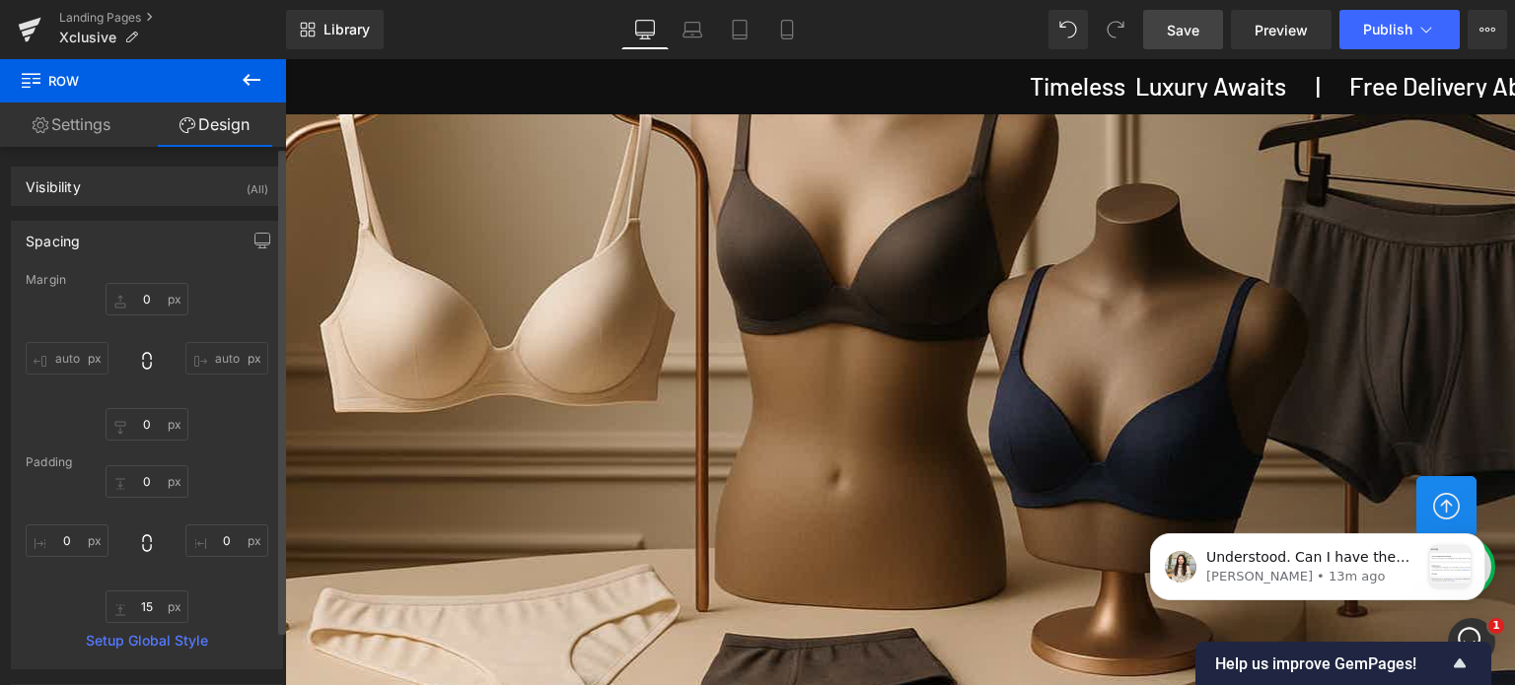
click at [63, 353] on input "auto" at bounding box center [67, 358] width 83 height 33
click at [254, 86] on icon at bounding box center [252, 80] width 24 height 24
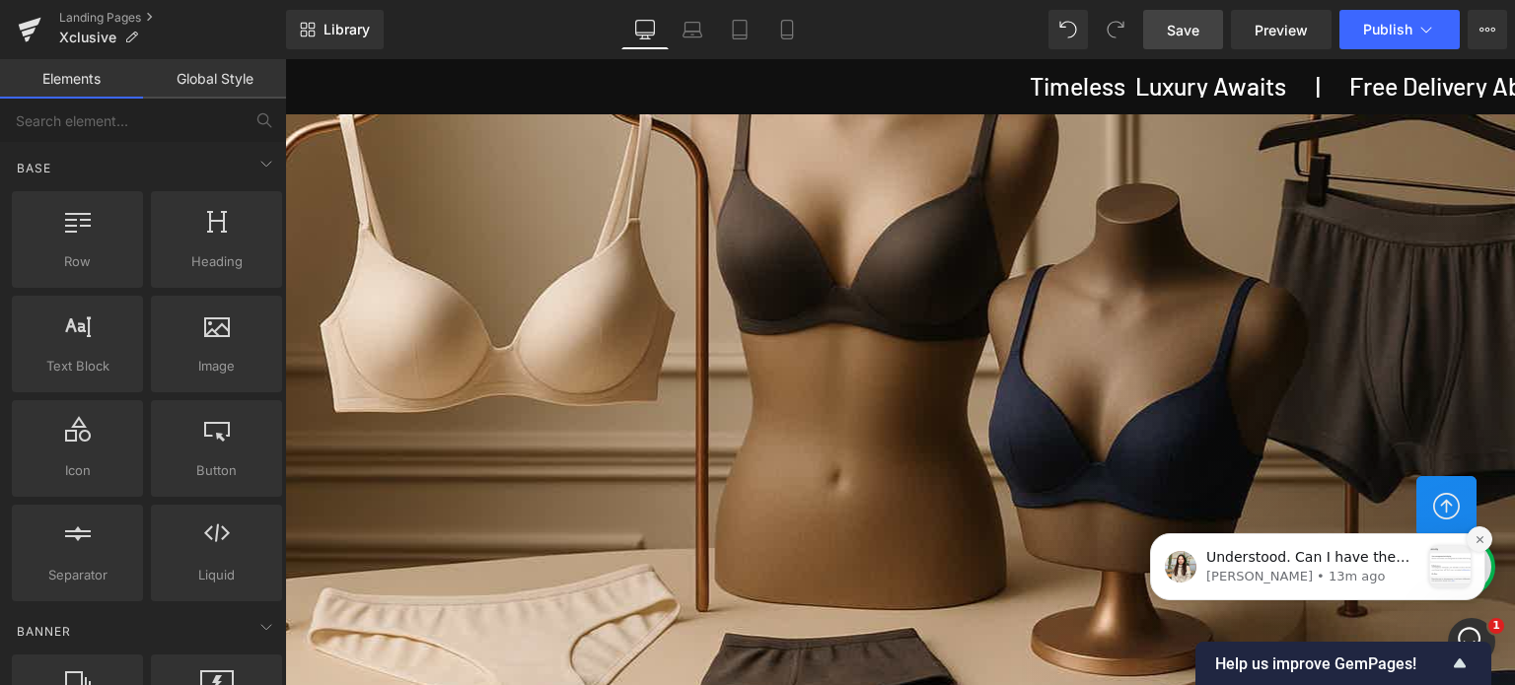
click at [1477, 539] on icon "Dismiss notification" at bounding box center [1479, 540] width 11 height 11
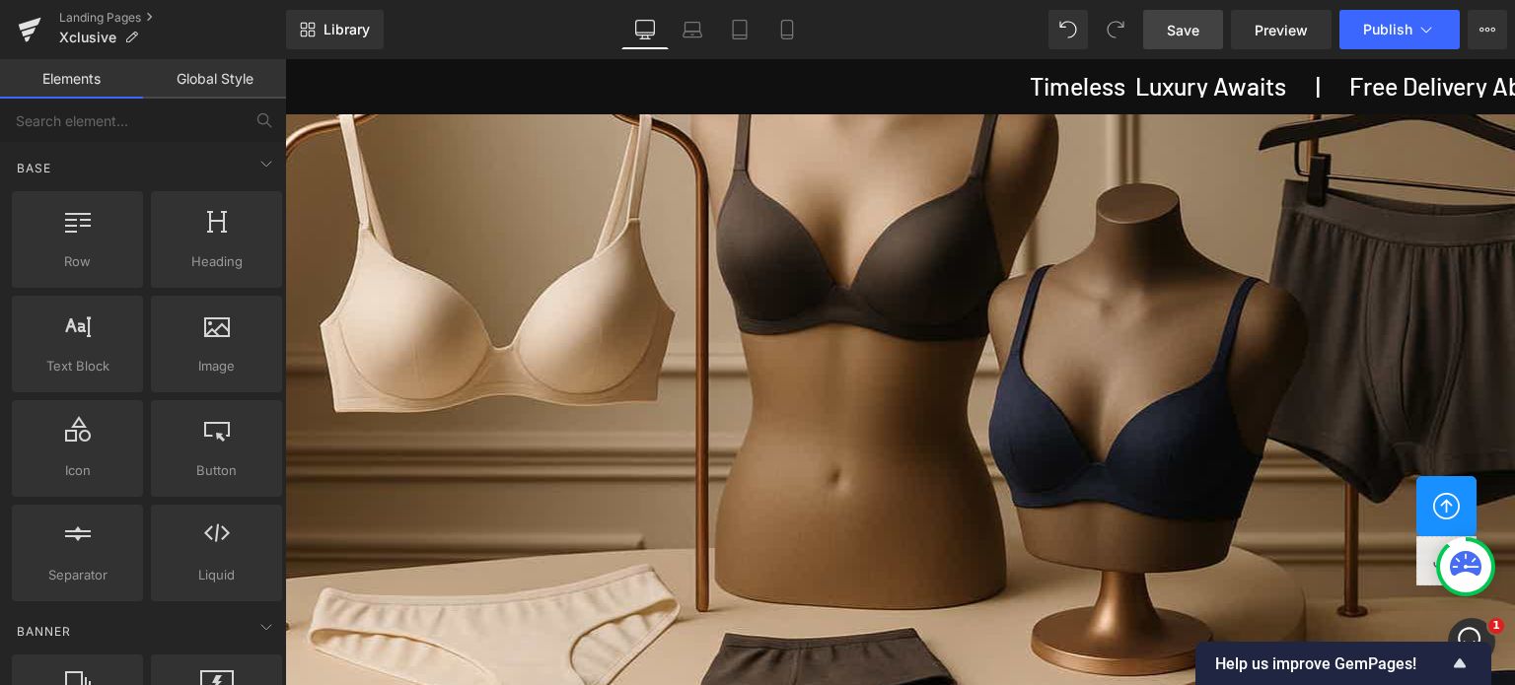
scroll to position [0, 0]
click at [785, 28] on icon at bounding box center [787, 30] width 20 height 20
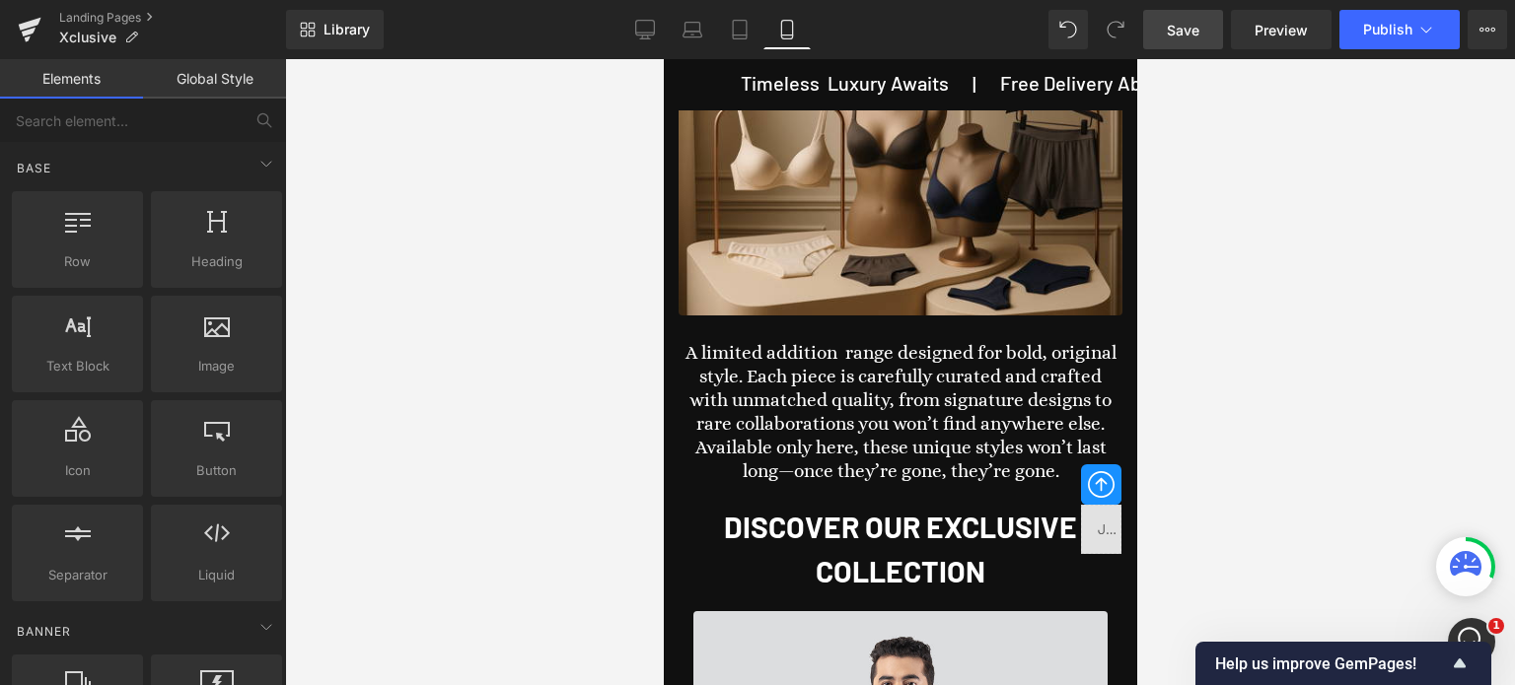
scroll to position [5720, 0]
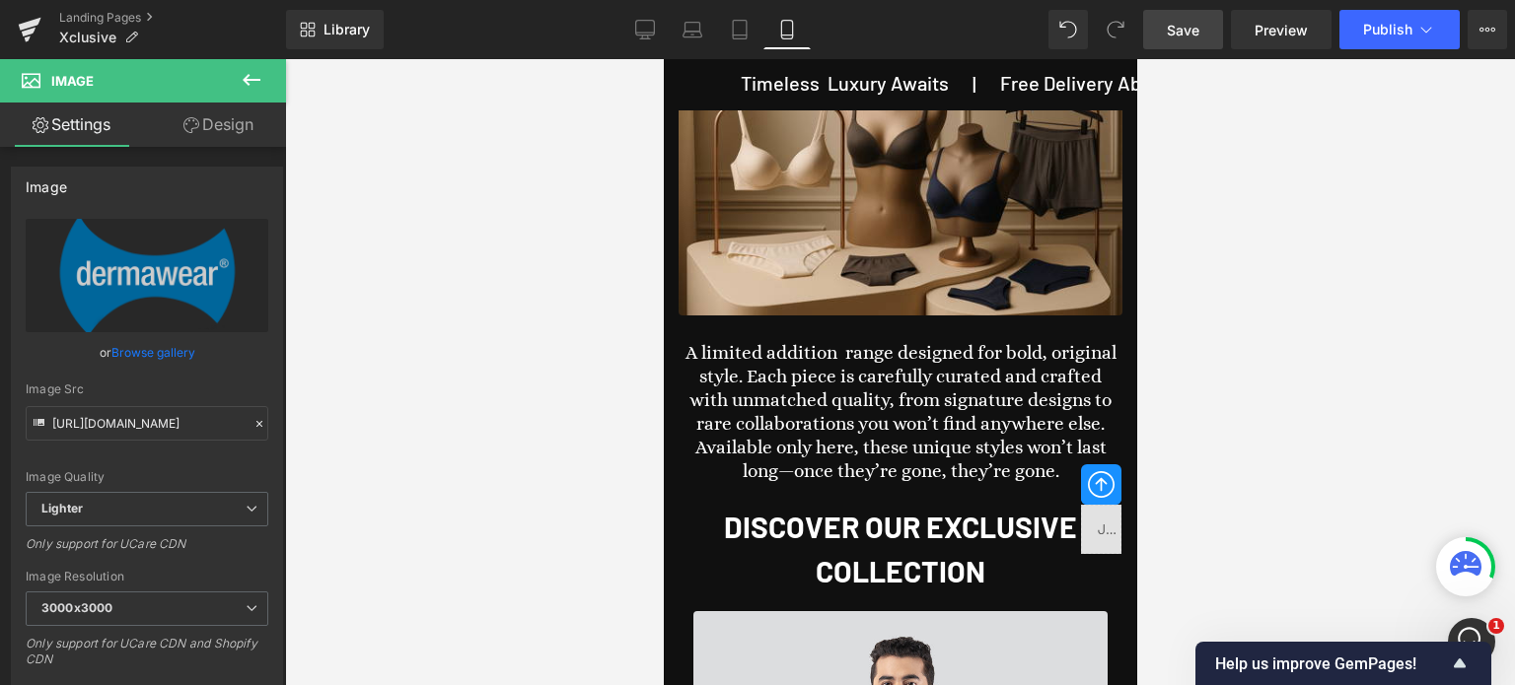
scroll to position [4931, 0]
click at [1182, 29] on span "Save" at bounding box center [1183, 30] width 33 height 21
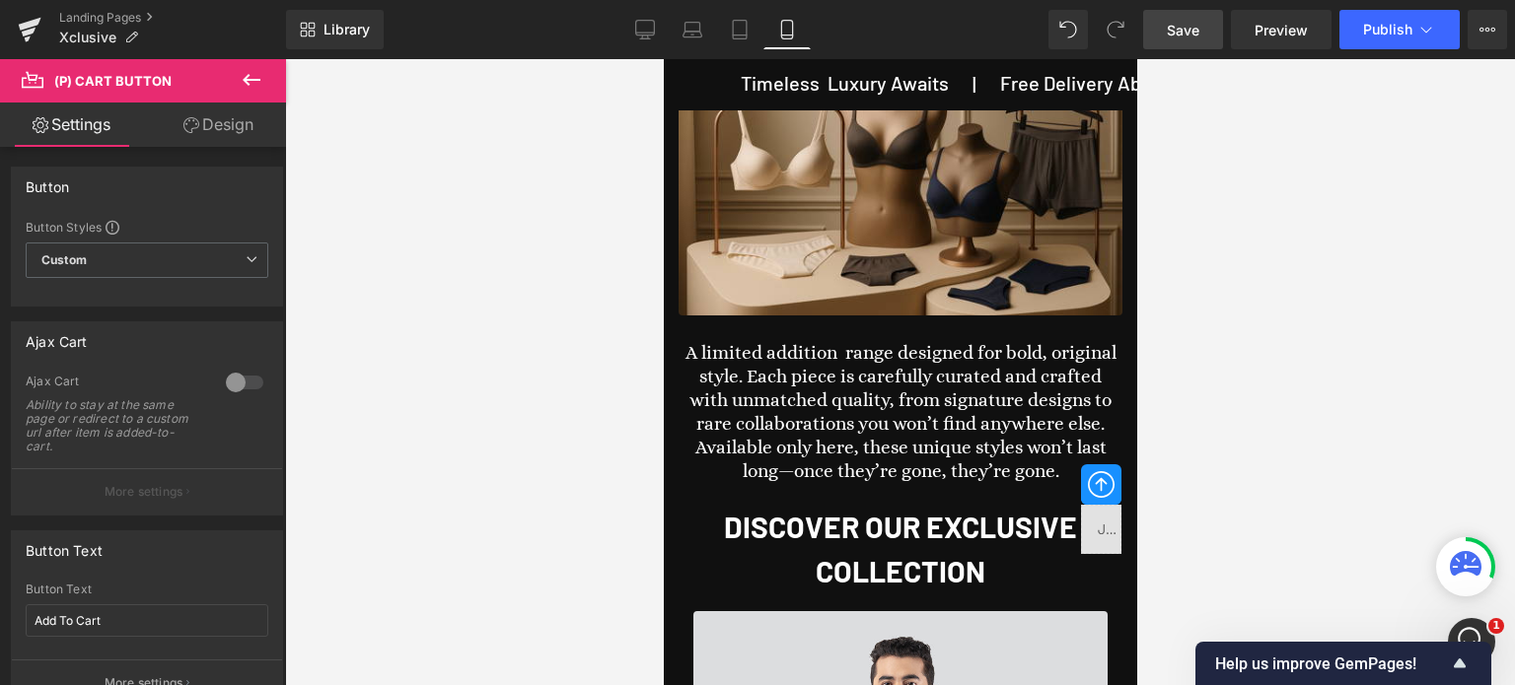
click at [229, 121] on link "Design" at bounding box center [218, 125] width 143 height 44
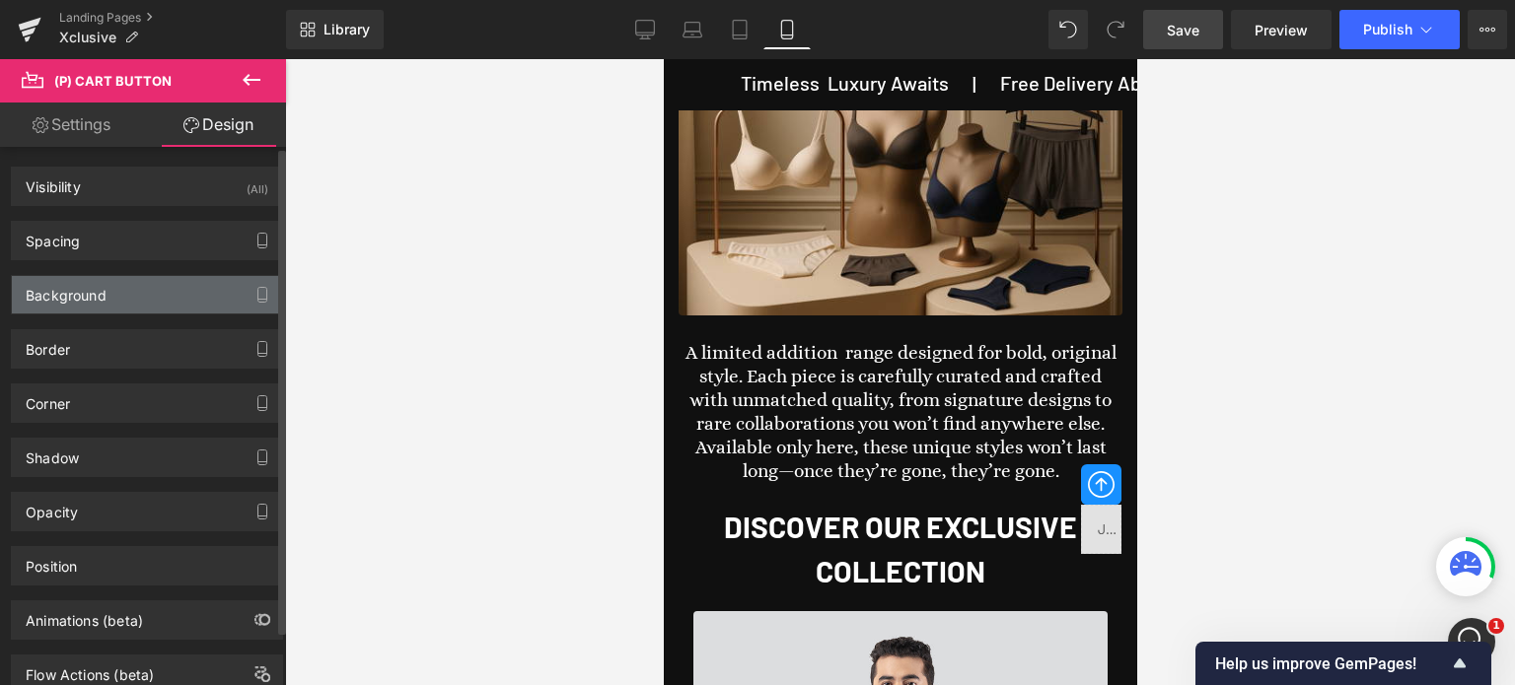
click at [135, 295] on div "Background" at bounding box center [147, 294] width 270 height 37
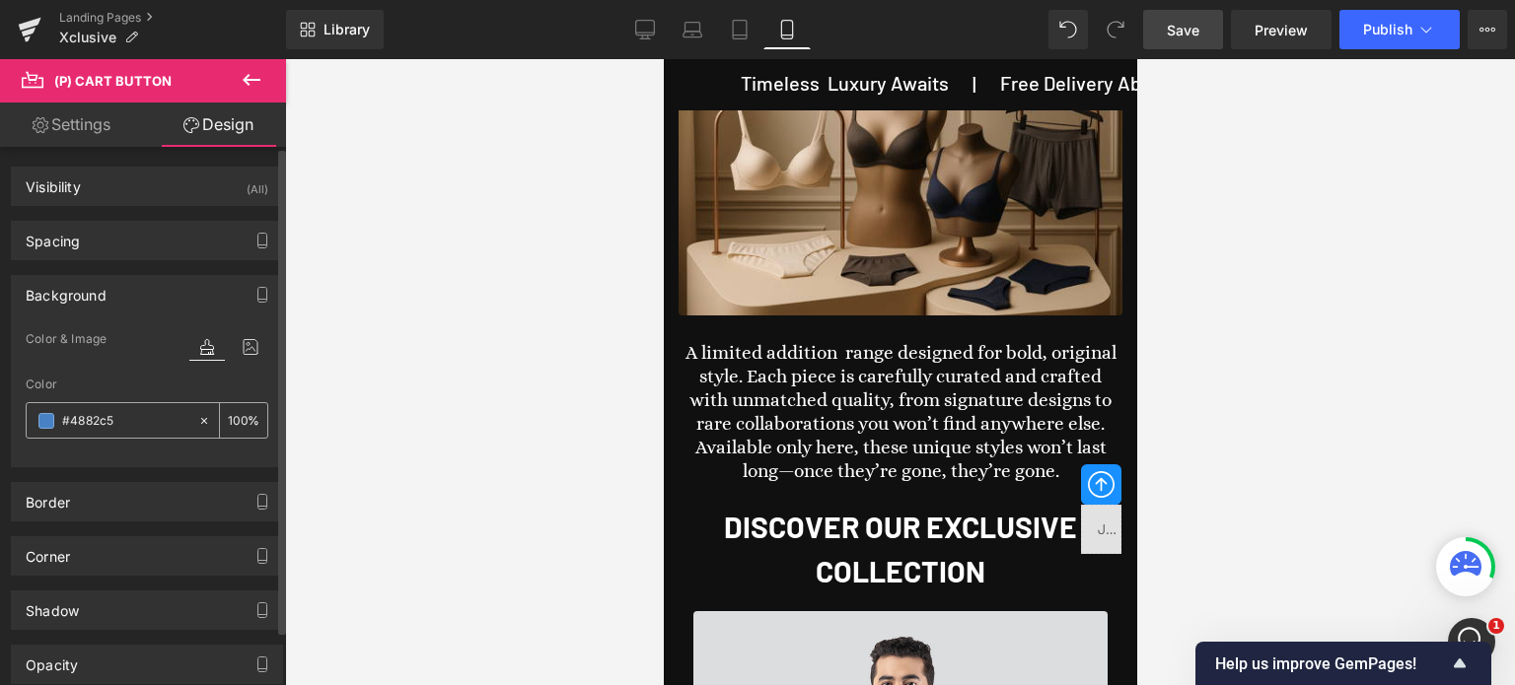
click at [146, 418] on input "#4882c5" at bounding box center [125, 421] width 126 height 22
paste input "b2b3b3"
type input "b2b3b3"
click at [1190, 31] on span "Save" at bounding box center [1183, 30] width 33 height 21
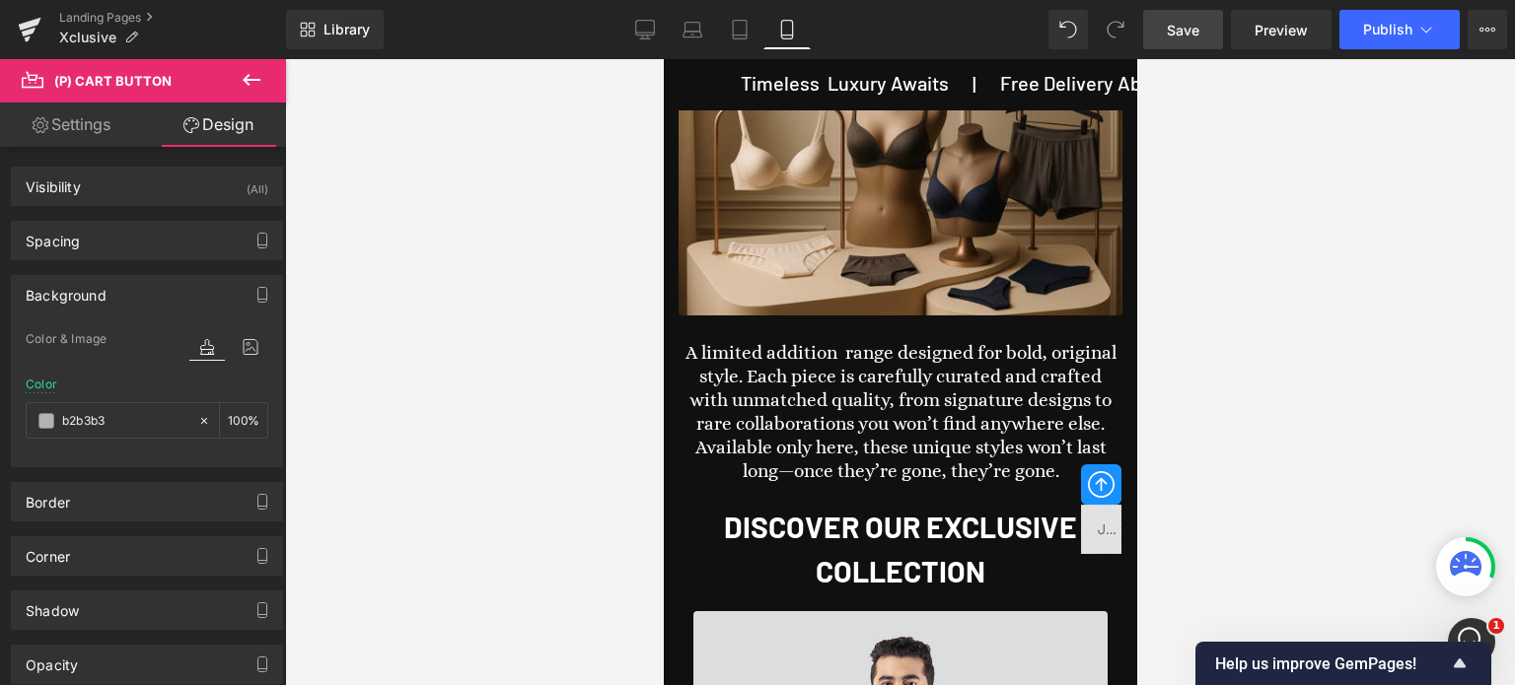
scroll to position [5720, 0]
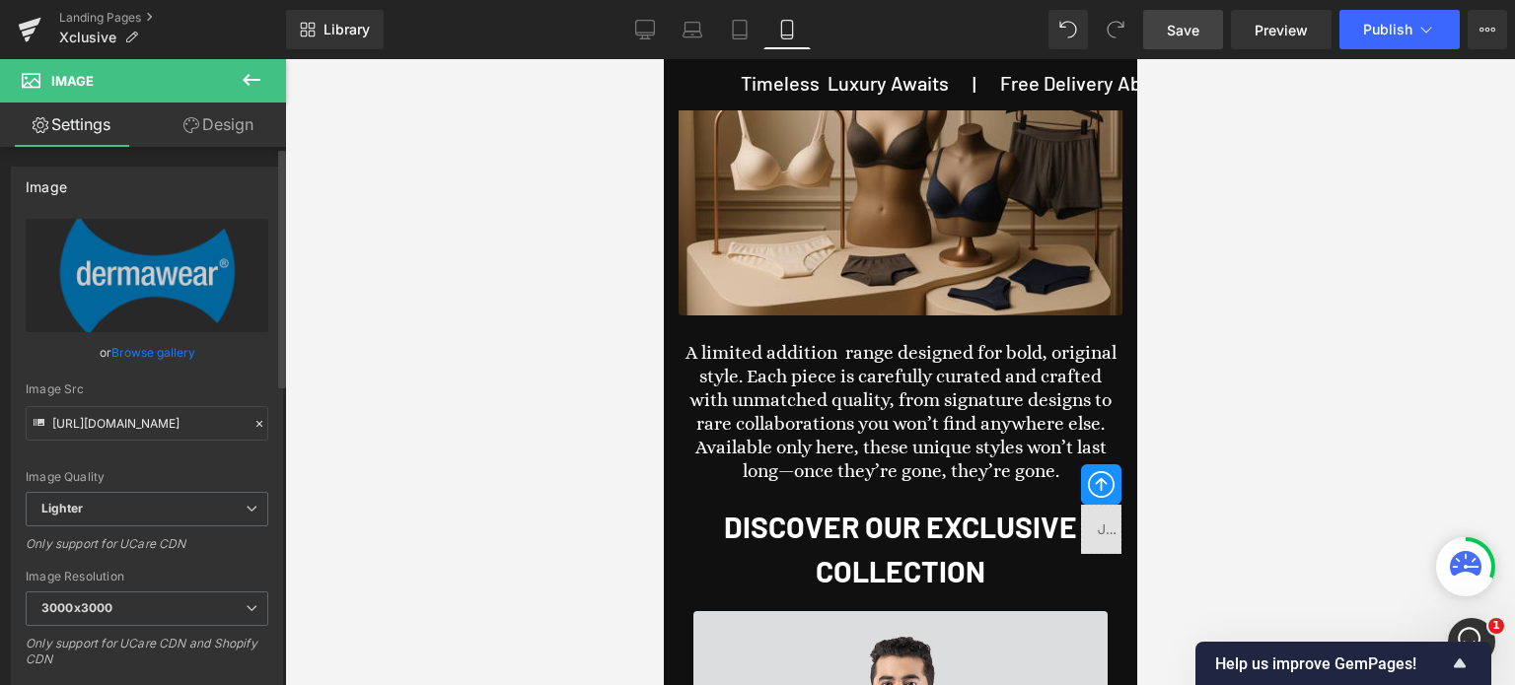
click at [144, 349] on link "Browse gallery" at bounding box center [153, 352] width 84 height 35
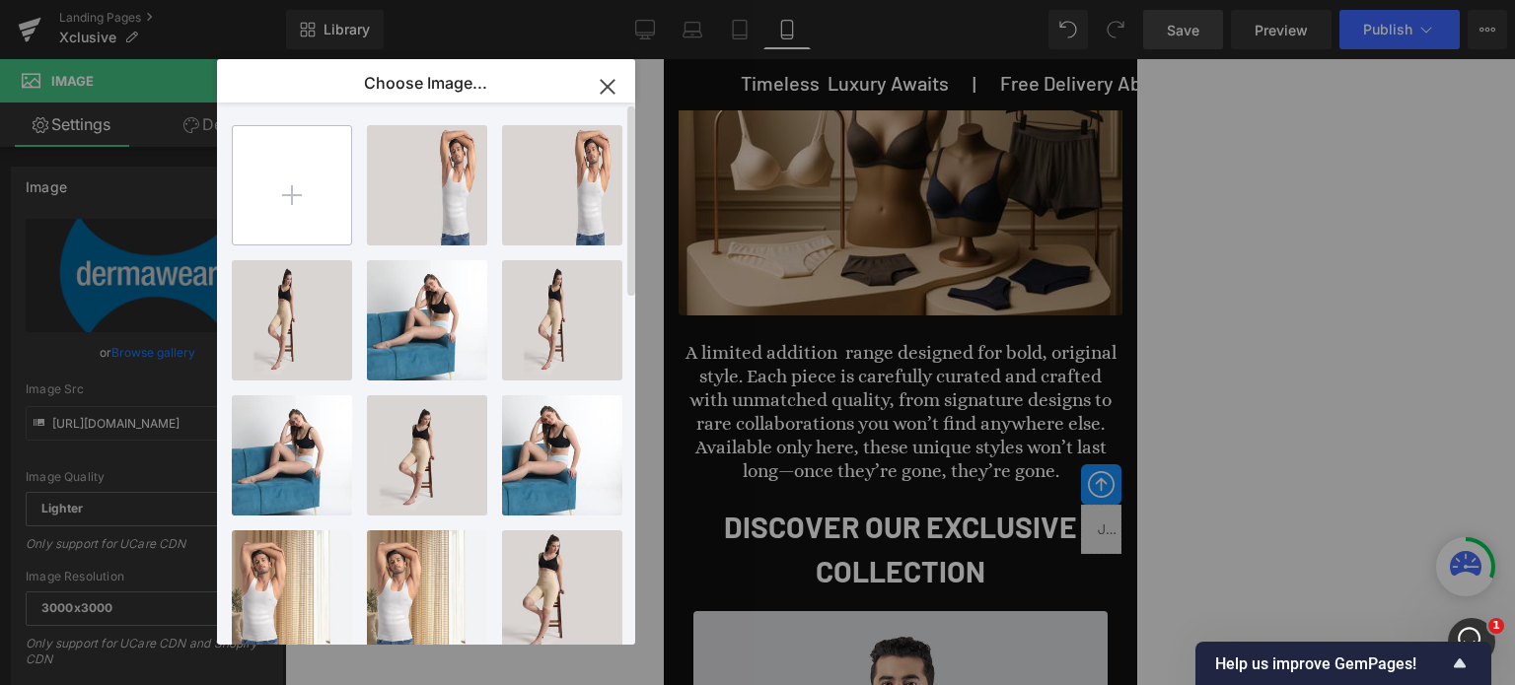
click at [308, 188] on input "file" at bounding box center [292, 185] width 118 height 118
type input "C:\fakepath\Dermawear logo in silver.png"
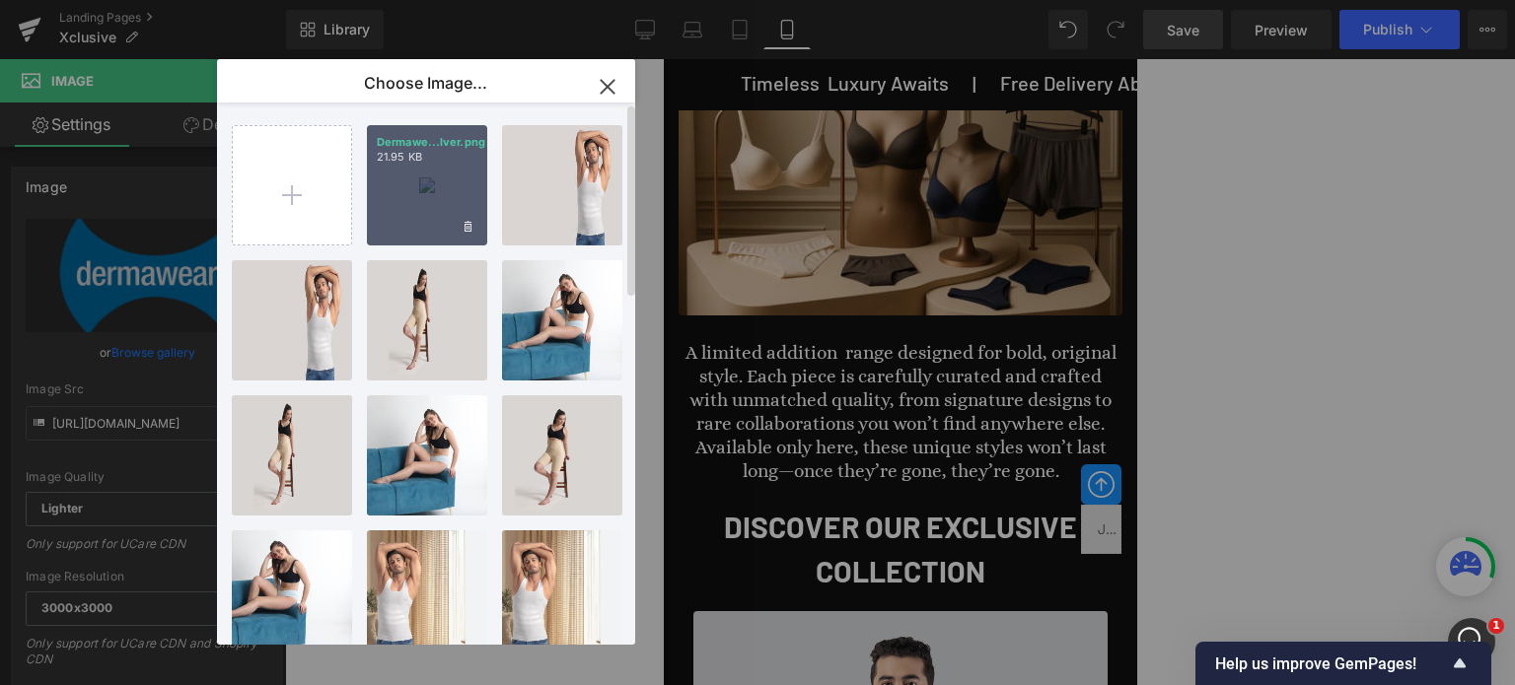
click at [441, 179] on div "Dermawe...lver.png 21.95 KB" at bounding box center [427, 185] width 120 height 120
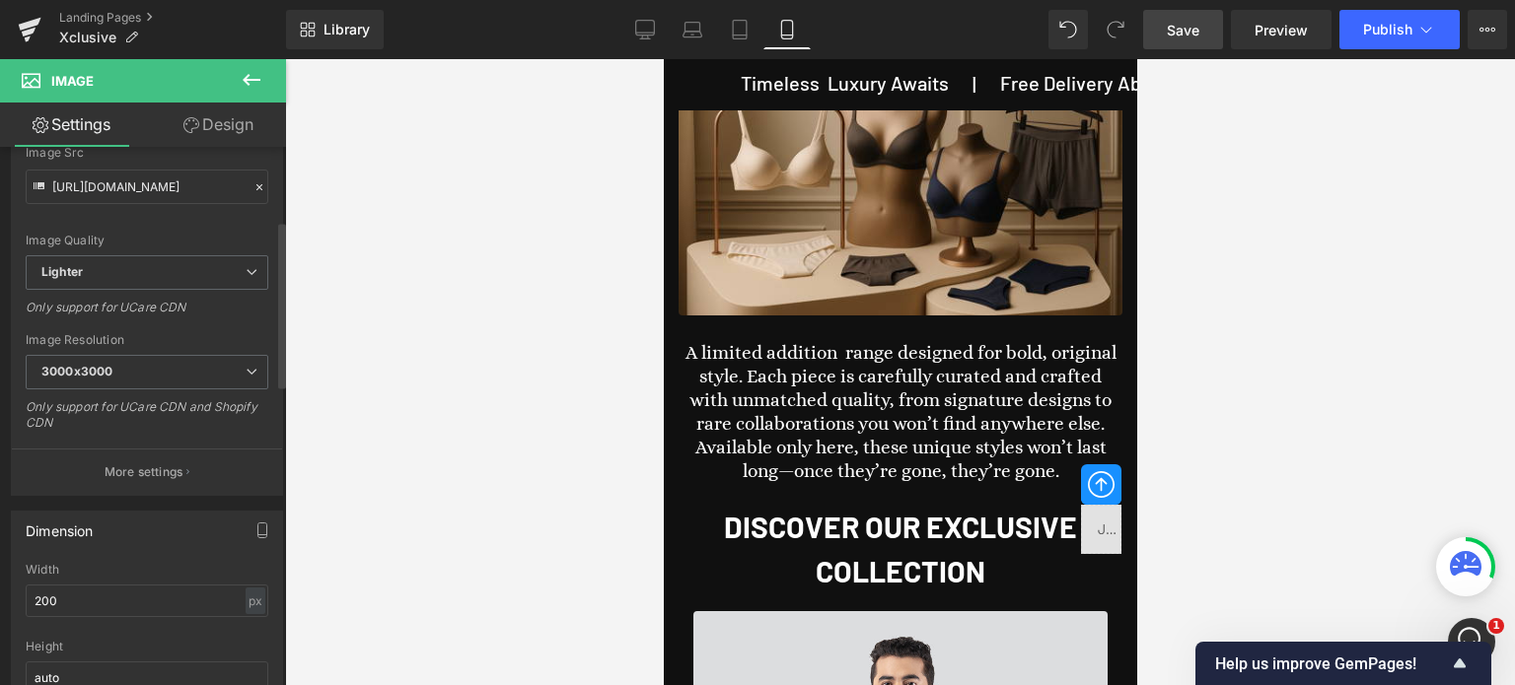
scroll to position [296, 0]
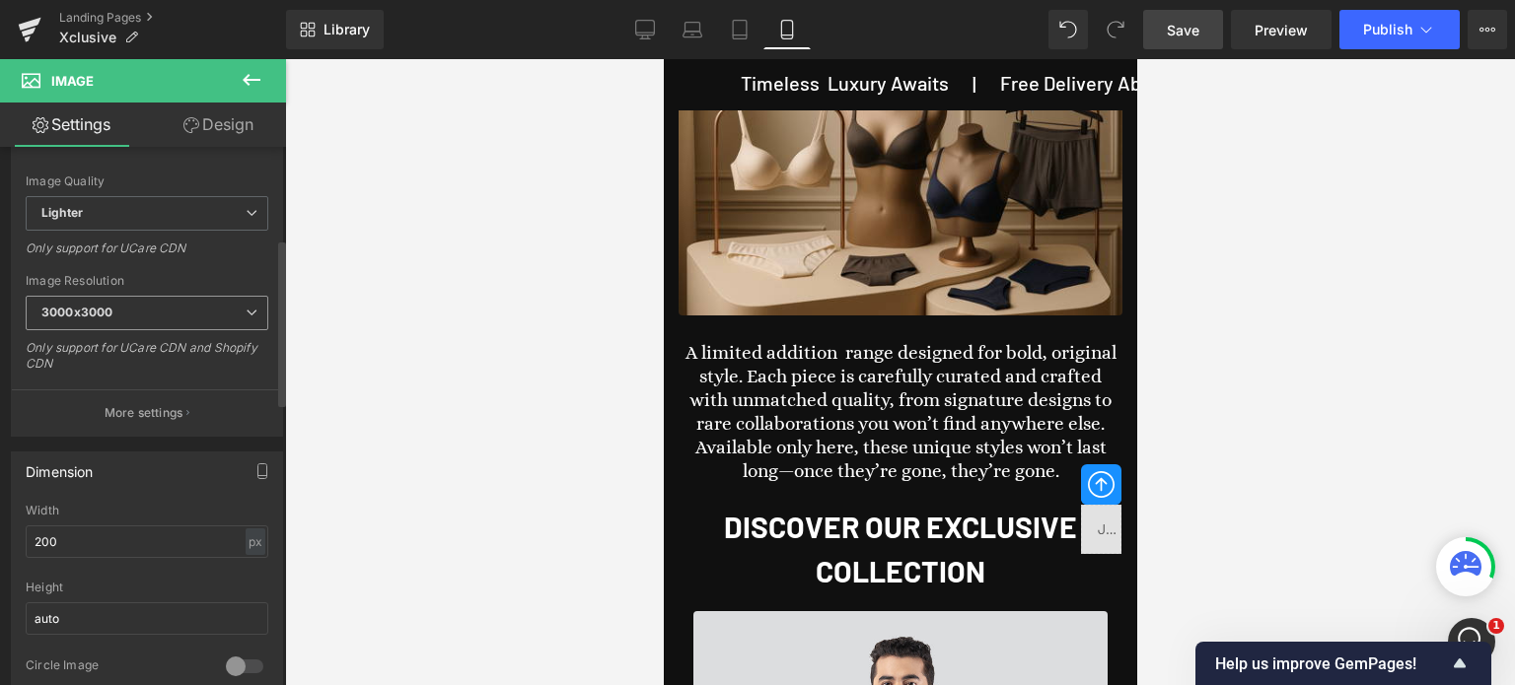
click at [121, 314] on span "3000x3000" at bounding box center [147, 313] width 243 height 35
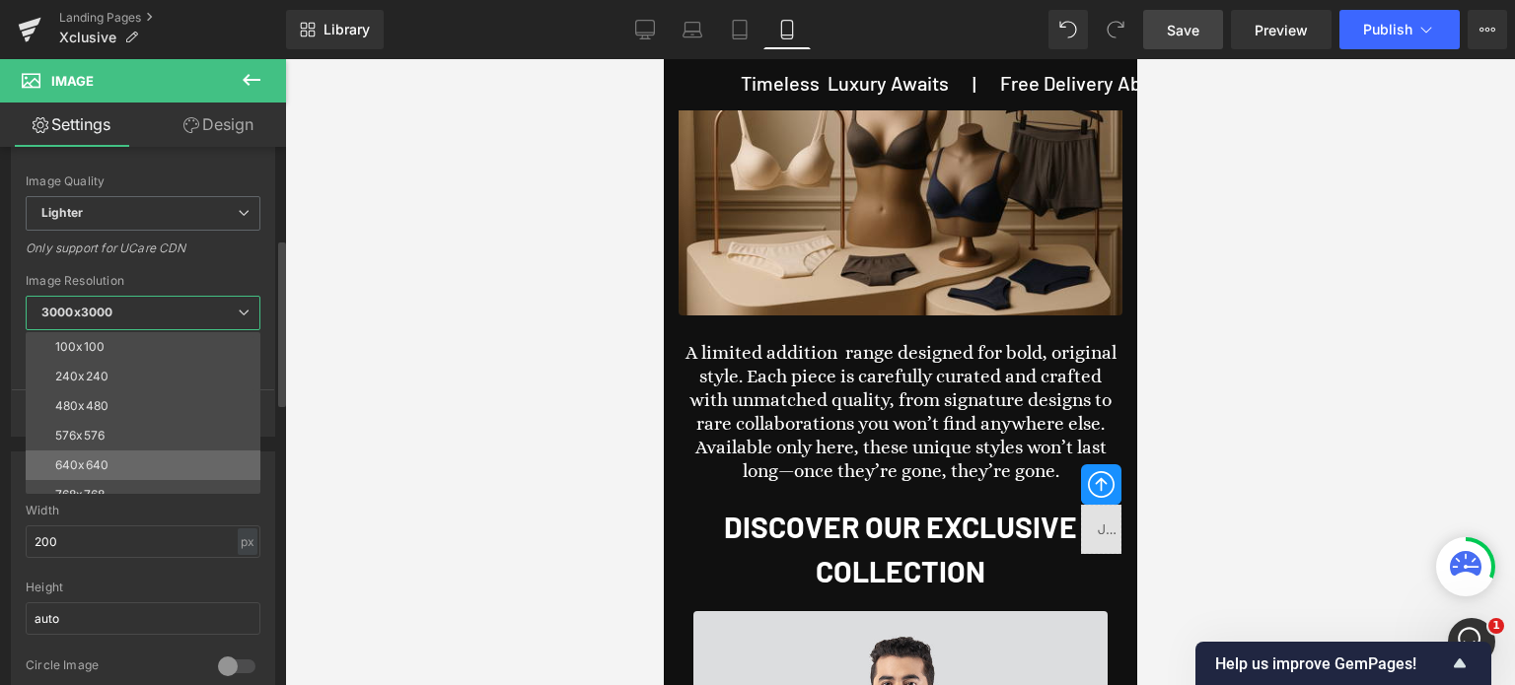
scroll to position [99, 0]
click at [85, 454] on div "960x960" at bounding box center [80, 456] width 51 height 14
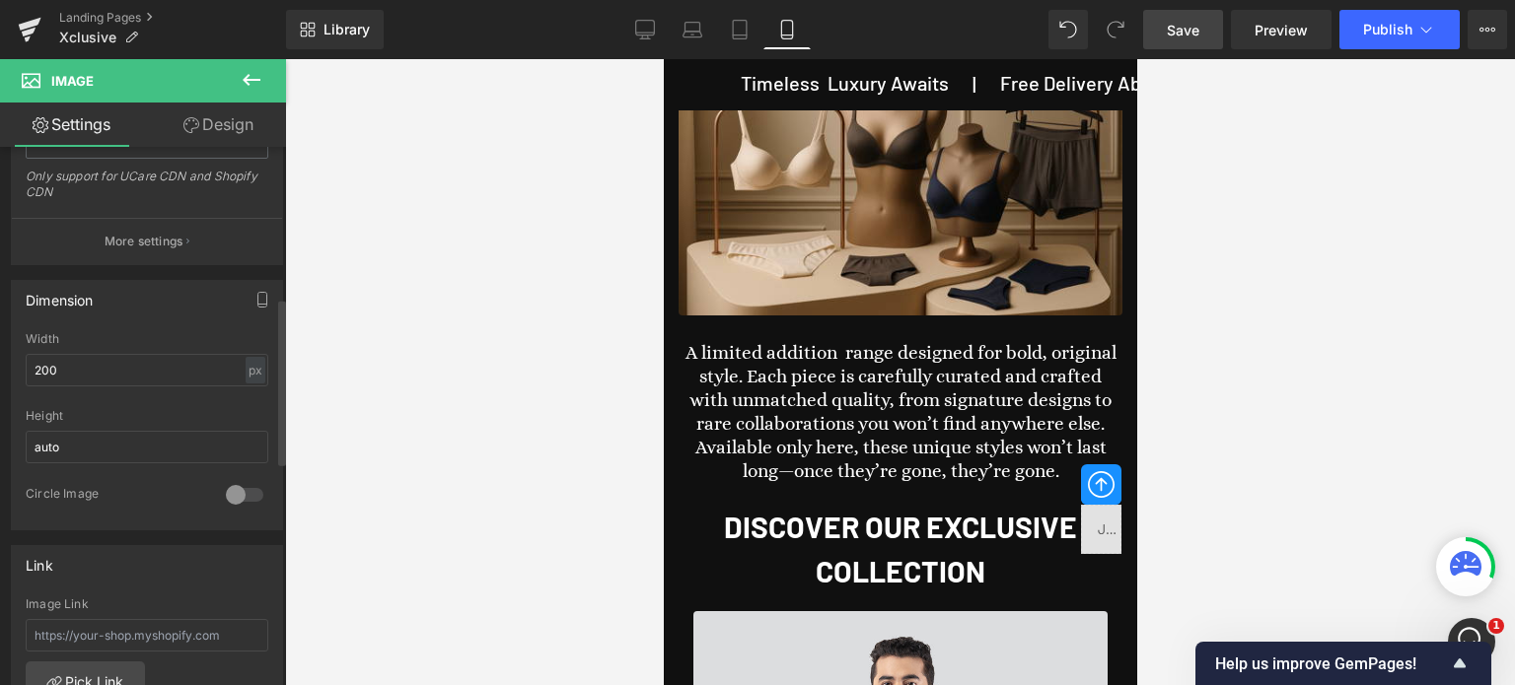
scroll to position [493, 0]
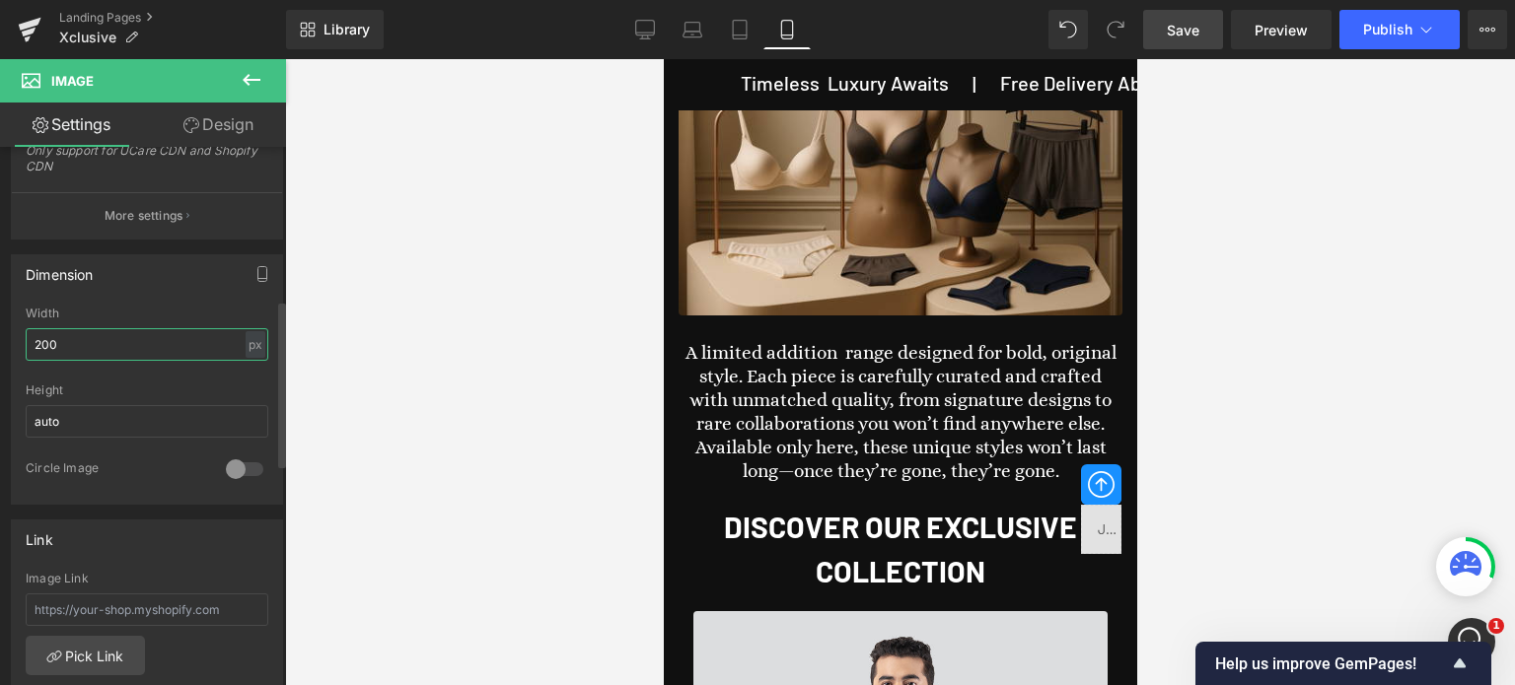
drag, startPoint x: 150, startPoint y: 344, endPoint x: 0, endPoint y: 304, distance: 155.3
click at [0, 314] on div "Dimension 200px Width 200 px % px auto Height auto 0 Circle Image" at bounding box center [147, 372] width 295 height 265
type input "125"
click at [1406, 319] on div at bounding box center [900, 372] width 1230 height 626
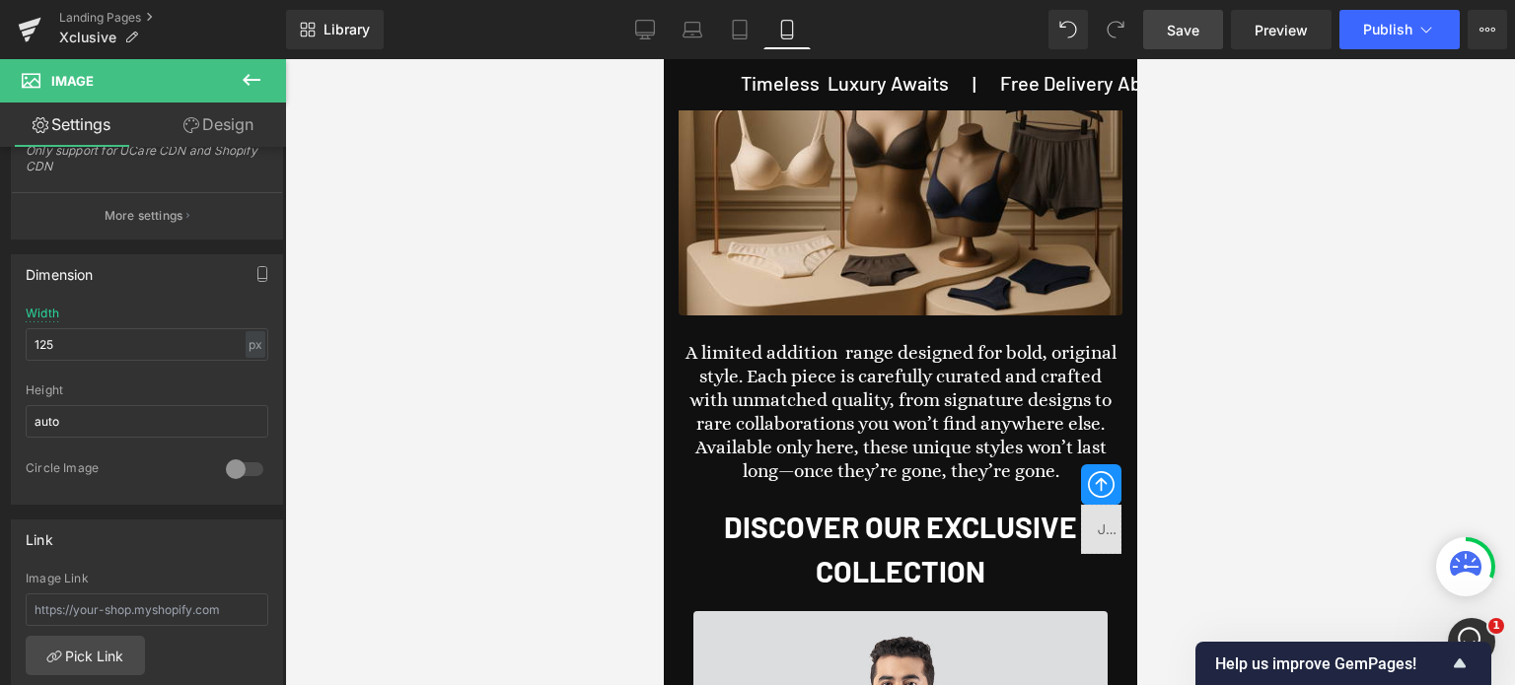
click at [1187, 29] on span "Save" at bounding box center [1183, 30] width 33 height 21
click at [750, 28] on icon at bounding box center [740, 30] width 20 height 20
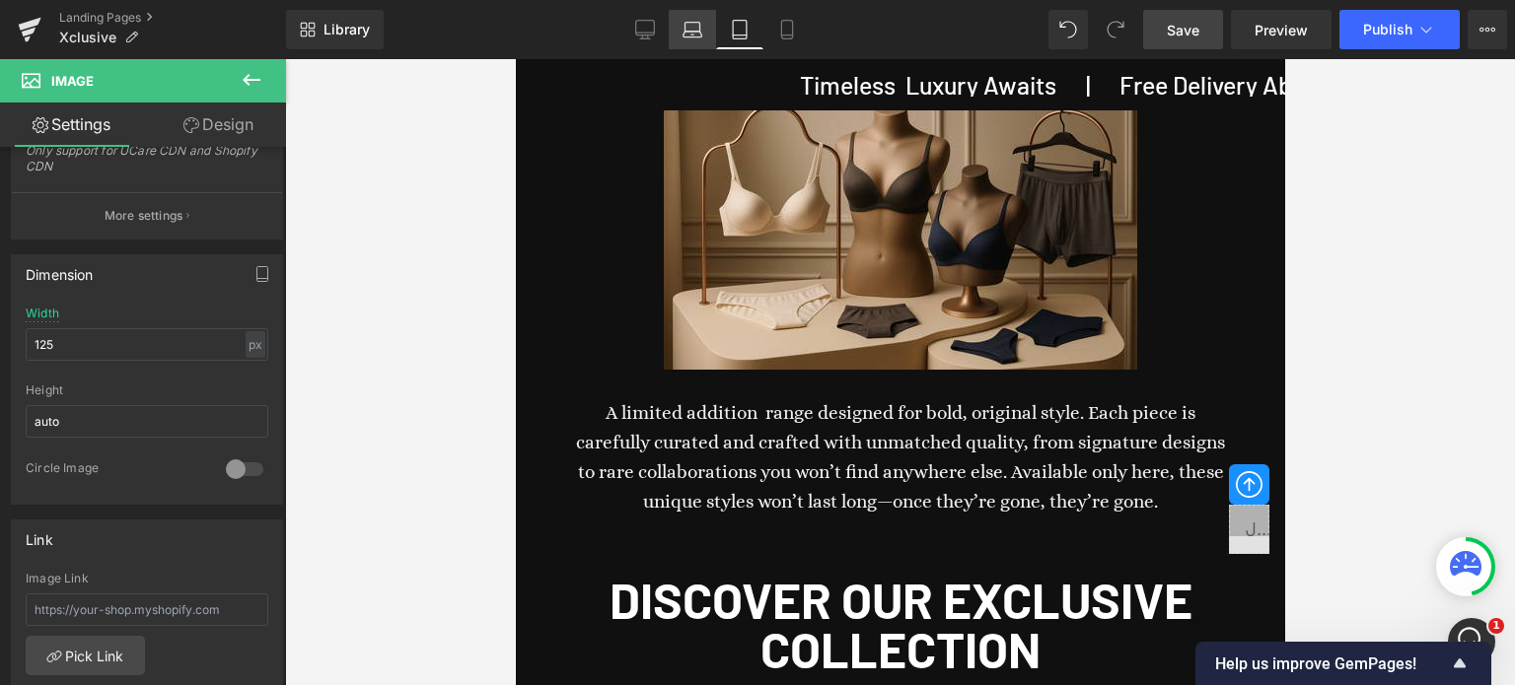
click at [700, 29] on icon at bounding box center [692, 27] width 15 height 9
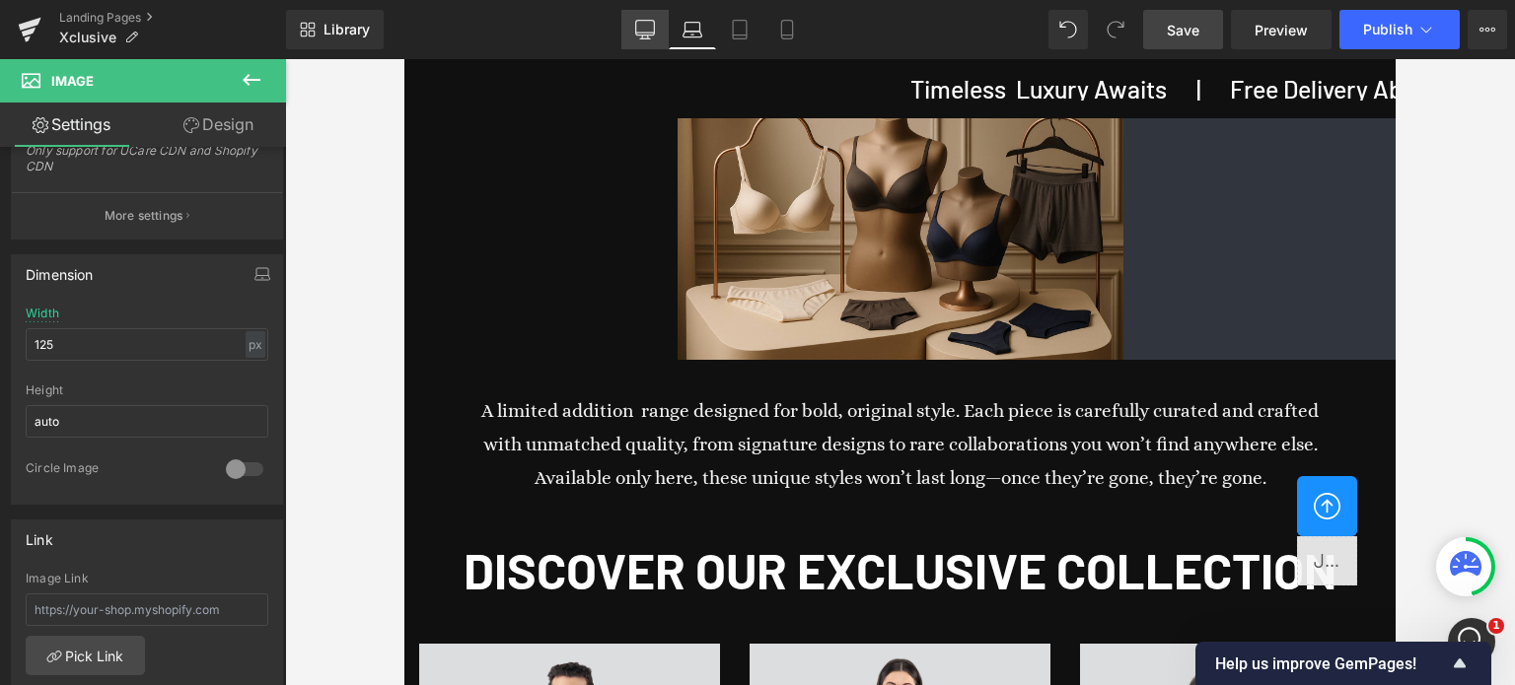
drag, startPoint x: 650, startPoint y: 27, endPoint x: 660, endPoint y: 30, distance: 10.3
click at [651, 27] on icon at bounding box center [645, 30] width 20 height 20
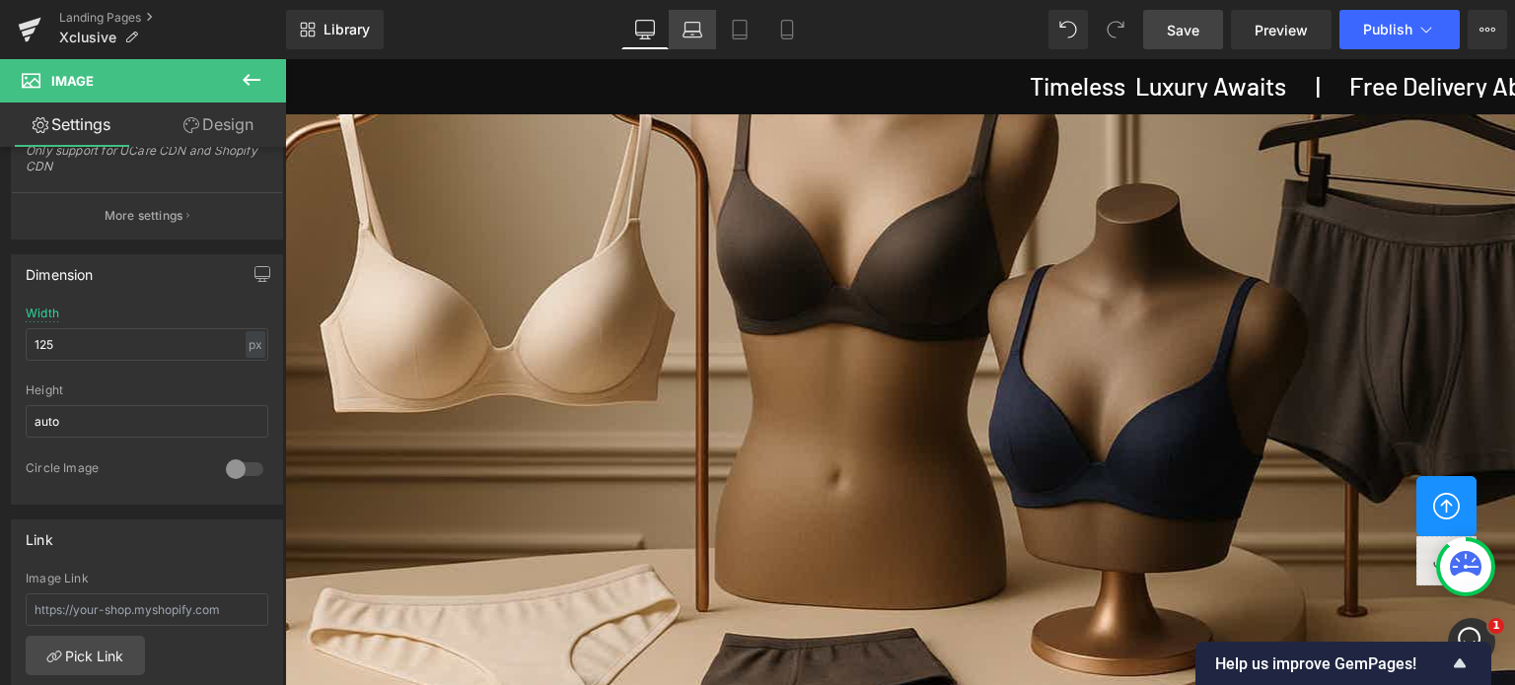
drag, startPoint x: 686, startPoint y: 31, endPoint x: 706, endPoint y: 33, distance: 19.8
click at [686, 31] on icon at bounding box center [692, 30] width 20 height 20
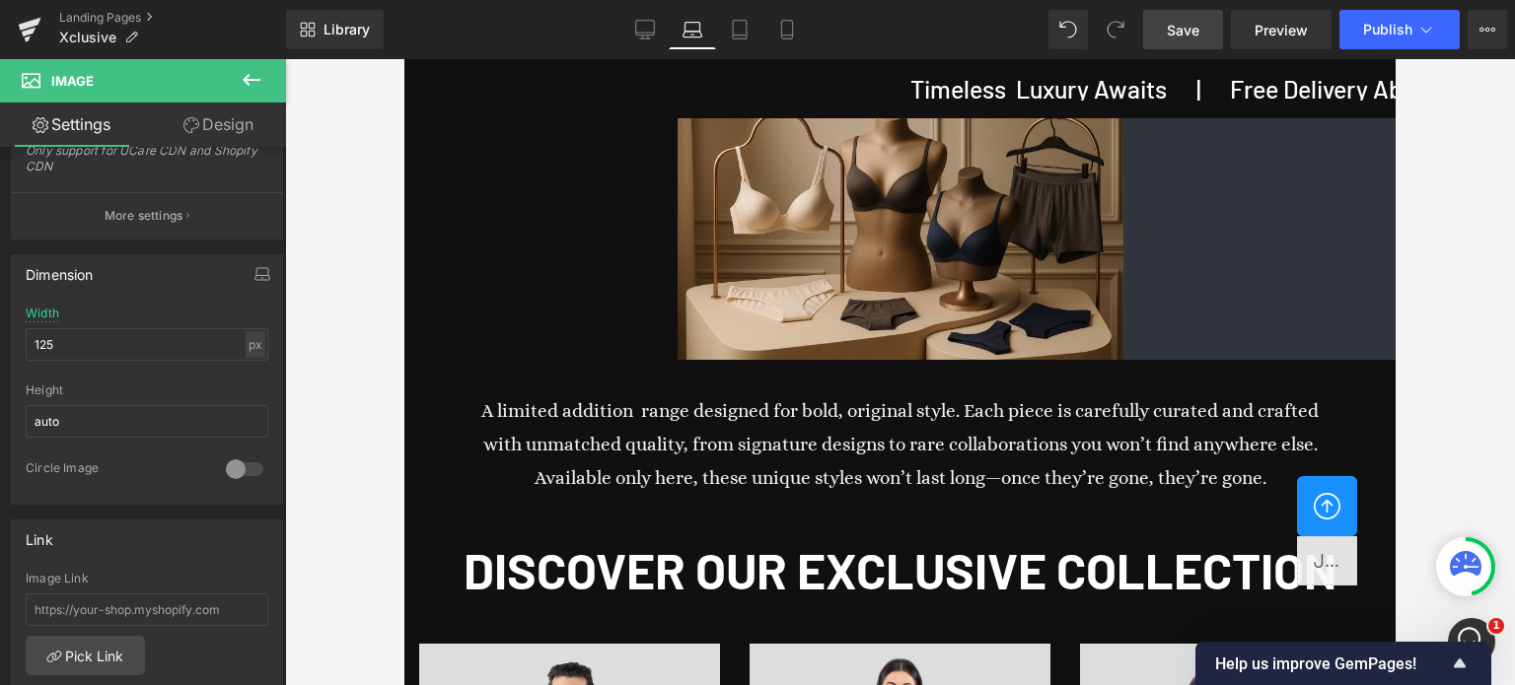
click at [1225, 286] on div at bounding box center [899, 234] width 991 height 250
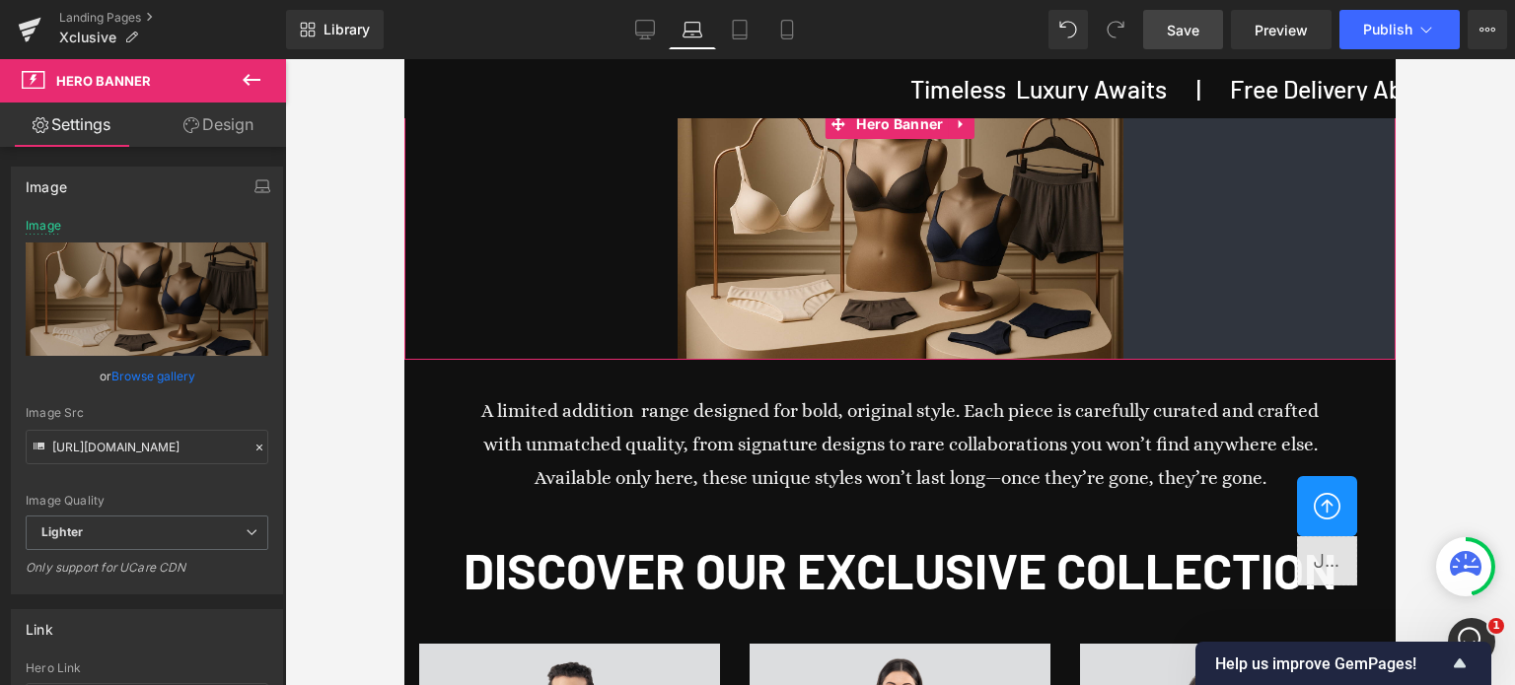
click at [237, 126] on link "Design" at bounding box center [218, 125] width 143 height 44
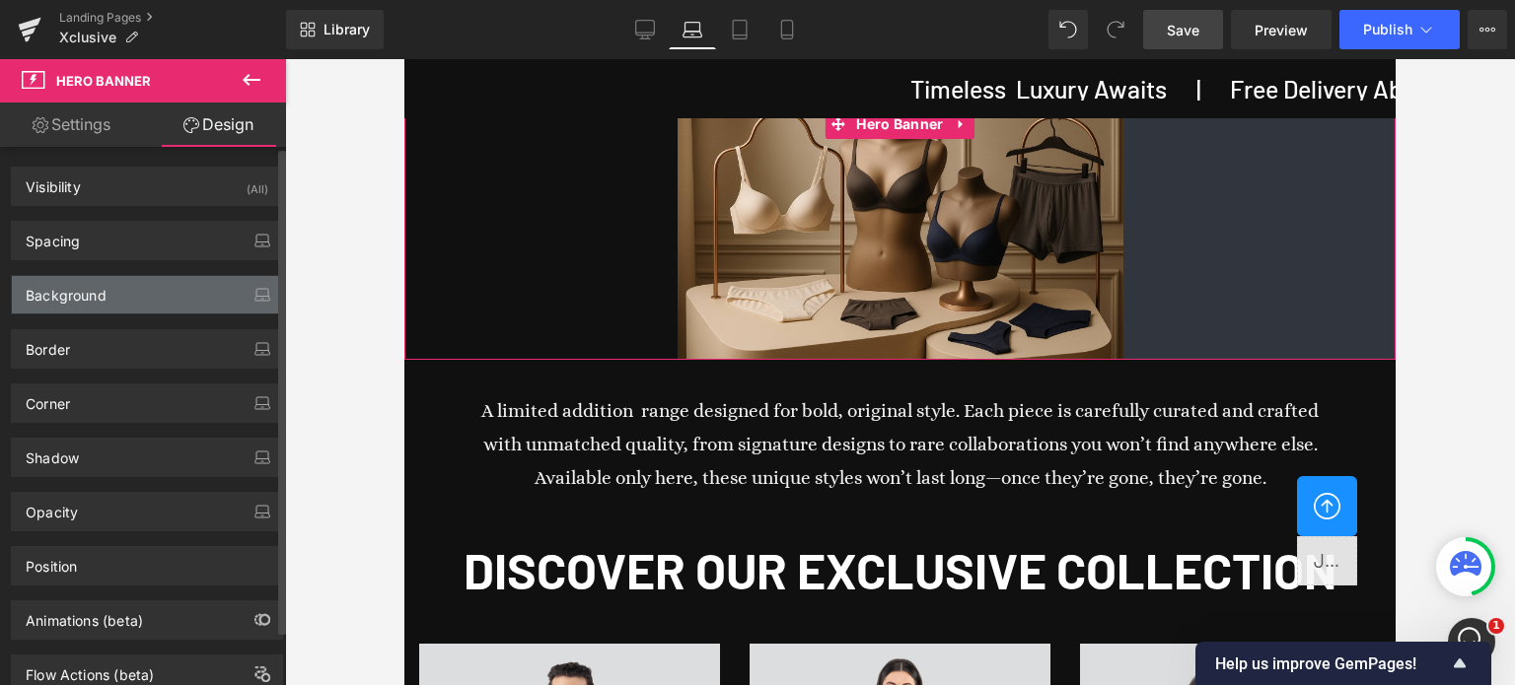
click at [68, 298] on div "Background" at bounding box center [66, 290] width 81 height 28
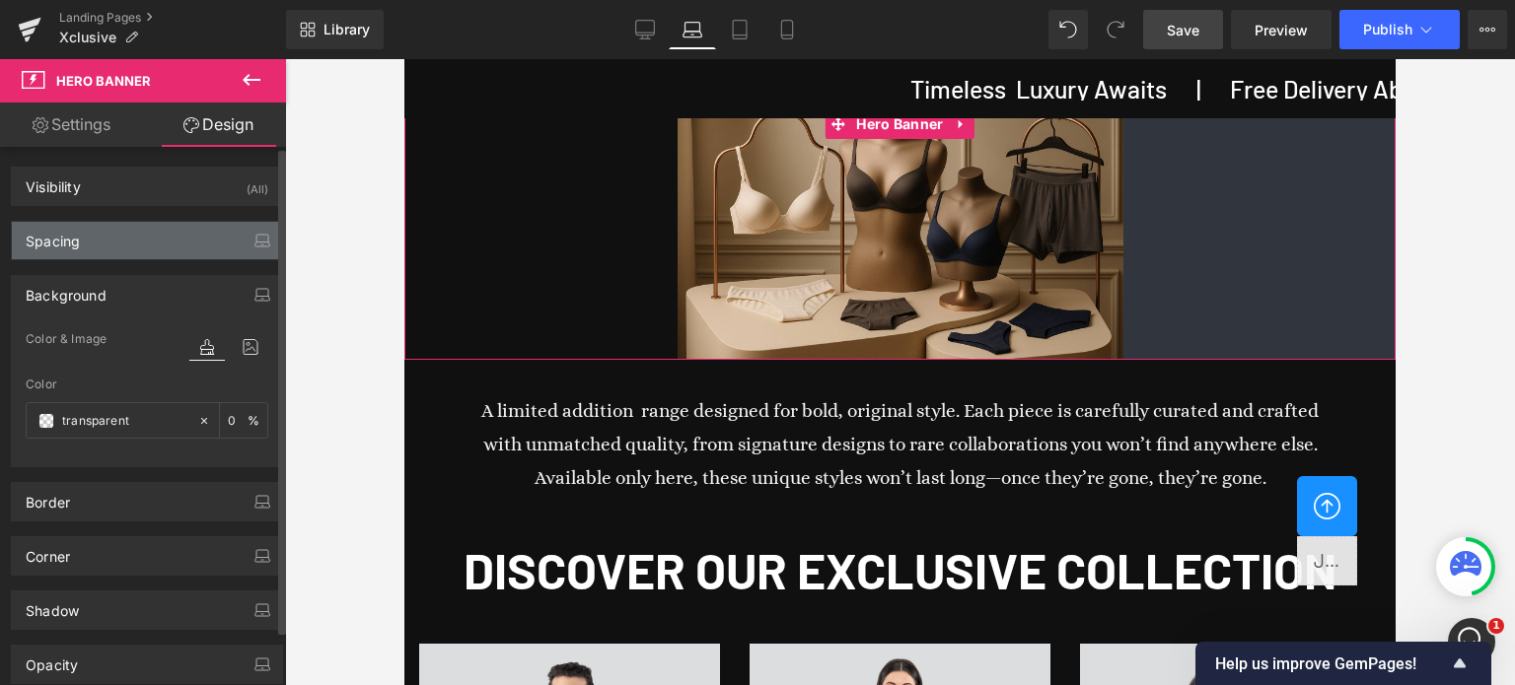
click at [81, 242] on div "Spacing" at bounding box center [147, 240] width 270 height 37
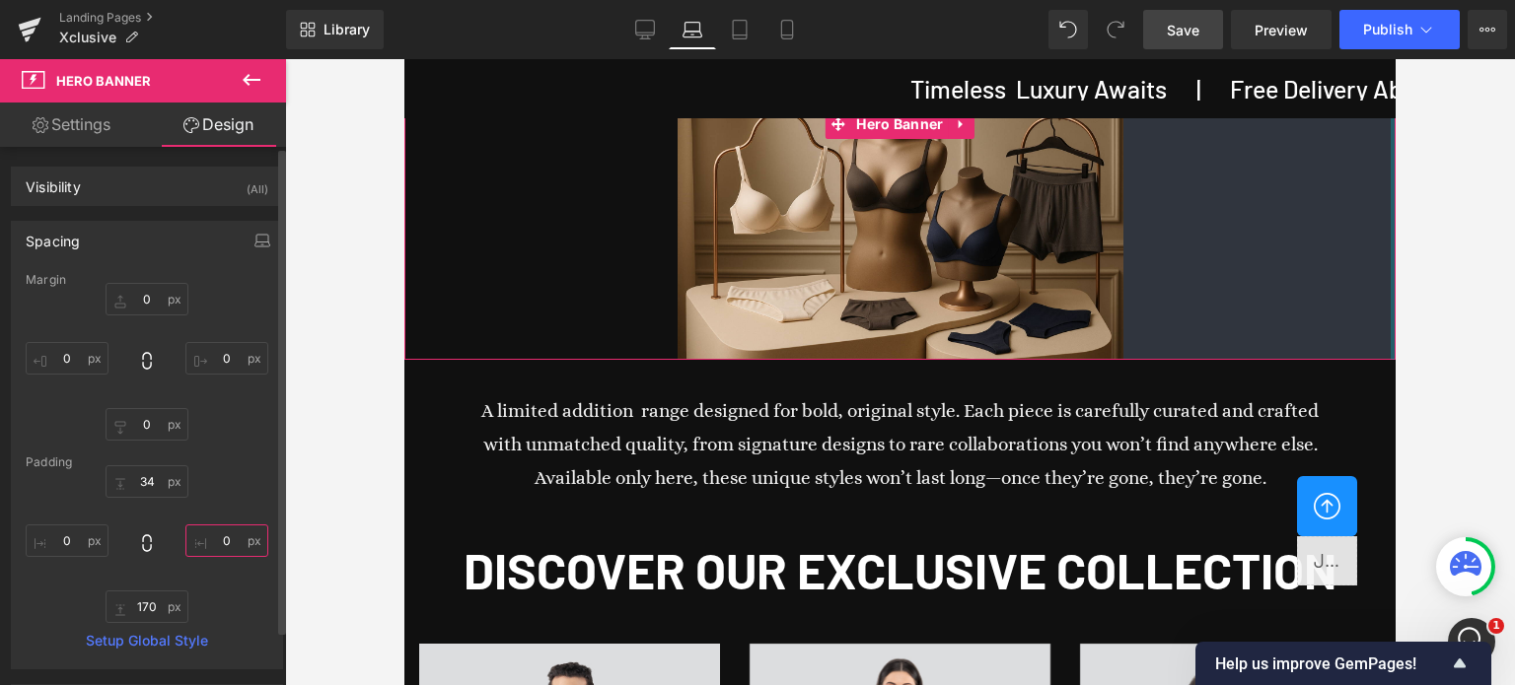
click at [229, 539] on input "0" at bounding box center [226, 541] width 83 height 33
type input "2"
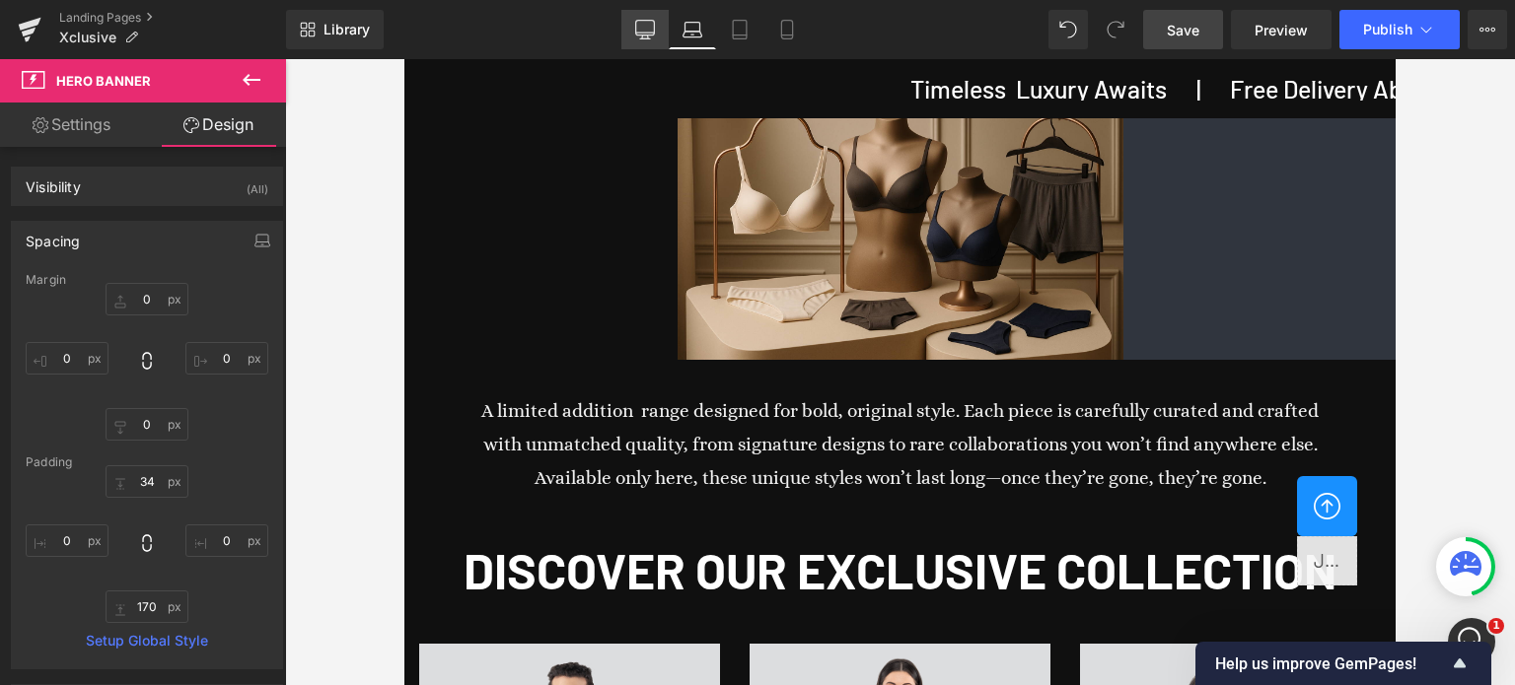
click at [665, 31] on link "Desktop" at bounding box center [644, 29] width 47 height 39
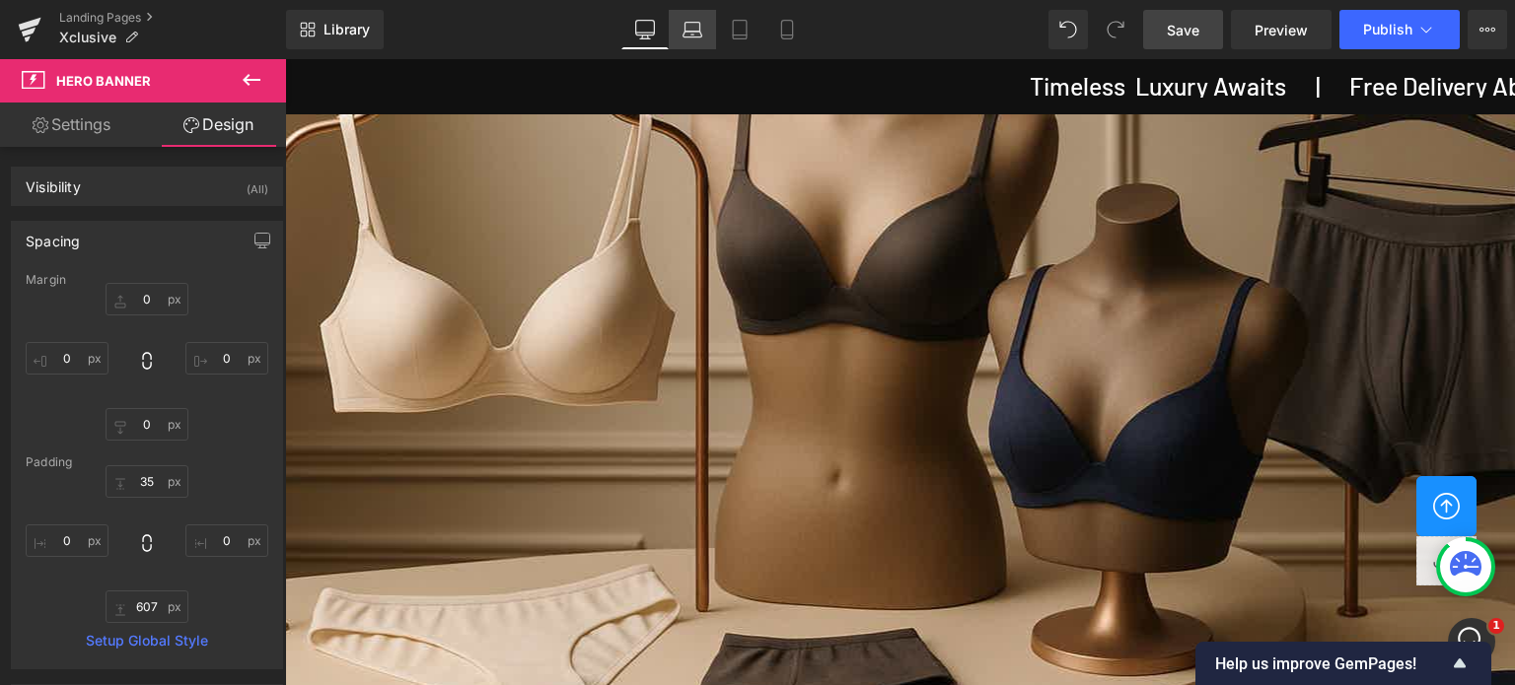
click at [690, 30] on icon at bounding box center [692, 30] width 20 height 20
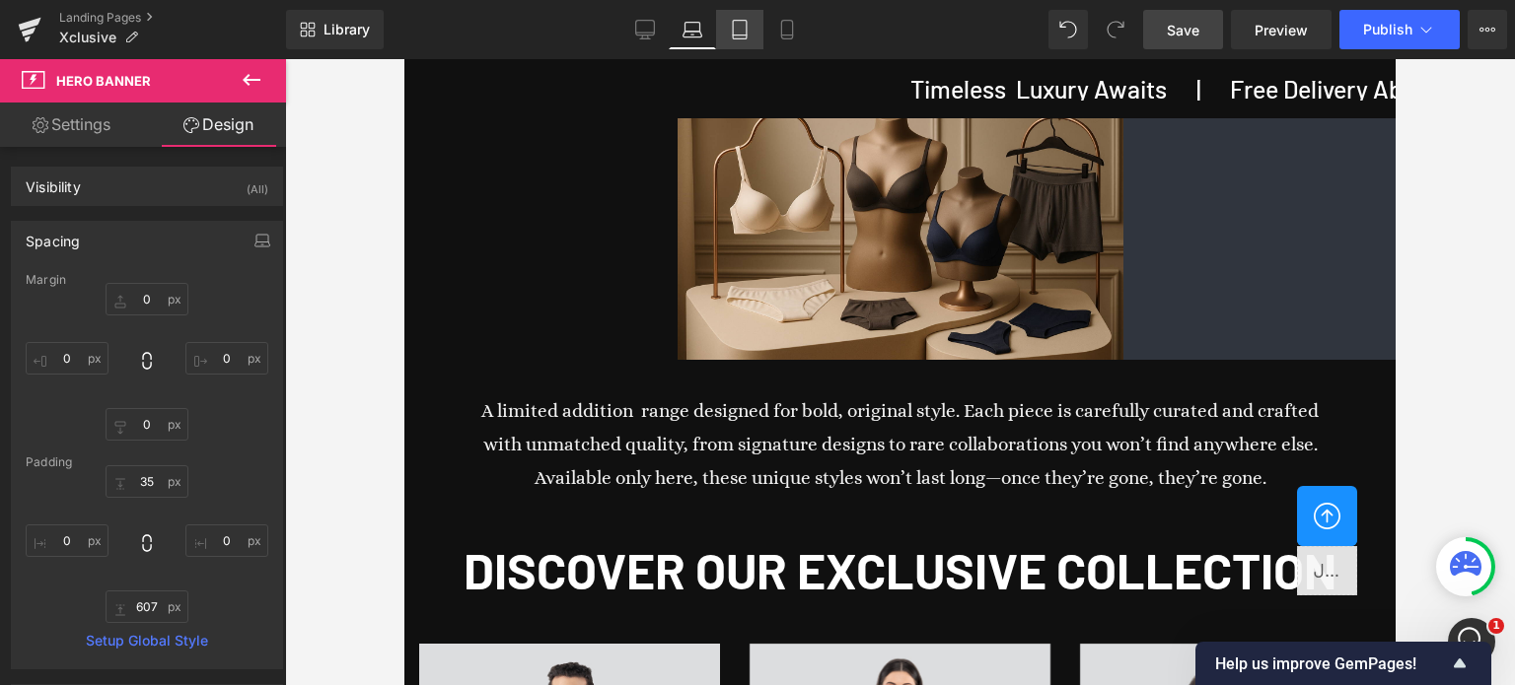
scroll to position [36, 0]
click at [749, 26] on icon at bounding box center [740, 30] width 20 height 20
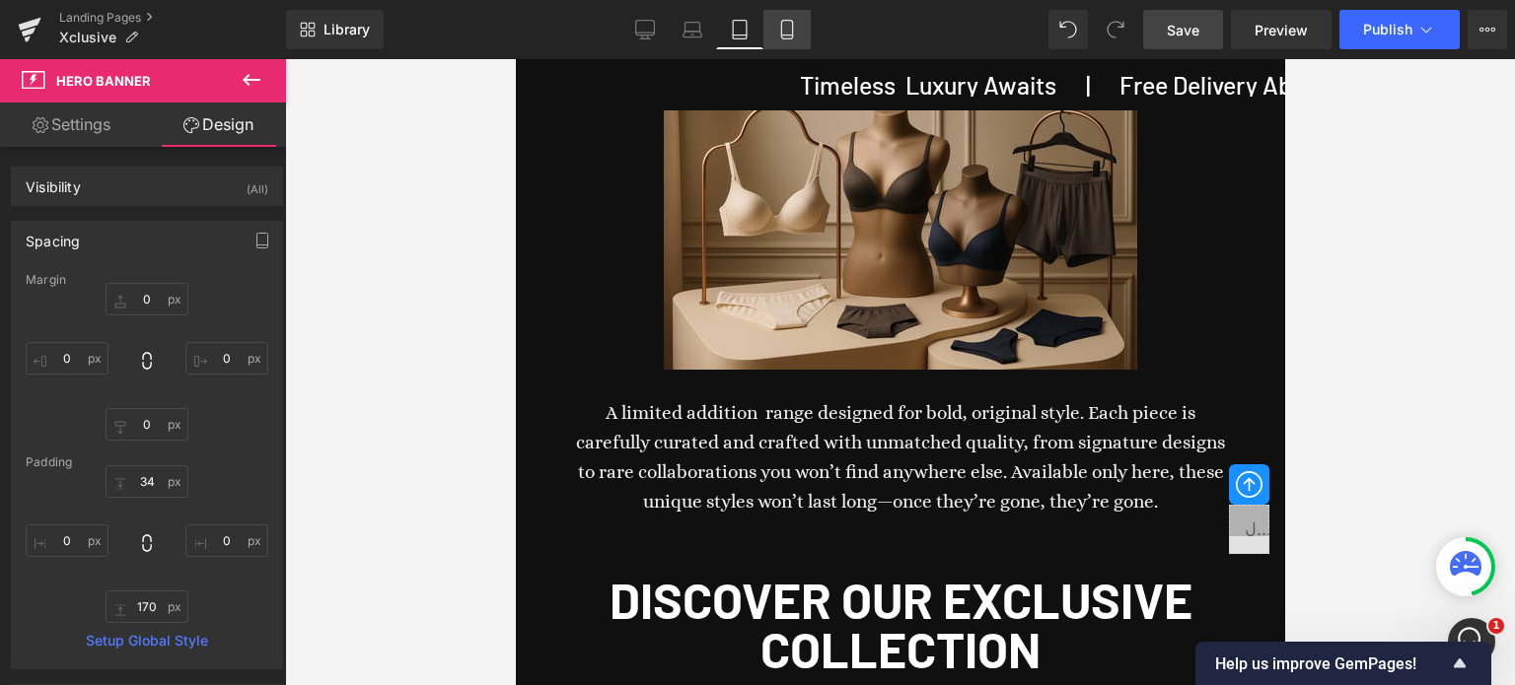
click at [789, 28] on icon at bounding box center [787, 30] width 20 height 20
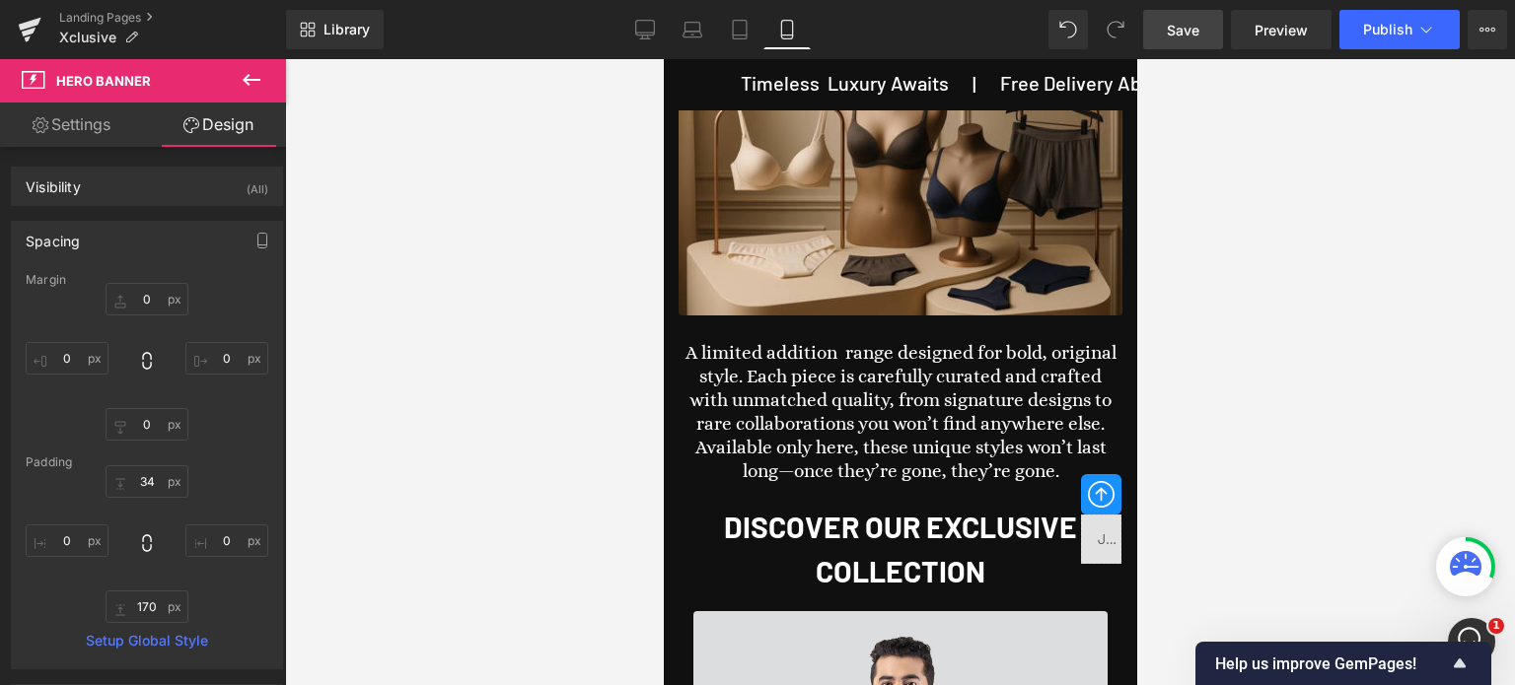
scroll to position [0, 0]
click at [657, 37] on link "Desktop" at bounding box center [644, 29] width 47 height 39
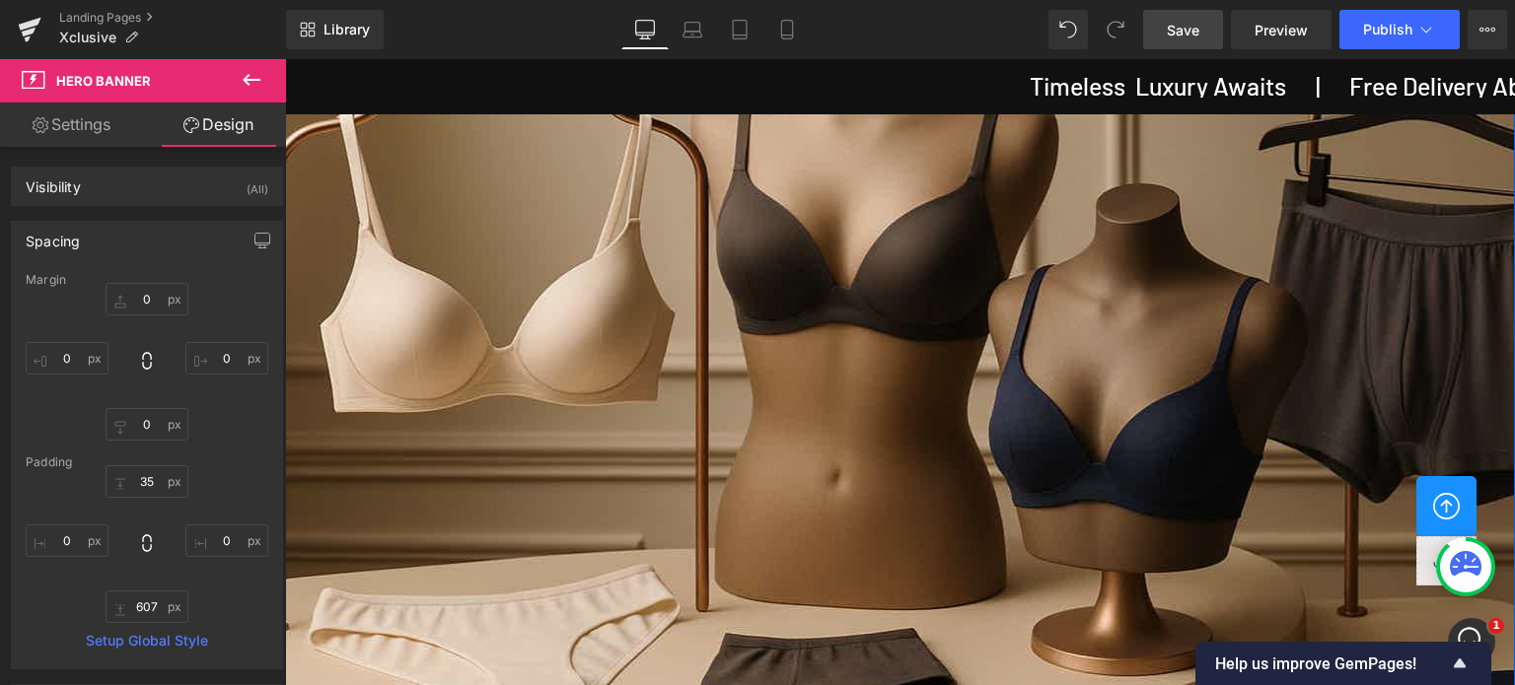
scroll to position [304, 0]
click at [851, 262] on div at bounding box center [900, 414] width 1230 height 682
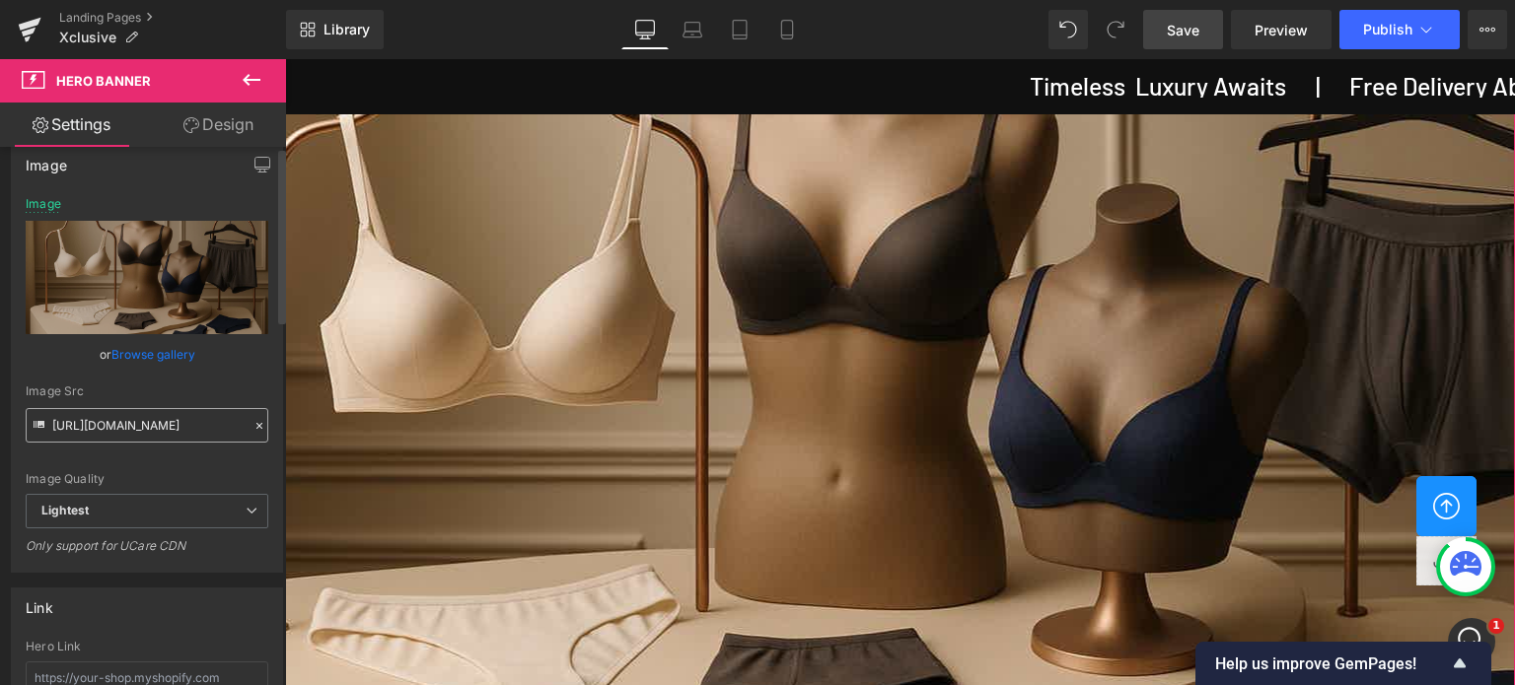
scroll to position [0, 0]
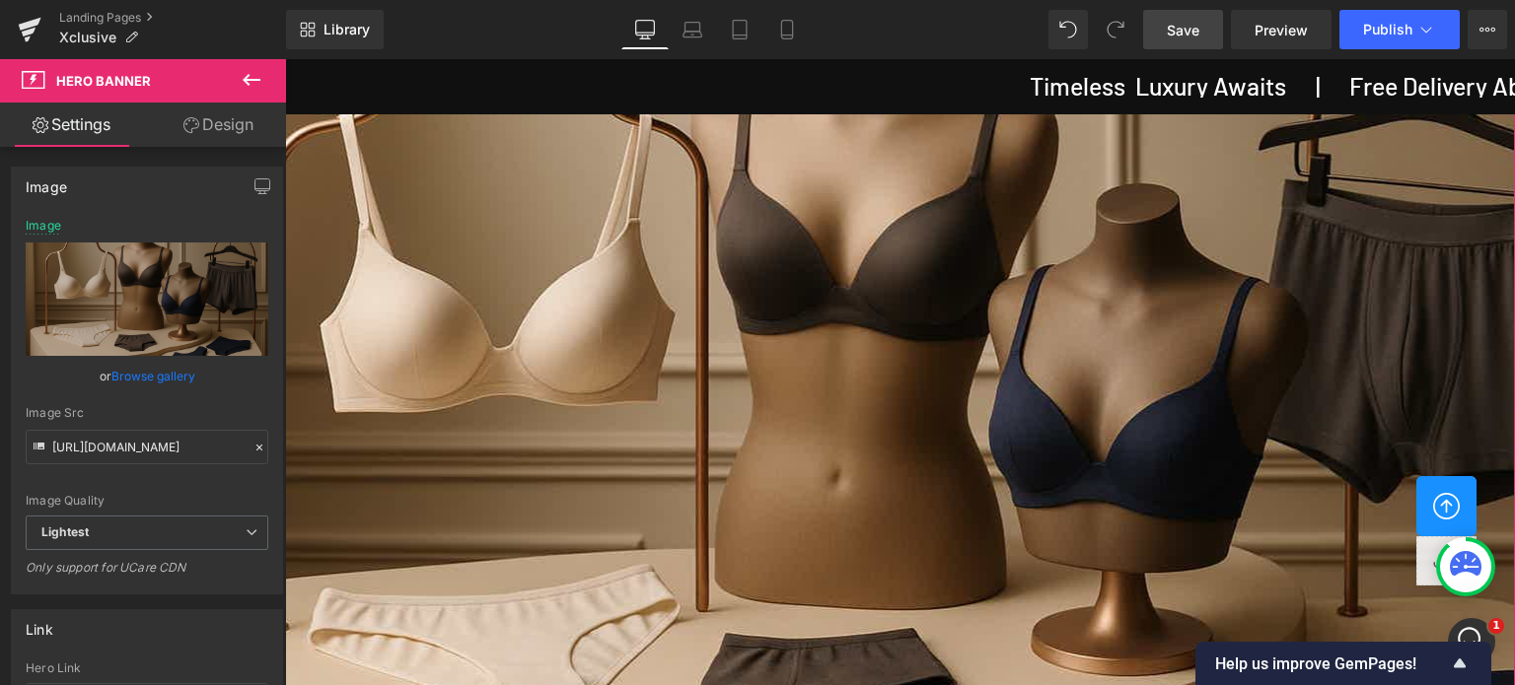
click at [219, 125] on link "Design" at bounding box center [218, 125] width 143 height 44
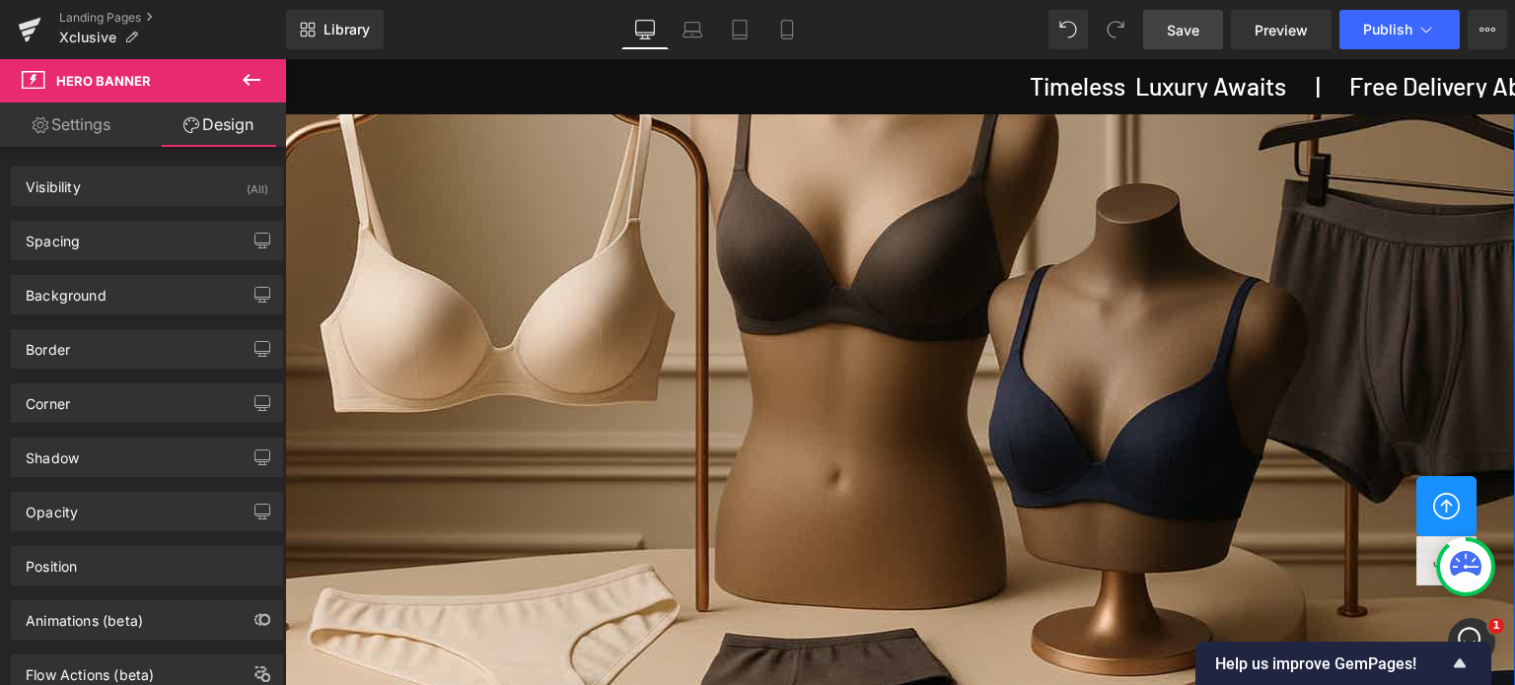
click at [929, 244] on div at bounding box center [900, 414] width 1230 height 682
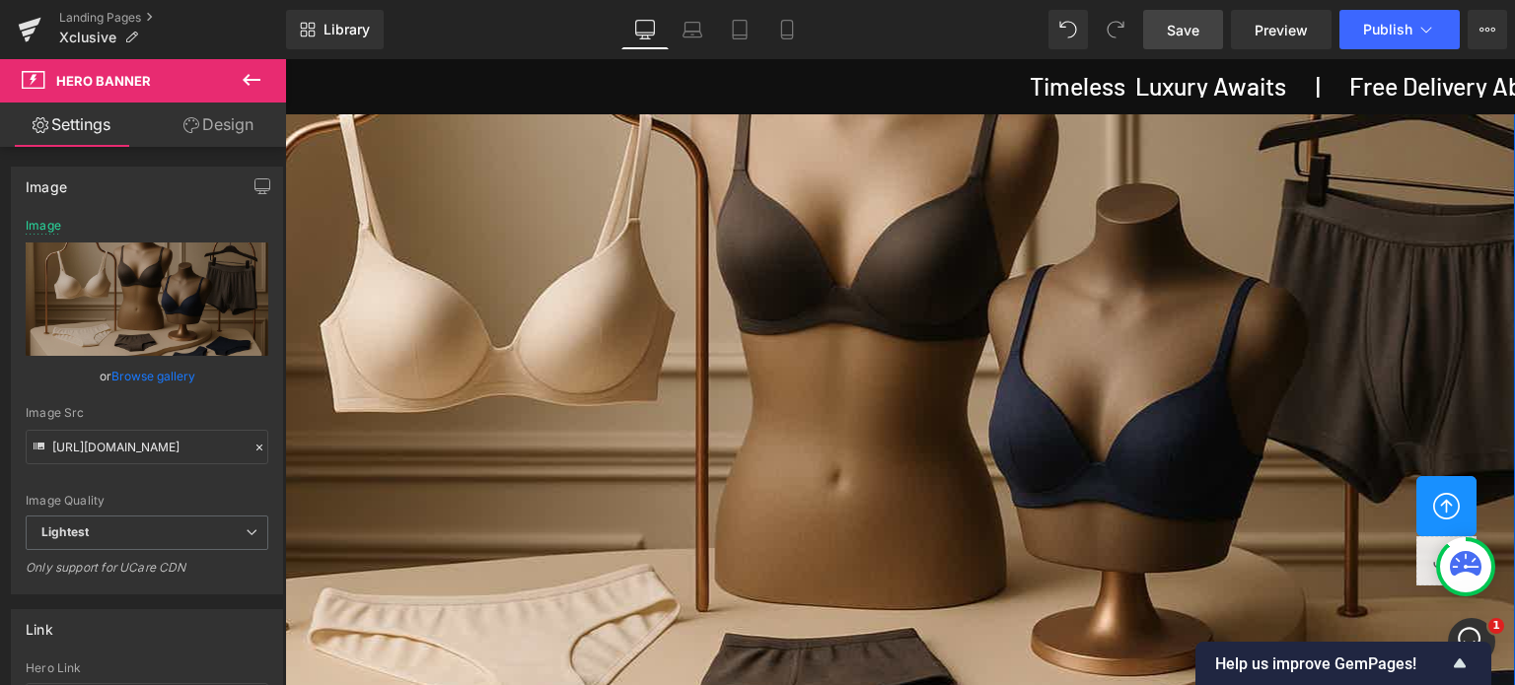
scroll to position [296, 0]
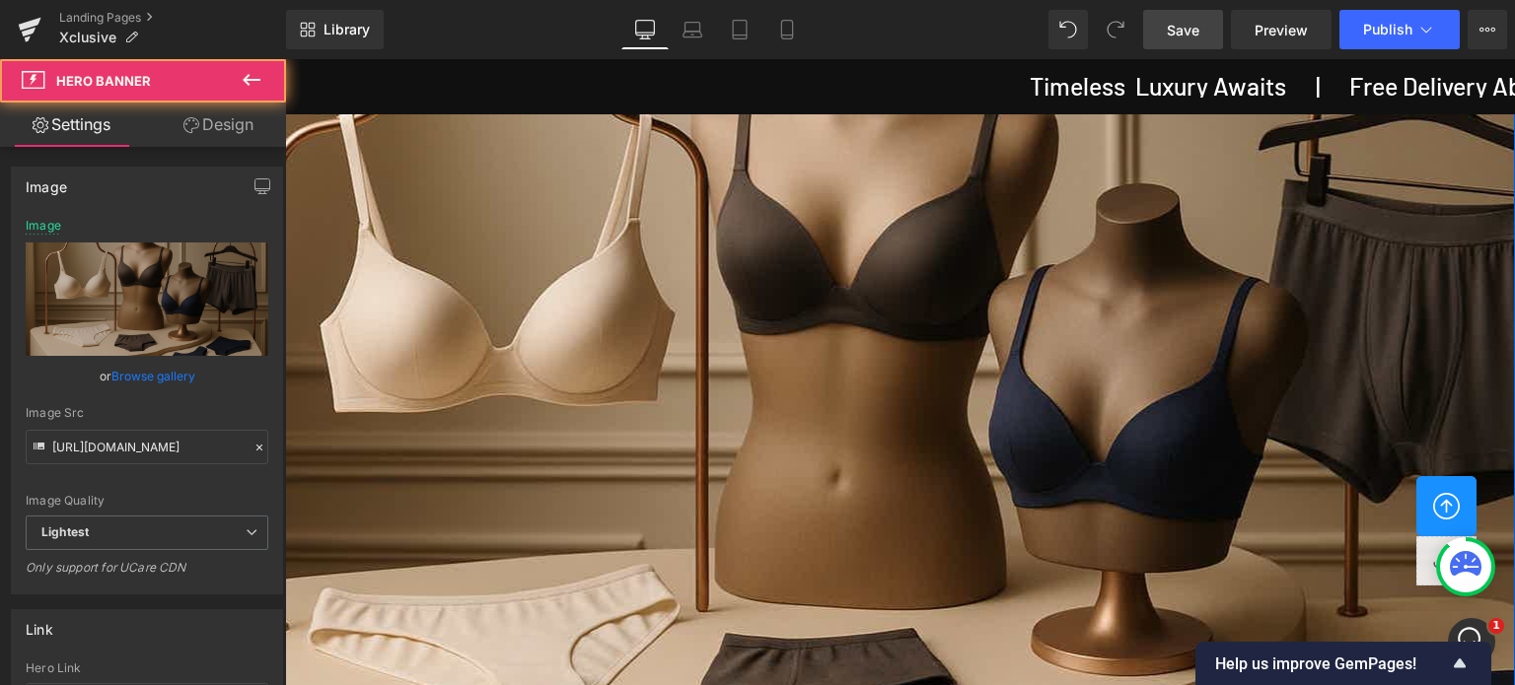
click at [887, 237] on div at bounding box center [900, 414] width 1230 height 682
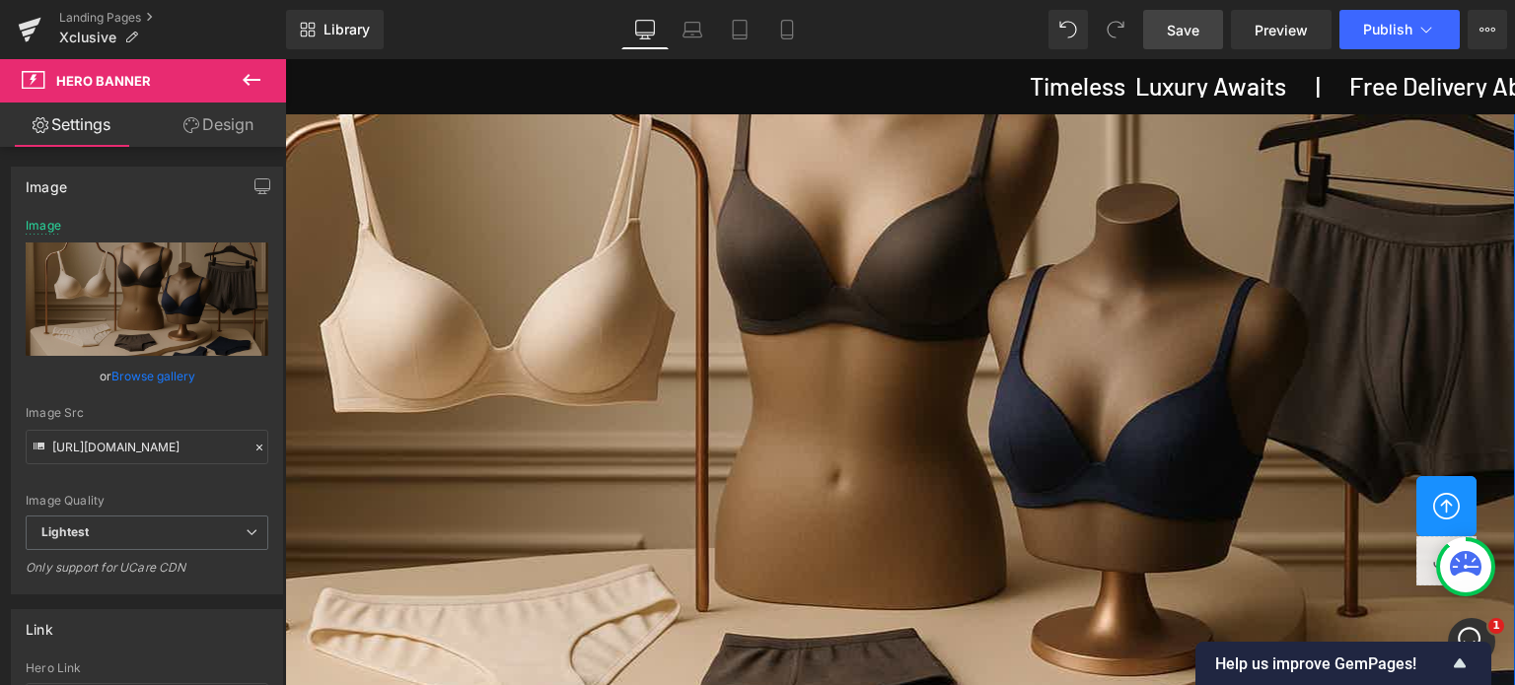
click at [861, 406] on div at bounding box center [900, 414] width 1230 height 682
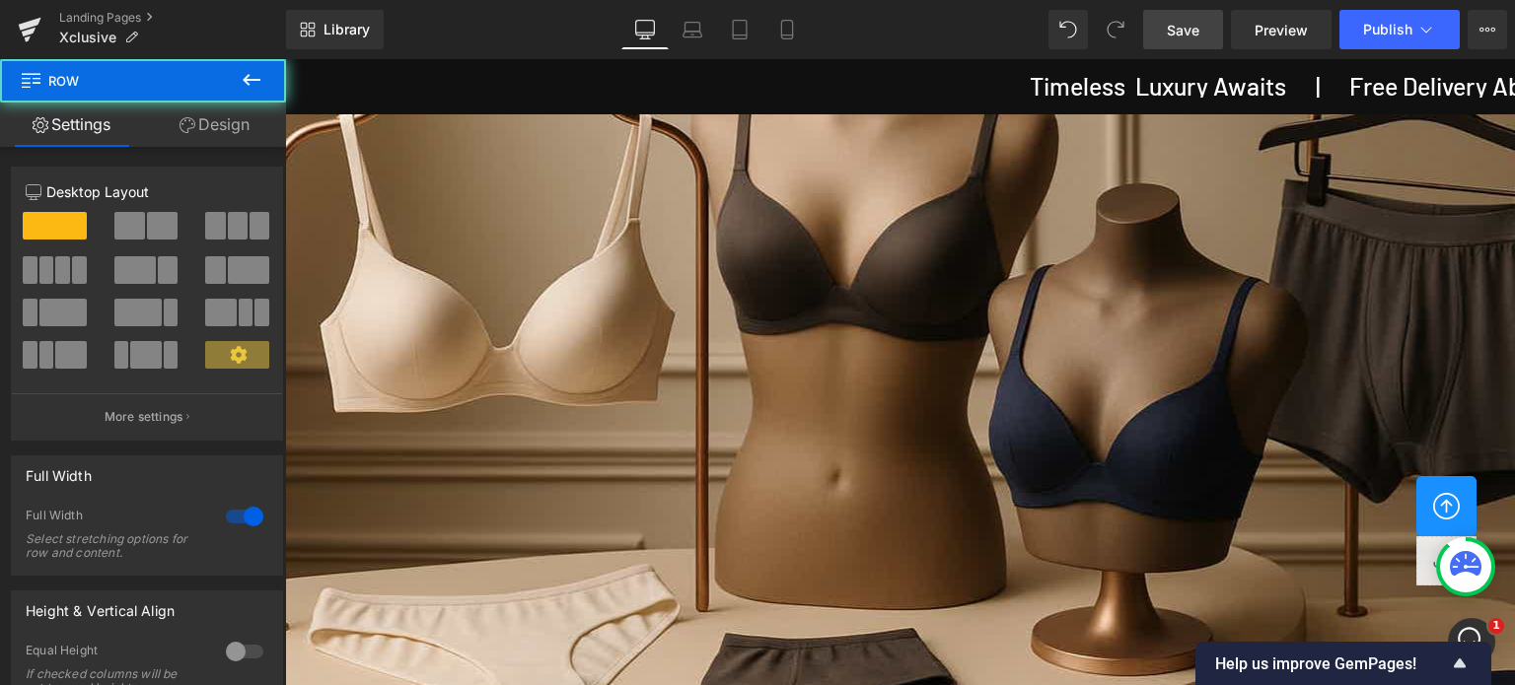
drag, startPoint x: 894, startPoint y: 461, endPoint x: 897, endPoint y: 509, distance: 48.5
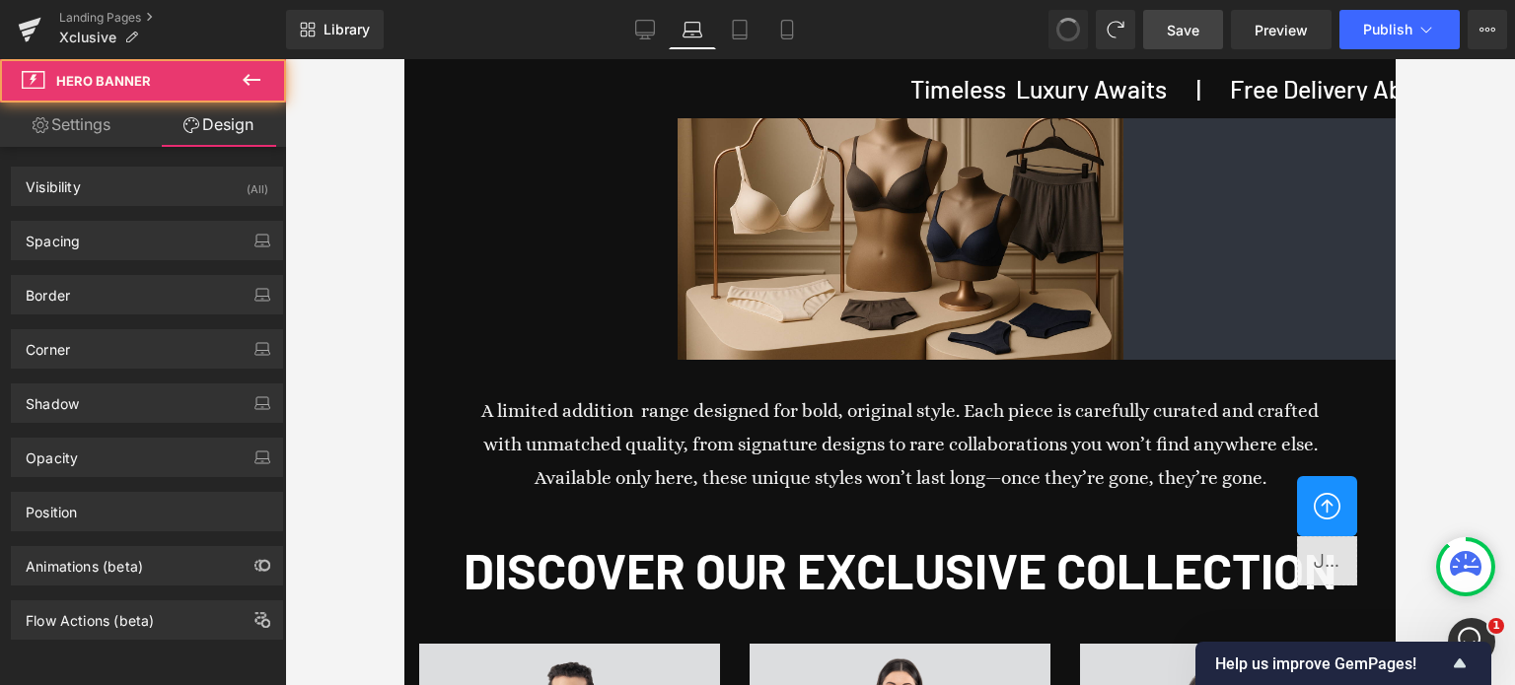
scroll to position [0, 0]
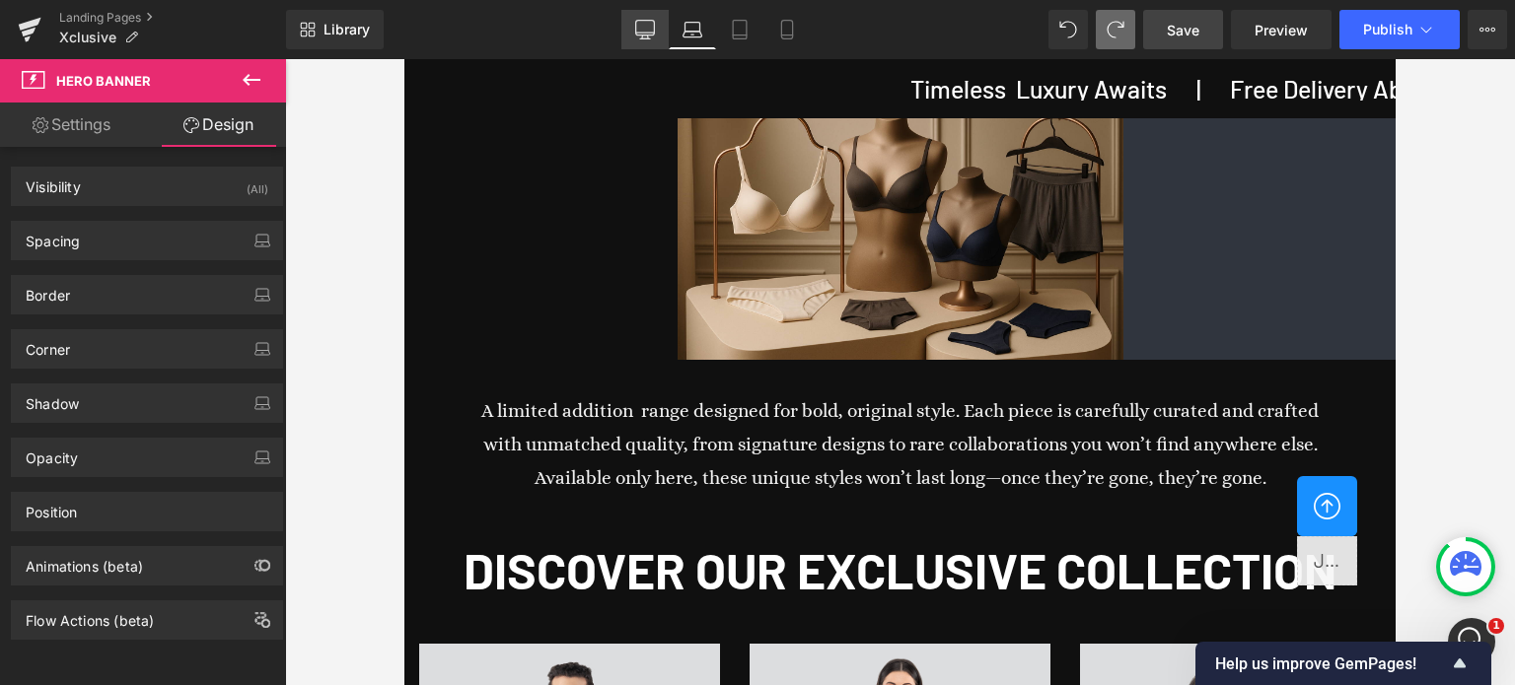
click at [643, 29] on icon at bounding box center [645, 30] width 20 height 20
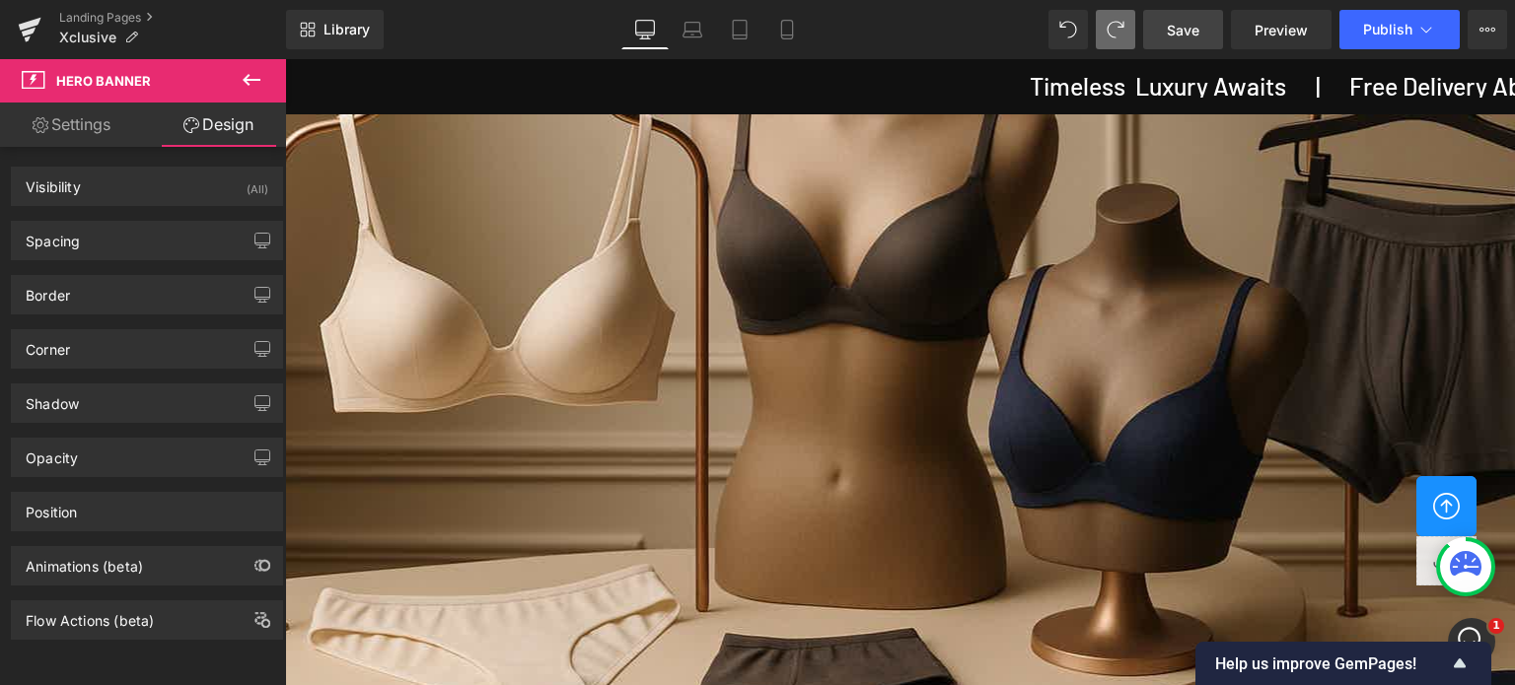
scroll to position [394, 0]
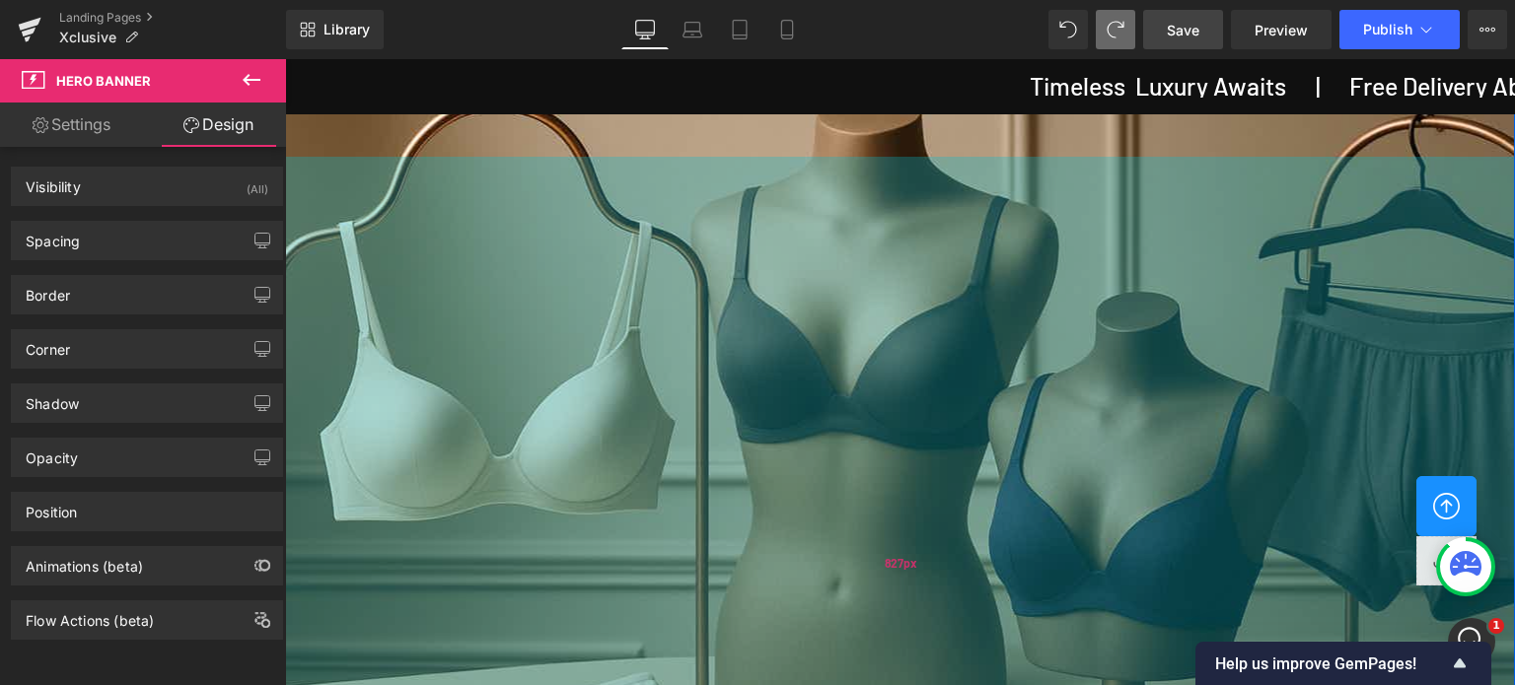
drag, startPoint x: 930, startPoint y: 315, endPoint x: 915, endPoint y: 534, distance: 219.4
click at [924, 537] on div "827px" at bounding box center [900, 565] width 1230 height 816
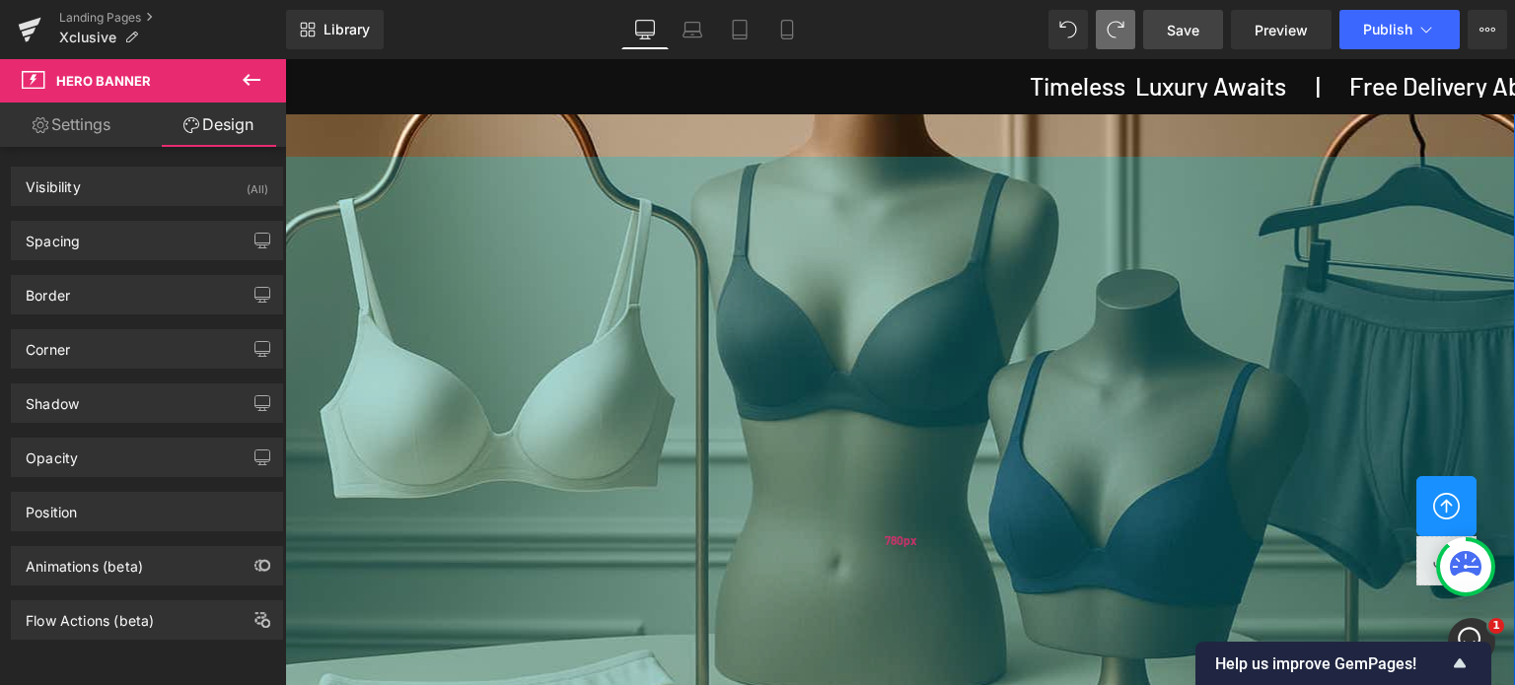
drag, startPoint x: 873, startPoint y: 569, endPoint x: 879, endPoint y: 517, distance: 52.6
click at [879, 517] on div "780px" at bounding box center [900, 541] width 1230 height 769
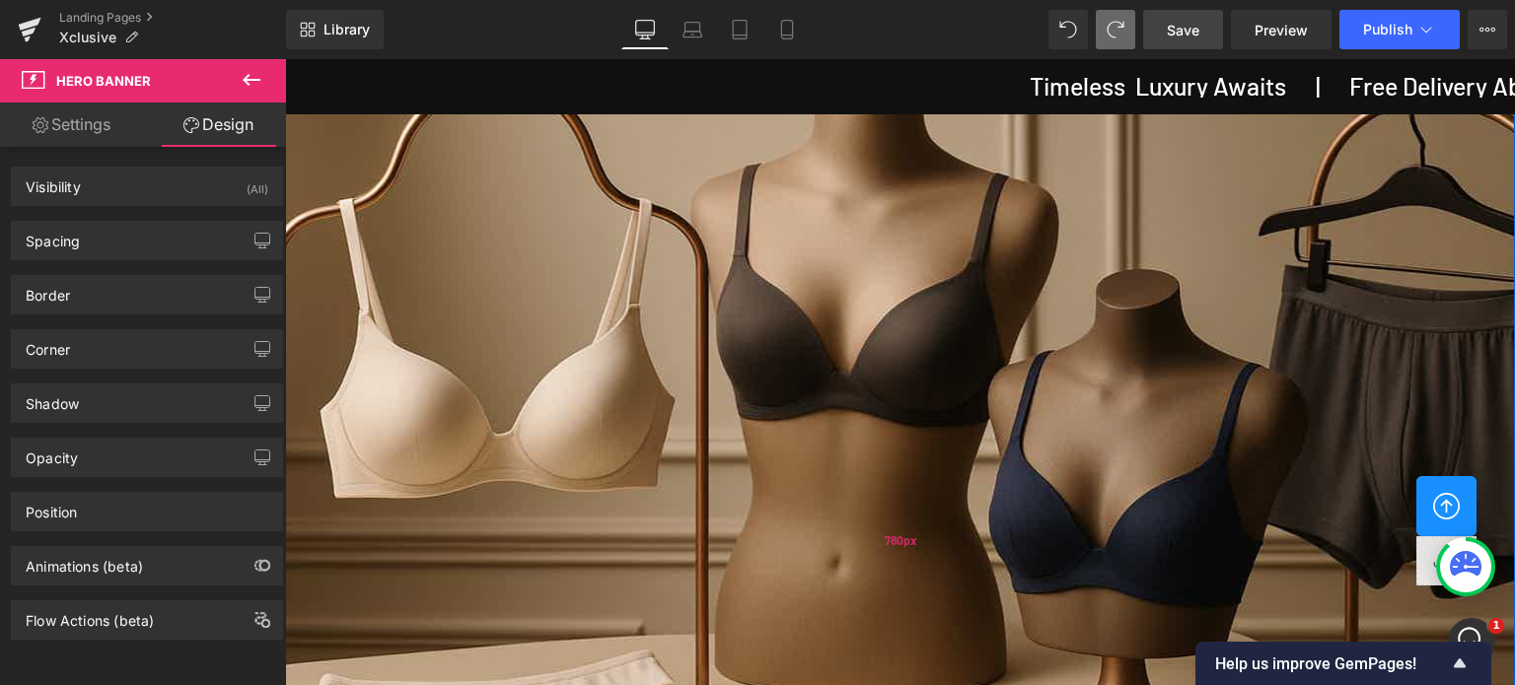
scroll to position [0, 0]
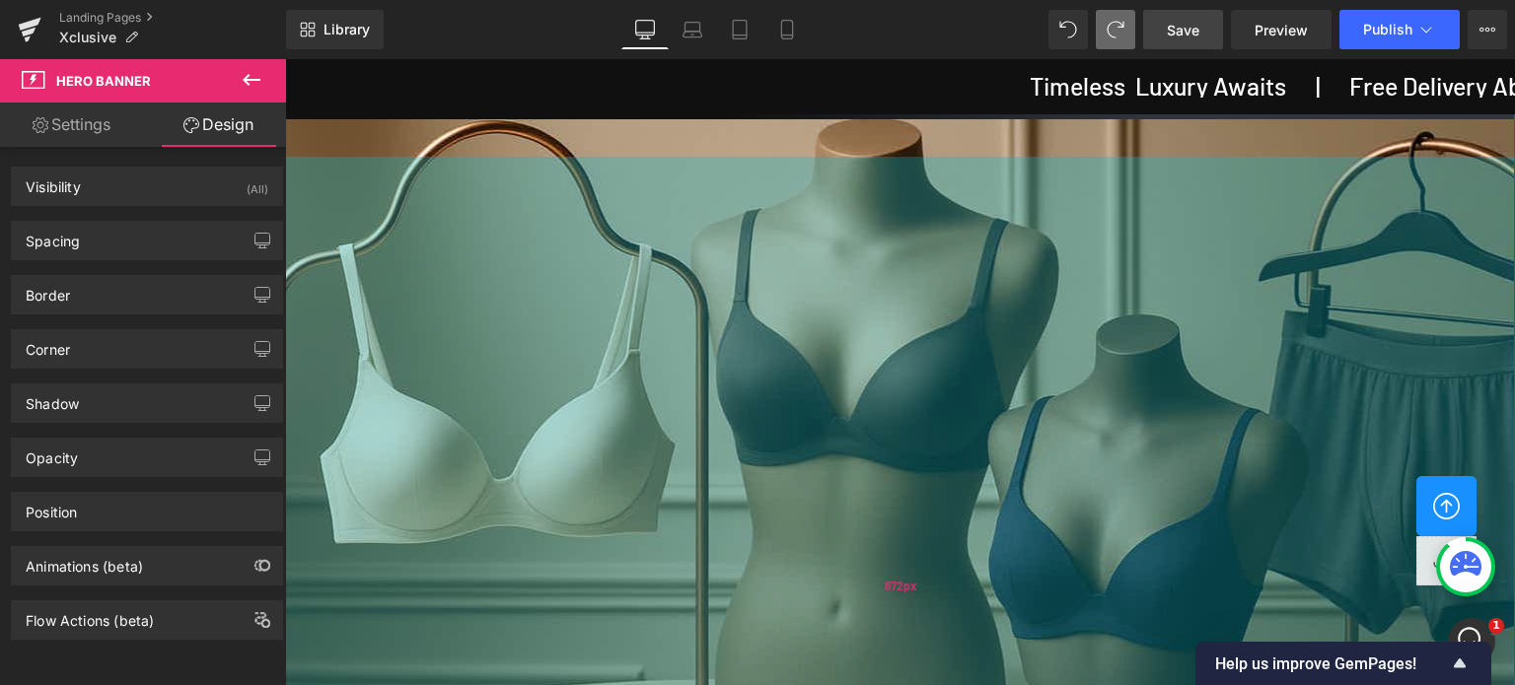
drag, startPoint x: 876, startPoint y: 174, endPoint x: 869, endPoint y: 273, distance: 99.8
click at [876, 269] on div "872px" at bounding box center [900, 587] width 1230 height 860
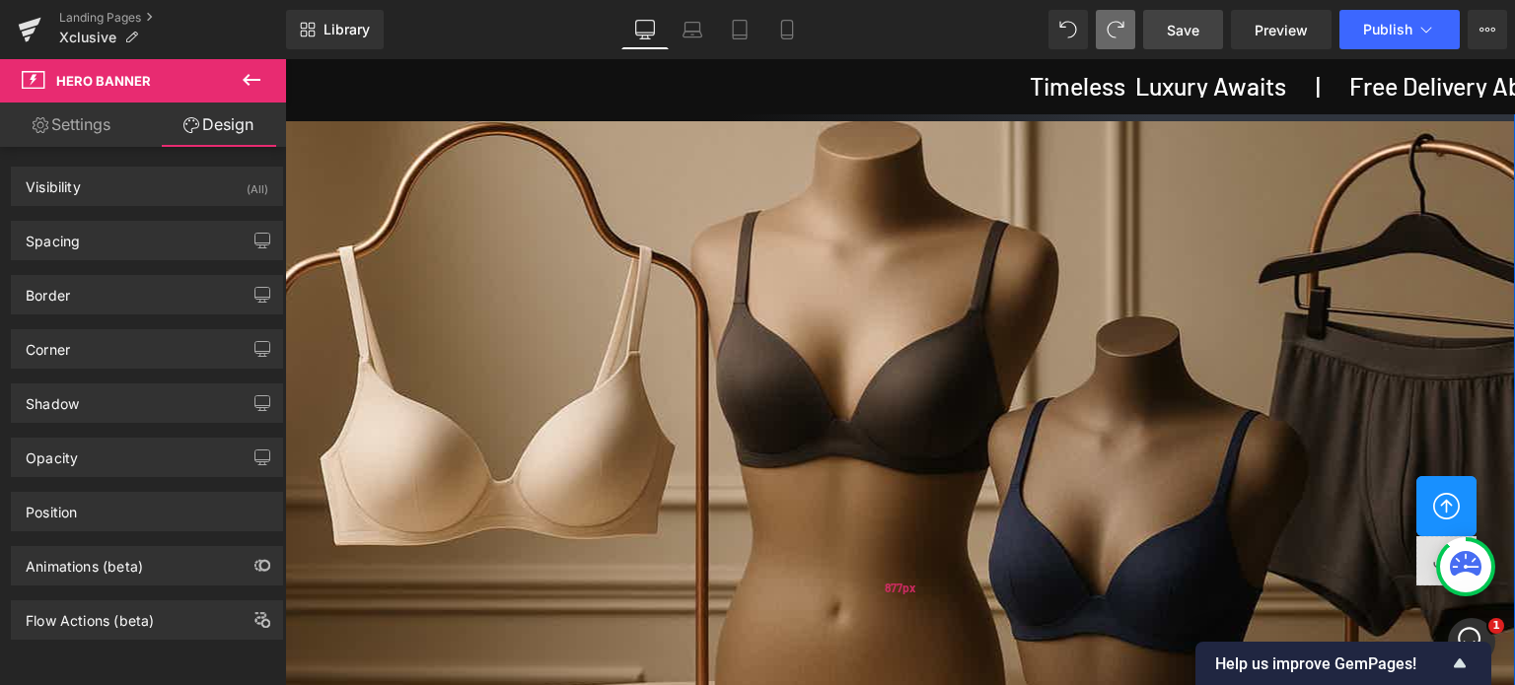
scroll to position [493, 0]
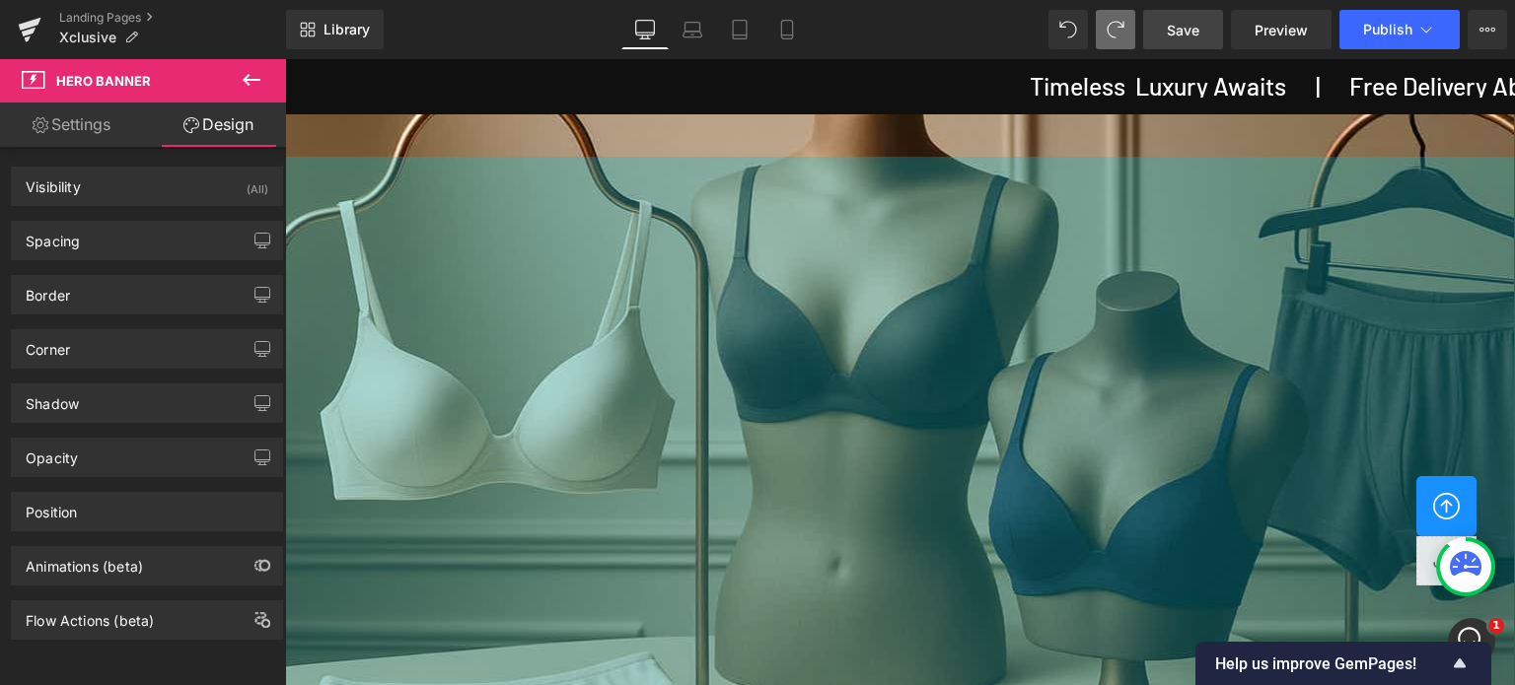
drag, startPoint x: 883, startPoint y: 518, endPoint x: 821, endPoint y: 436, distance: 102.8
click at [872, 430] on div "785px" at bounding box center [900, 544] width 1230 height 774
click at [943, 425] on div "781px" at bounding box center [900, 542] width 1230 height 770
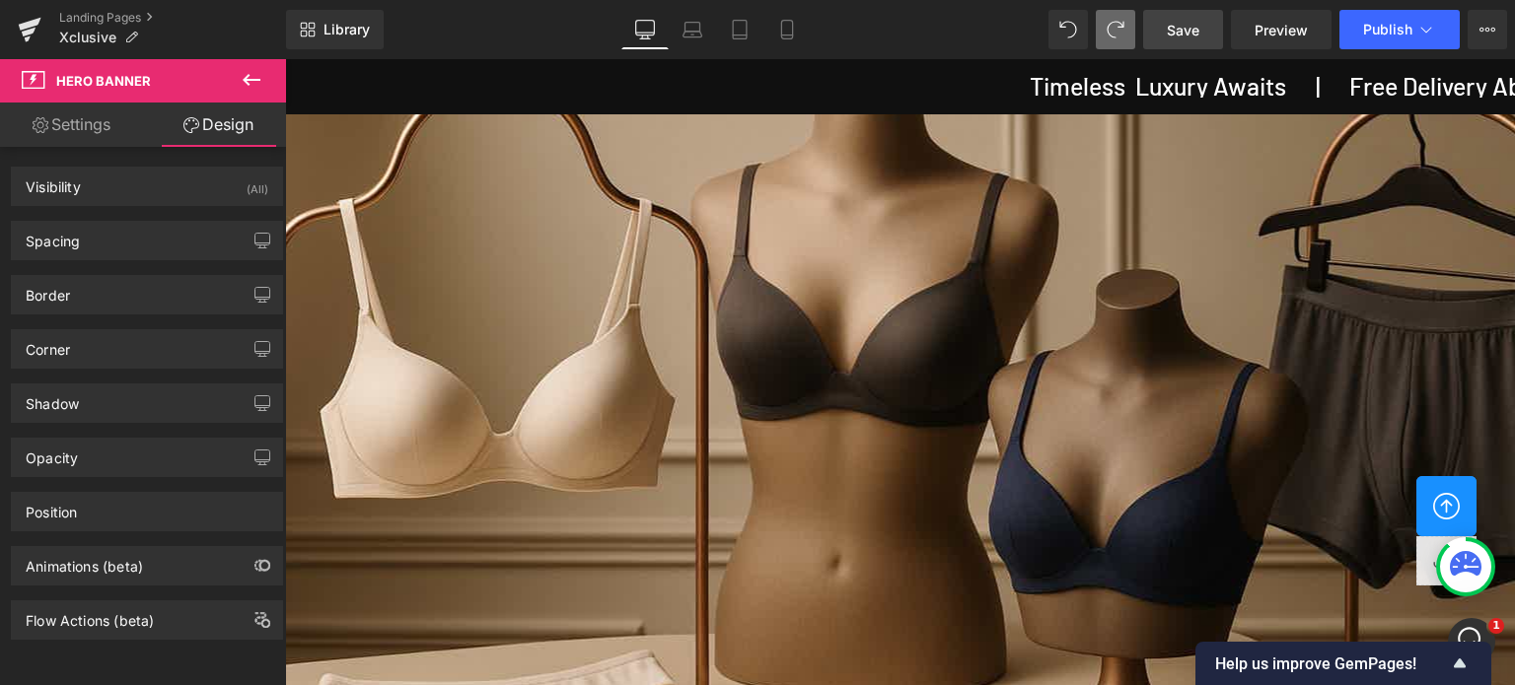
scroll to position [0, 0]
click at [856, 173] on div "Image Row Hero Banner 34px 781px" at bounding box center [900, 500] width 1230 height 854
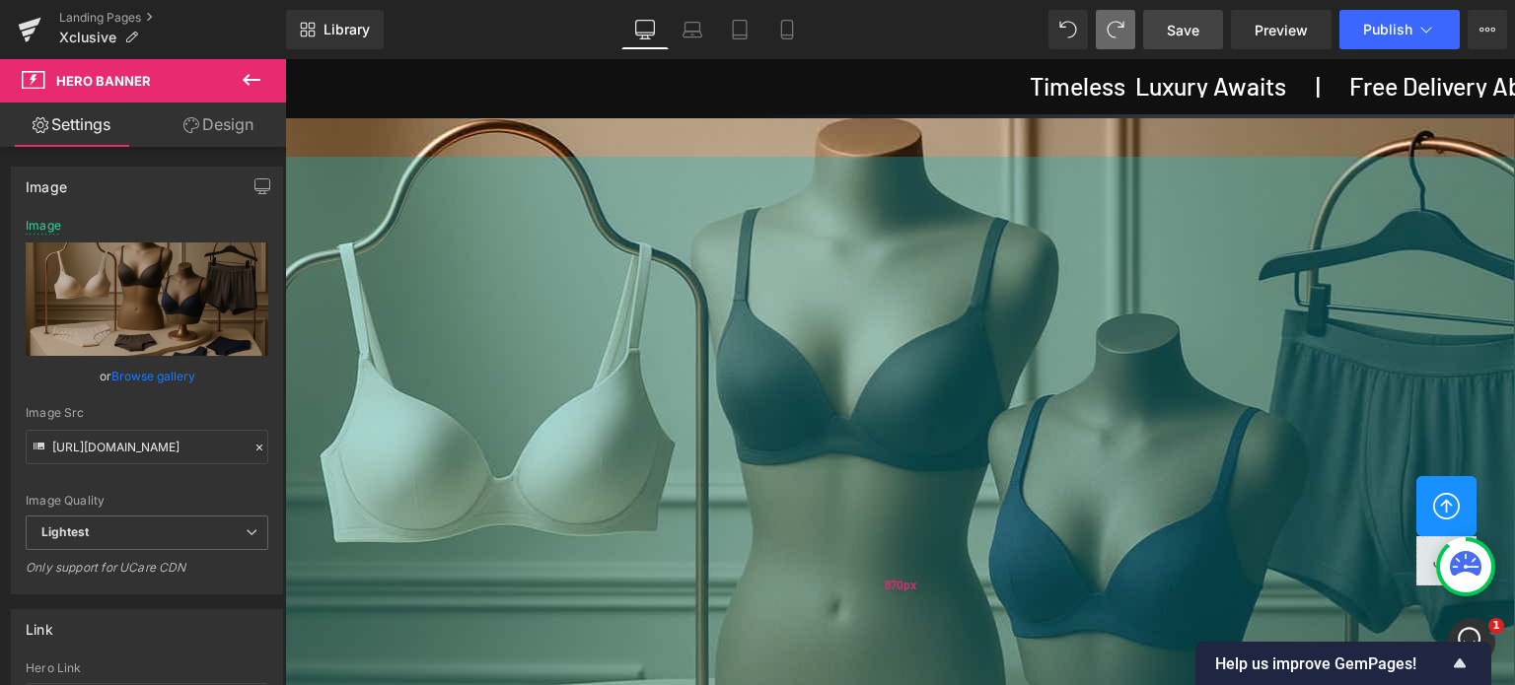
drag, startPoint x: 871, startPoint y: 226, endPoint x: 884, endPoint y: 314, distance: 88.7
click at [884, 314] on div "870px" at bounding box center [900, 586] width 1230 height 858
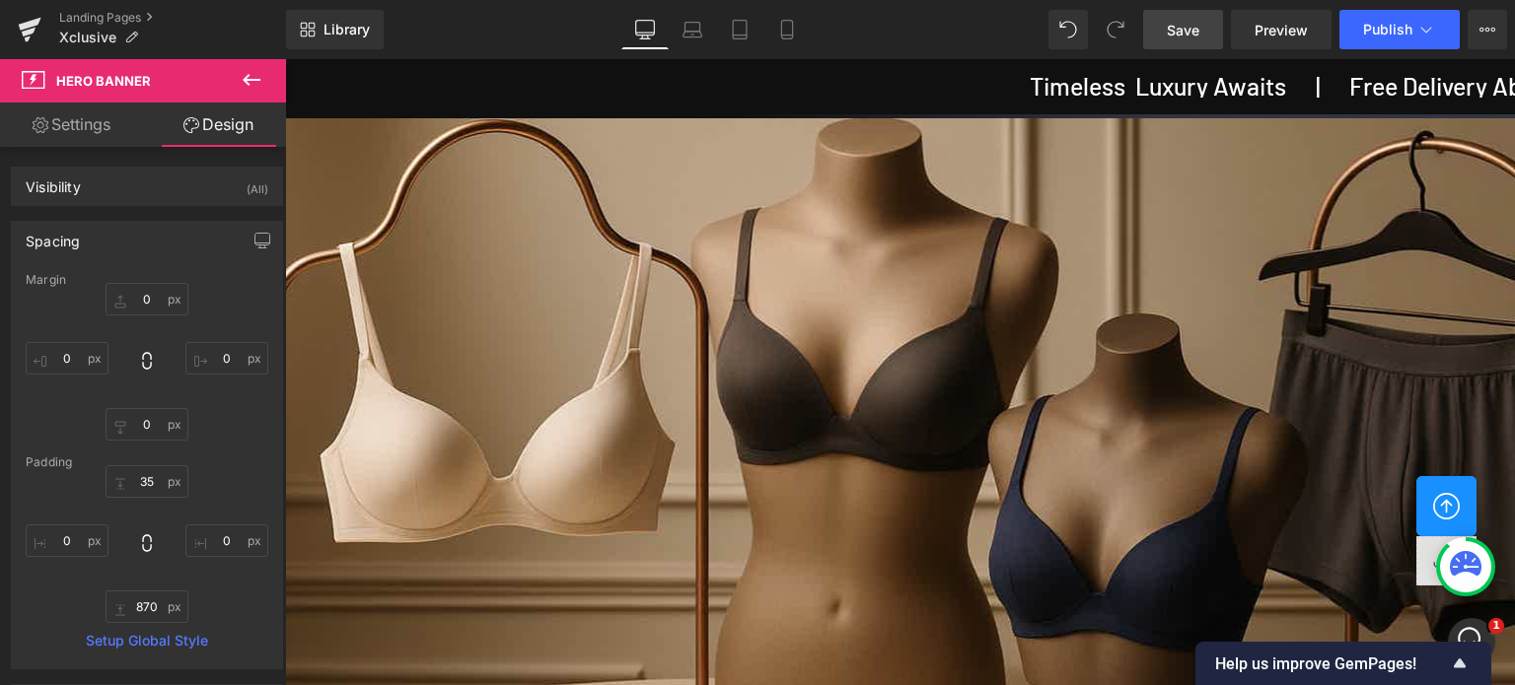
scroll to position [789, 0]
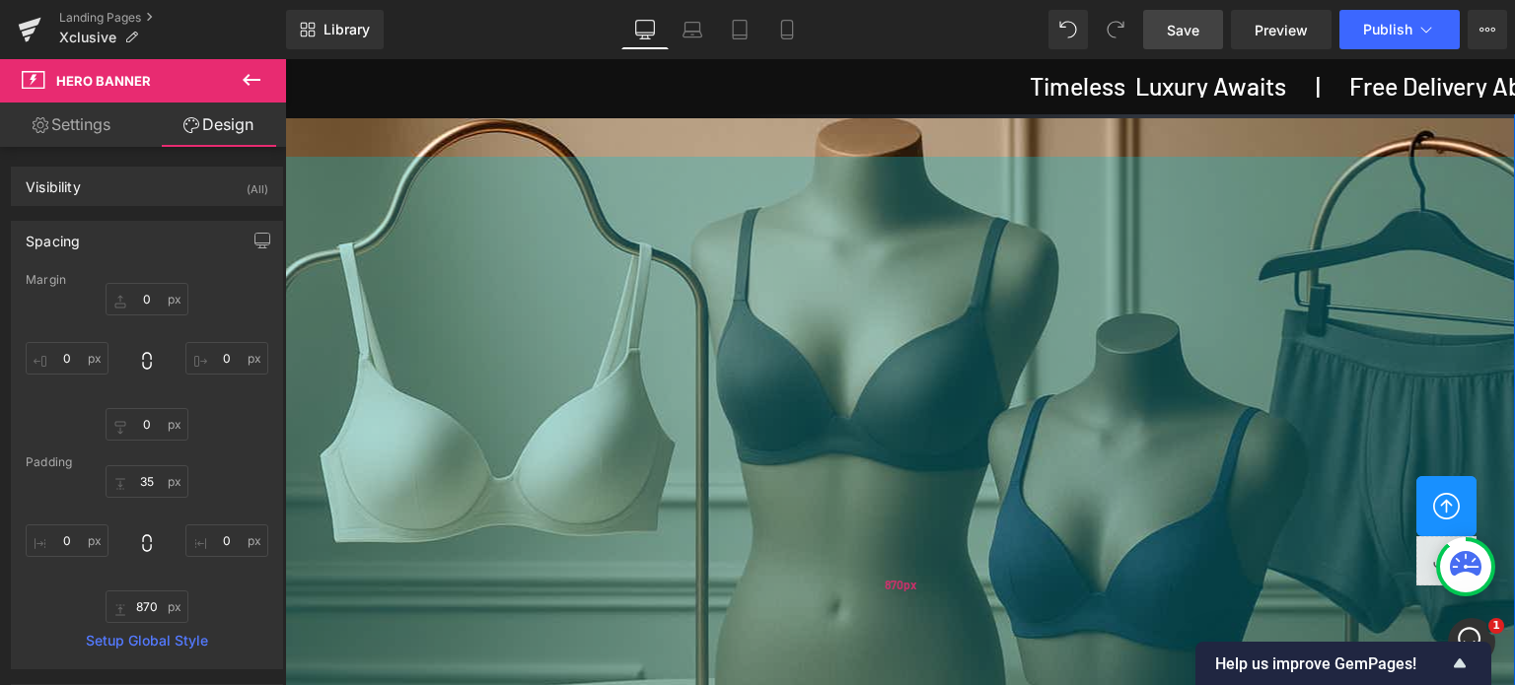
click at [933, 164] on div "870px" at bounding box center [900, 586] width 1230 height 858
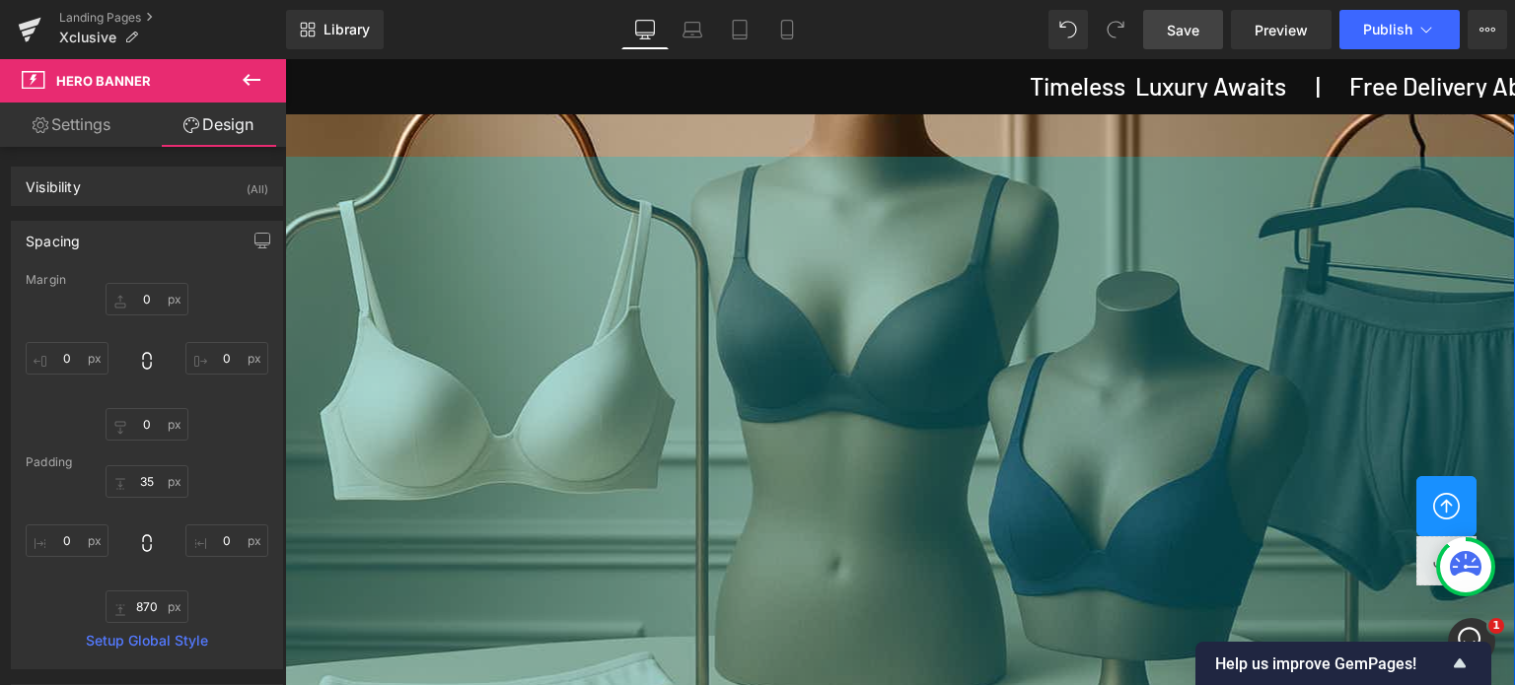
drag, startPoint x: 933, startPoint y: 164, endPoint x: 956, endPoint y: 80, distance: 86.8
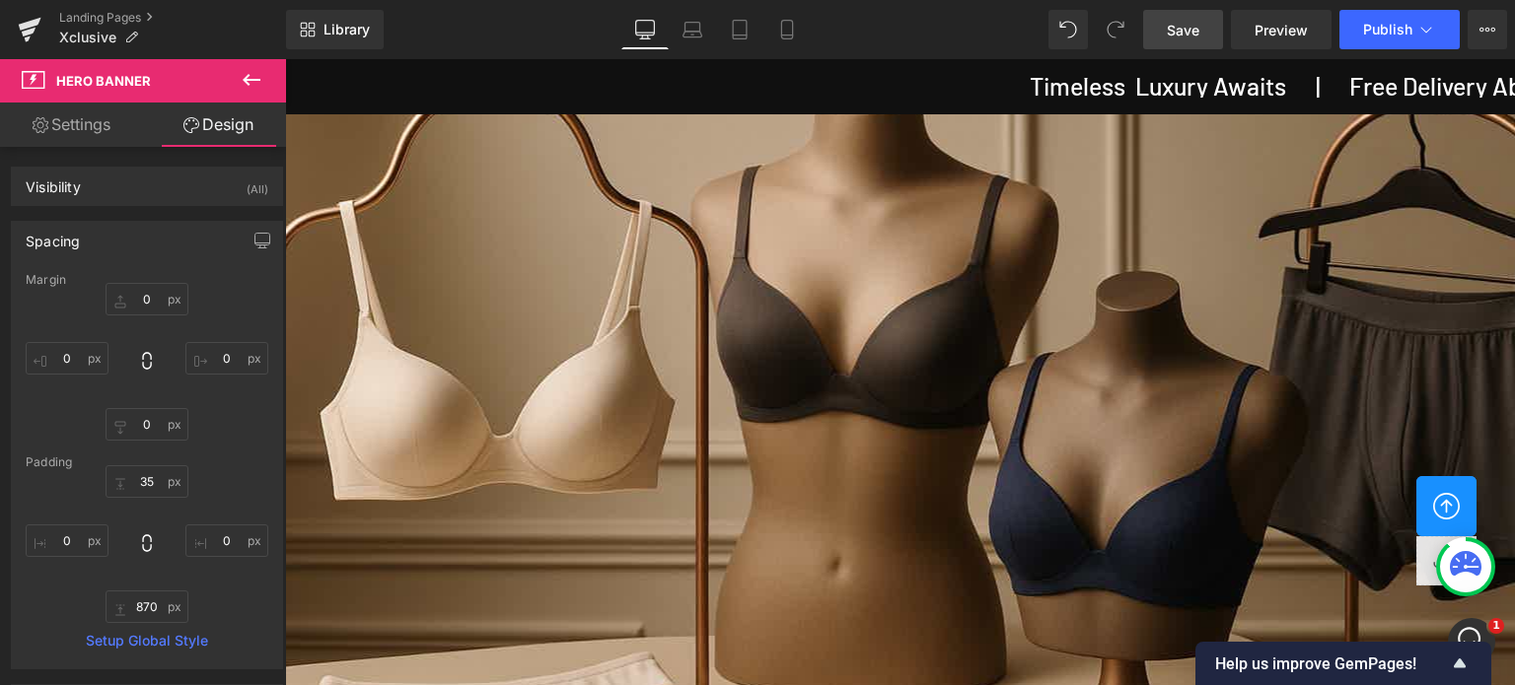
scroll to position [0, 0]
click at [793, 32] on icon at bounding box center [787, 30] width 20 height 20
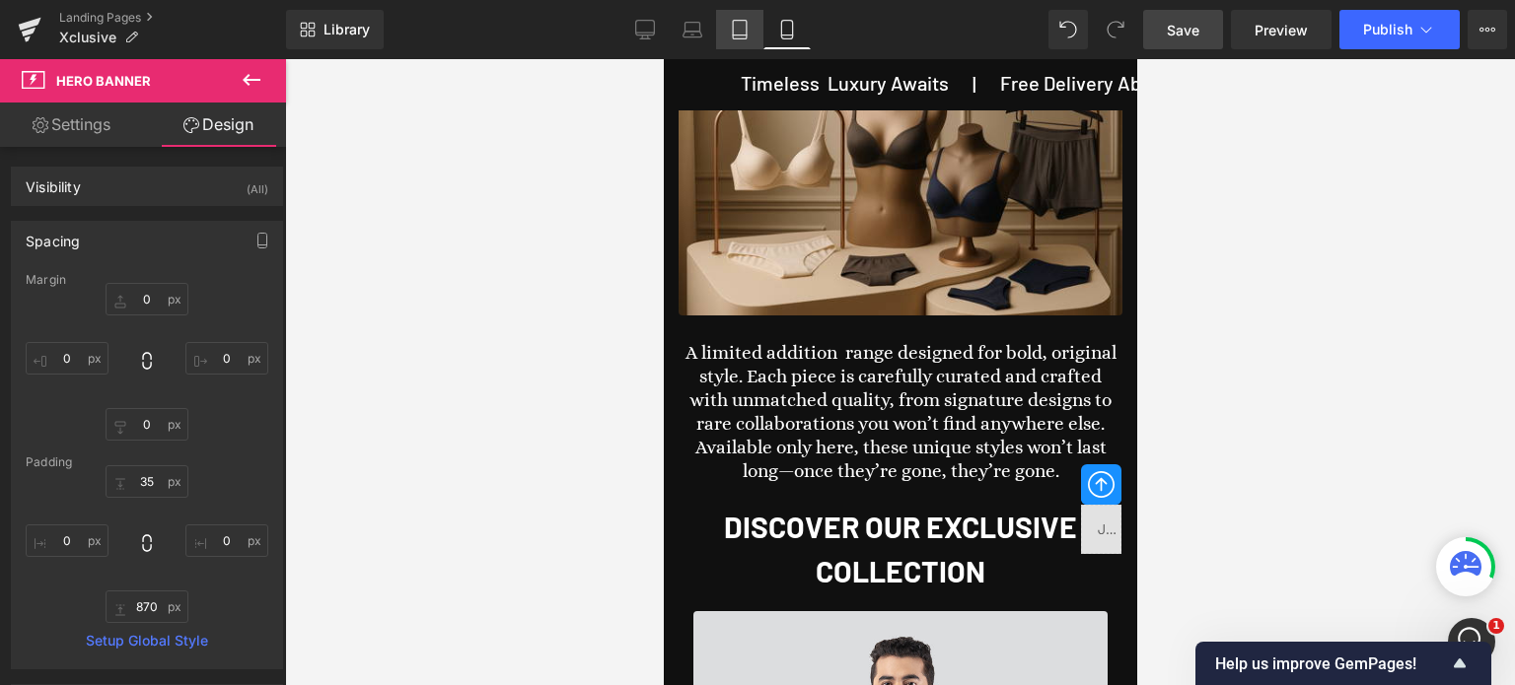
click at [753, 32] on link "Tablet" at bounding box center [739, 29] width 47 height 39
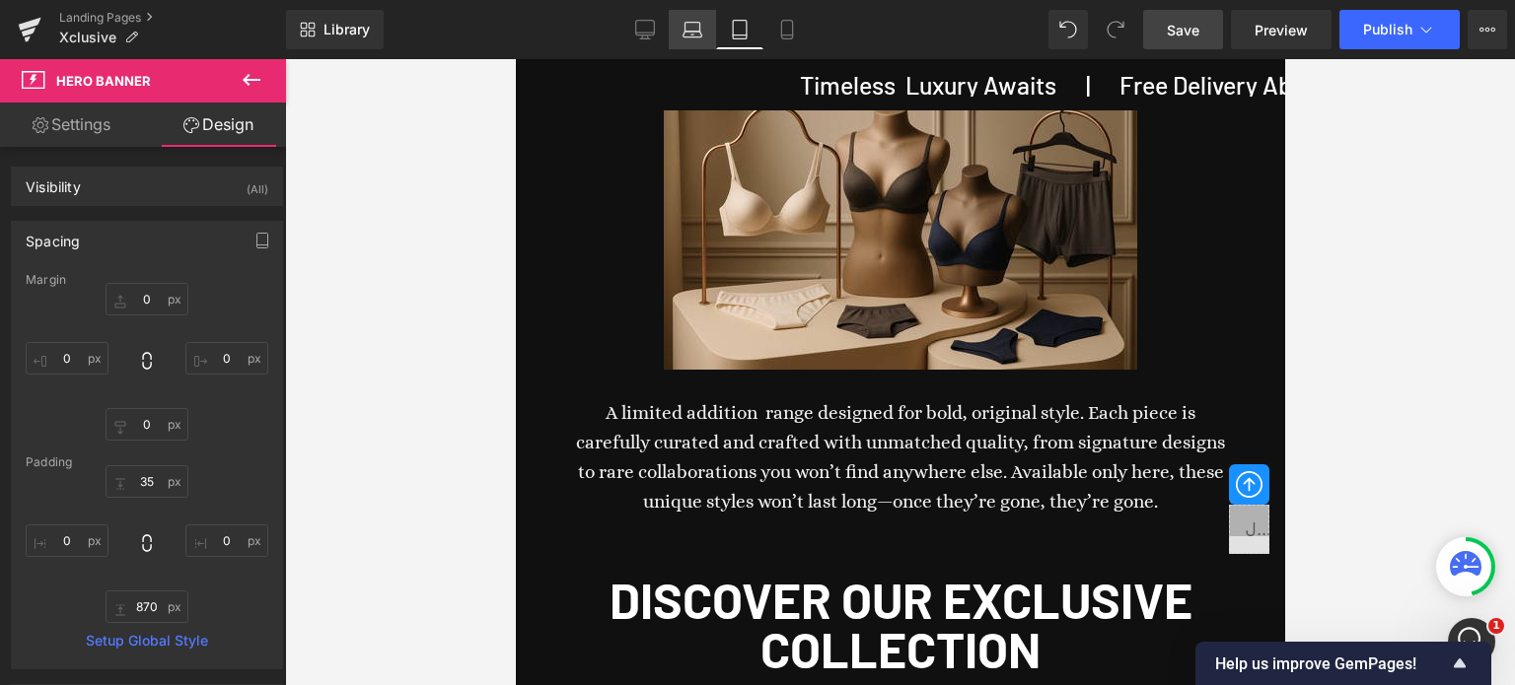
click at [694, 28] on icon at bounding box center [692, 30] width 20 height 20
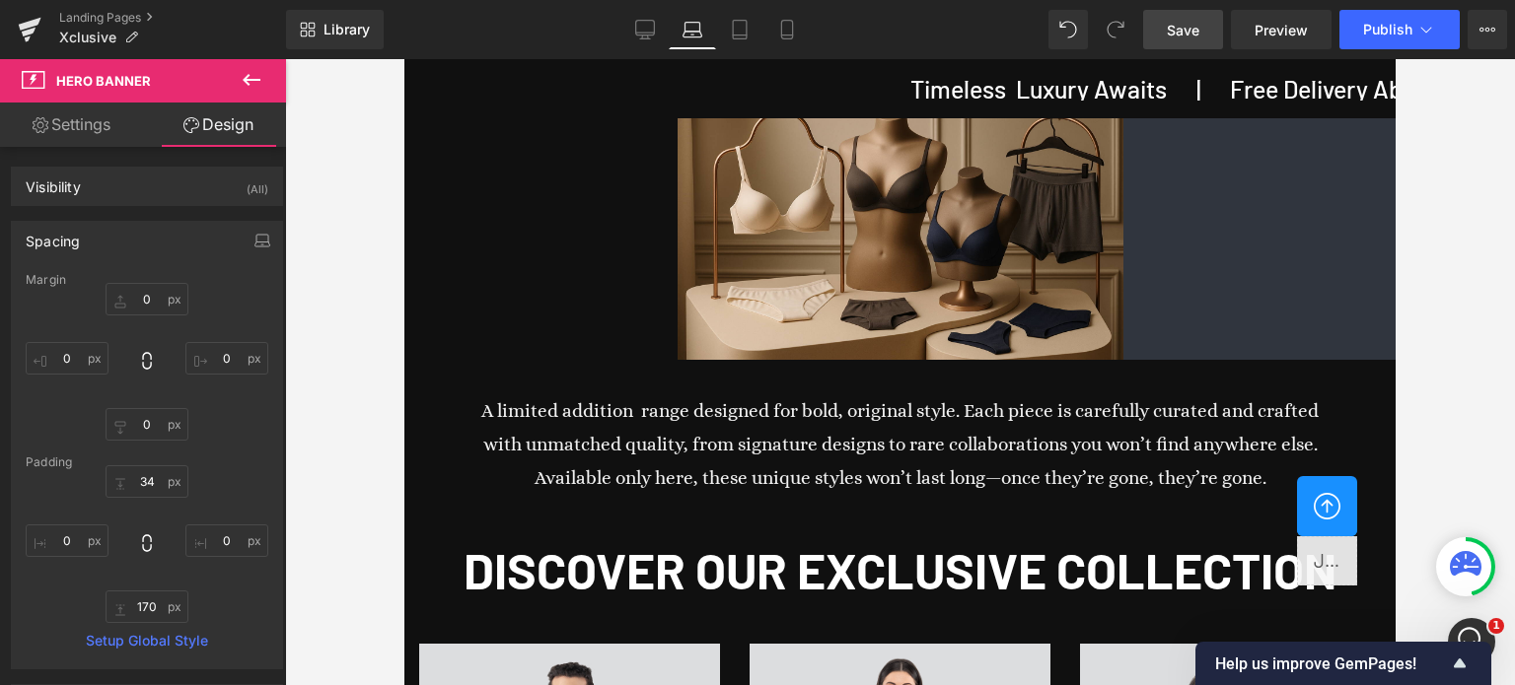
click at [1175, 32] on span "Save" at bounding box center [1183, 30] width 33 height 21
click at [647, 31] on icon at bounding box center [645, 30] width 20 height 20
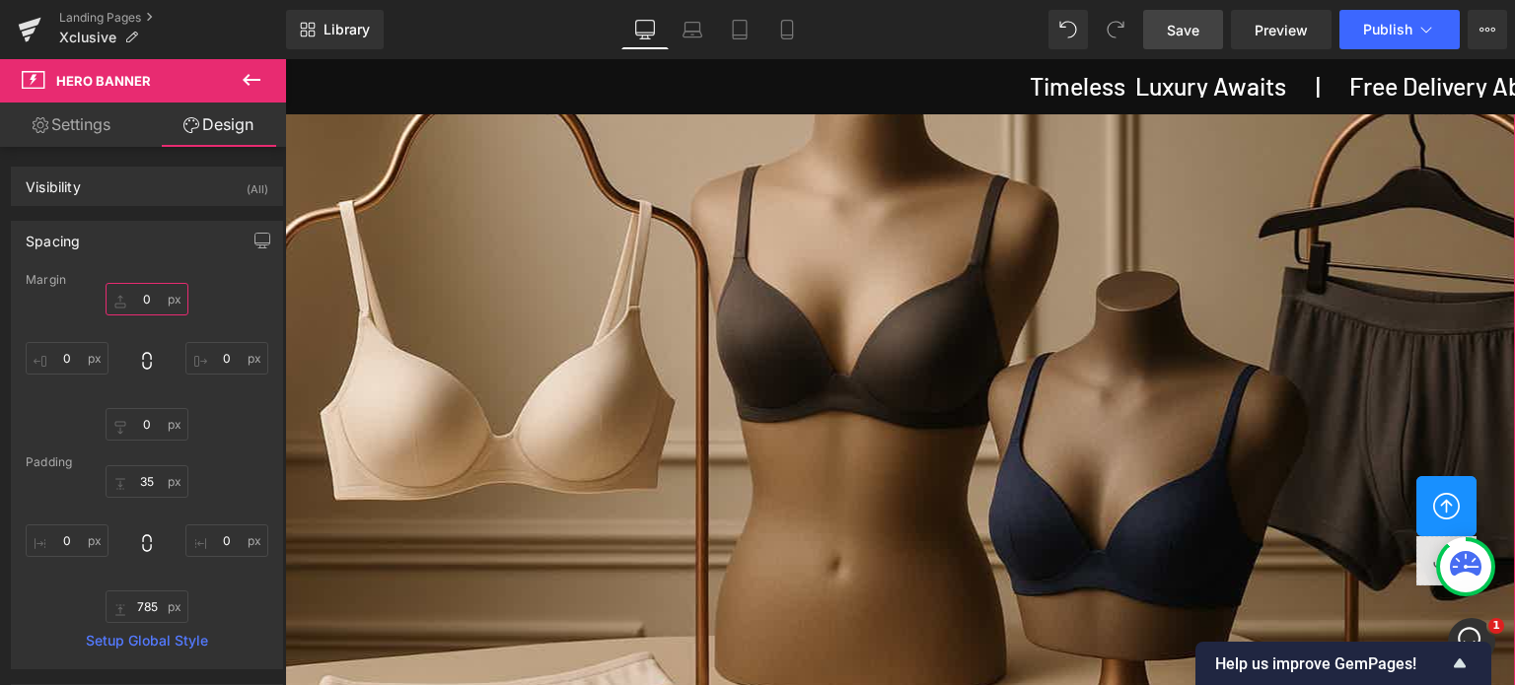
click at [153, 303] on input "0" at bounding box center [147, 299] width 83 height 33
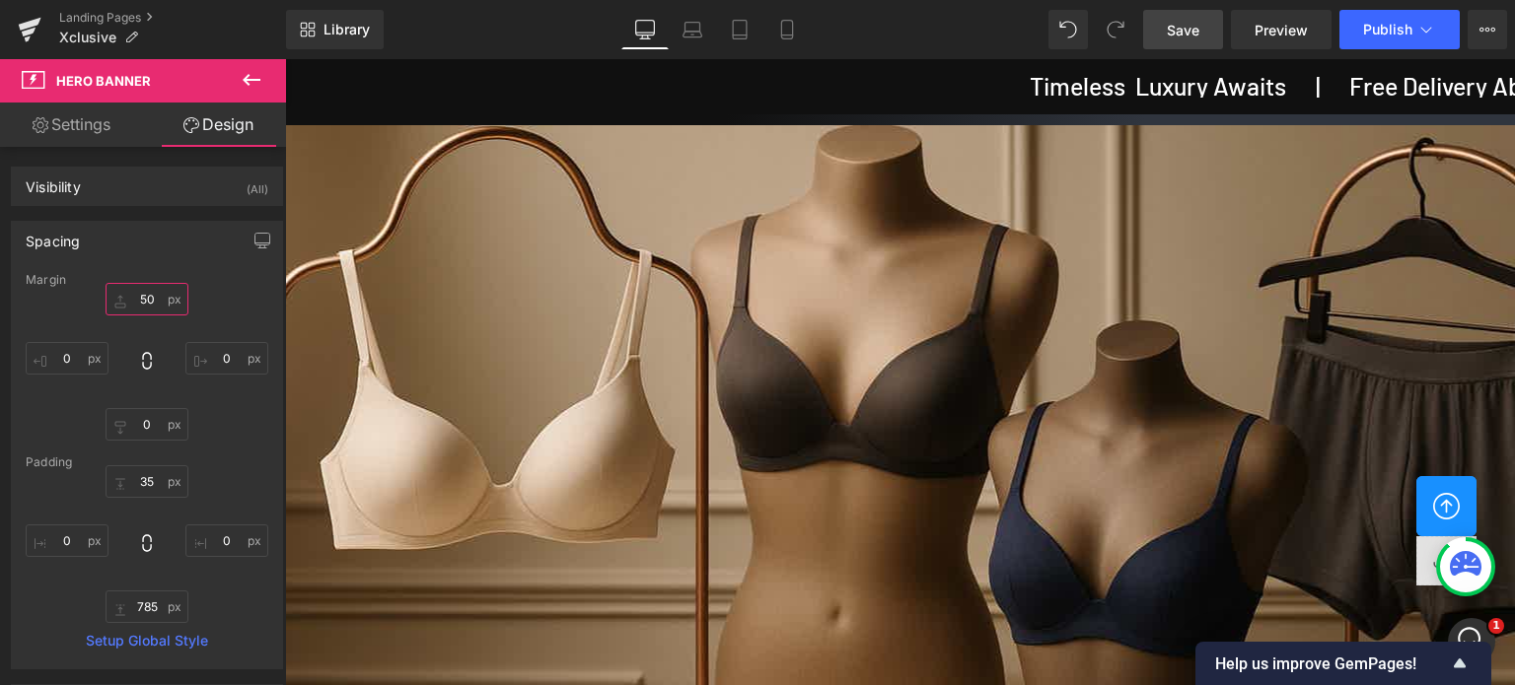
scroll to position [493, 0]
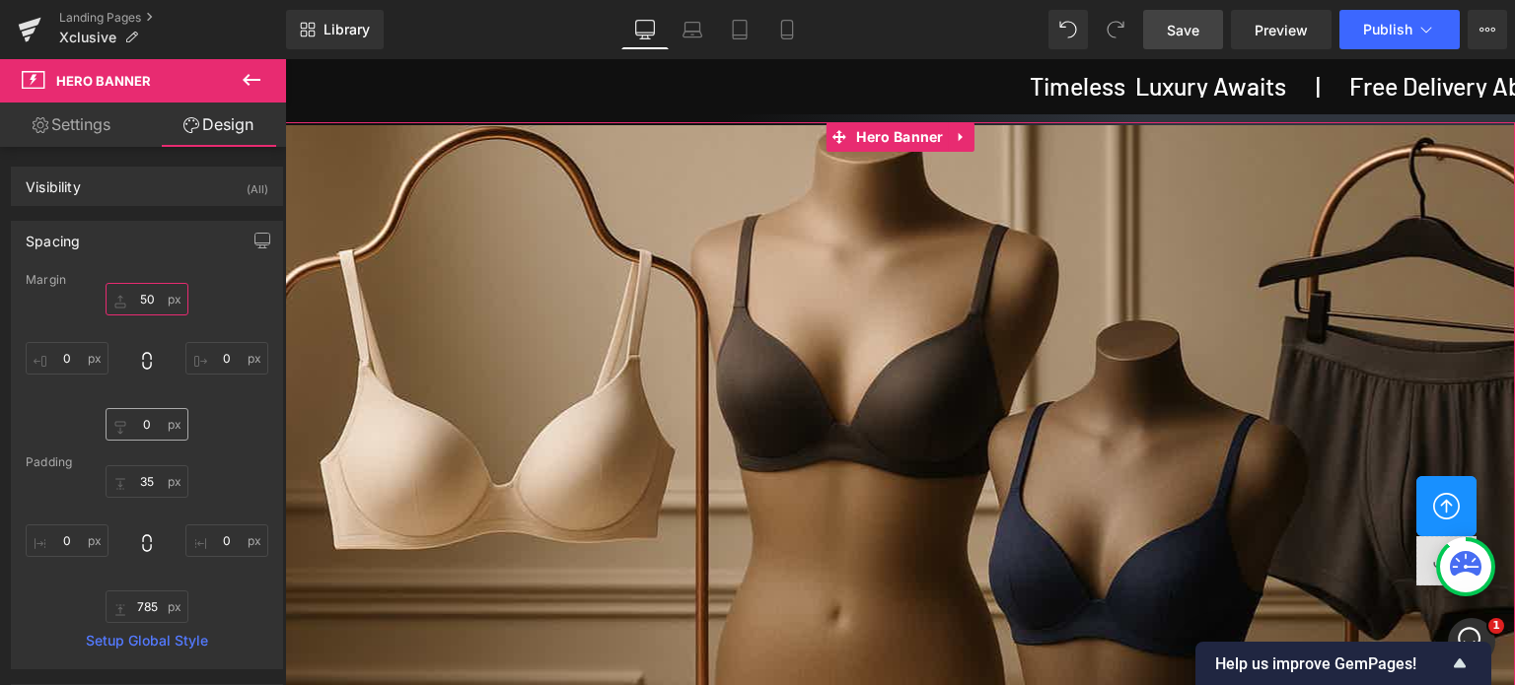
type input "50"
click at [150, 426] on input "0" at bounding box center [147, 424] width 83 height 33
type input "50"
type input "25"
type input "0"
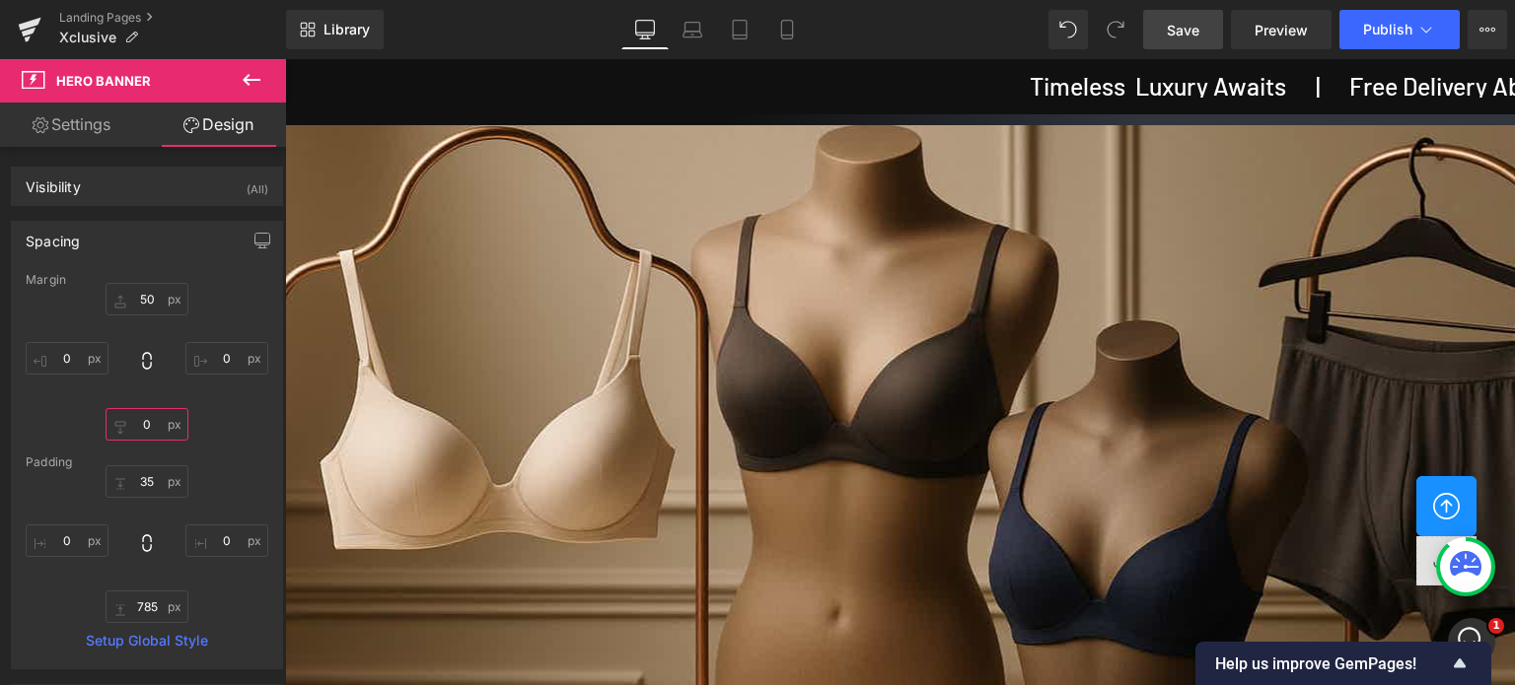
scroll to position [0, 0]
click at [701, 32] on icon at bounding box center [692, 35] width 19 height 6
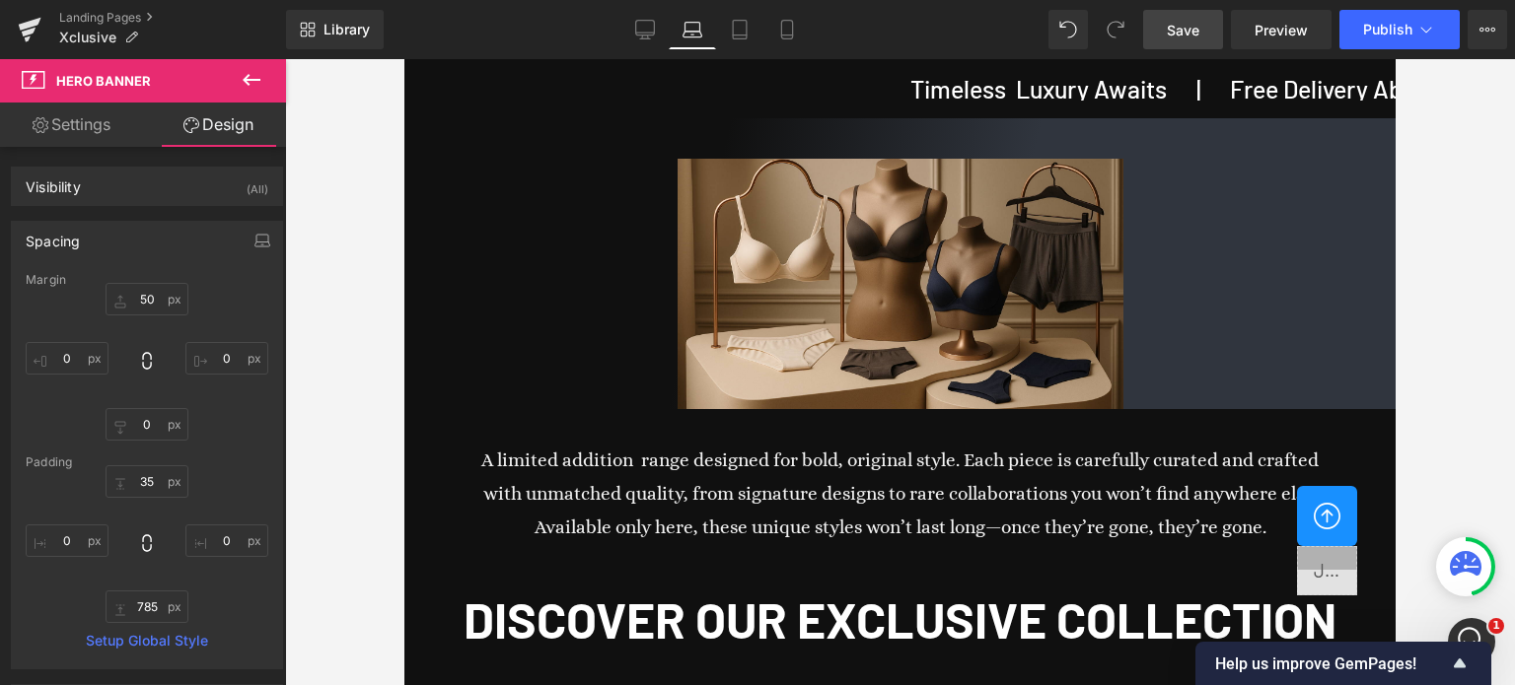
scroll to position [36, 0]
click at [746, 28] on icon at bounding box center [740, 30] width 20 height 20
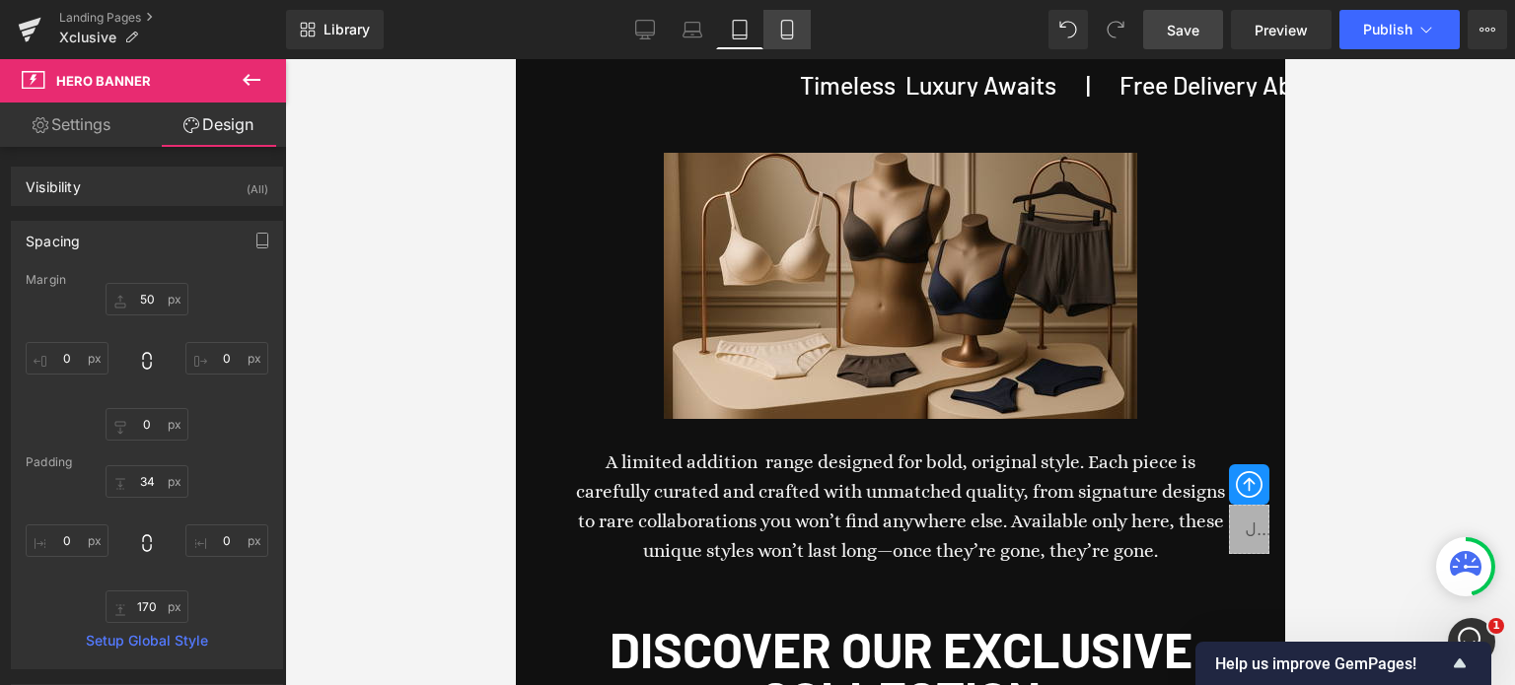
click at [785, 25] on icon at bounding box center [787, 30] width 20 height 20
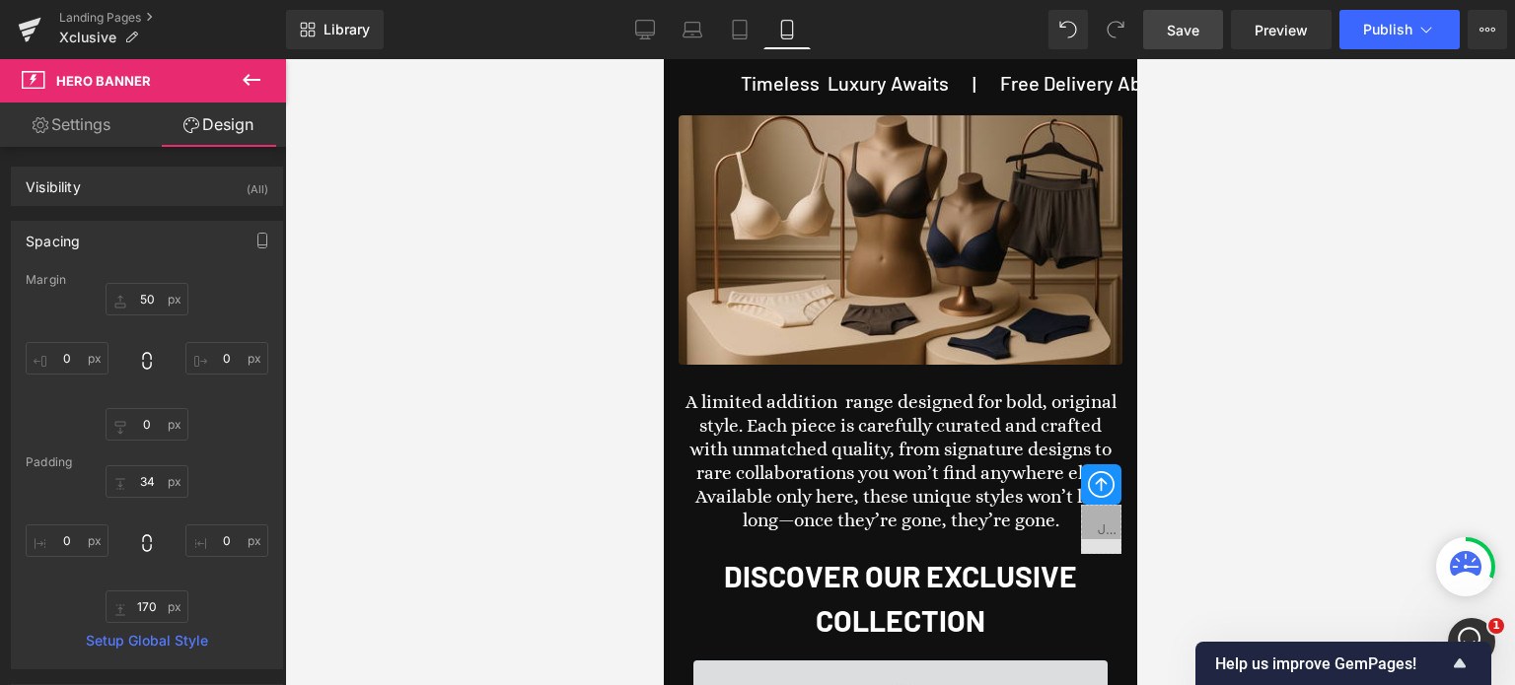
scroll to position [0, 0]
click at [645, 31] on icon at bounding box center [645, 30] width 20 height 20
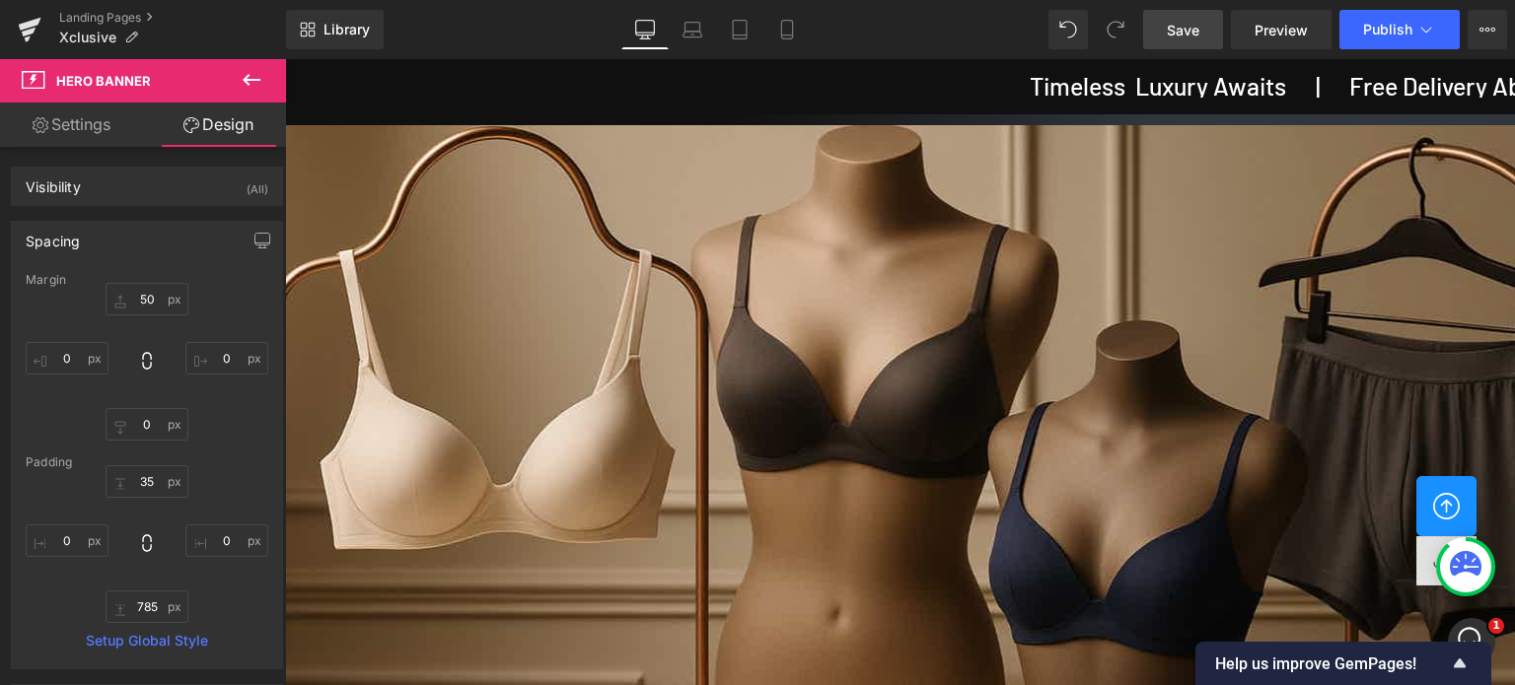
click at [1199, 30] on span "Save" at bounding box center [1183, 30] width 33 height 21
click at [249, 85] on icon at bounding box center [252, 80] width 24 height 24
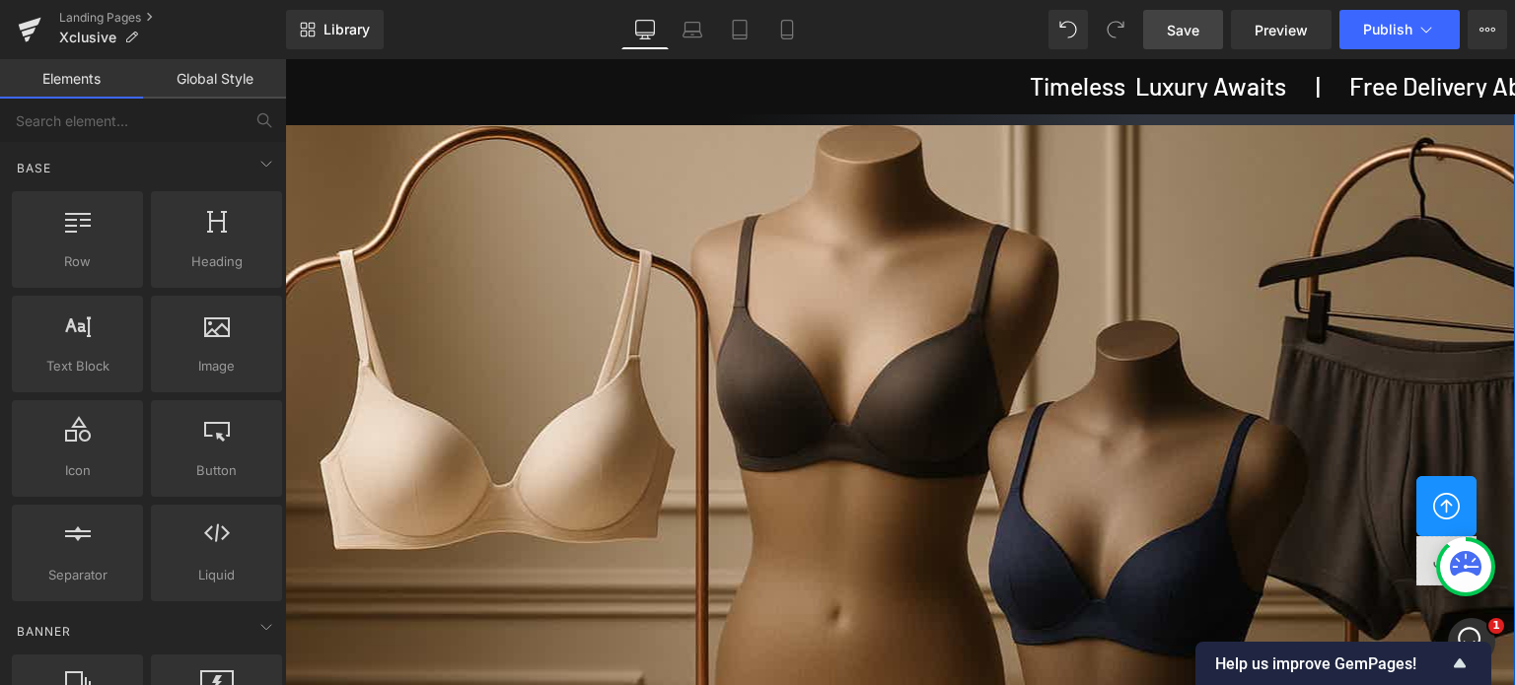
click at [978, 117] on div "Image Row Hero Banner 35px 785px" at bounding box center [900, 526] width 1230 height 907
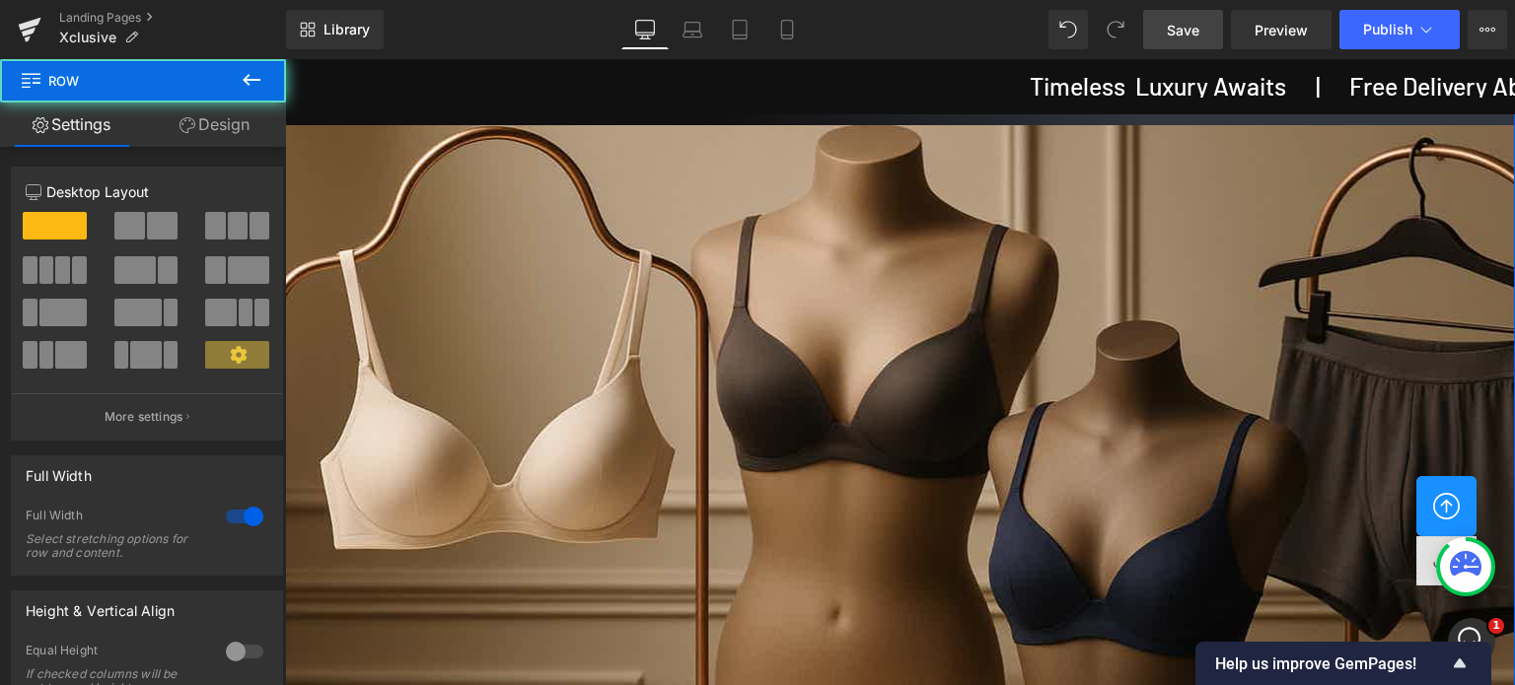
click at [978, 117] on div "Image Row Hero Banner 35px 785px" at bounding box center [900, 526] width 1230 height 907
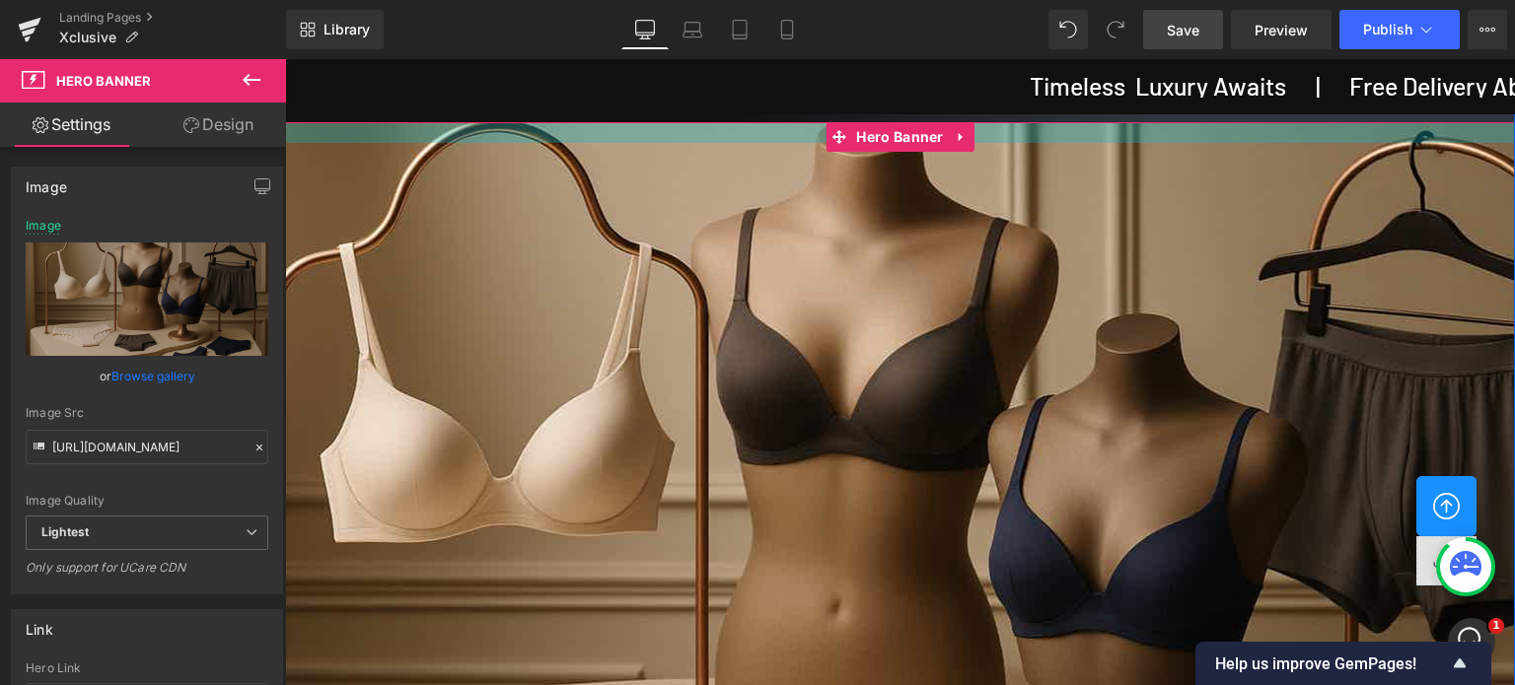
drag, startPoint x: 986, startPoint y: 126, endPoint x: 986, endPoint y: 112, distance: 13.8
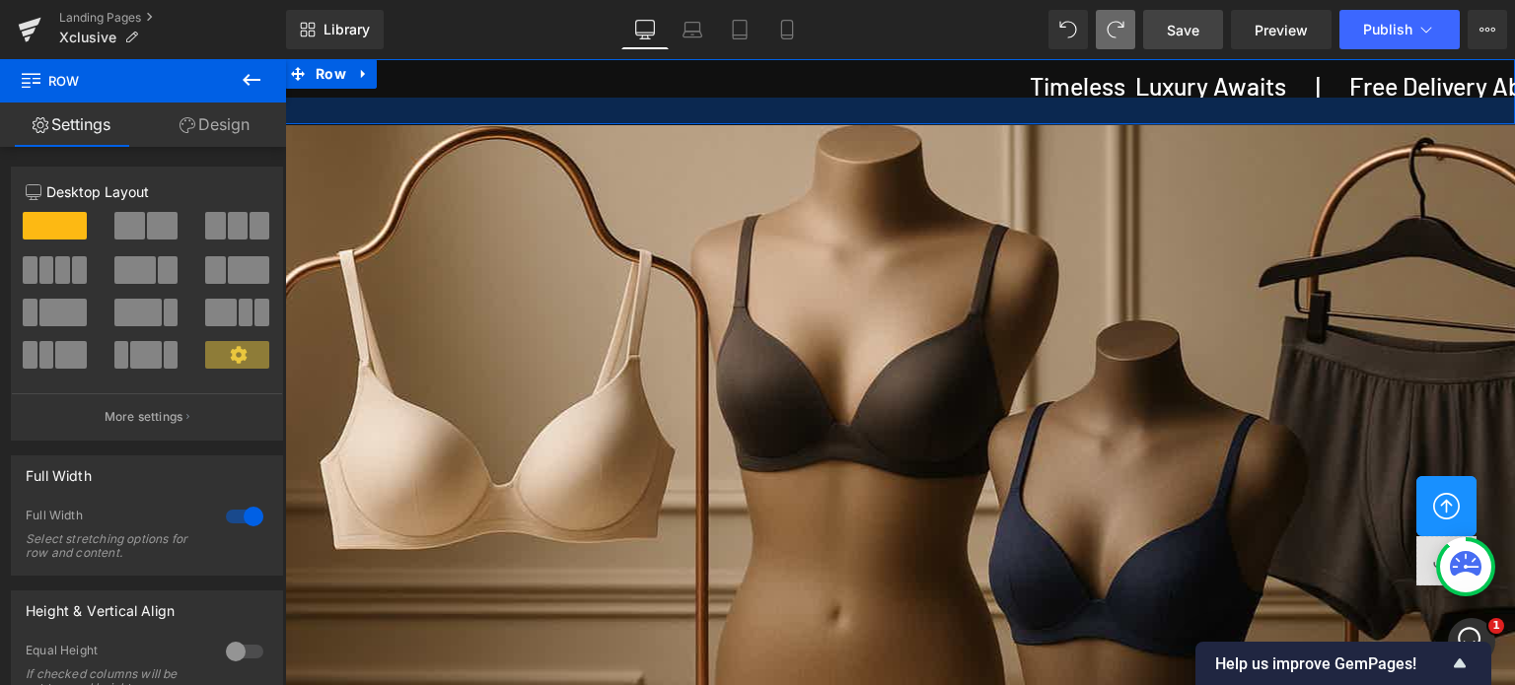
click at [1117, 109] on div at bounding box center [900, 111] width 1230 height 27
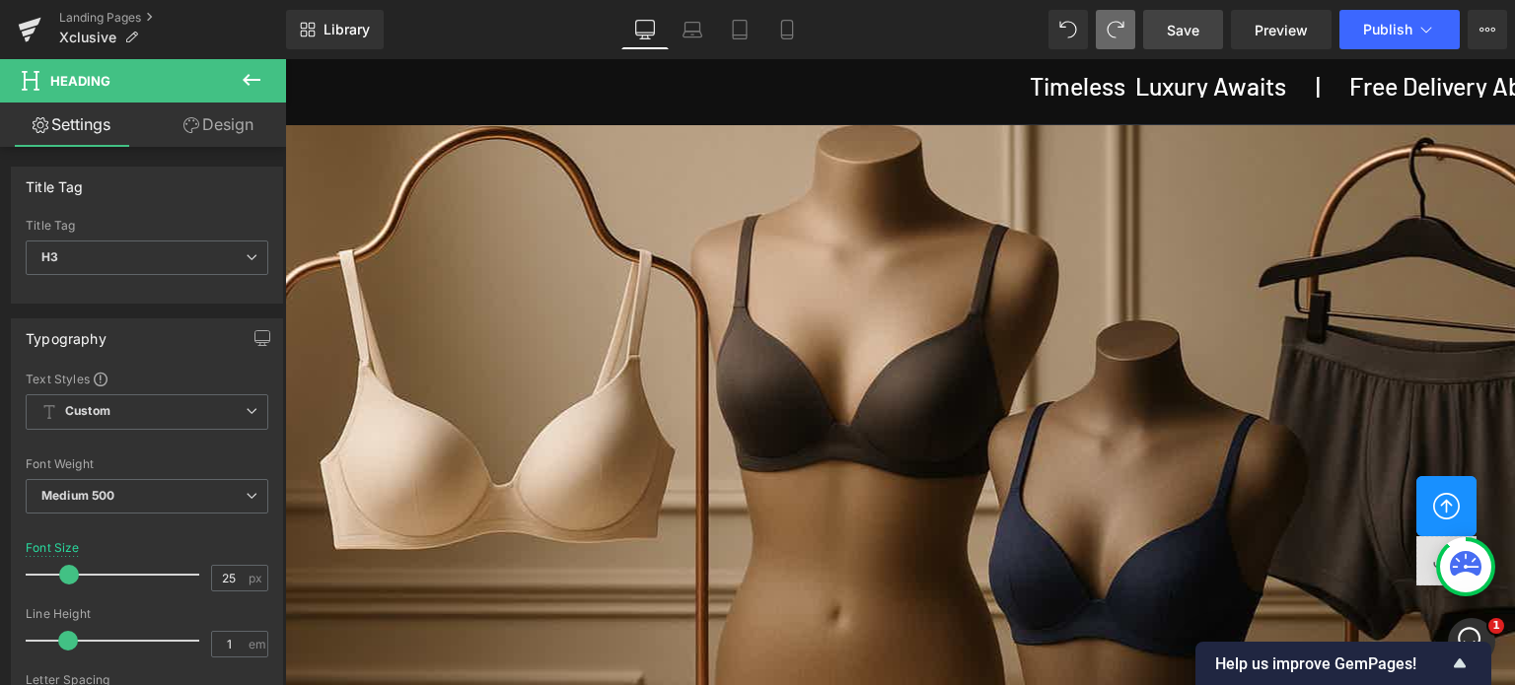
click at [259, 84] on icon at bounding box center [252, 80] width 24 height 24
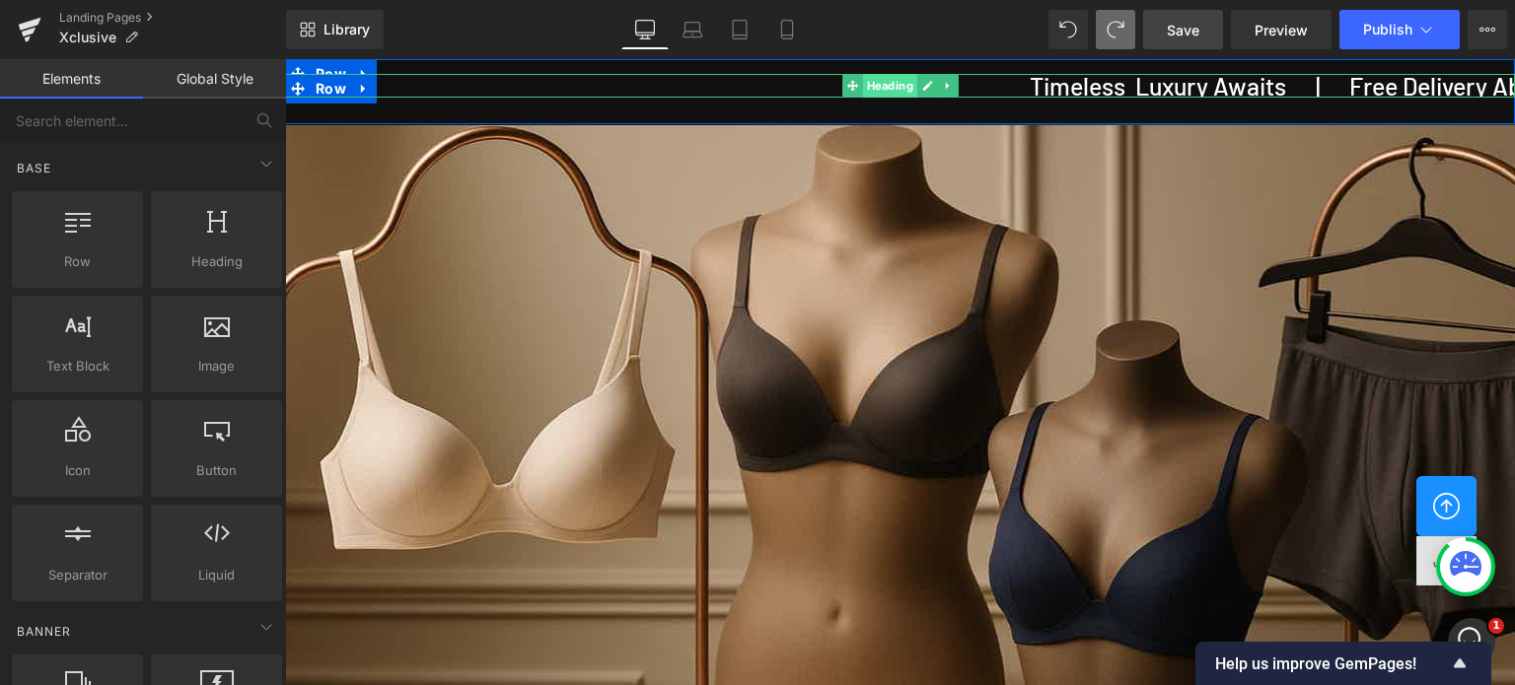
click at [867, 83] on span "Heading" at bounding box center [890, 86] width 54 height 24
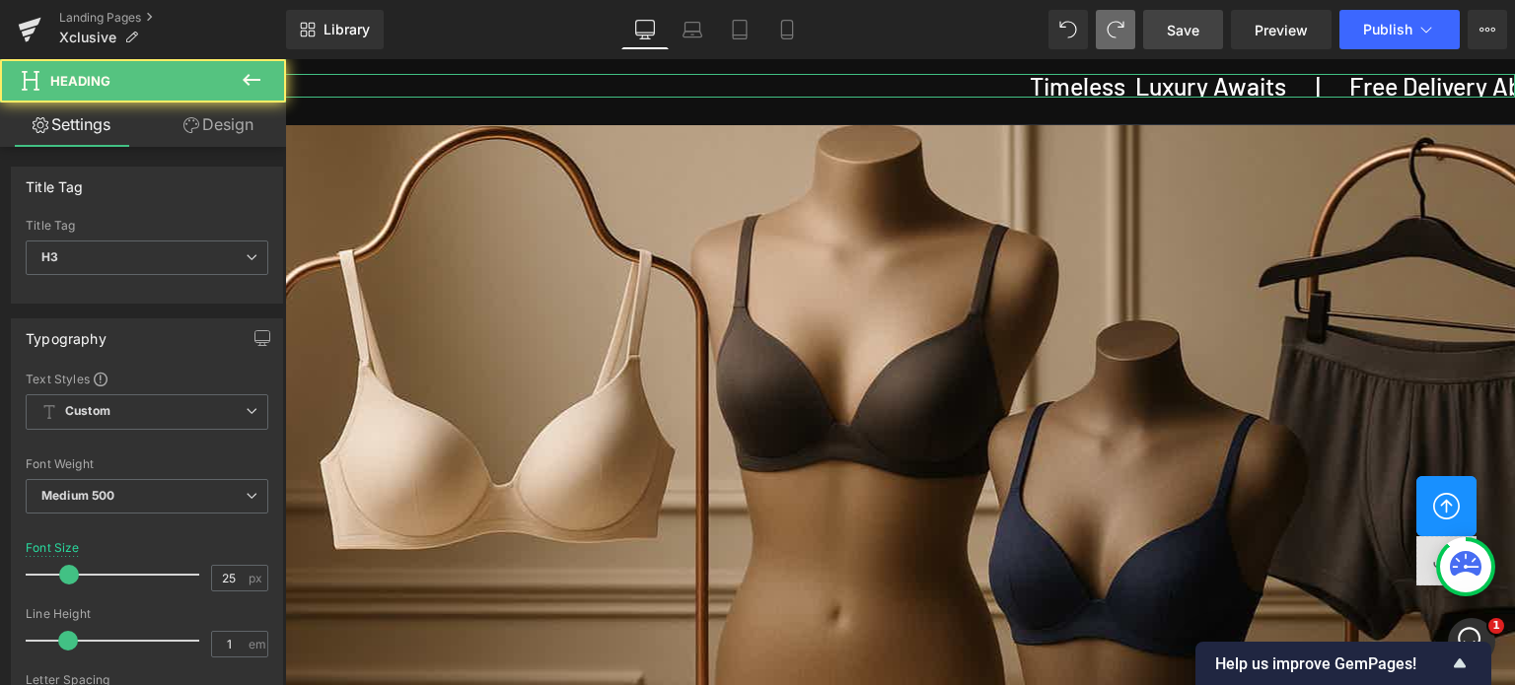
click at [229, 123] on link "Design" at bounding box center [218, 125] width 143 height 44
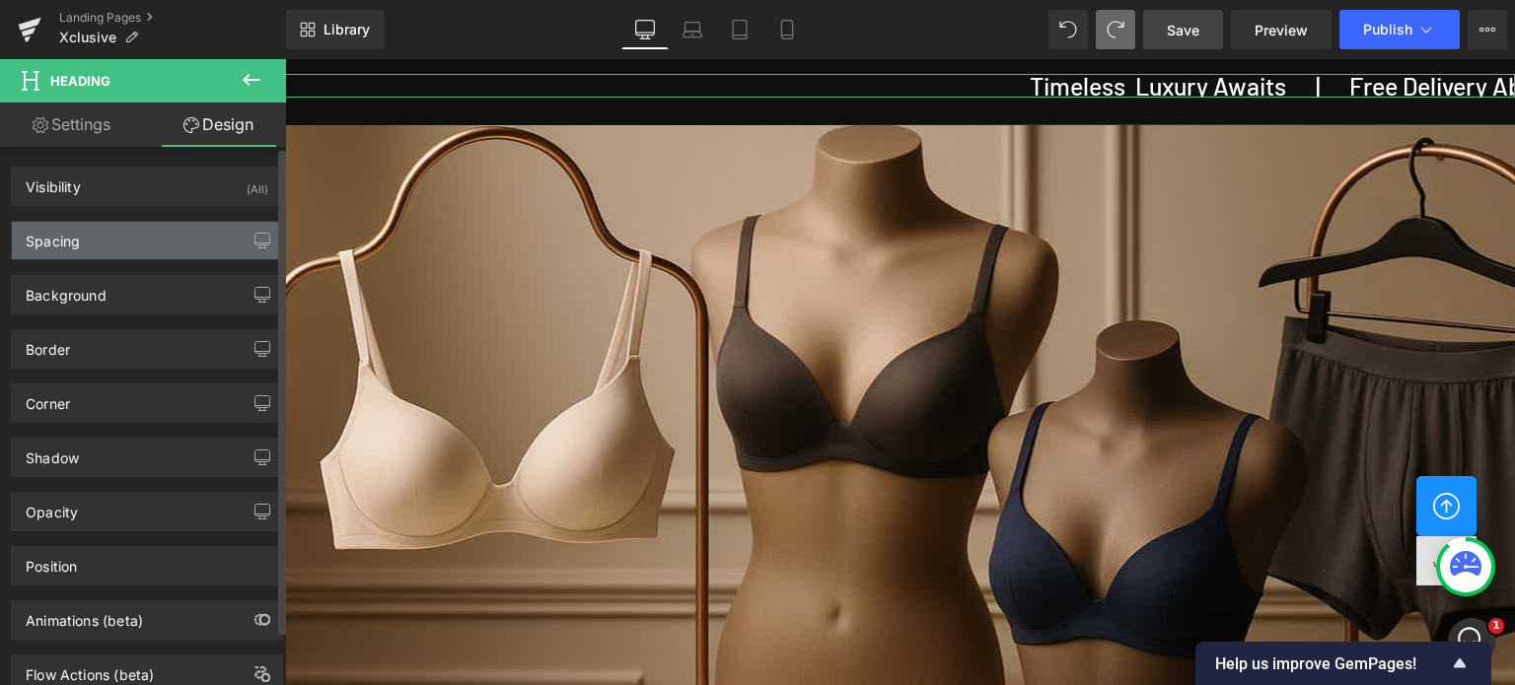
click at [87, 240] on div "Spacing" at bounding box center [147, 240] width 270 height 37
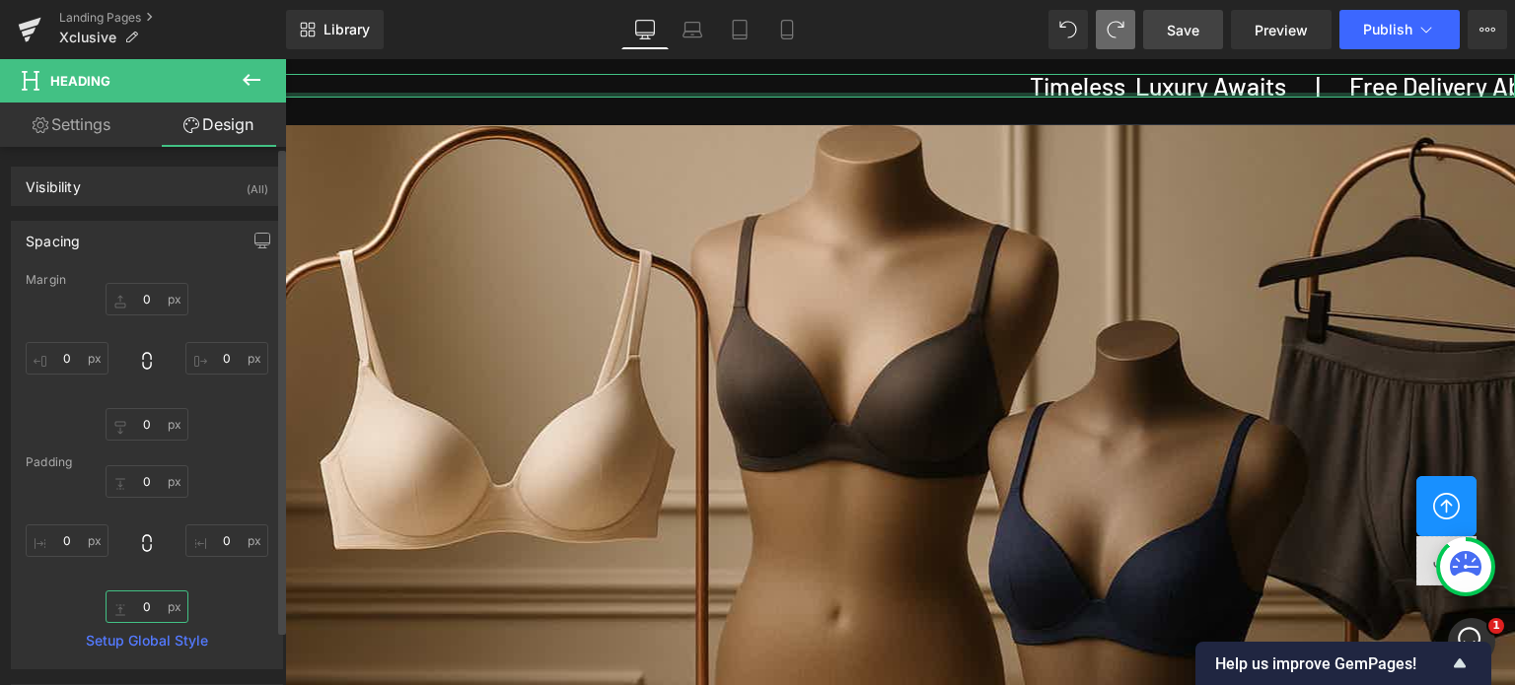
click at [156, 607] on input "0" at bounding box center [147, 607] width 83 height 33
type input "2"
click at [152, 425] on input "0" at bounding box center [147, 424] width 83 height 33
type input "2"
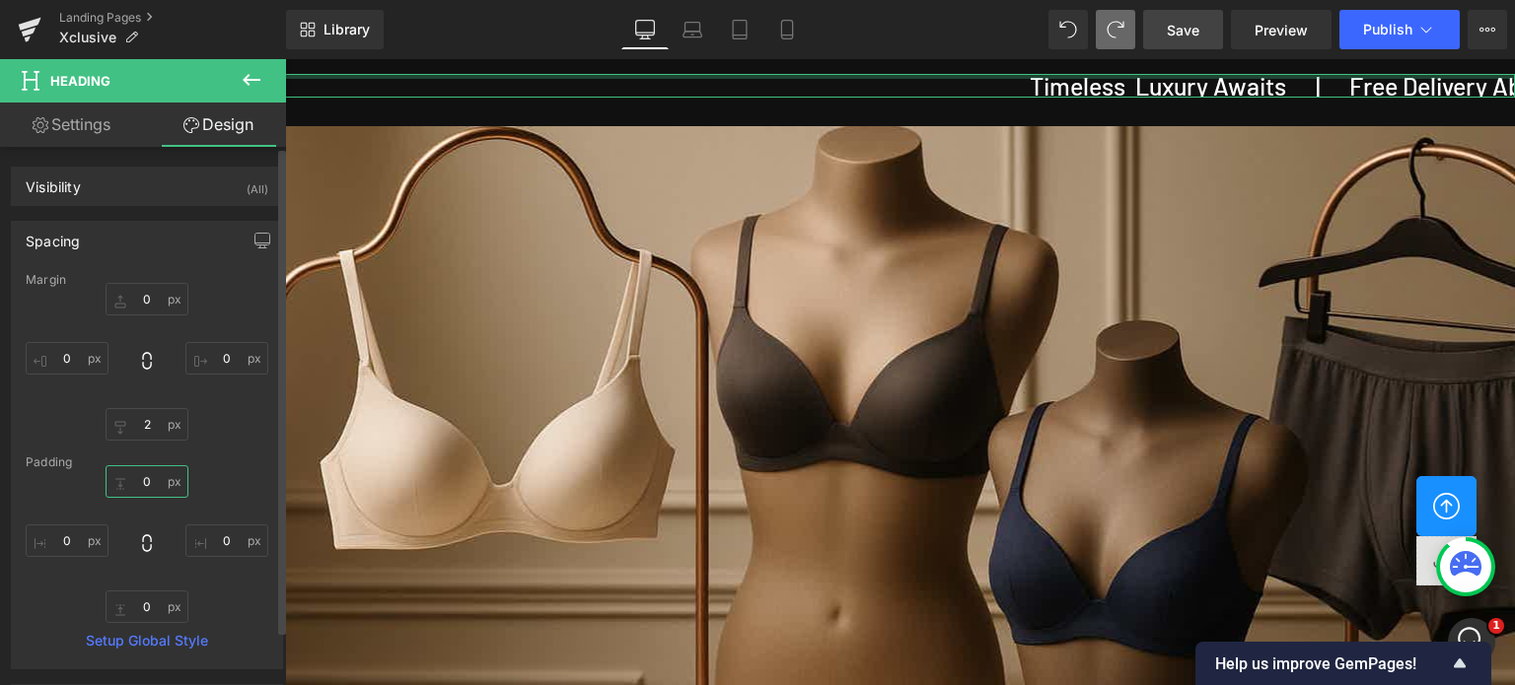
click at [150, 485] on input "0" at bounding box center [147, 481] width 83 height 33
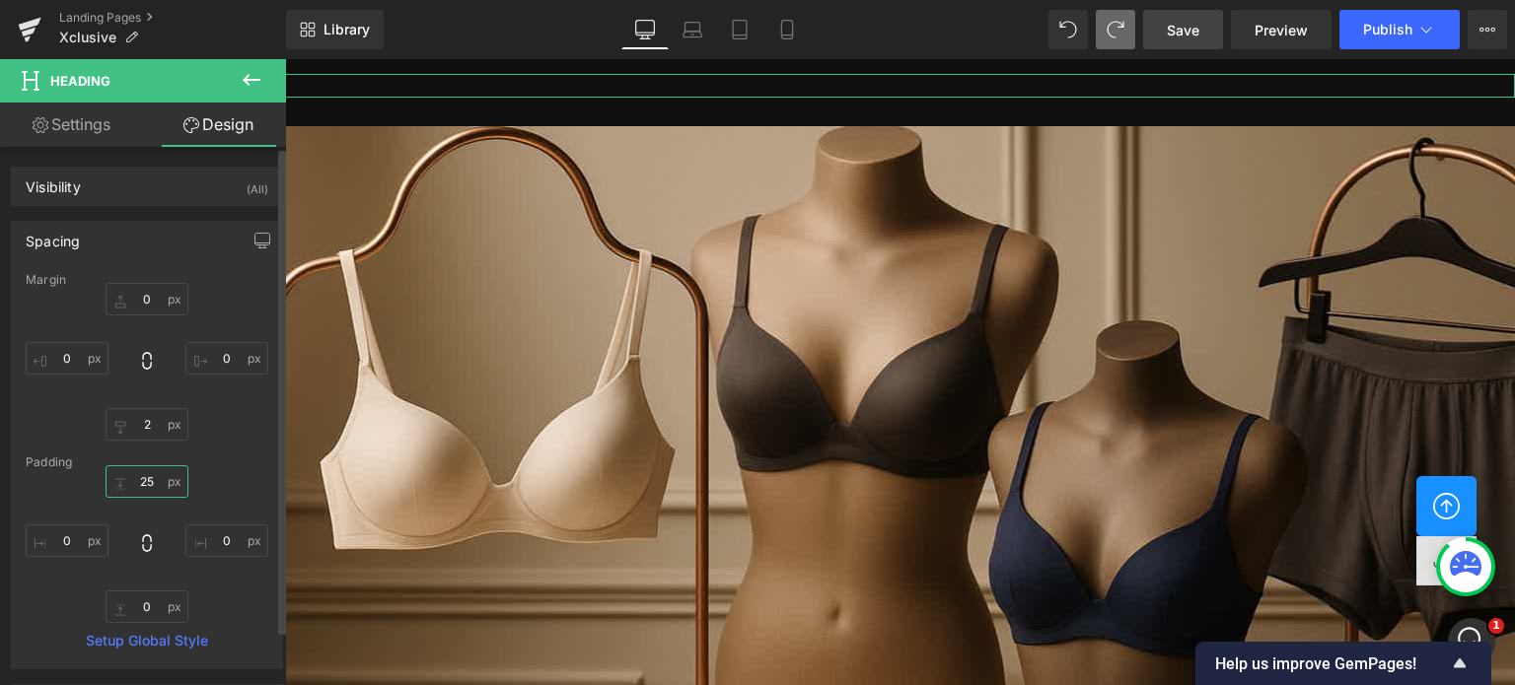
type input "2"
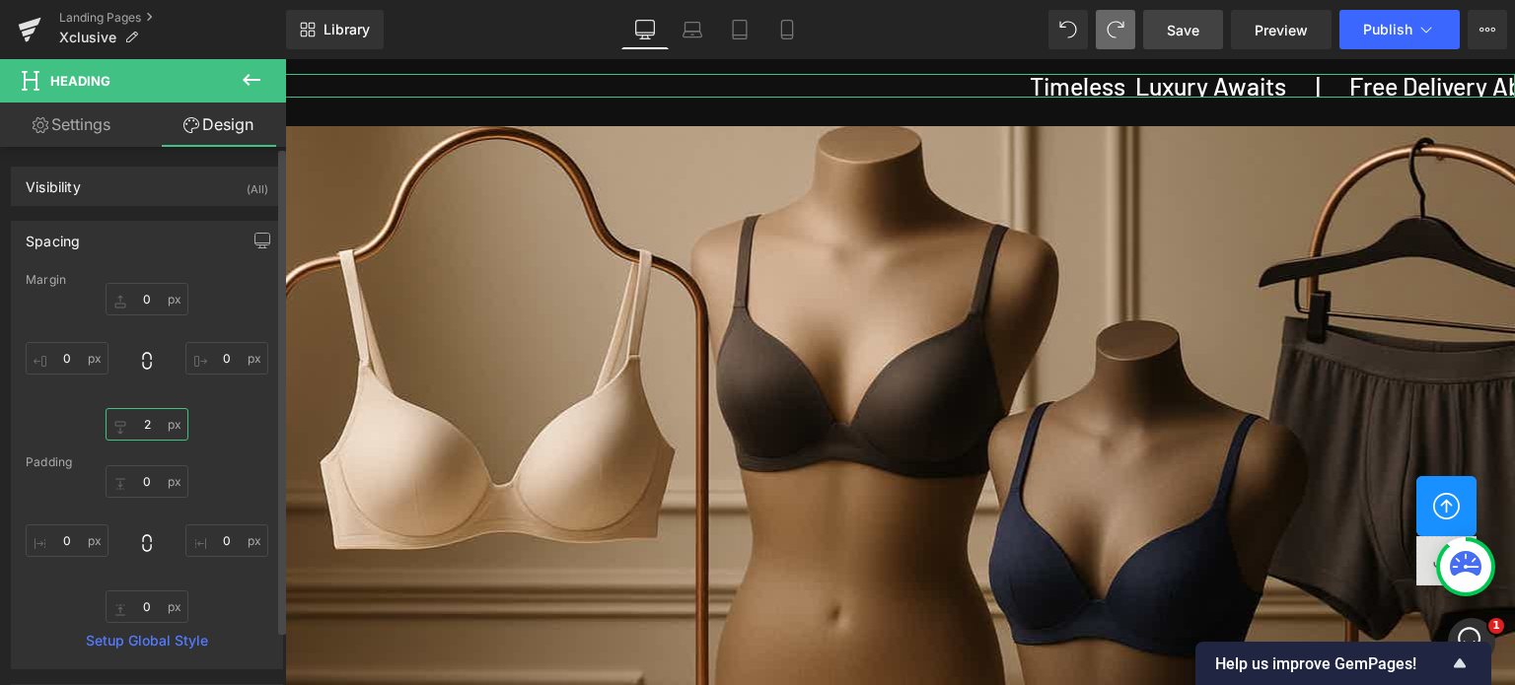
click at [156, 427] on input "2" at bounding box center [147, 424] width 83 height 33
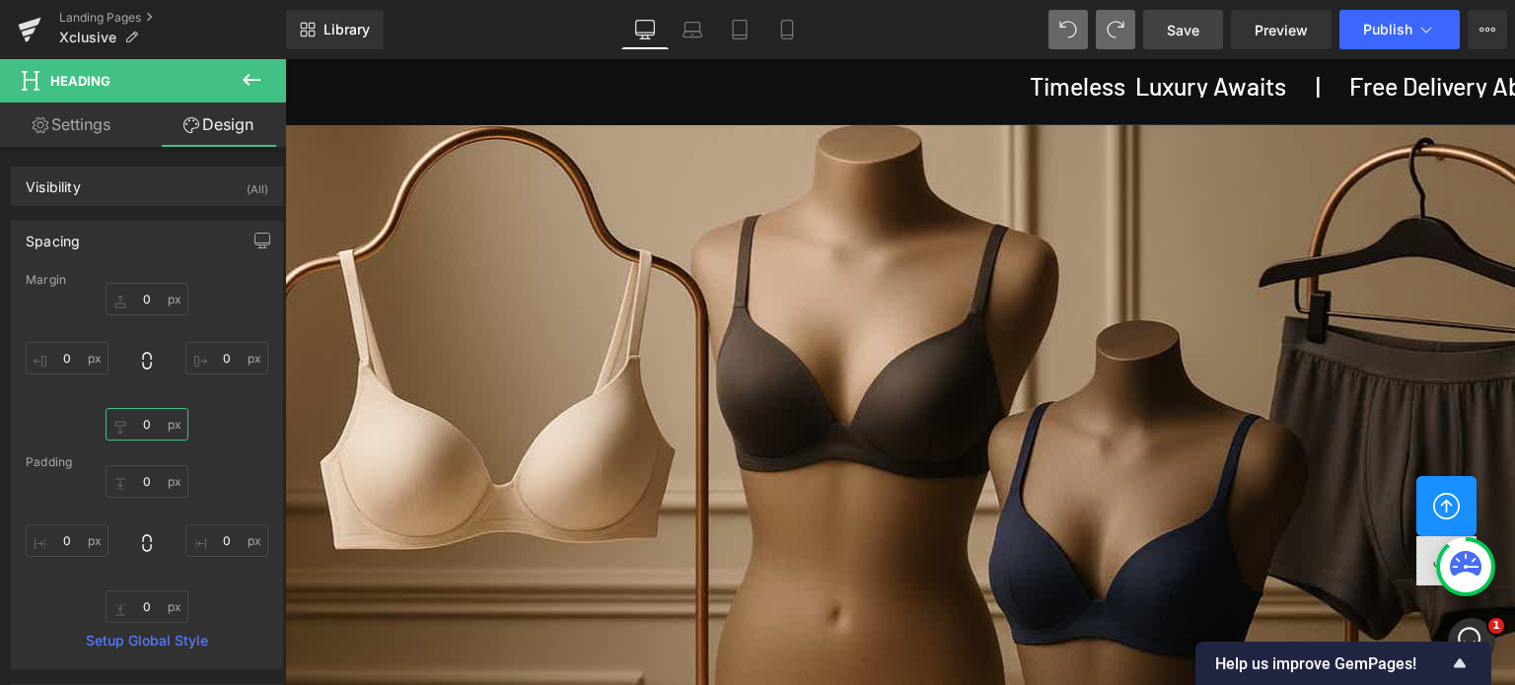
type input "0"
click at [1070, 32] on icon at bounding box center [1068, 30] width 18 height 18
click at [261, 73] on icon at bounding box center [252, 80] width 24 height 24
